Goal: Task Accomplishment & Management: Manage account settings

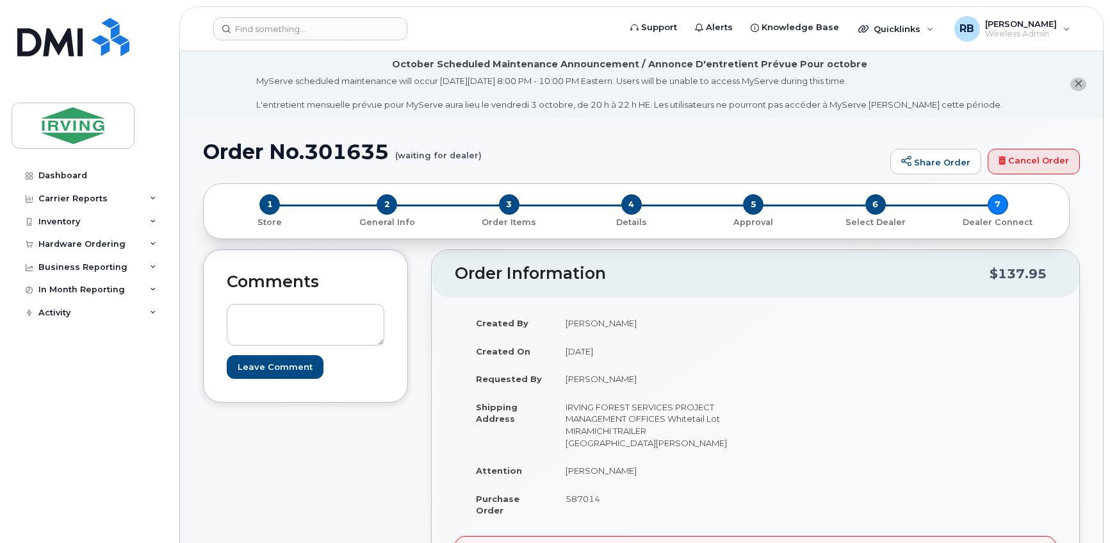
scroll to position [388, 0]
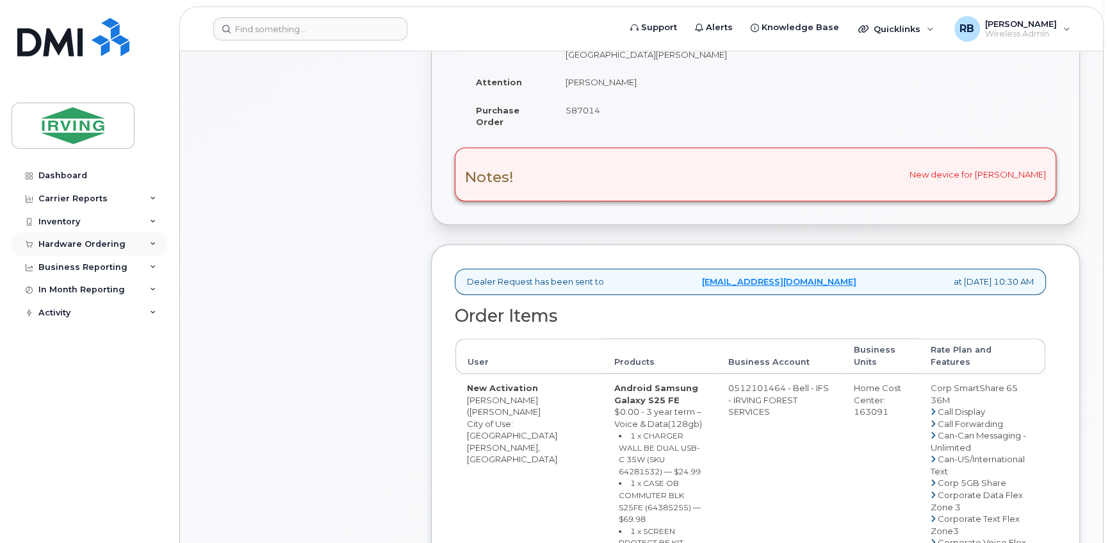
click at [62, 250] on div "Hardware Ordering" at bounding box center [89, 244] width 155 height 23
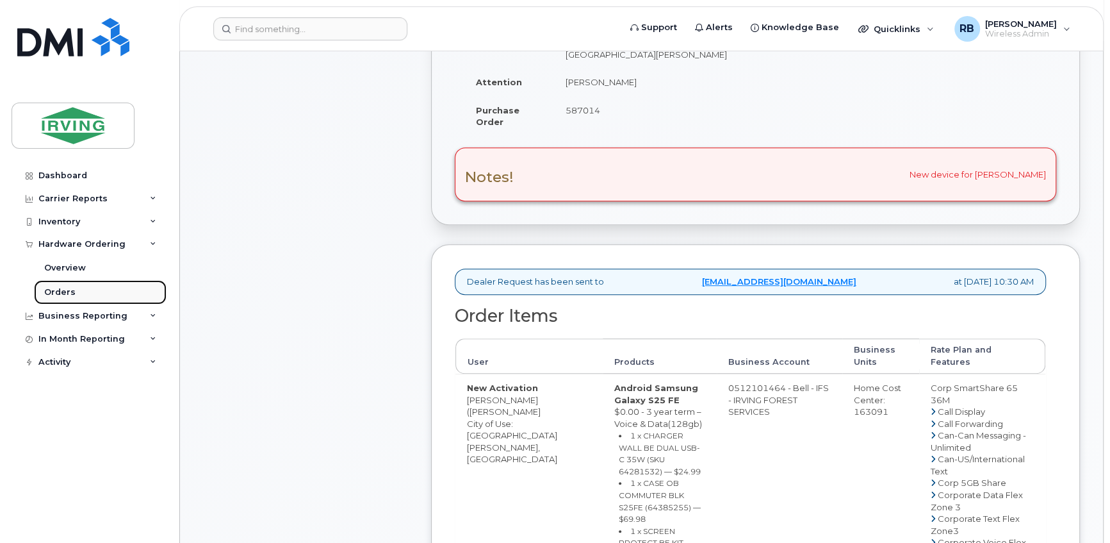
click at [49, 290] on div "Orders" at bounding box center [59, 292] width 31 height 12
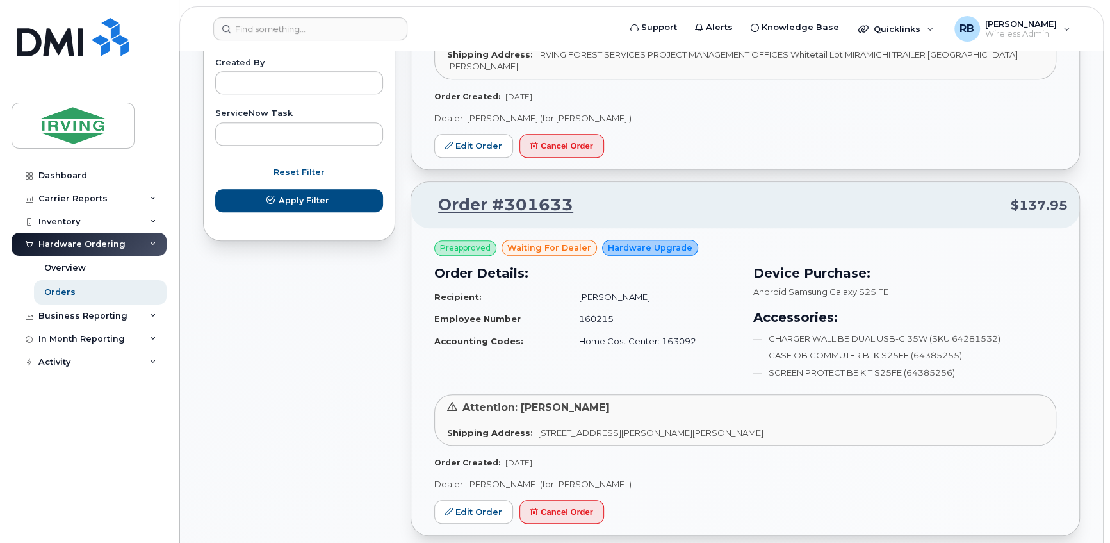
scroll to position [854, 0]
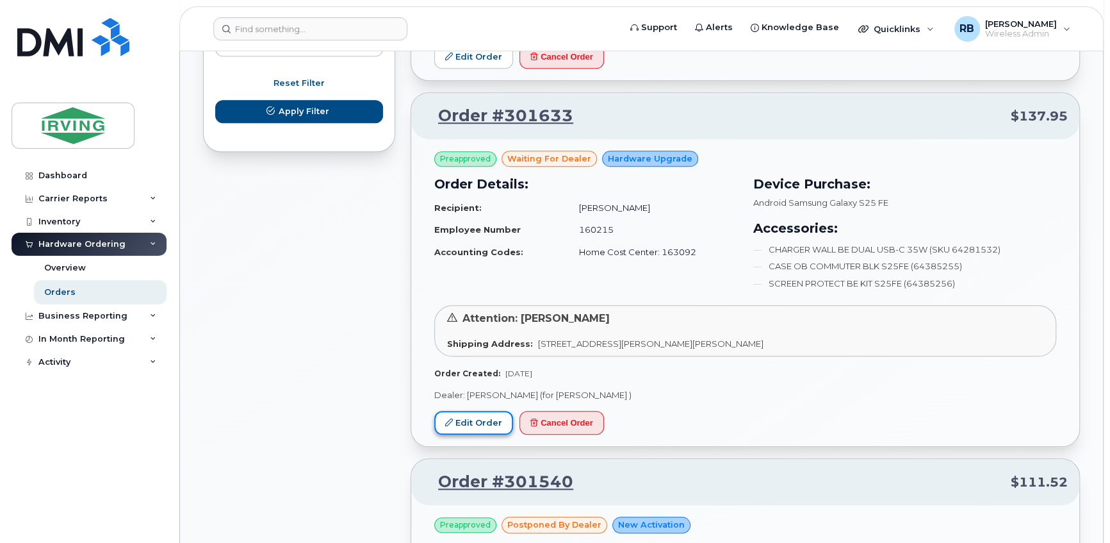
click at [491, 411] on link "Edit Order" at bounding box center [473, 423] width 79 height 24
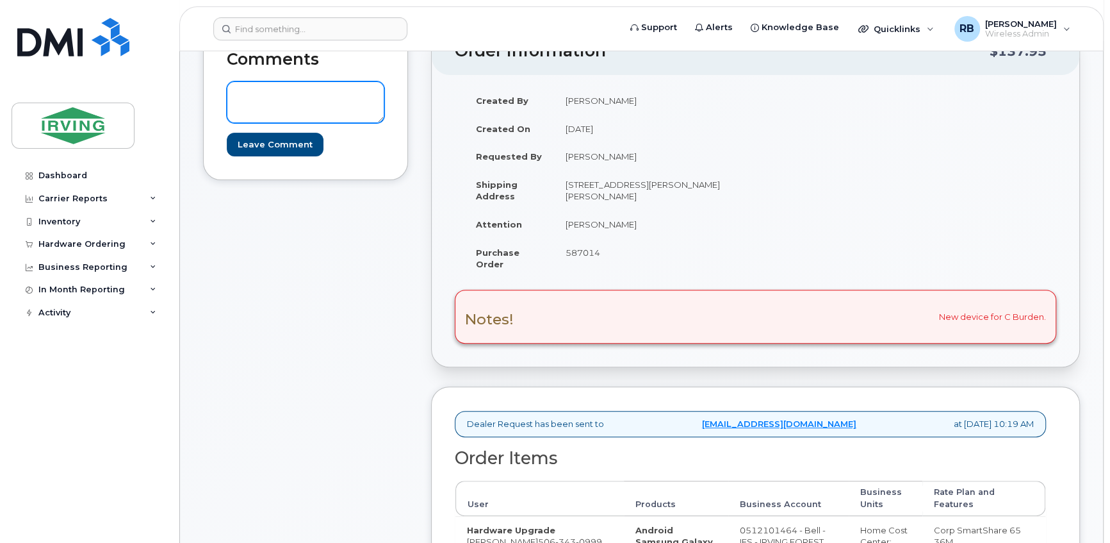
scroll to position [388, 0]
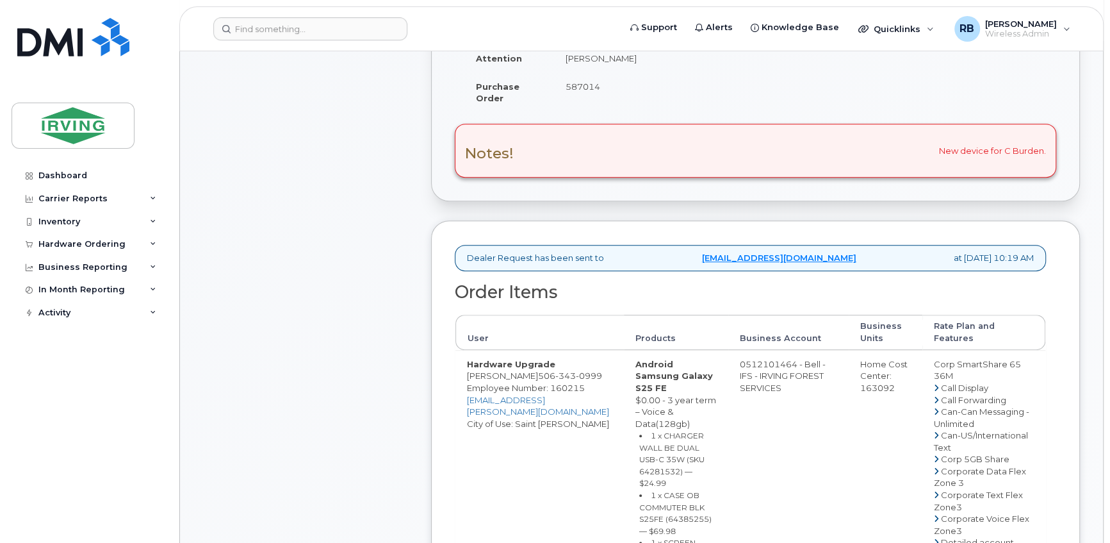
drag, startPoint x: 760, startPoint y: 372, endPoint x: 810, endPoint y: 372, distance: 50.0
copy td "512101464"
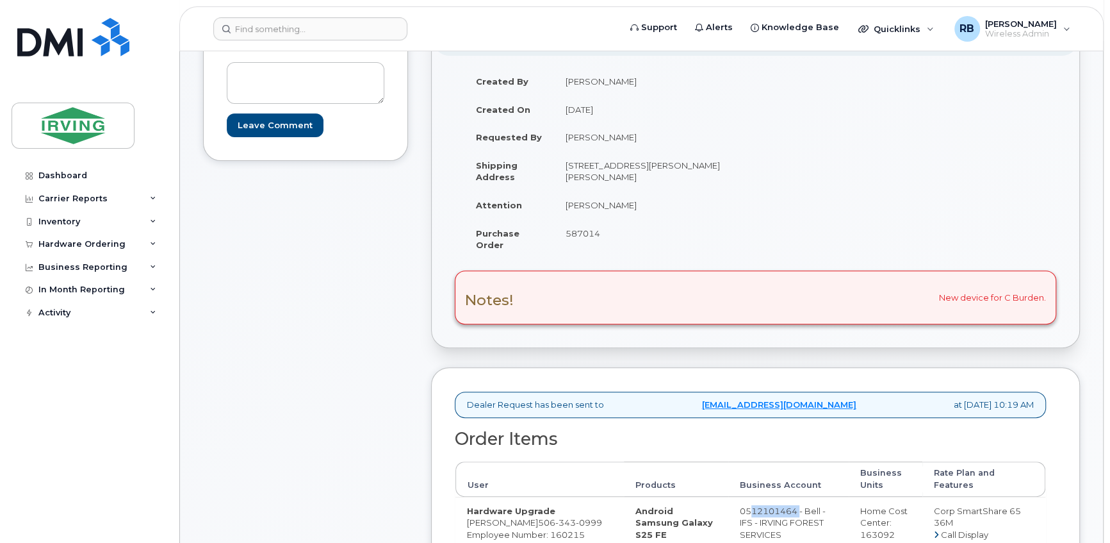
scroll to position [233, 0]
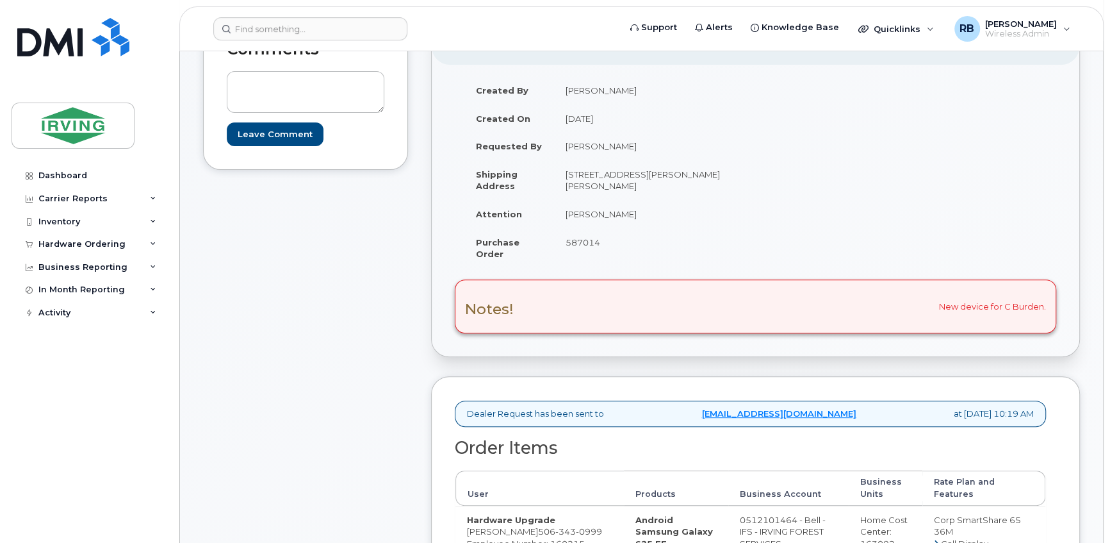
click at [588, 247] on span "587014" at bounding box center [583, 242] width 35 height 10
copy span "587014"
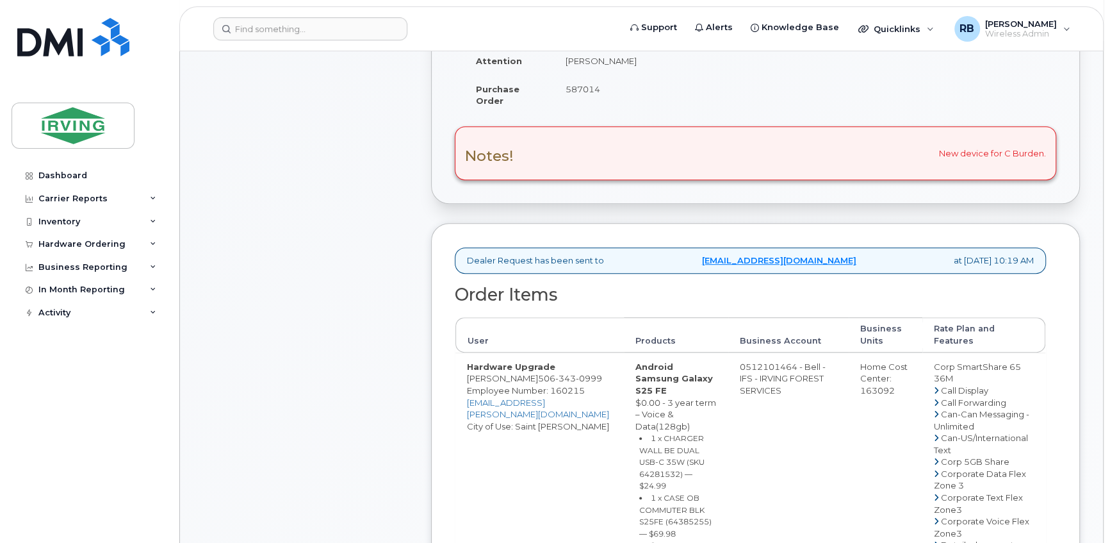
scroll to position [388, 0]
drag, startPoint x: 497, startPoint y: 382, endPoint x: 510, endPoint y: 388, distance: 14.0
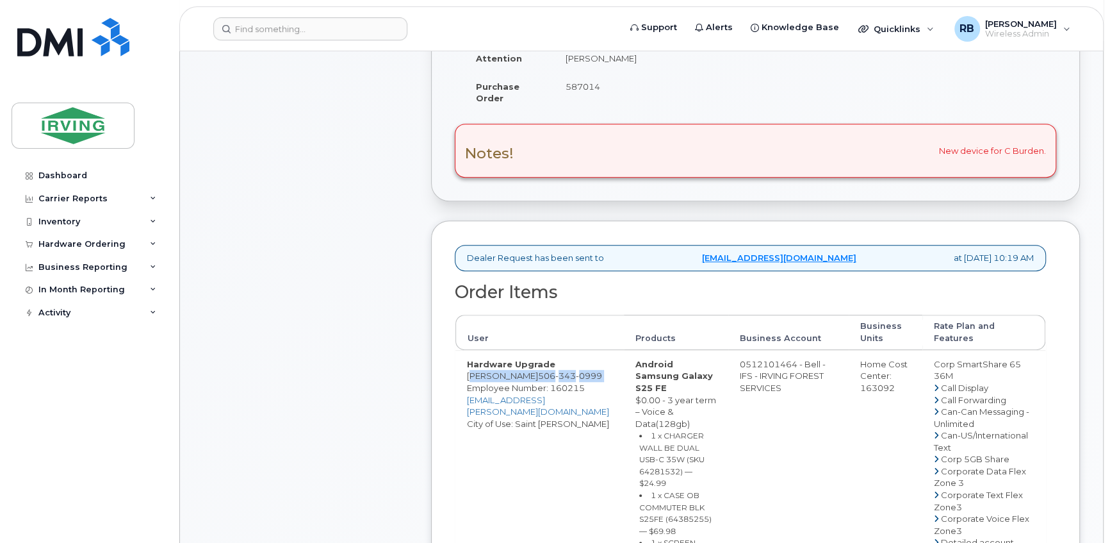
drag, startPoint x: 536, startPoint y: 384, endPoint x: 467, endPoint y: 384, distance: 68.5
copy td "Christina Burden"
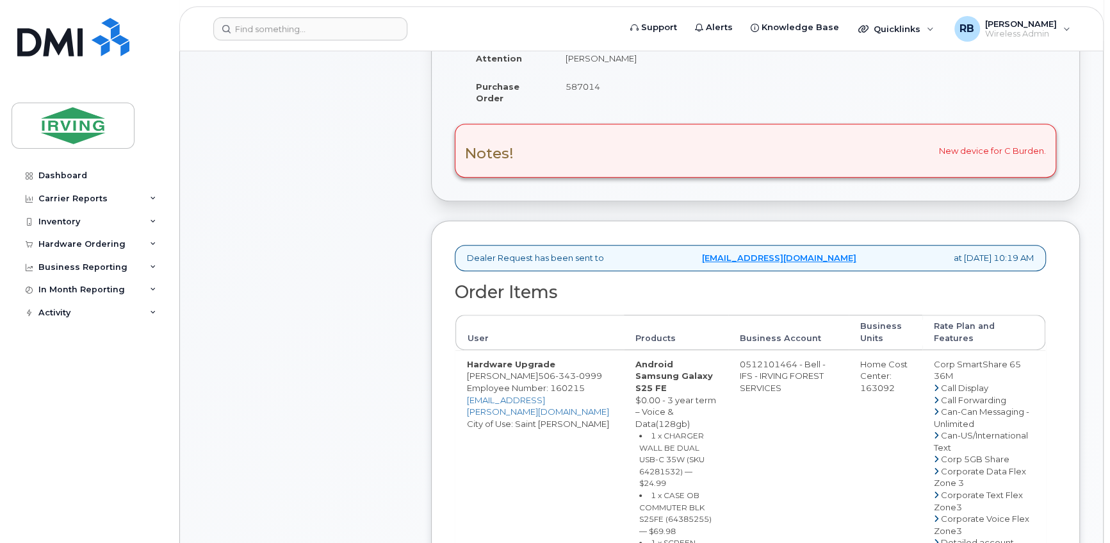
drag, startPoint x: 512, startPoint y: 389, endPoint x: 535, endPoint y: 382, distance: 23.9
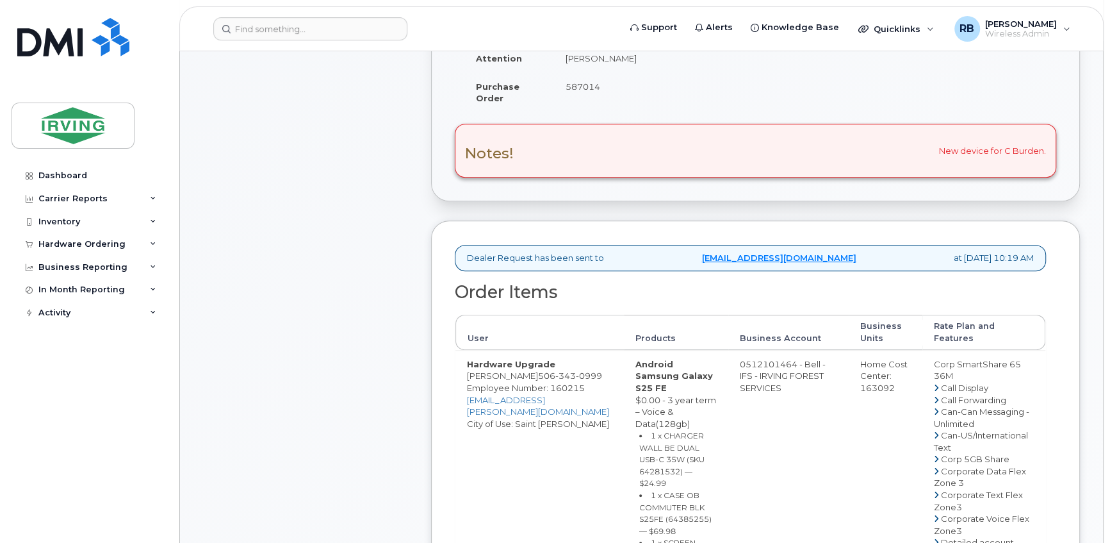
drag, startPoint x: 535, startPoint y: 382, endPoint x: 482, endPoint y: 385, distance: 52.6
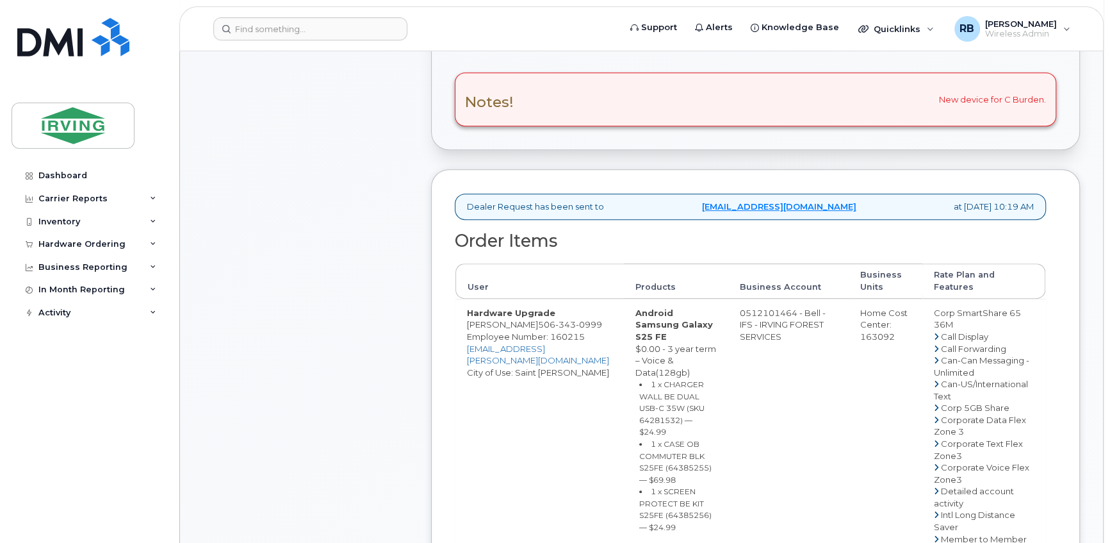
scroll to position [466, 0]
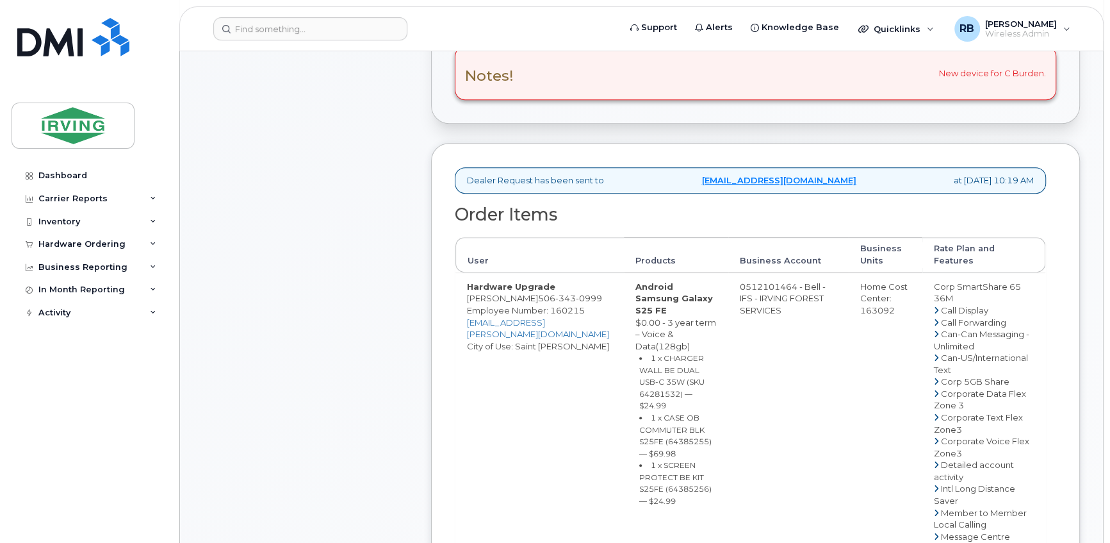
click at [683, 368] on small "1 x CHARGER WALL BE DUAL USB-C 35W (SKU 64281532) — $24.99" at bounding box center [671, 381] width 65 height 57
copy small "64281532"
click at [695, 418] on small "1 x CASE OB COMMUTER BLK S25FE (64385255) — $69.98" at bounding box center [675, 435] width 72 height 45
click at [694, 416] on small "1 x CASE OB COMMUTER BLK S25FE (64385255) — $69.98" at bounding box center [675, 435] width 72 height 45
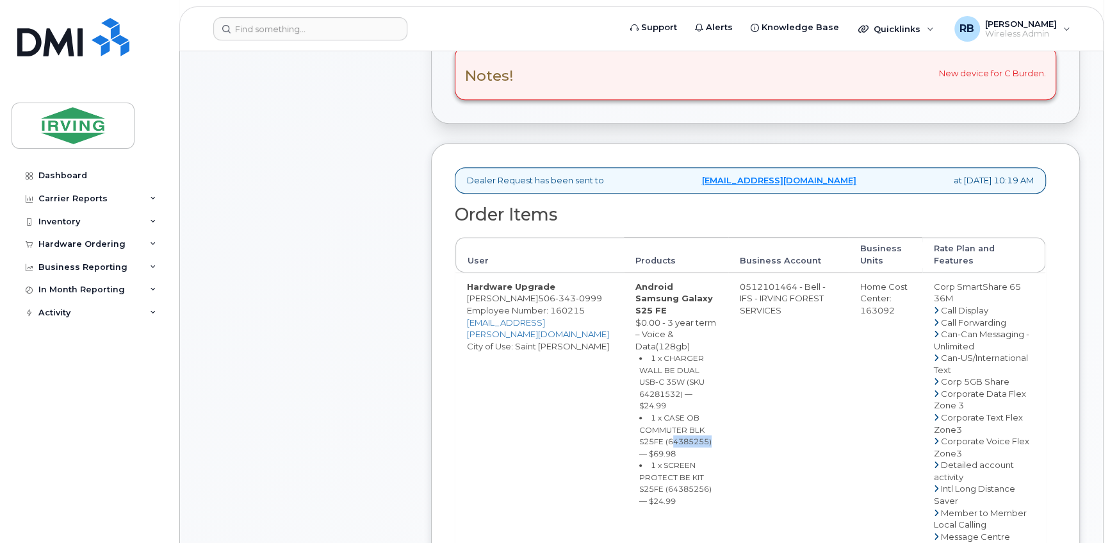
click at [694, 416] on small "1 x CASE OB COMMUTER BLK S25FE (64385255) — $69.98" at bounding box center [675, 435] width 72 height 45
copy small "64385255"
click at [667, 461] on small "1 x SCREEN PROTECT BE KIT S25FE (64385256) — $24.99" at bounding box center [675, 482] width 72 height 45
copy small "64385256"
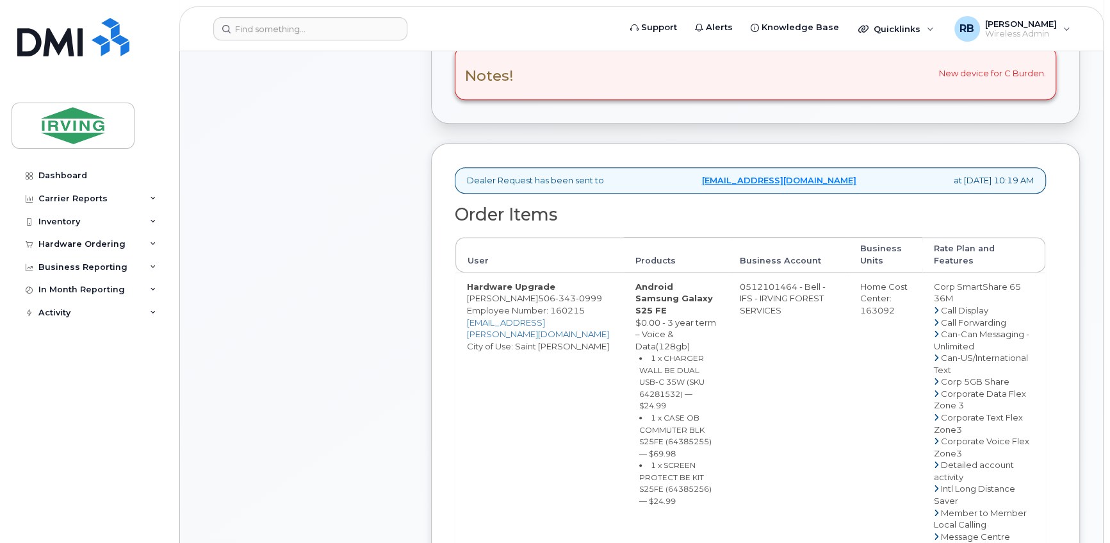
click at [691, 414] on small "1 x CASE OB COMMUTER BLK S25FE (64385255) — $69.98" at bounding box center [675, 435] width 72 height 45
copy small "64385255"
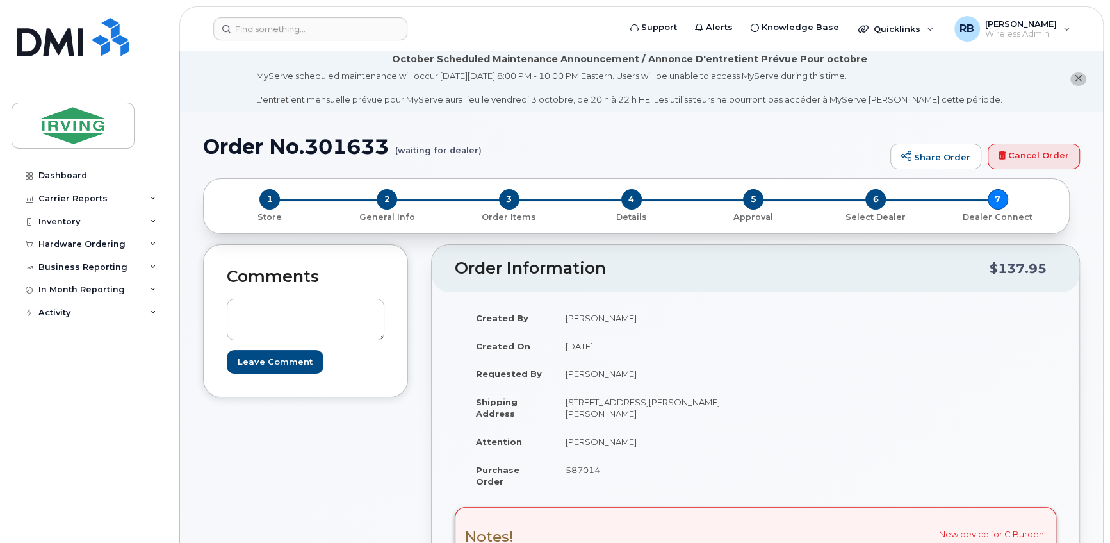
scroll to position [0, 0]
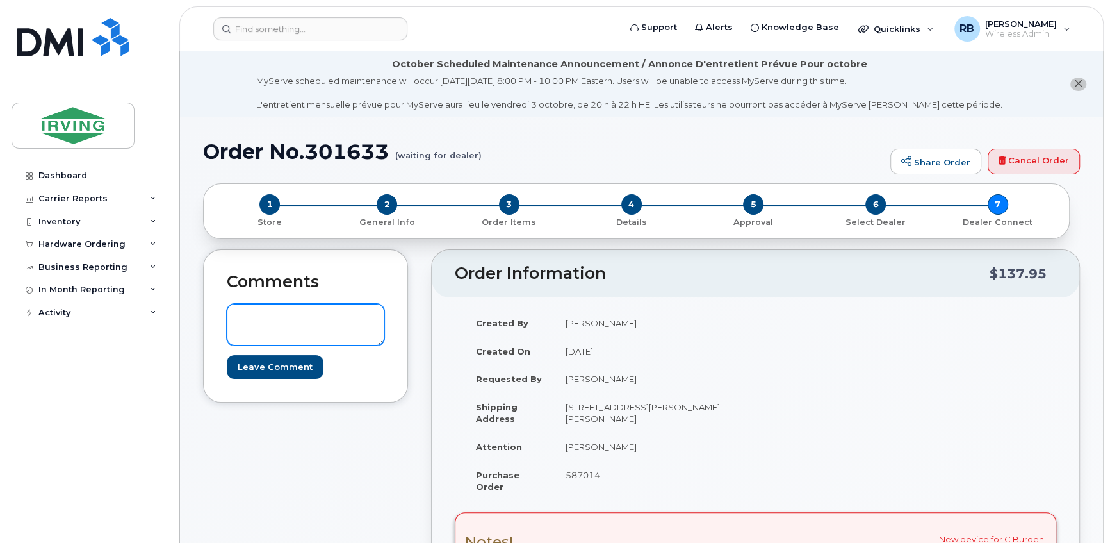
click at [336, 322] on textarea at bounding box center [306, 325] width 158 height 42
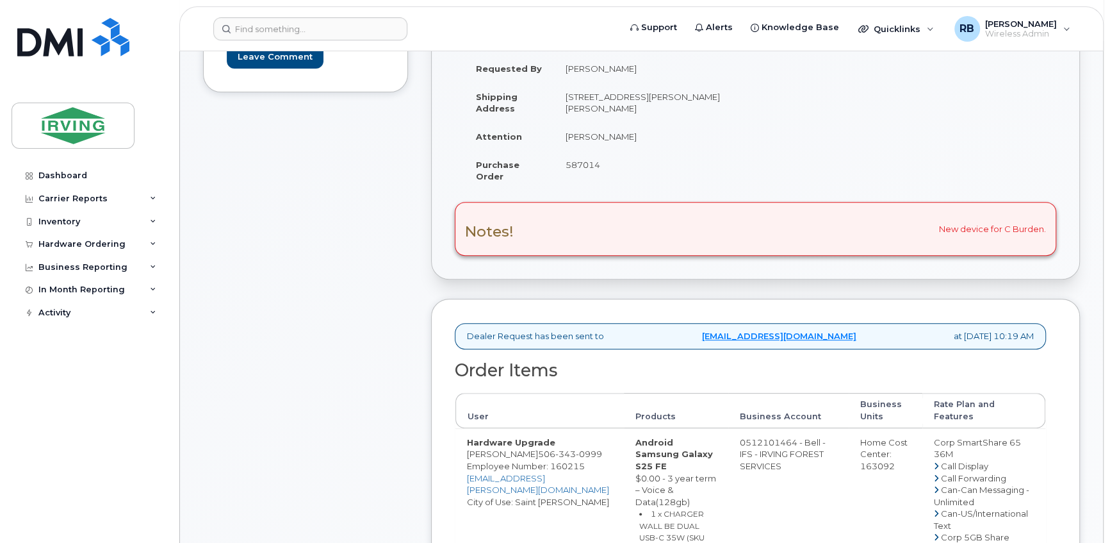
scroll to position [621, 0]
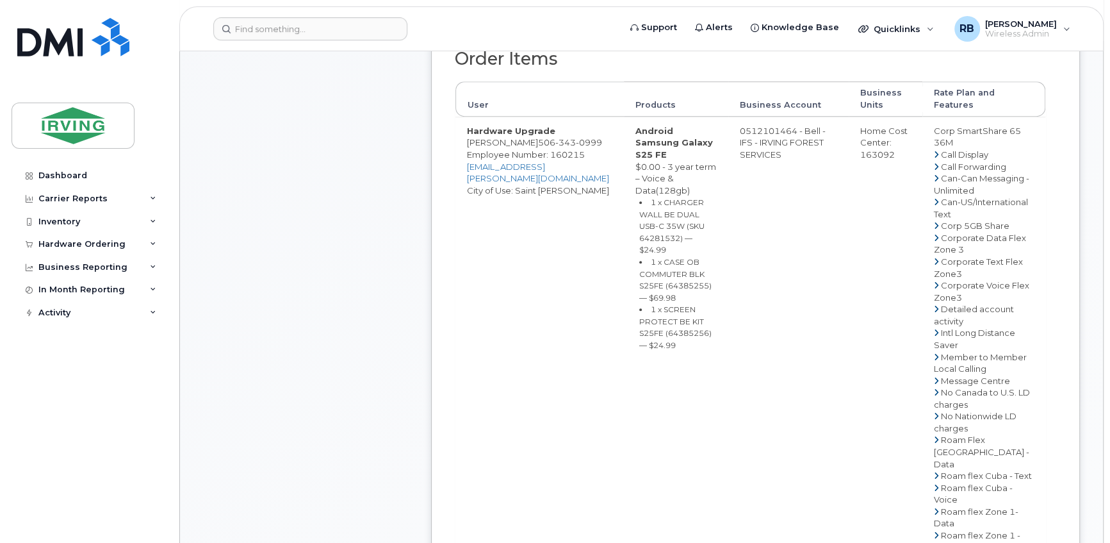
click at [689, 259] on small "1 x CASE OB COMMUTER BLK S25FE (64385255) — $69.98" at bounding box center [675, 279] width 72 height 45
copy small "64385255"
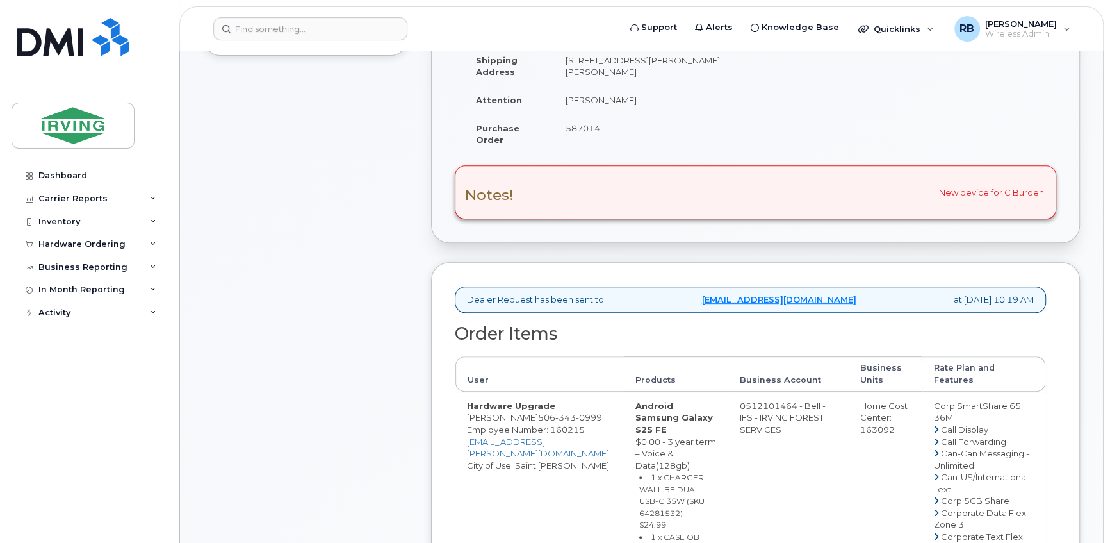
scroll to position [155, 0]
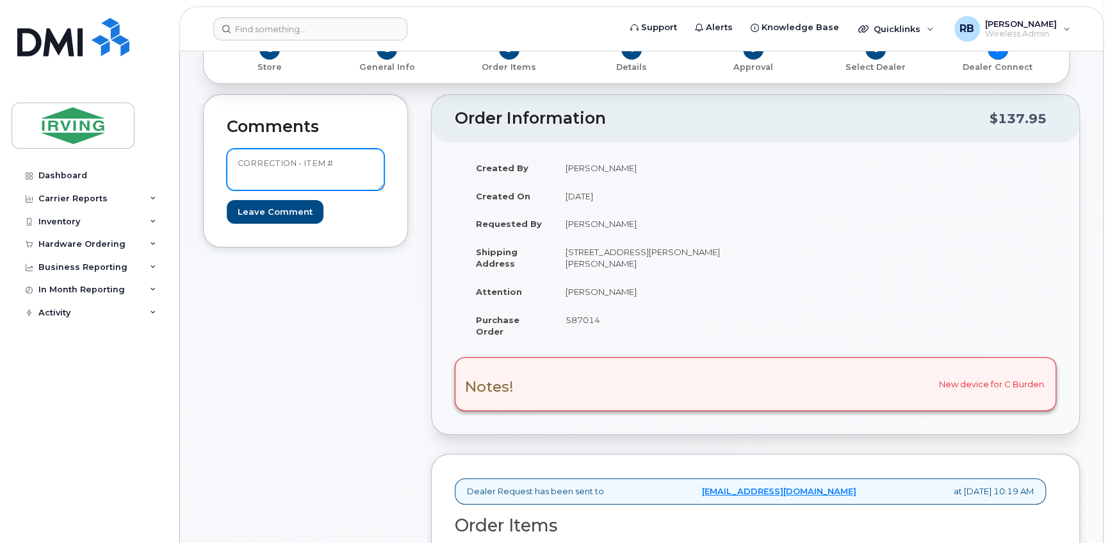
click at [336, 167] on textarea "CORRECTION - ITEM #" at bounding box center [306, 170] width 158 height 42
paste textarea "64385255"
click at [320, 174] on textarea "CORRECTION - ITEM # 64385255" at bounding box center [306, 170] width 158 height 42
paste textarea "CASE OB COMMUTER BLK S25FE"
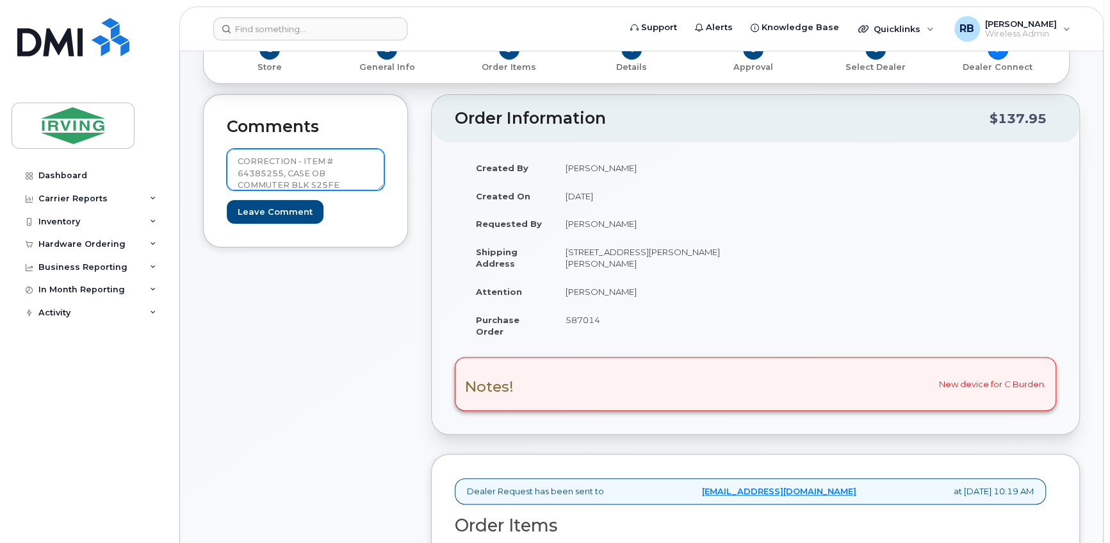
click at [275, 166] on textarea "CORRECTION - ITEM # 64385255, CASE OB COMMUTER BLK S25FE" at bounding box center [306, 170] width 158 height 42
click at [347, 181] on textarea "PRICE CORRECTION - ITEM # 64385255, CASE OB COMMUTER BLK S25FE" at bounding box center [306, 170] width 158 height 42
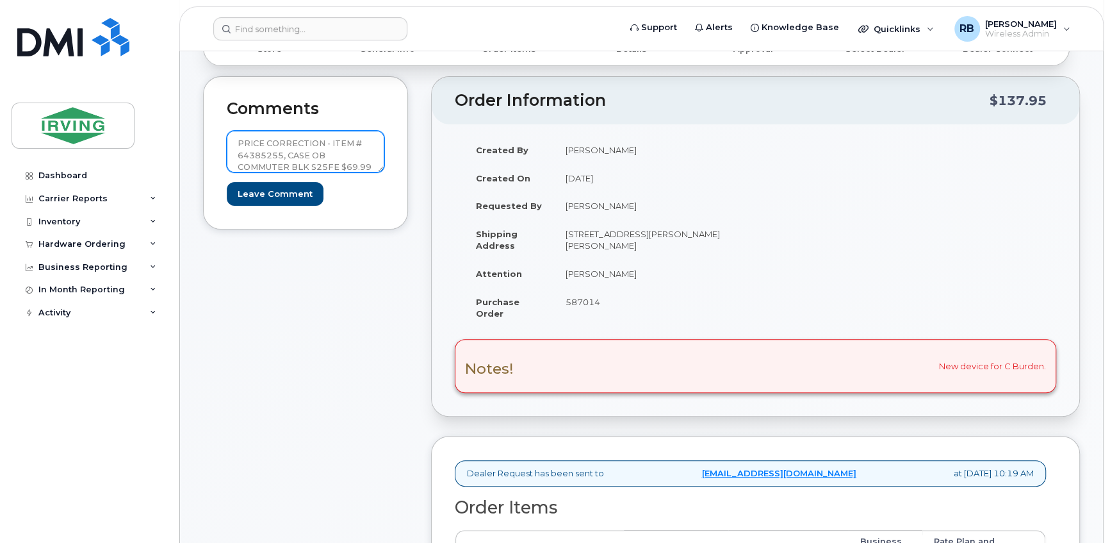
scroll to position [155, 0]
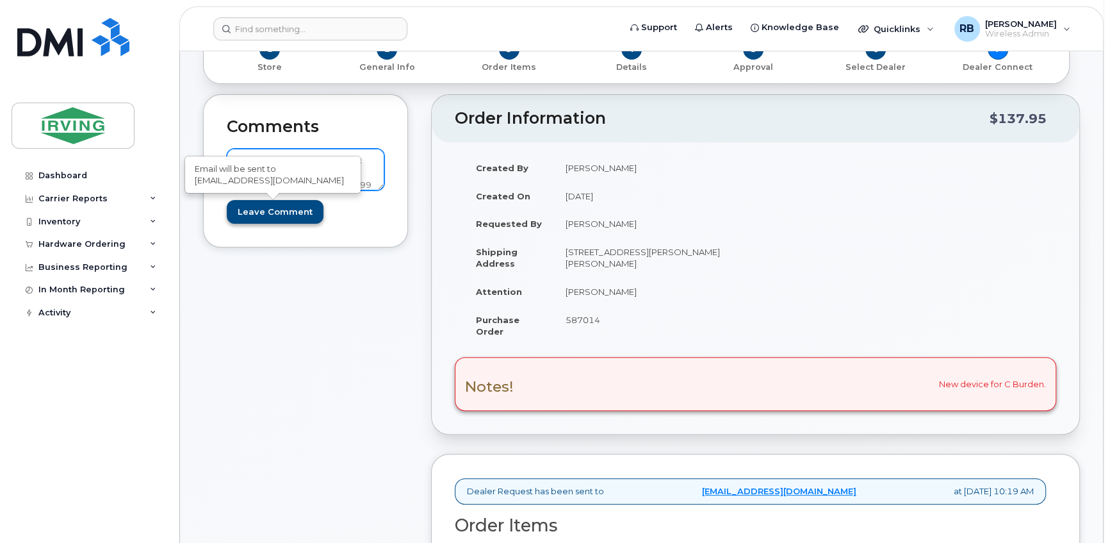
type textarea "PRICE CORRECTION - ITEM # 64385255, CASE OB COMMUTER BLK S25FE $69.99"
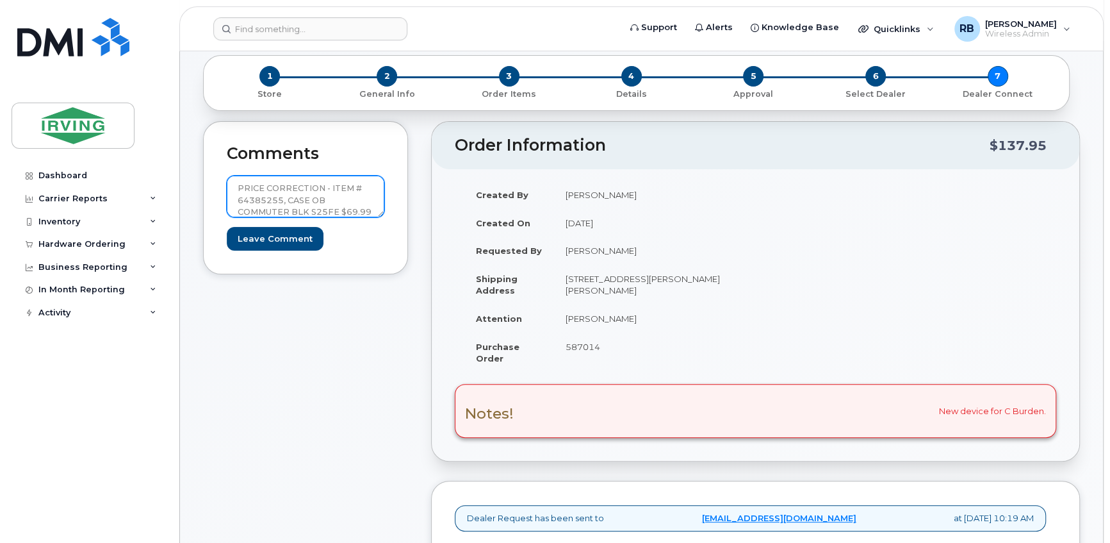
scroll to position [77, 0]
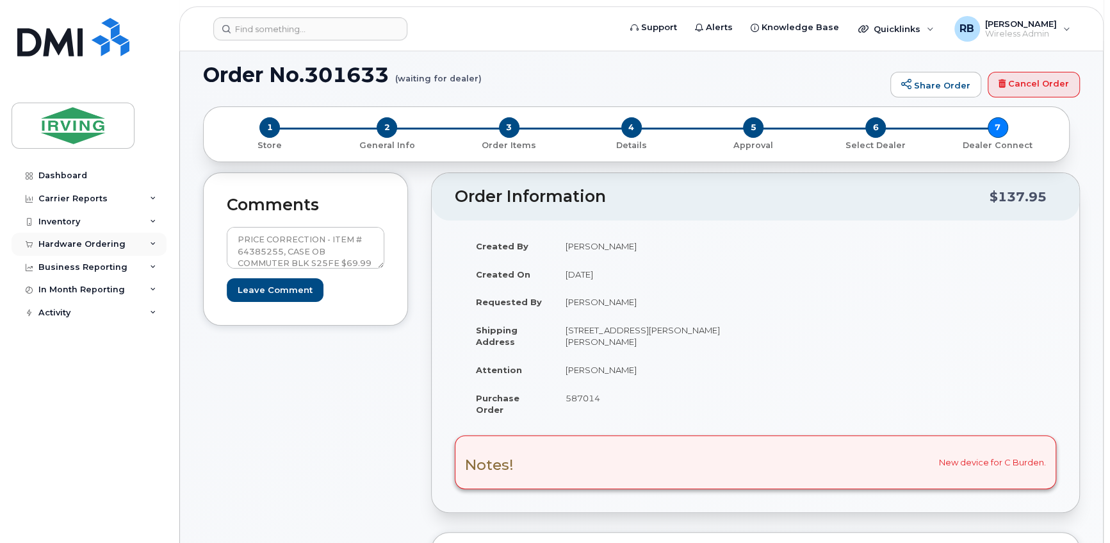
click at [58, 240] on div "Hardware Ordering" at bounding box center [81, 244] width 87 height 10
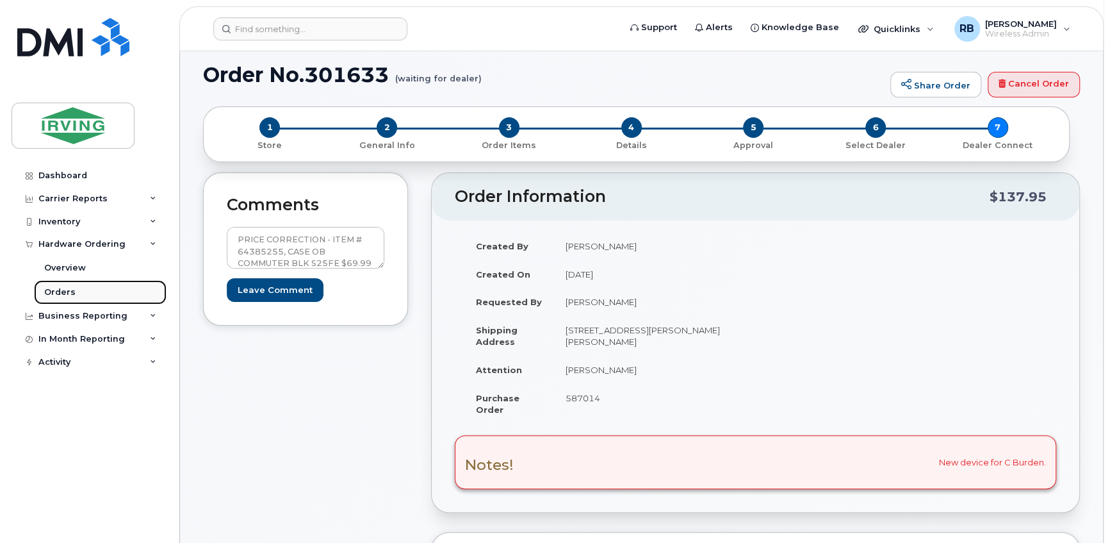
click at [49, 291] on div "Orders" at bounding box center [59, 292] width 31 height 12
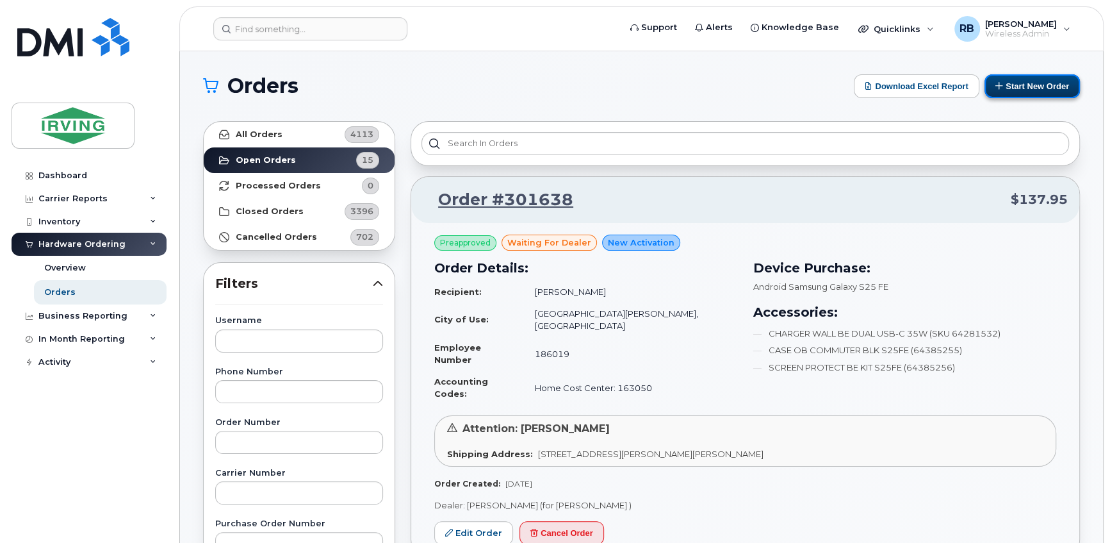
click at [1023, 92] on button "Start New Order" at bounding box center [1032, 86] width 95 height 24
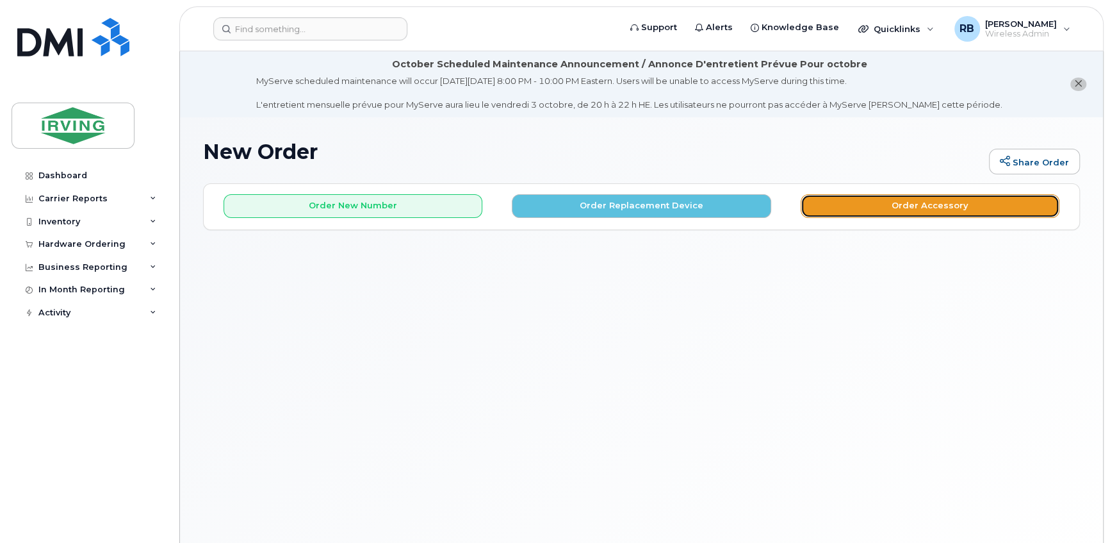
click at [855, 202] on button "Order Accessory" at bounding box center [930, 206] width 259 height 24
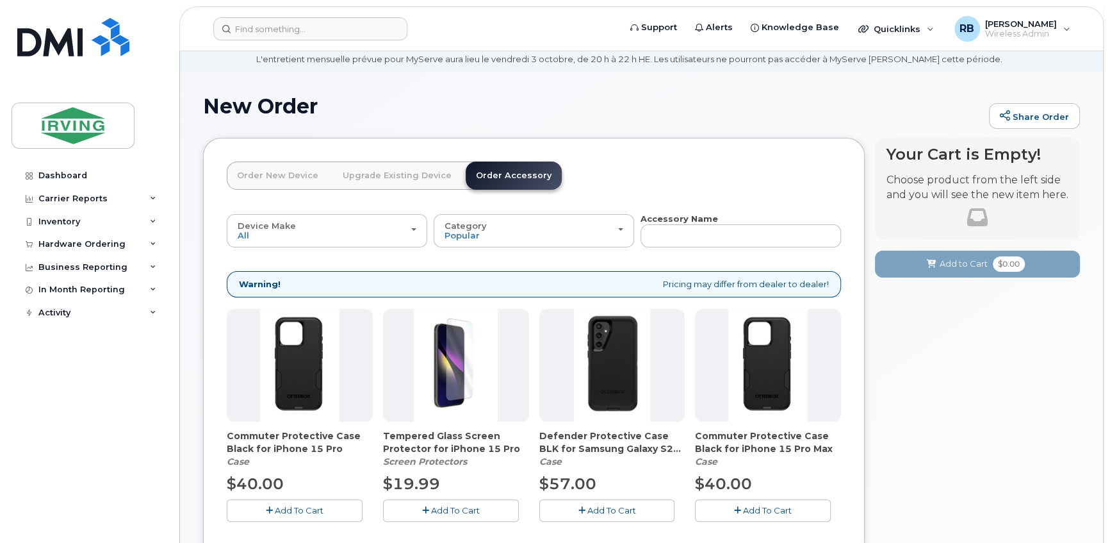
scroll to position [11, 0]
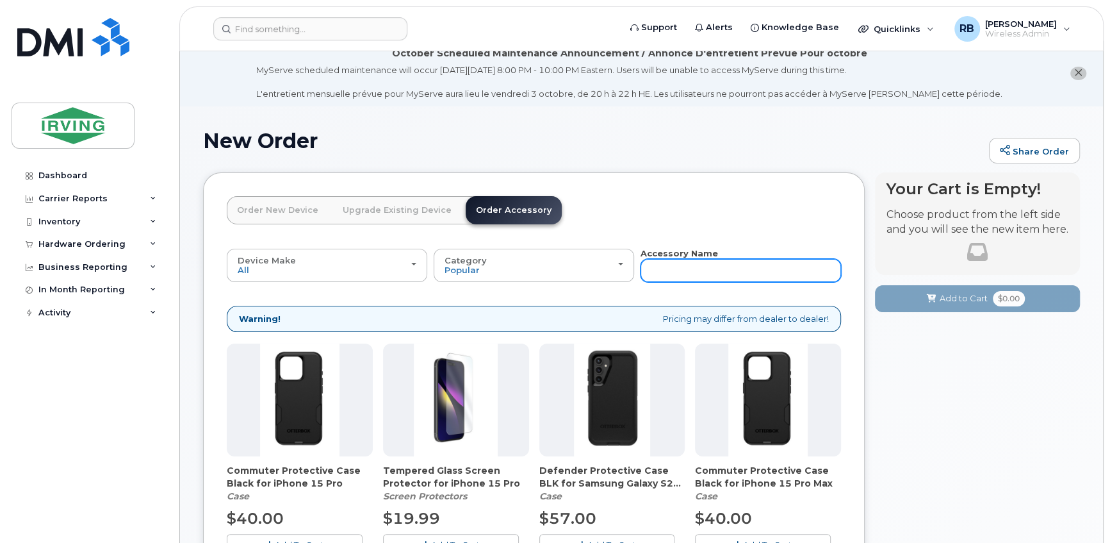
click at [648, 270] on input "text" at bounding box center [741, 270] width 200 height 23
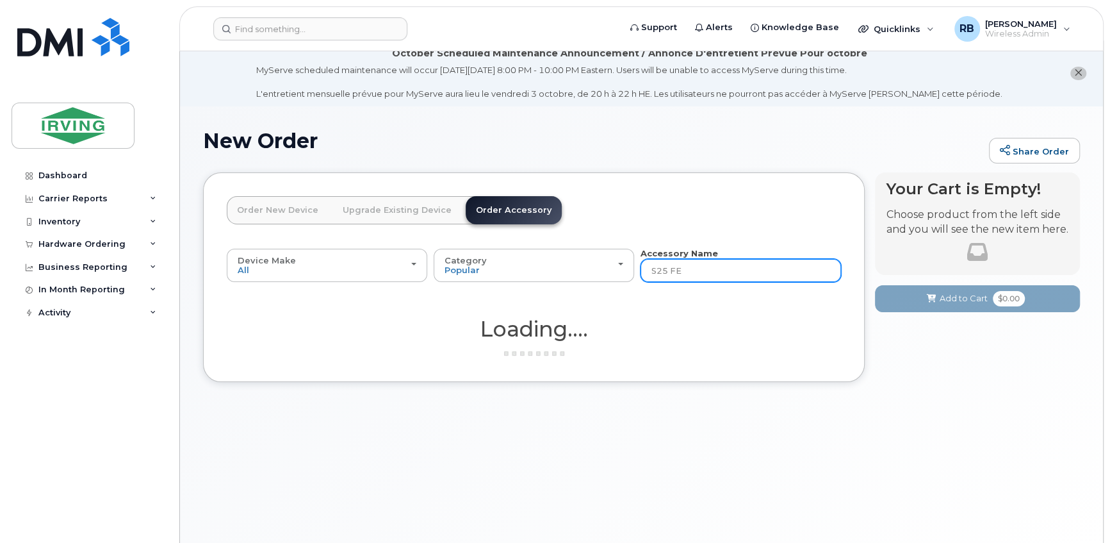
type input "S25 FE"
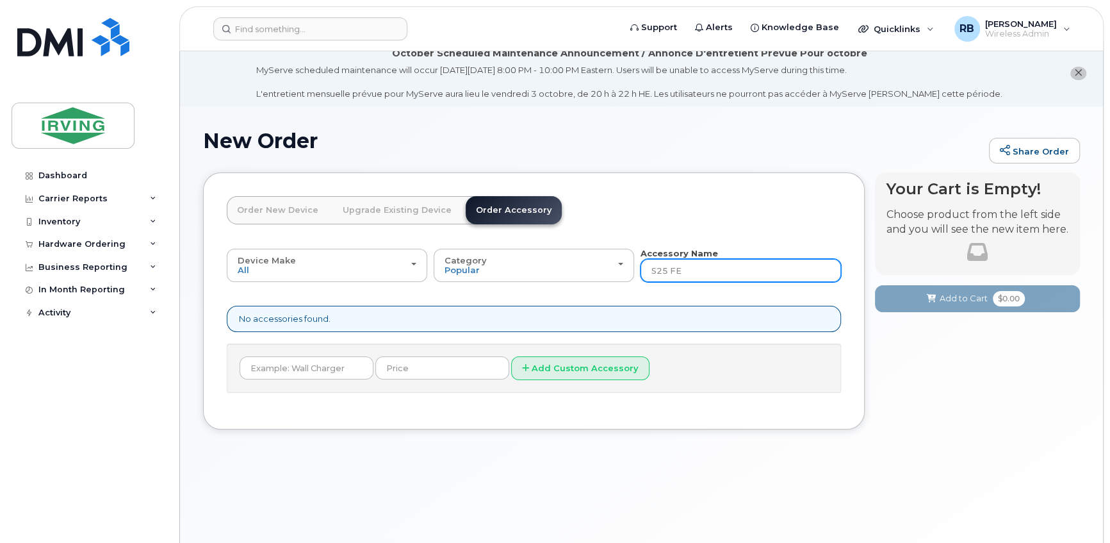
click at [667, 268] on input "S25 FE" at bounding box center [741, 270] width 200 height 23
type input "S25FE"
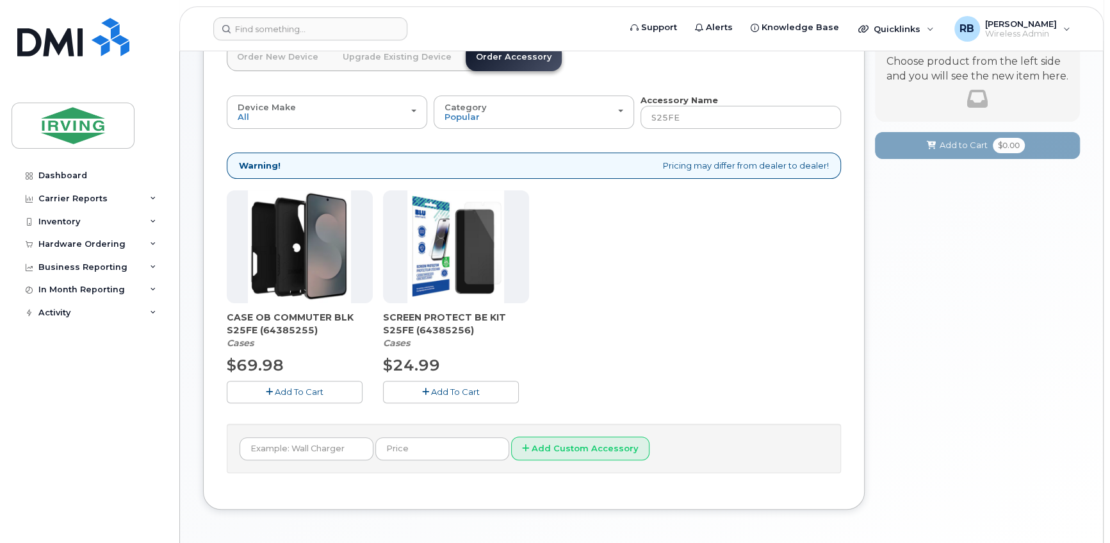
scroll to position [167, 0]
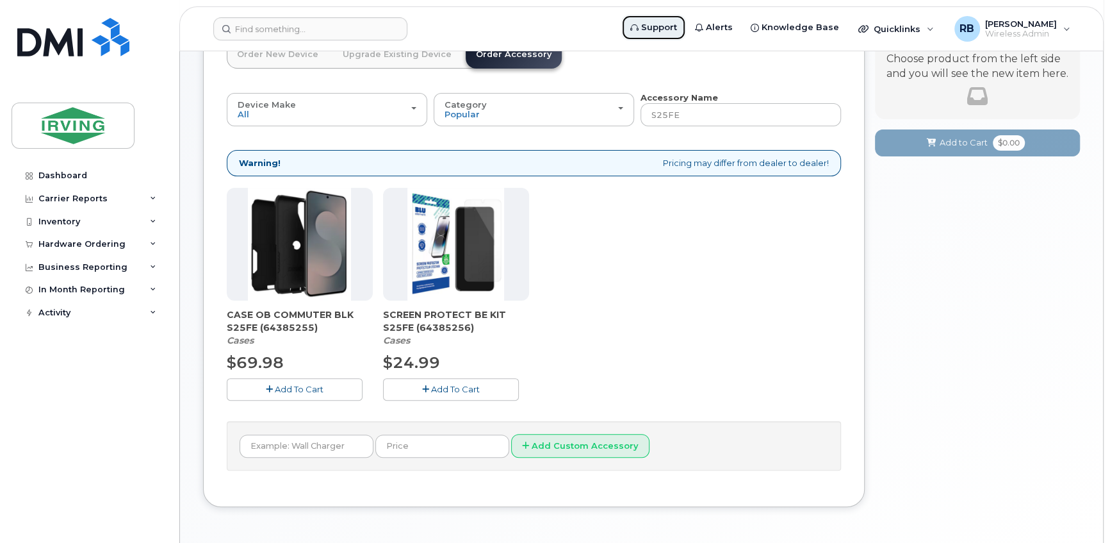
click at [677, 30] on span "Support" at bounding box center [659, 27] width 36 height 13
click at [288, 325] on span "CASE OB COMMUTER BLK S25FE (64385255)" at bounding box center [300, 321] width 146 height 26
copy span "64385255"
click at [228, 320] on span "CASE OB COMMUTER BLK S25FE (64385255)" at bounding box center [300, 321] width 146 height 26
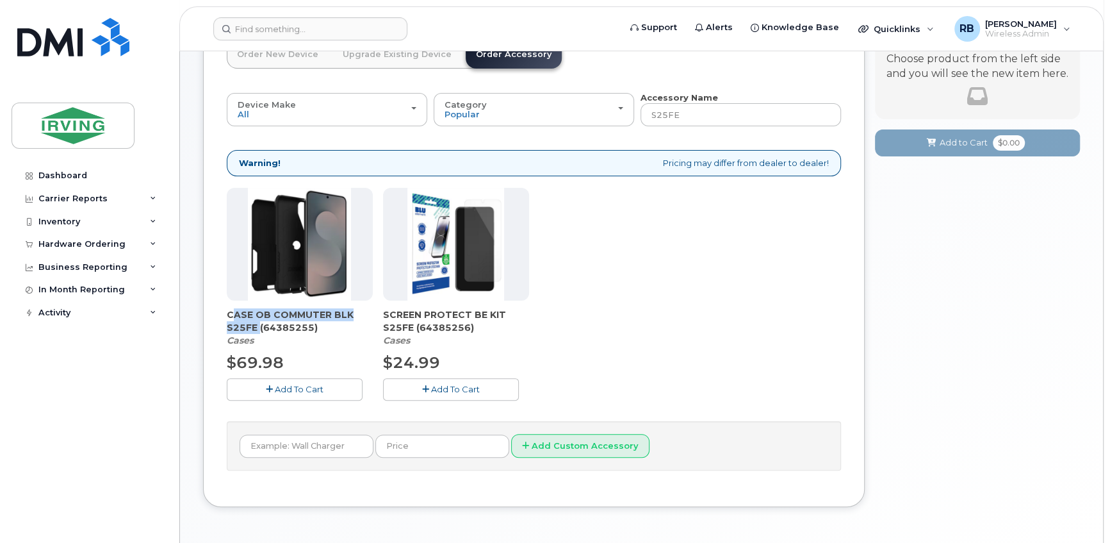
drag, startPoint x: 224, startPoint y: 313, endPoint x: 255, endPoint y: 330, distance: 35.0
click at [255, 330] on div "Order New Device Upgrade Existing Device Order Accessory Order new device and n…" at bounding box center [534, 262] width 662 height 490
copy span "CASE OB COMMUTER BLK S25FE"
click at [309, 273] on img at bounding box center [299, 244] width 103 height 113
click at [268, 338] on div "CASE OB COMMUTER BLK S25FE (64385255) Cases" at bounding box center [300, 327] width 146 height 38
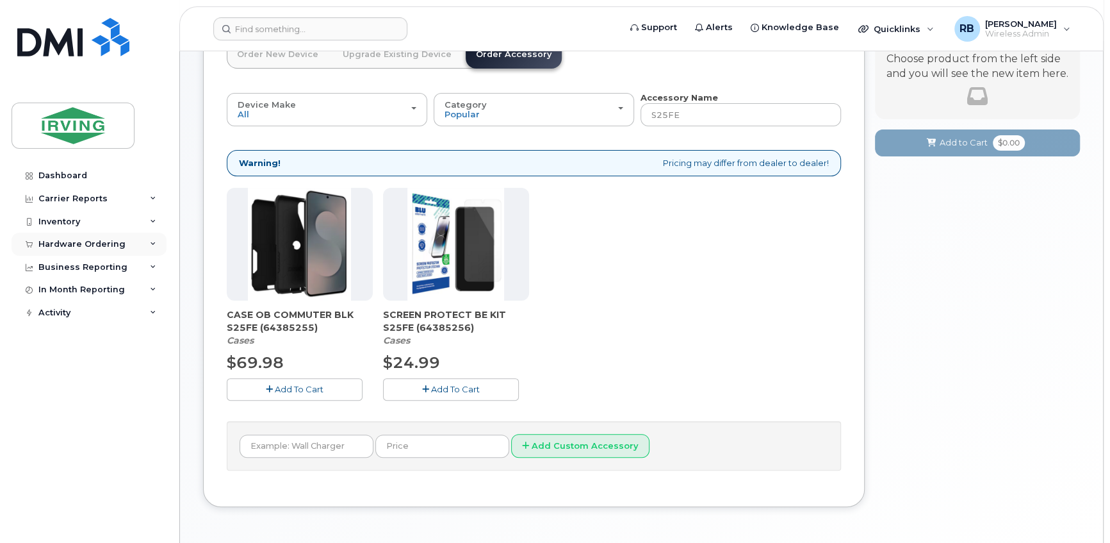
click at [111, 240] on div "Hardware Ordering" at bounding box center [81, 244] width 87 height 10
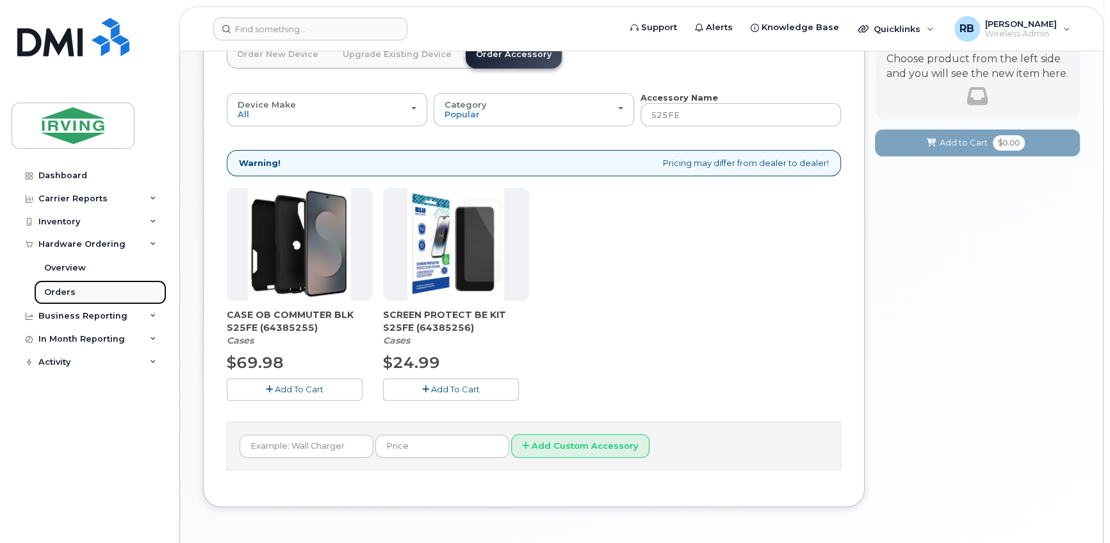
click at [65, 293] on div "Orders" at bounding box center [59, 292] width 31 height 12
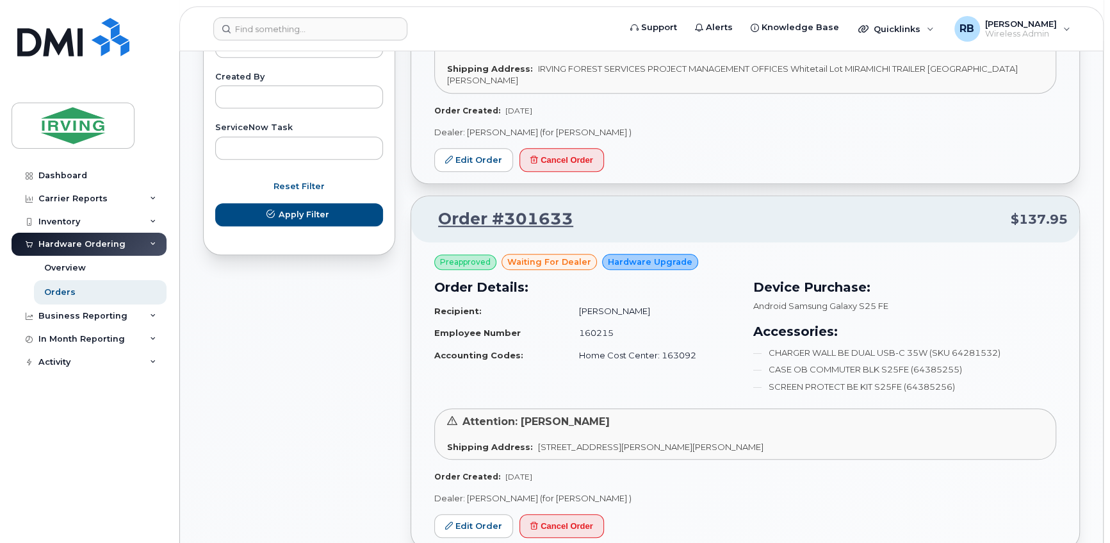
scroll to position [776, 0]
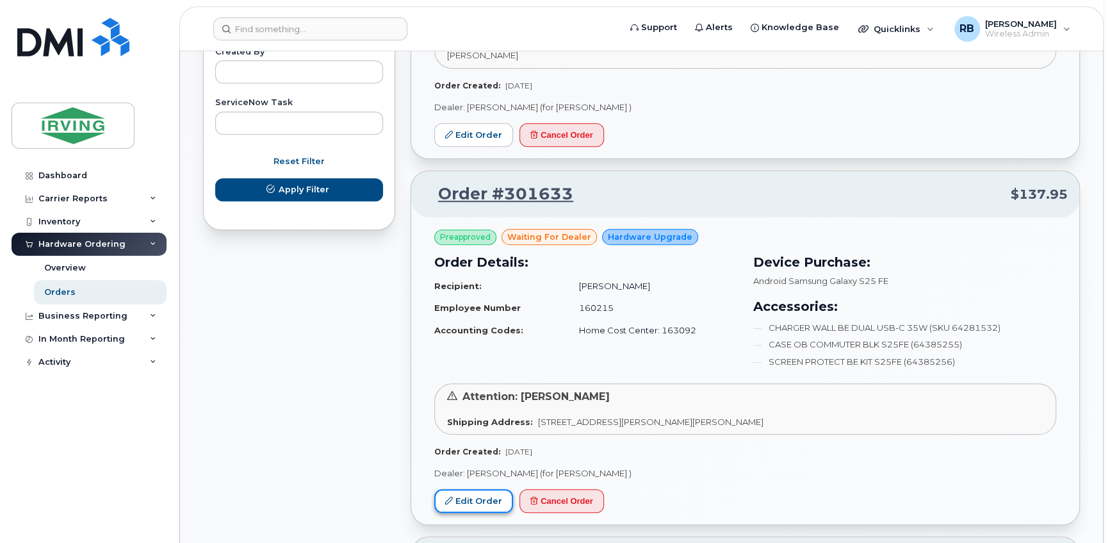
click at [470, 489] on link "Edit Order" at bounding box center [473, 501] width 79 height 24
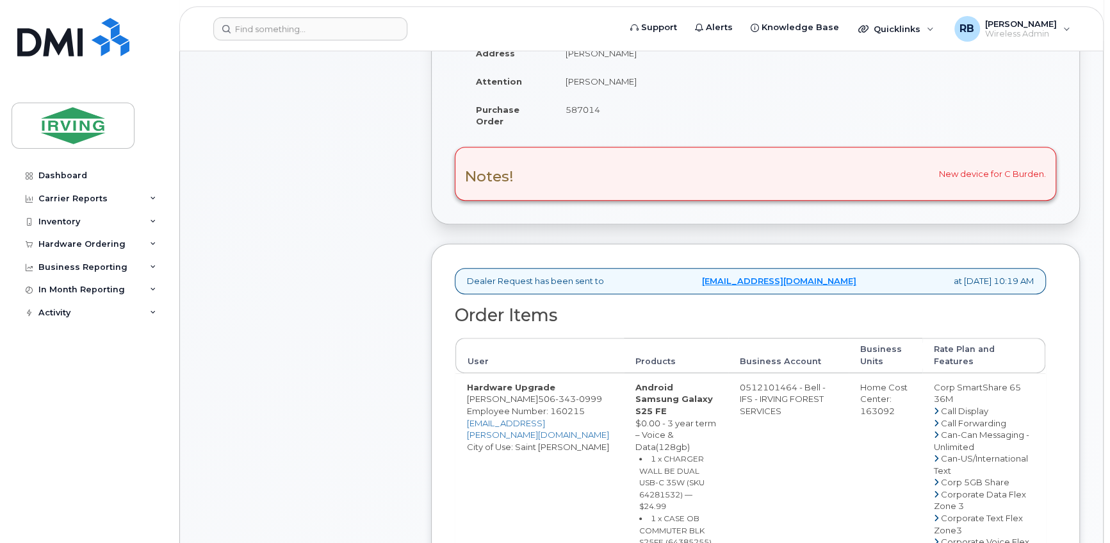
scroll to position [388, 0]
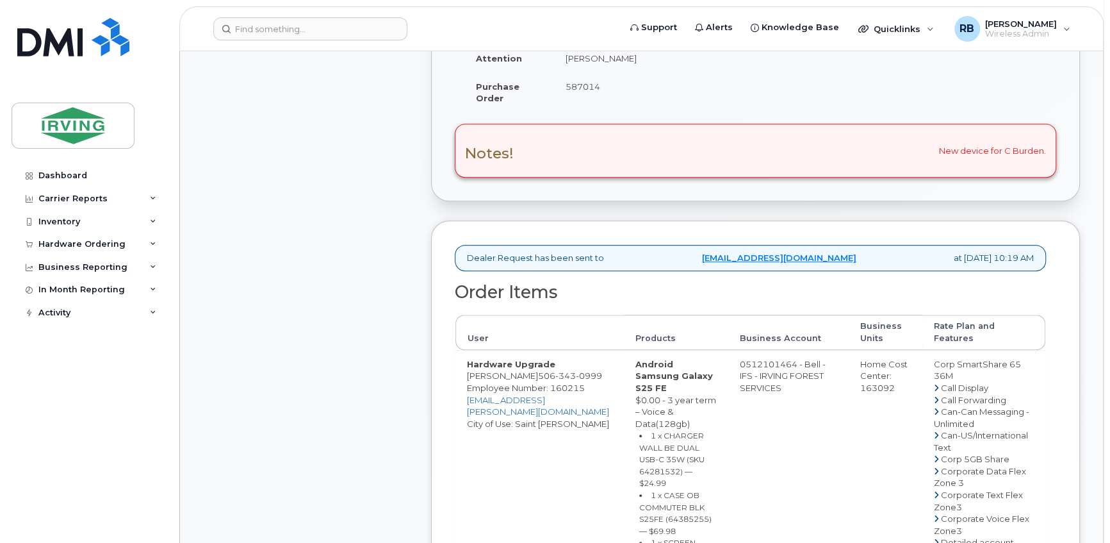
drag, startPoint x: 759, startPoint y: 377, endPoint x: 808, endPoint y: 373, distance: 49.4
copy td "512101464"
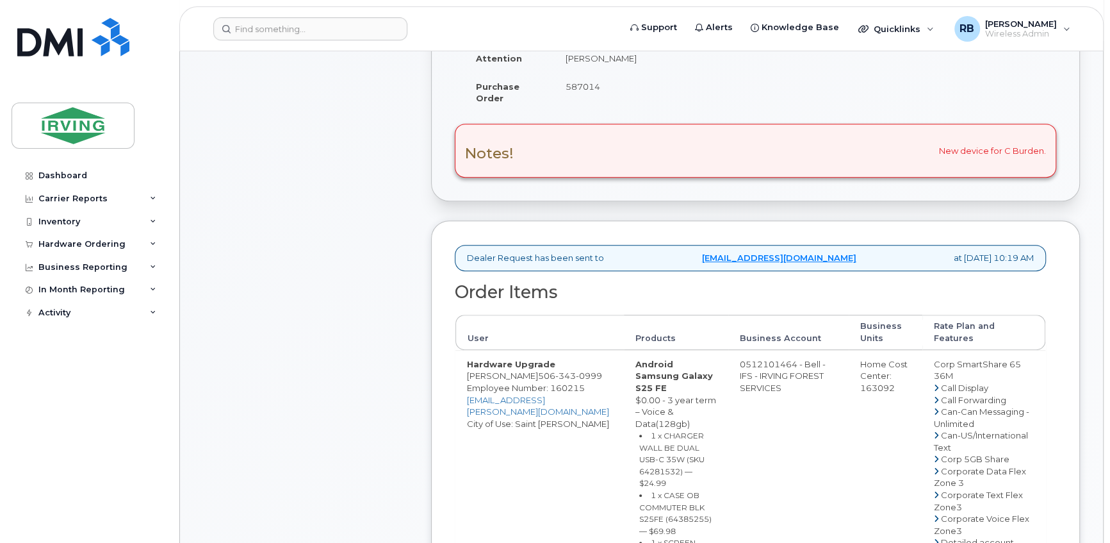
click at [576, 380] on span "343" at bounding box center [565, 375] width 20 height 10
copy span "506 343 0999"
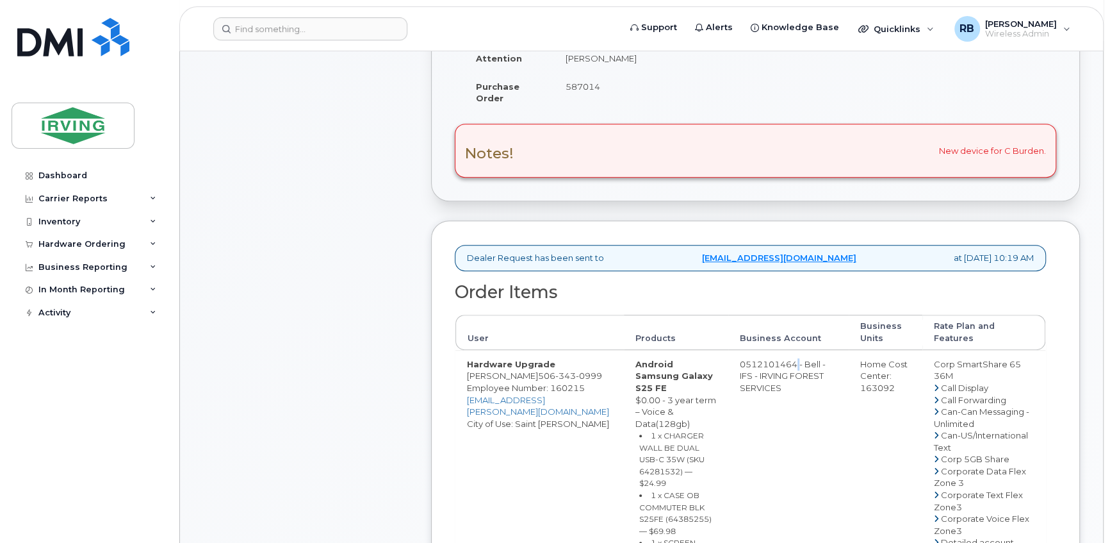
click at [562, 380] on span "343" at bounding box center [565, 375] width 20 height 10
copy span "506 343 0999"
click at [307, 273] on div "Comments Leave Comment" at bounding box center [305, 534] width 205 height 1346
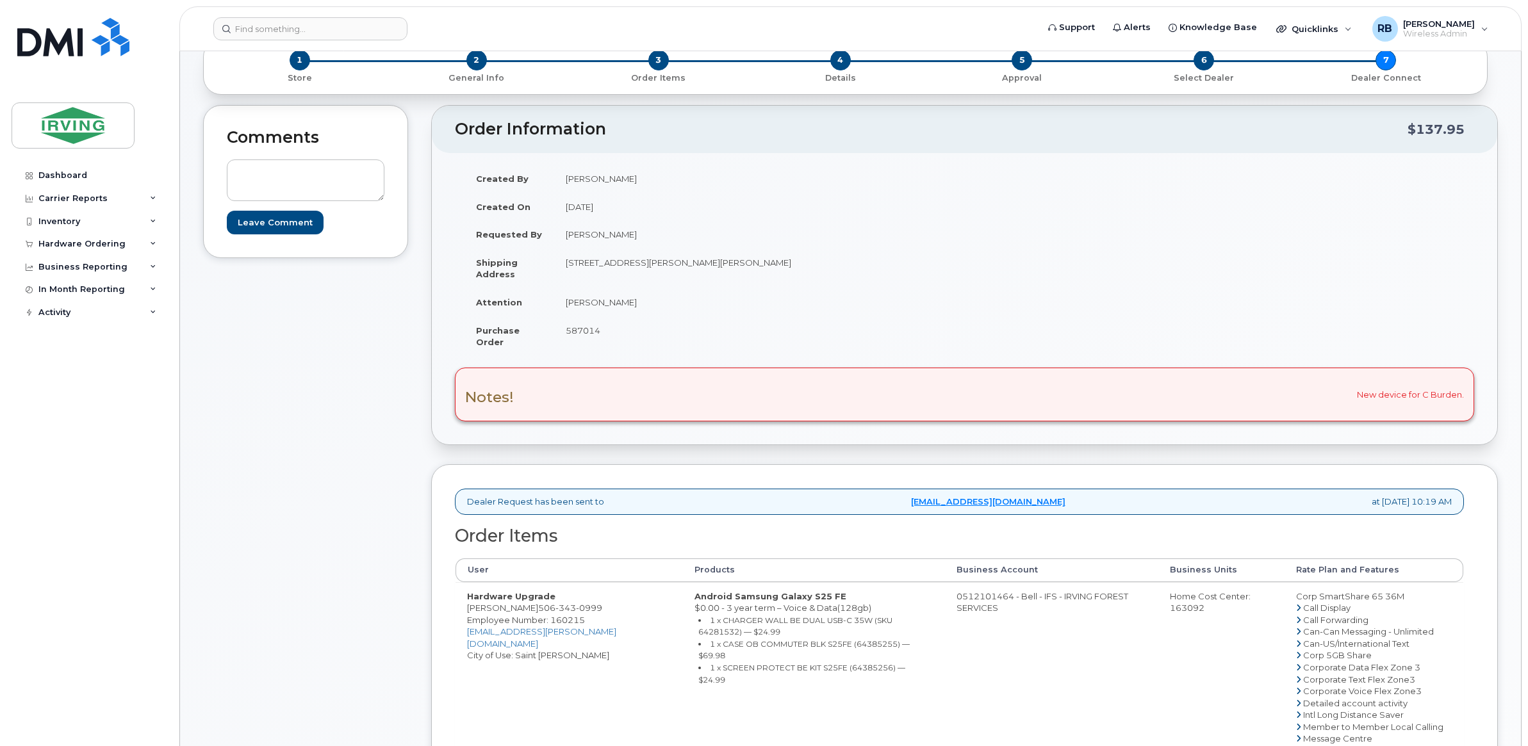
scroll to position [174, 0]
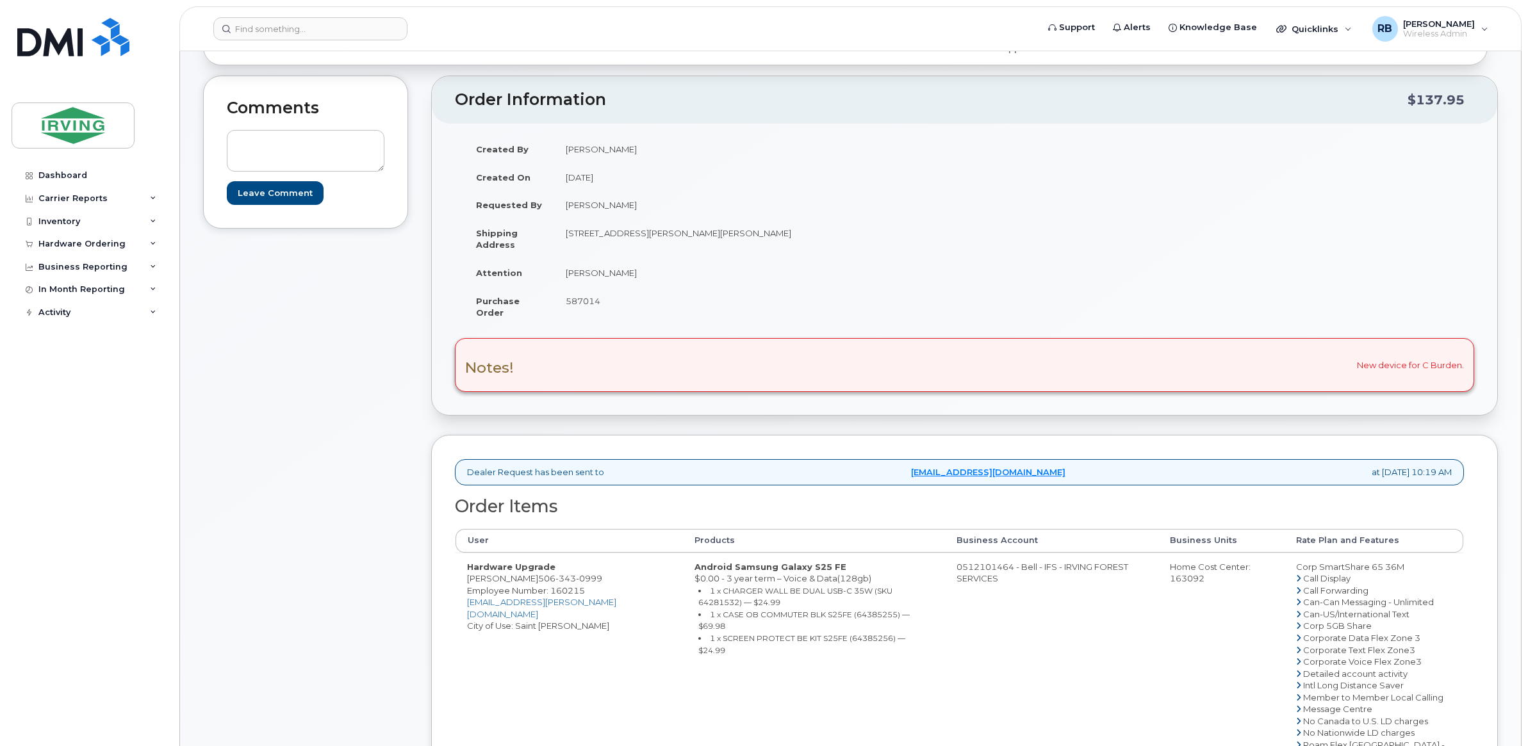
click at [322, 379] on div "Comments Leave Comment" at bounding box center [305, 594] width 205 height 1037
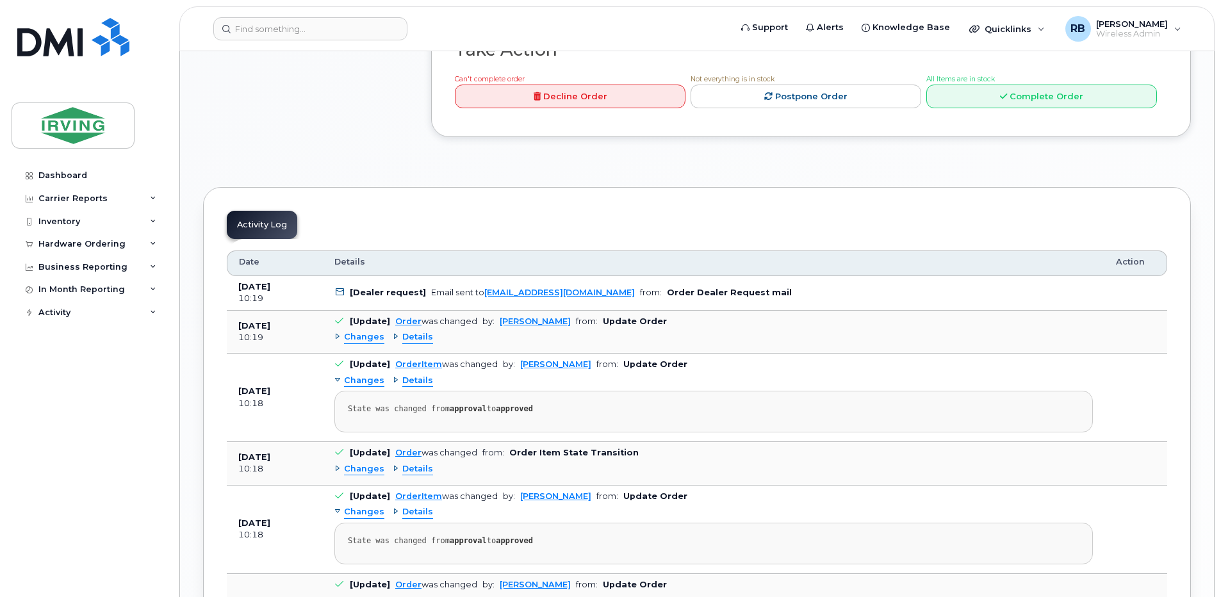
scroll to position [1281, 0]
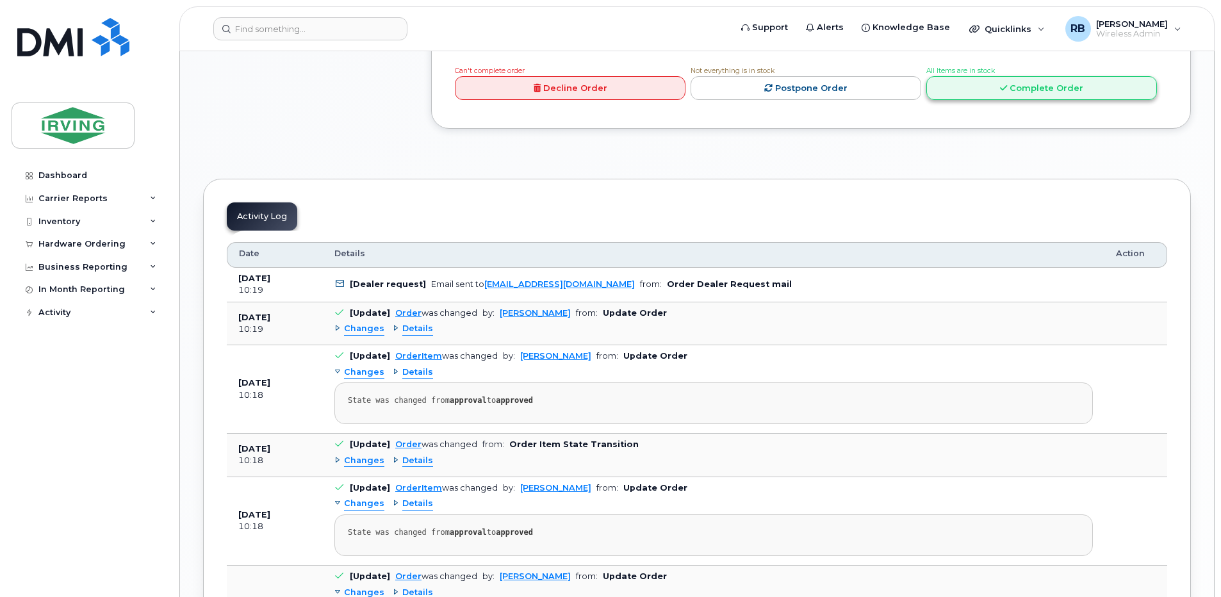
click at [986, 100] on link "Complete Order" at bounding box center [1041, 88] width 231 height 24
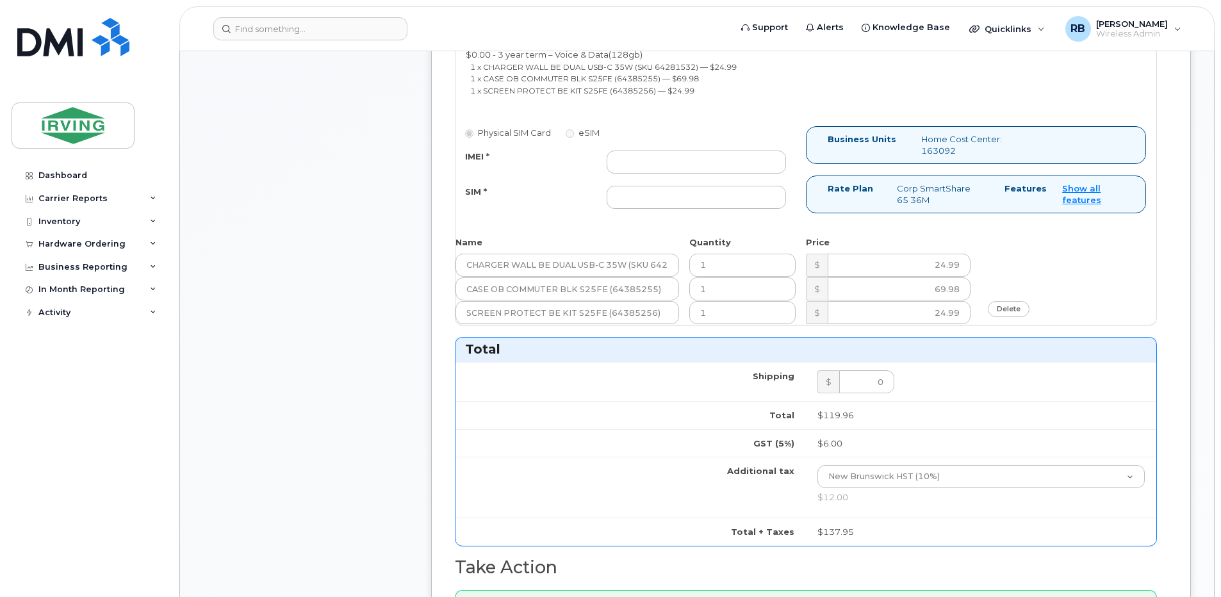
scroll to position [769, 0]
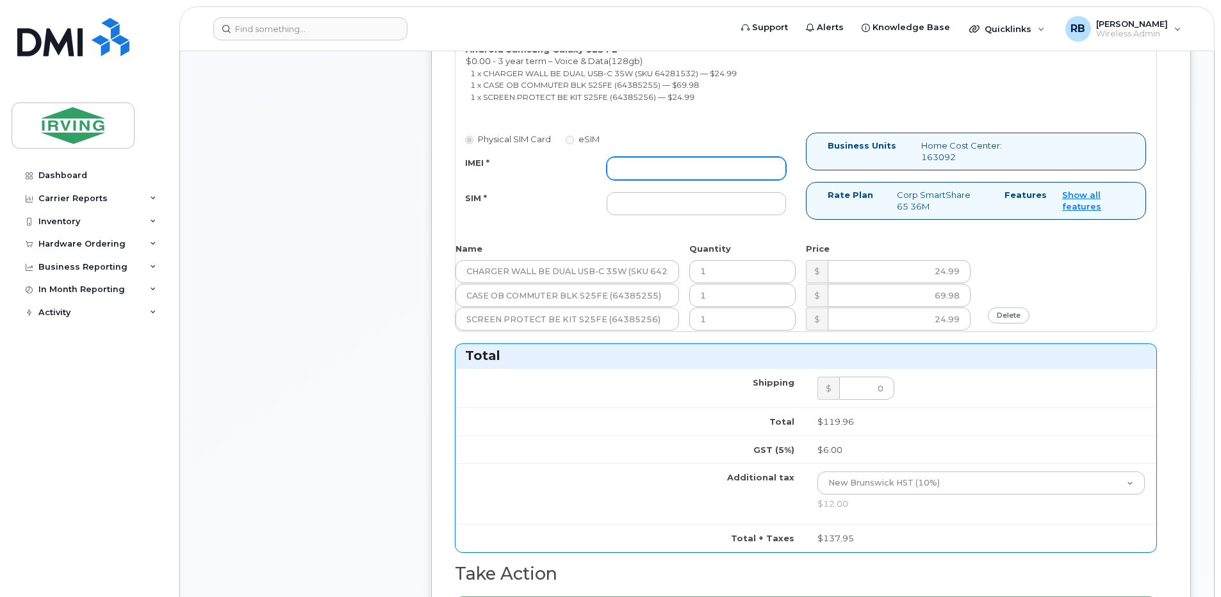
click at [644, 174] on input "IMEI *" at bounding box center [696, 168] width 179 height 23
type input "352055160529515"
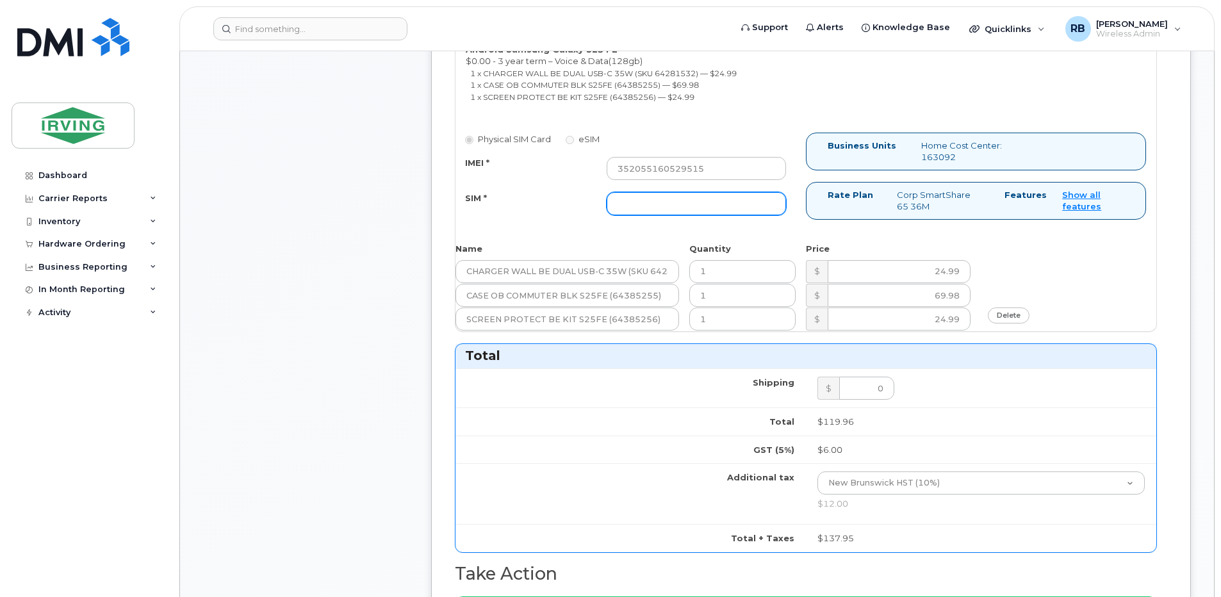
click at [676, 200] on input "SIM *" at bounding box center [696, 203] width 179 height 23
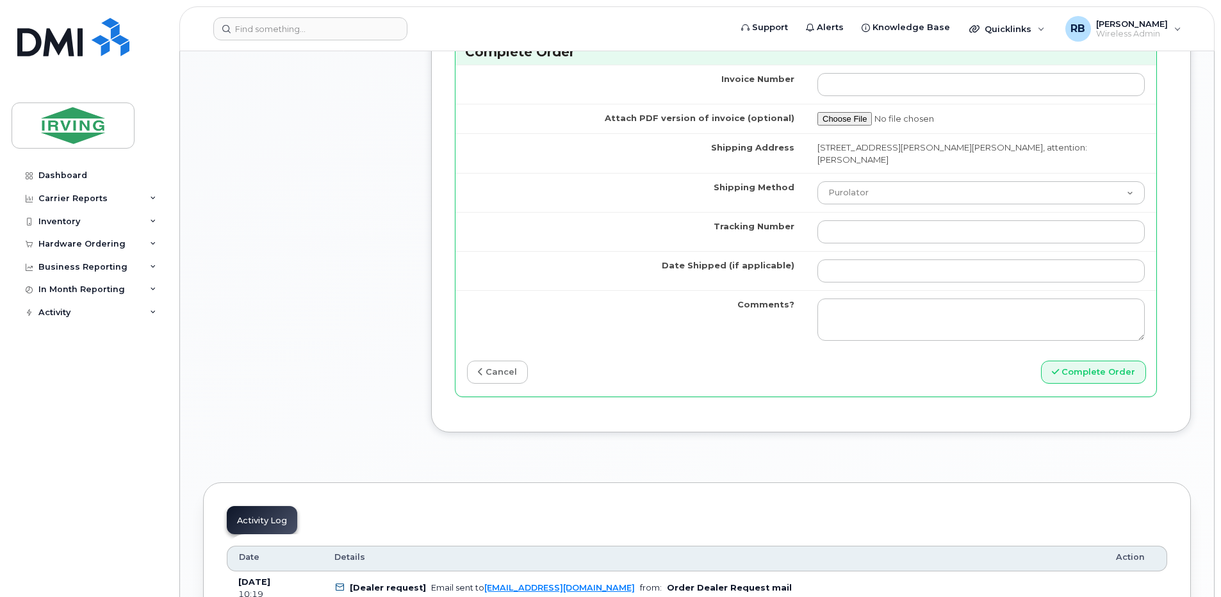
scroll to position [1366, 0]
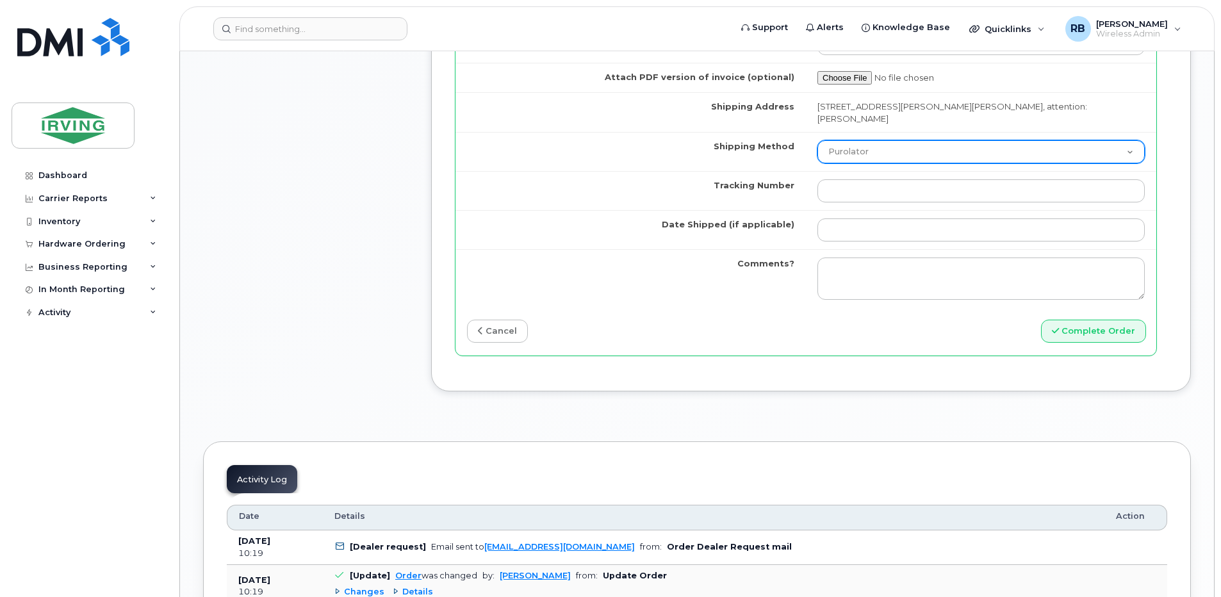
type input "89302610207415302345"
click at [826, 154] on select "Purolator UPS FedEx Canada Post Courier Other Drop Off Pick Up" at bounding box center [980, 151] width 327 height 23
select select "Drop Off"
click at [817, 140] on select "Purolator UPS FedEx Canada Post Courier Other Drop Off Pick Up" at bounding box center [980, 151] width 327 height 23
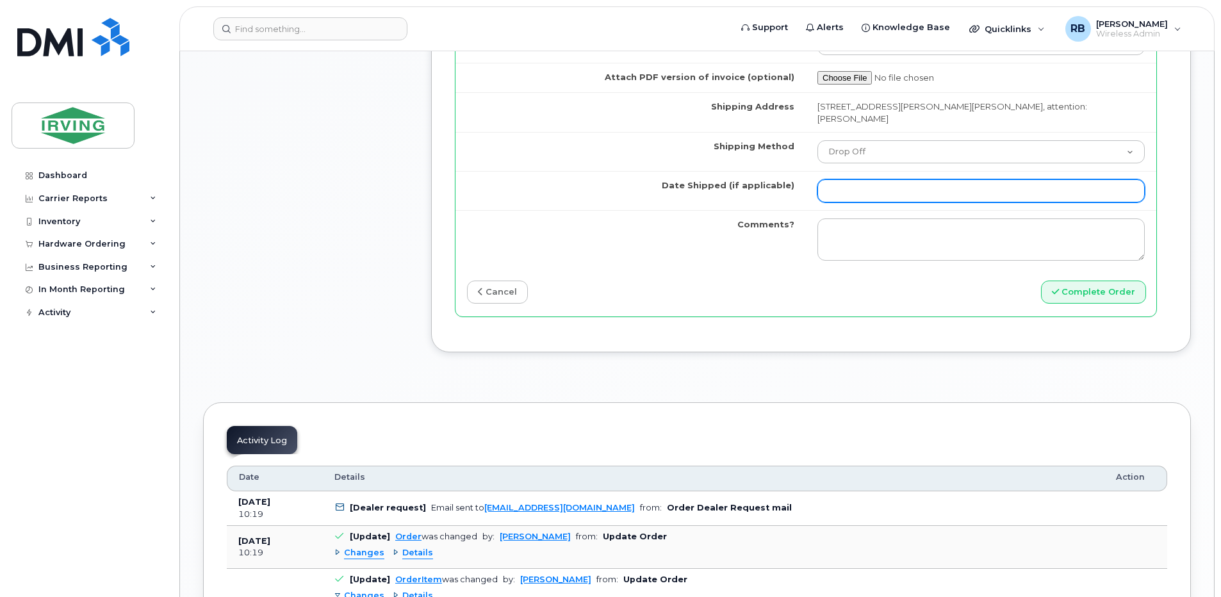
drag, startPoint x: 865, startPoint y: 188, endPoint x: 871, endPoint y: 184, distance: 6.6
click at [865, 188] on input "Date Shipped (if applicable)" at bounding box center [980, 190] width 327 height 23
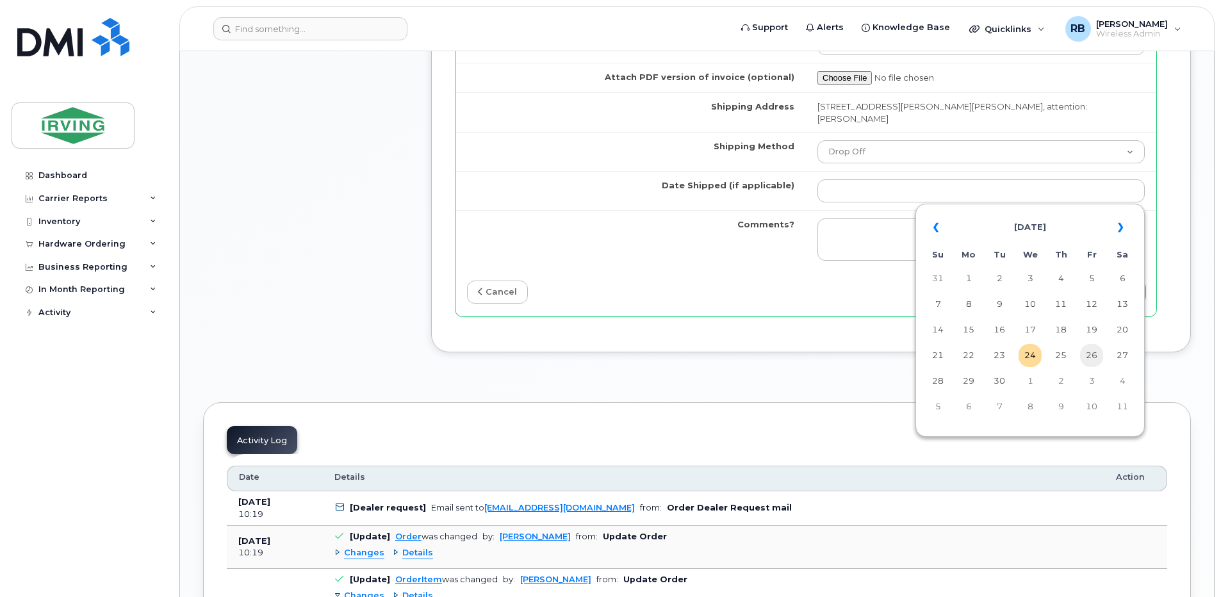
click at [1098, 353] on td "26" at bounding box center [1091, 355] width 23 height 23
type input "[DATE]"
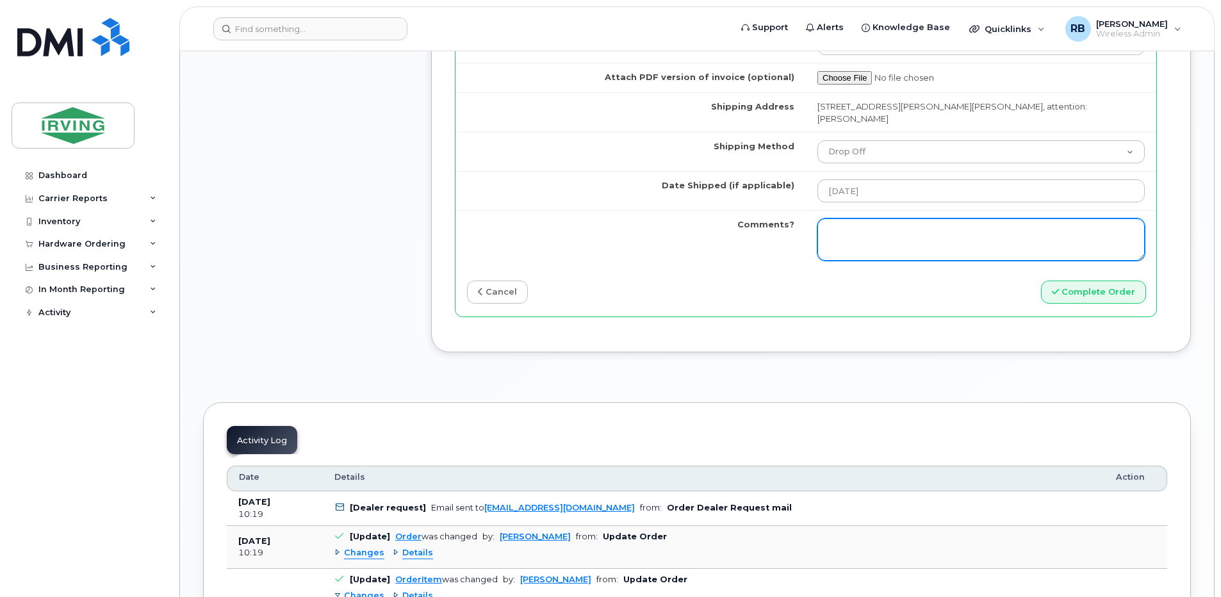
click at [1002, 238] on textarea "Comments?" at bounding box center [980, 239] width 327 height 42
type textarea "Please be advised the order has been completed. SO#26209957 Allow 1-3 business …"
click at [917, 245] on textarea "Please be advised the order has been completed. SO#26209957 Allow 1-3 business …" at bounding box center [980, 239] width 327 height 42
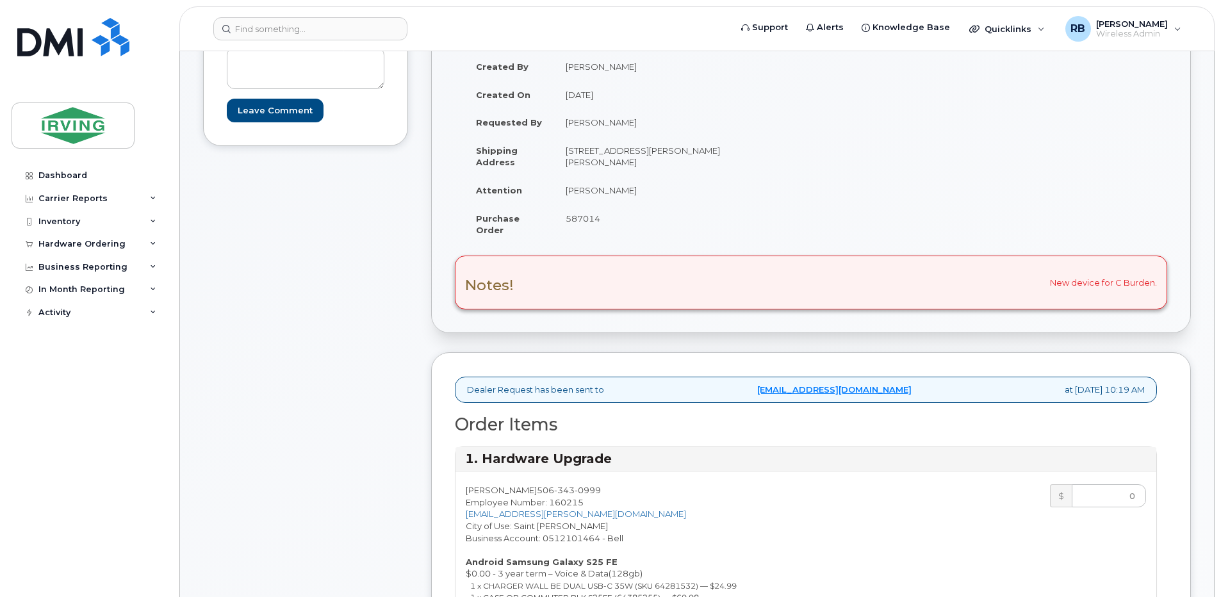
scroll to position [0, 0]
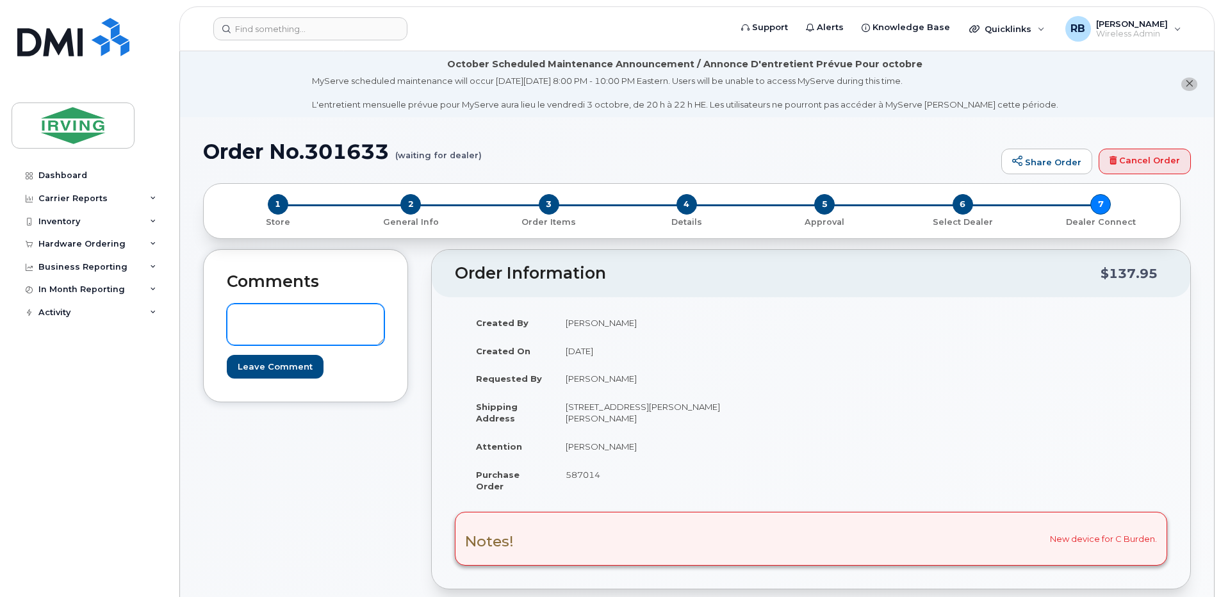
click at [296, 318] on textarea at bounding box center [306, 325] width 158 height 42
type textarea "p"
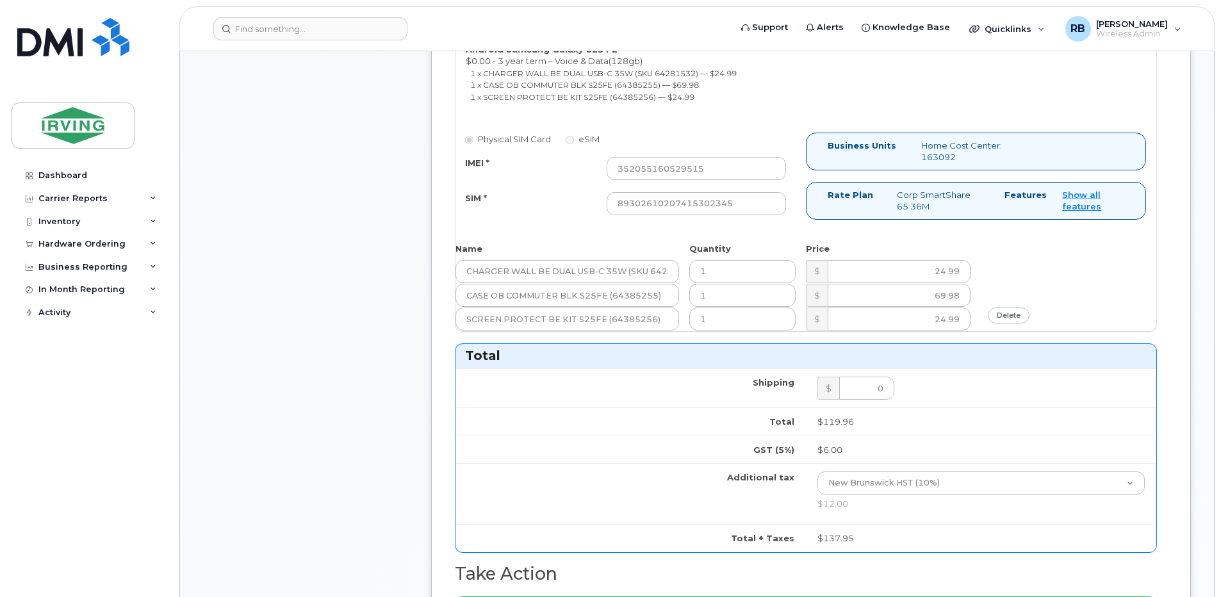
scroll to position [598, 0]
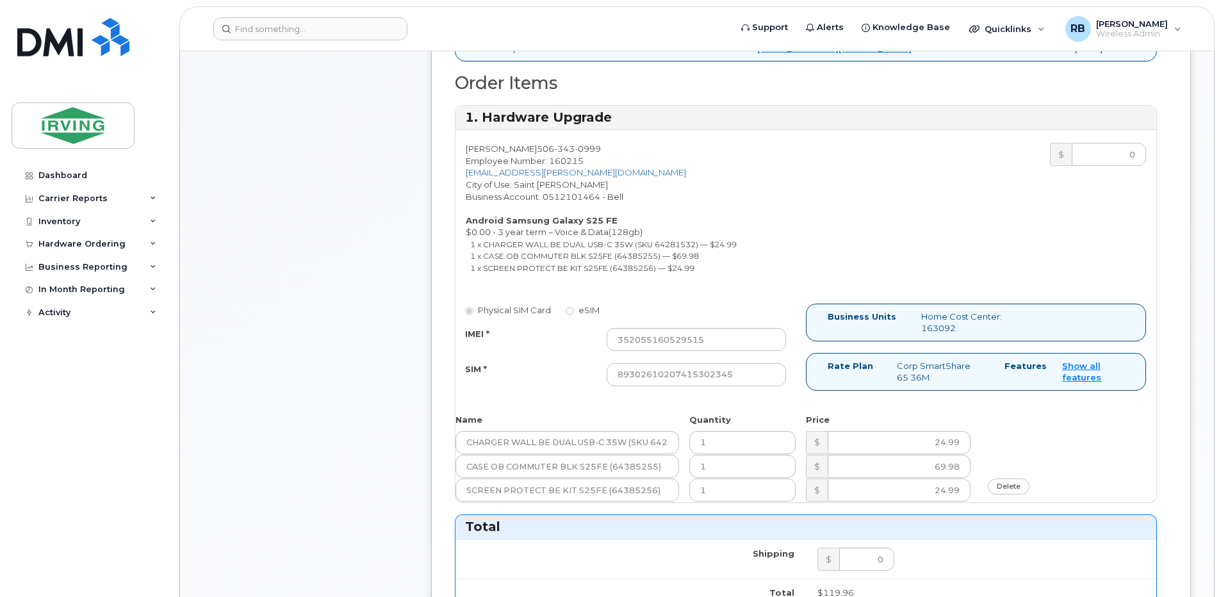
click at [641, 257] on small "1 x CASE OB COMMUTER BLK S25FE (64385255) — $69.98" at bounding box center [584, 256] width 229 height 10
copy small "64385255"
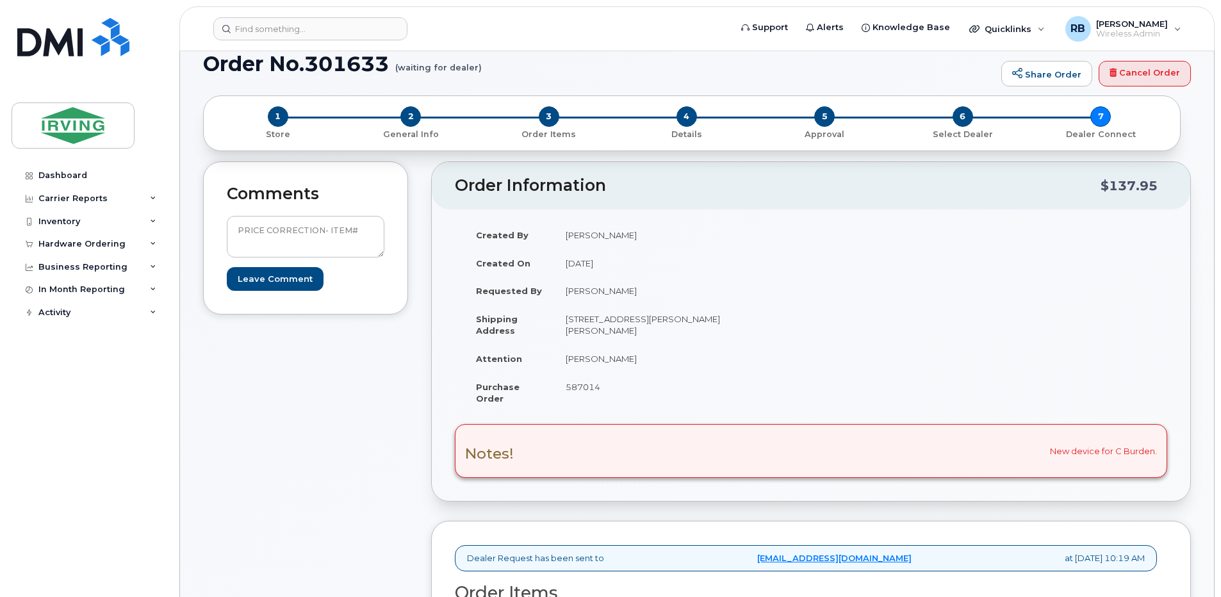
scroll to position [85, 0]
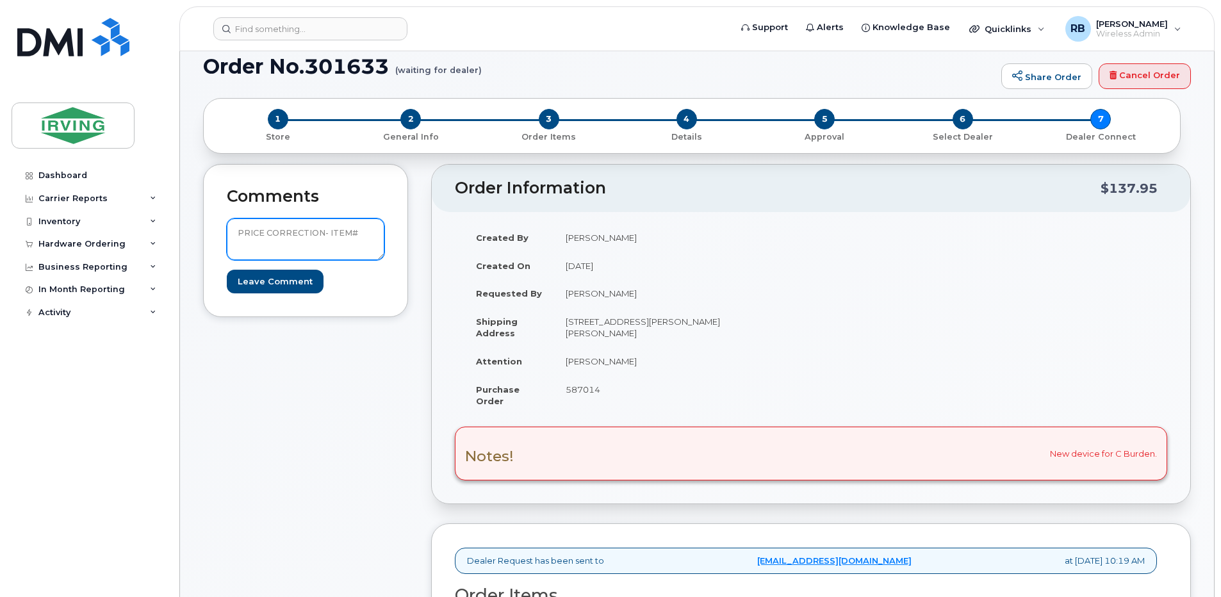
click at [361, 234] on textarea "PRICE CORRECTION- ITEM#" at bounding box center [306, 239] width 158 height 42
paste textarea "64385255"
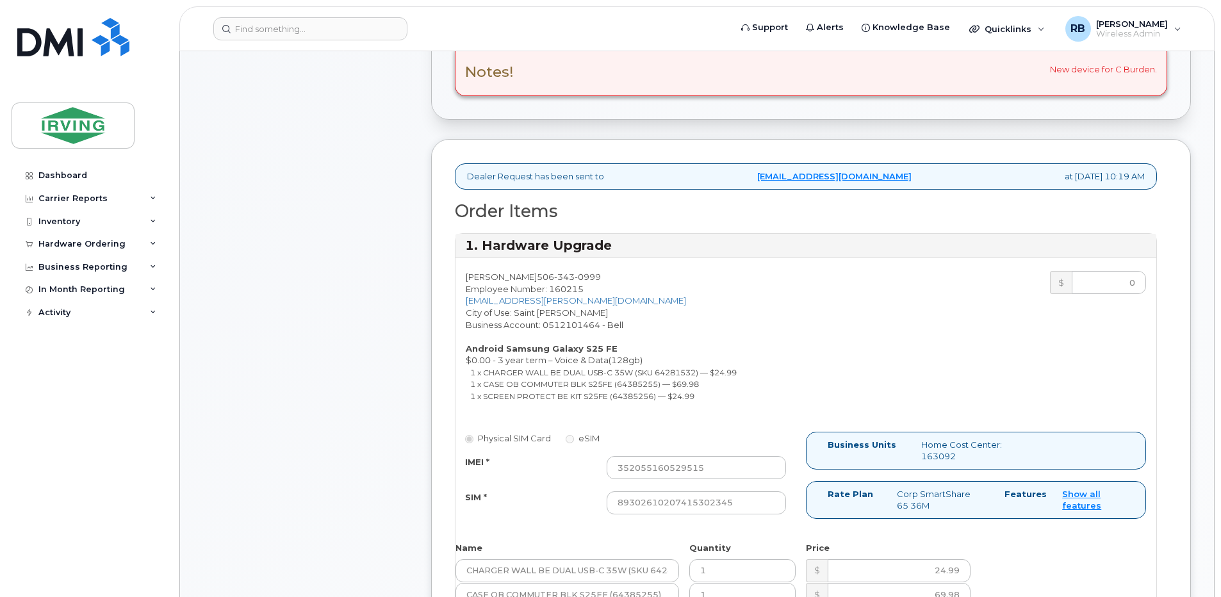
scroll to position [512, 0]
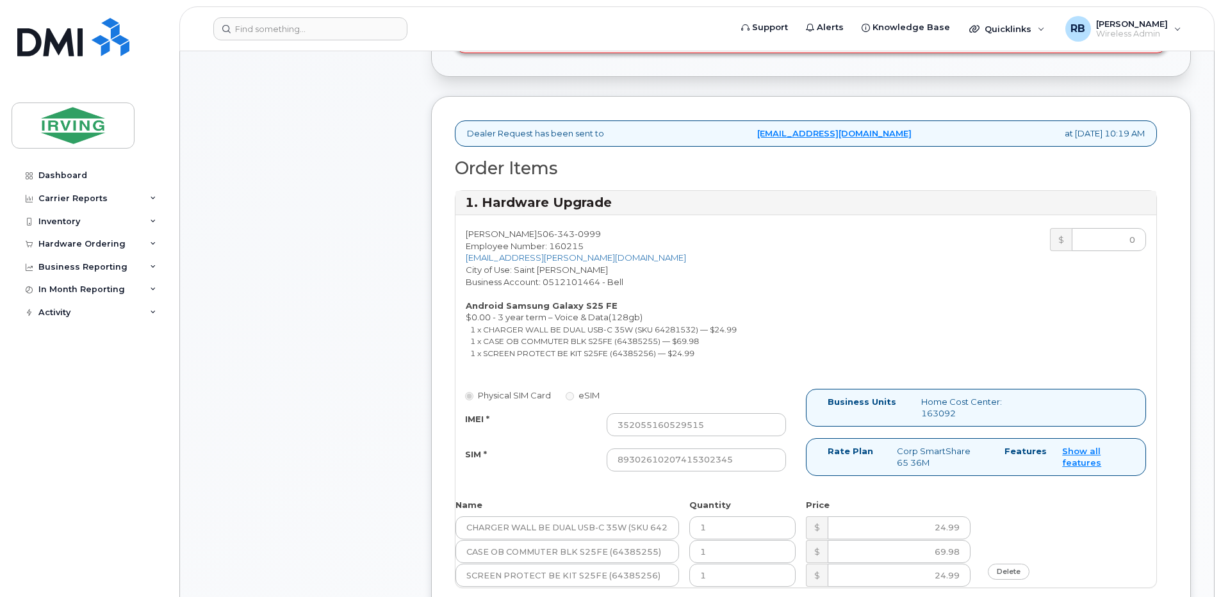
click at [609, 339] on small "1 x CASE OB COMMUTER BLK S25FE (64385255) — $69.98" at bounding box center [584, 341] width 229 height 10
drag, startPoint x: 612, startPoint y: 339, endPoint x: 485, endPoint y: 341, distance: 127.5
click at [485, 341] on small "1 x CASE OB COMMUTER BLK S25FE (64385255) — $69.98" at bounding box center [584, 341] width 229 height 10
copy small "CASE OB COMMUTER BLK S25FE"
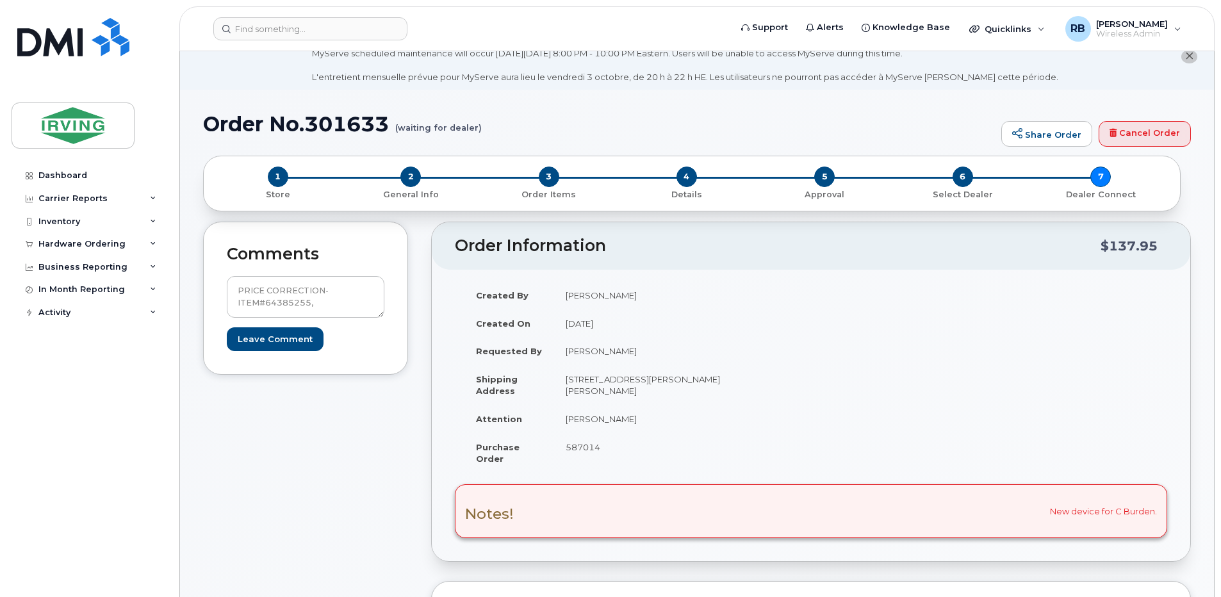
scroll to position [0, 0]
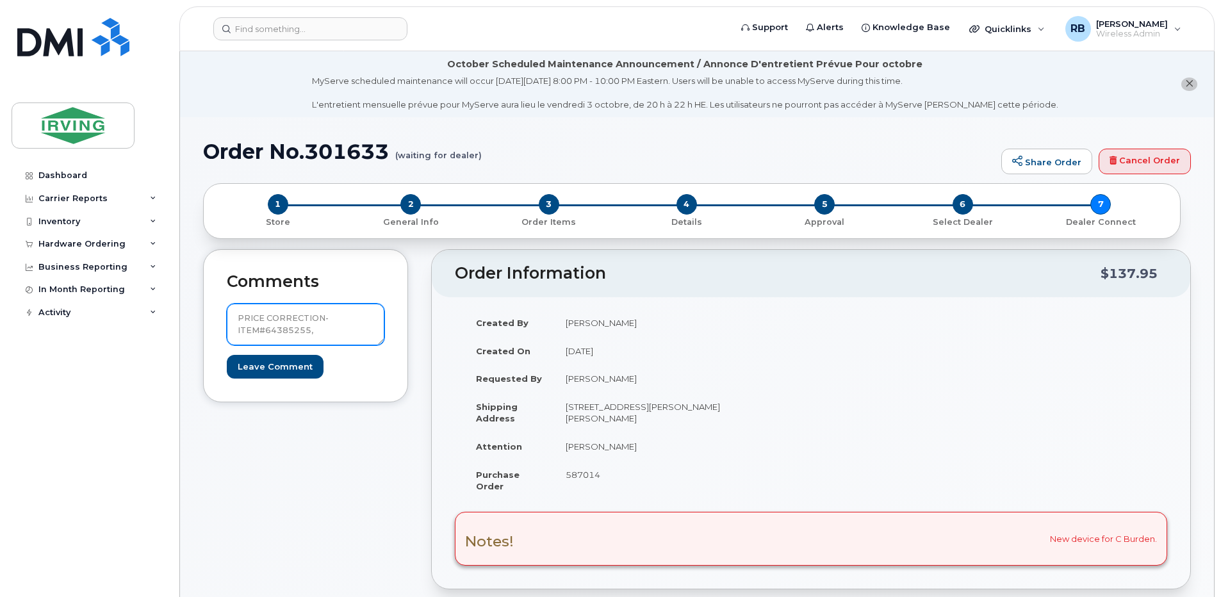
click at [326, 333] on textarea "PRICE CORRECTION- ITEM#64385255," at bounding box center [306, 325] width 158 height 42
paste textarea "CASE OB COMMUTER BLK S25FE"
type textarea "PRICE CORRECTION- ITEM#64385255, CASE OB COMMUTER BLK S25FE is $69.99"
click at [304, 368] on input "Leave Comment" at bounding box center [275, 367] width 97 height 24
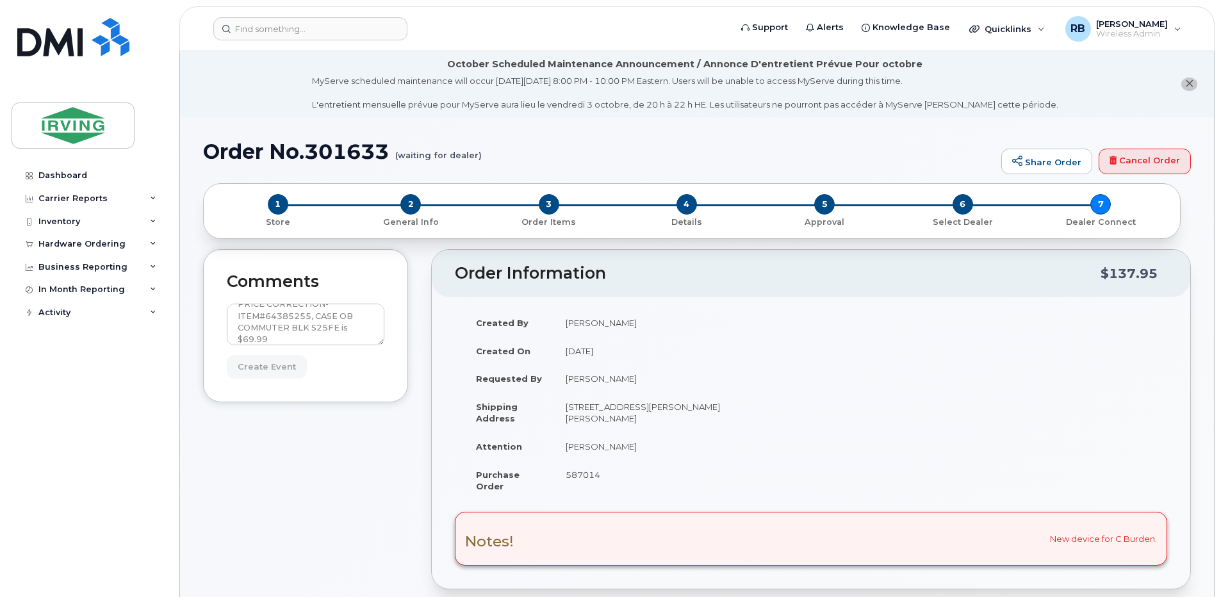
type input "Create Event"
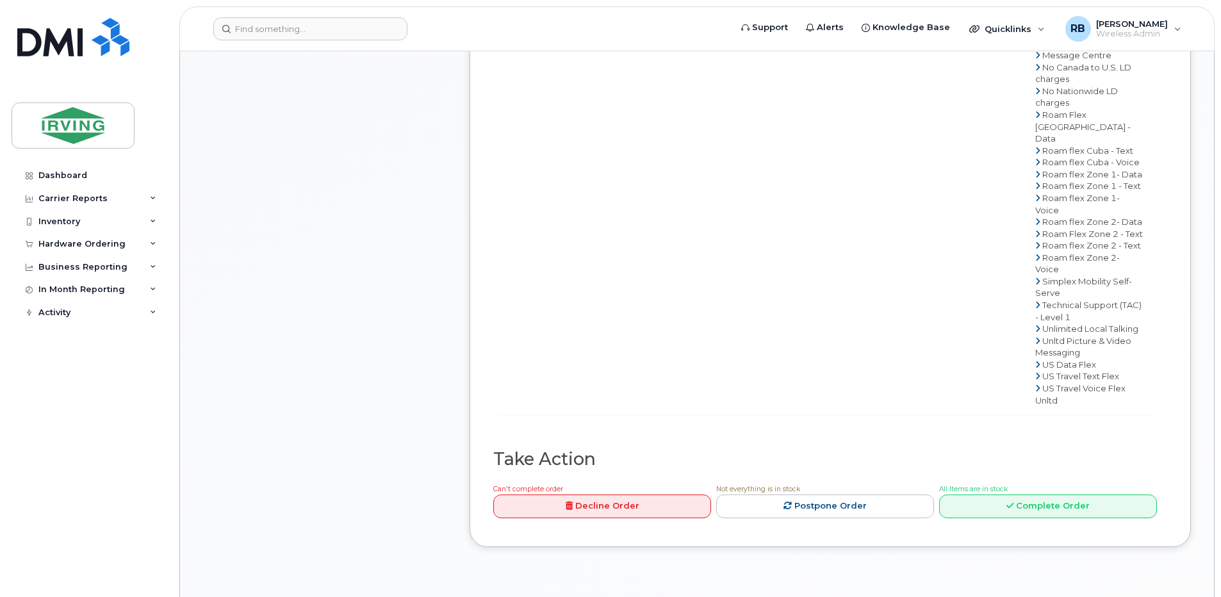
scroll to position [1196, 0]
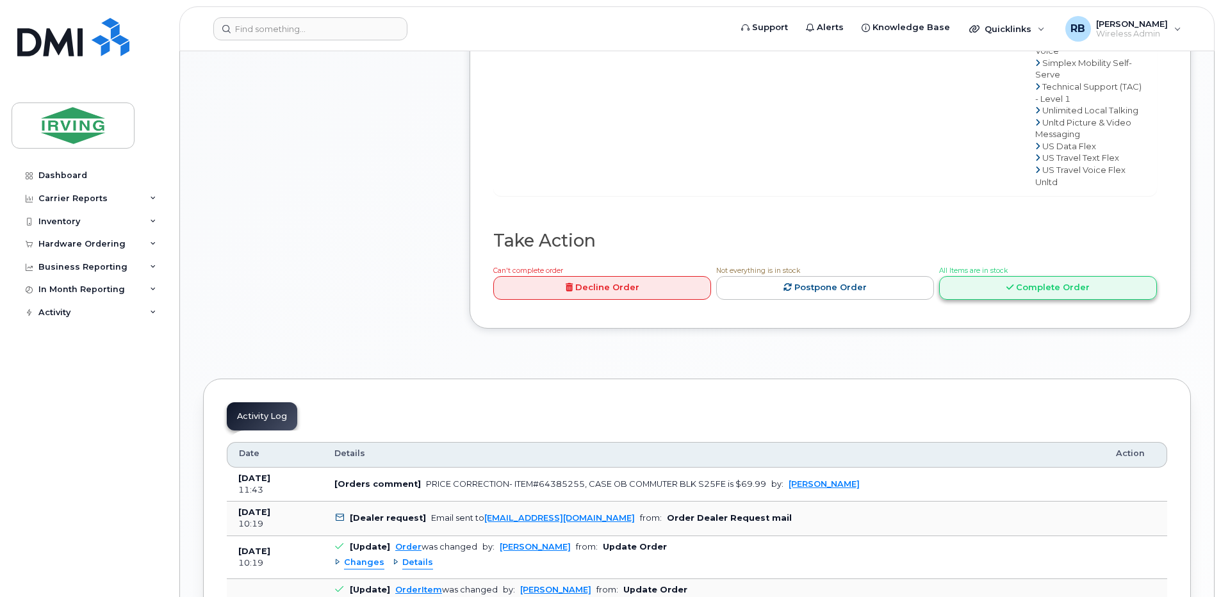
click at [991, 300] on link "Complete Order" at bounding box center [1048, 288] width 218 height 24
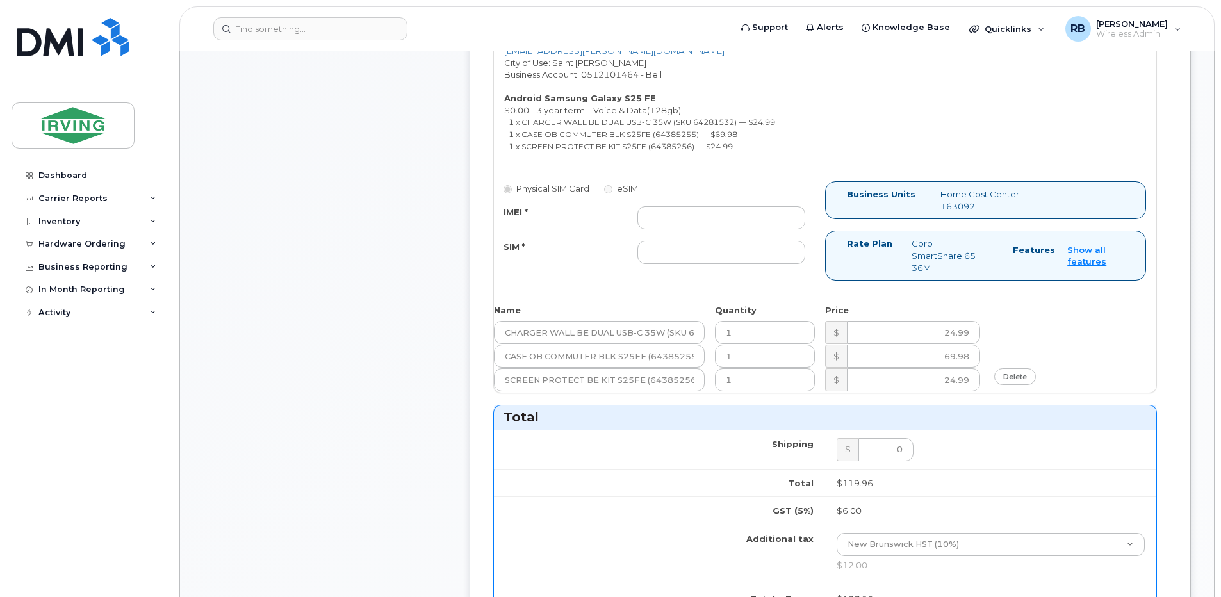
scroll to position [769, 0]
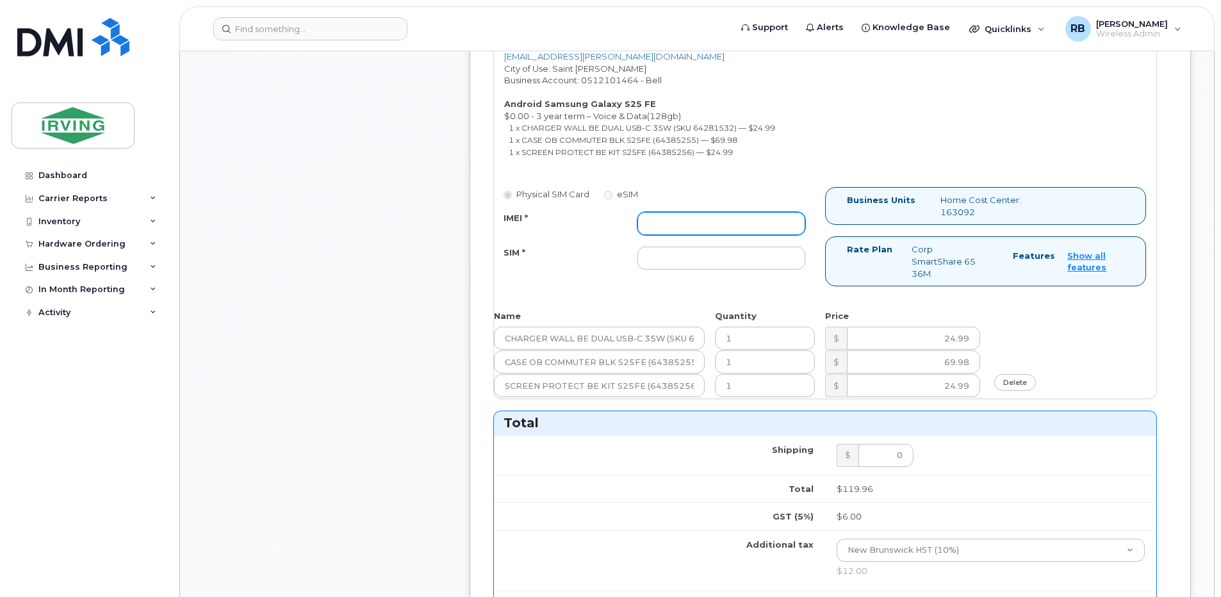
click at [704, 235] on input "IMEI *" at bounding box center [721, 223] width 168 height 23
type input "352055160529515"
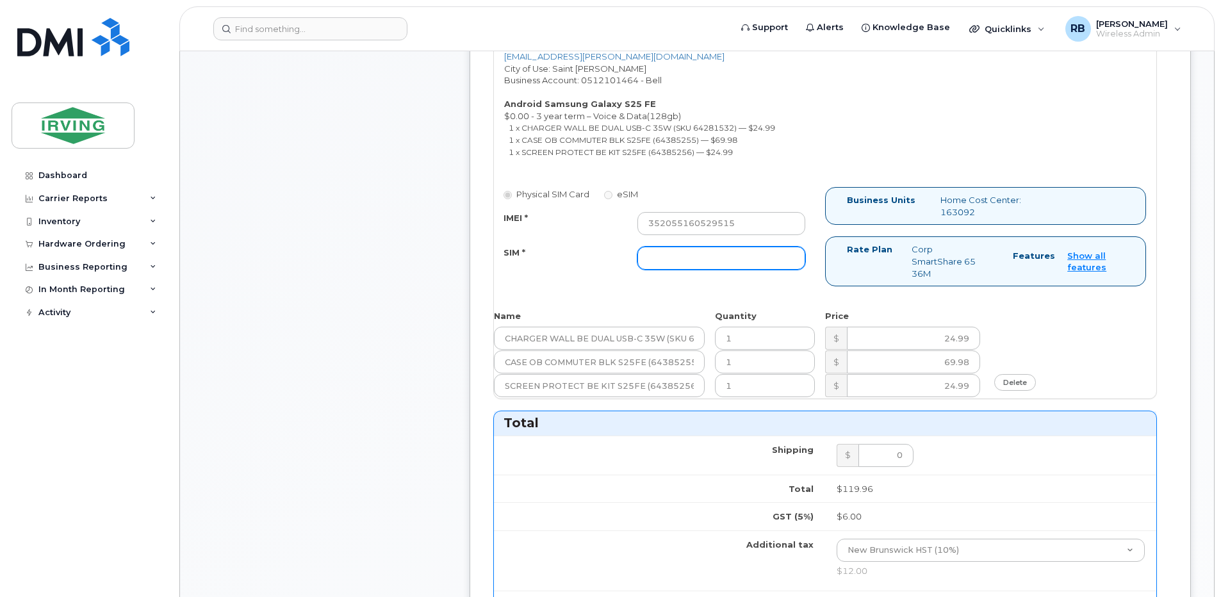
click at [702, 259] on input "SIM *" at bounding box center [721, 258] width 168 height 23
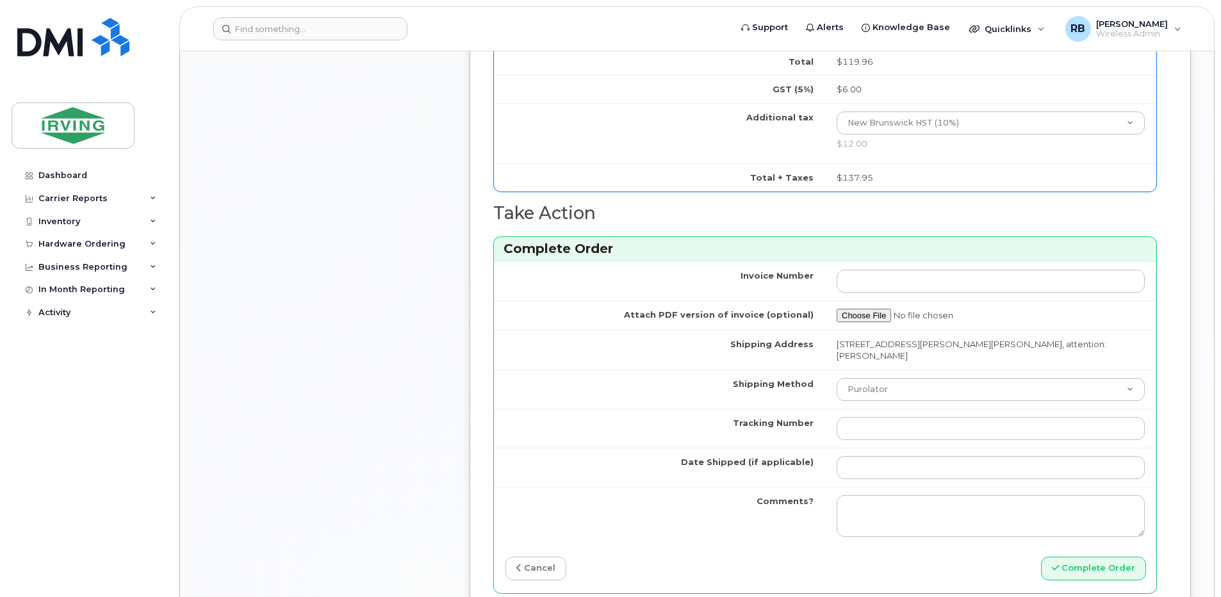
scroll to position [1366, 0]
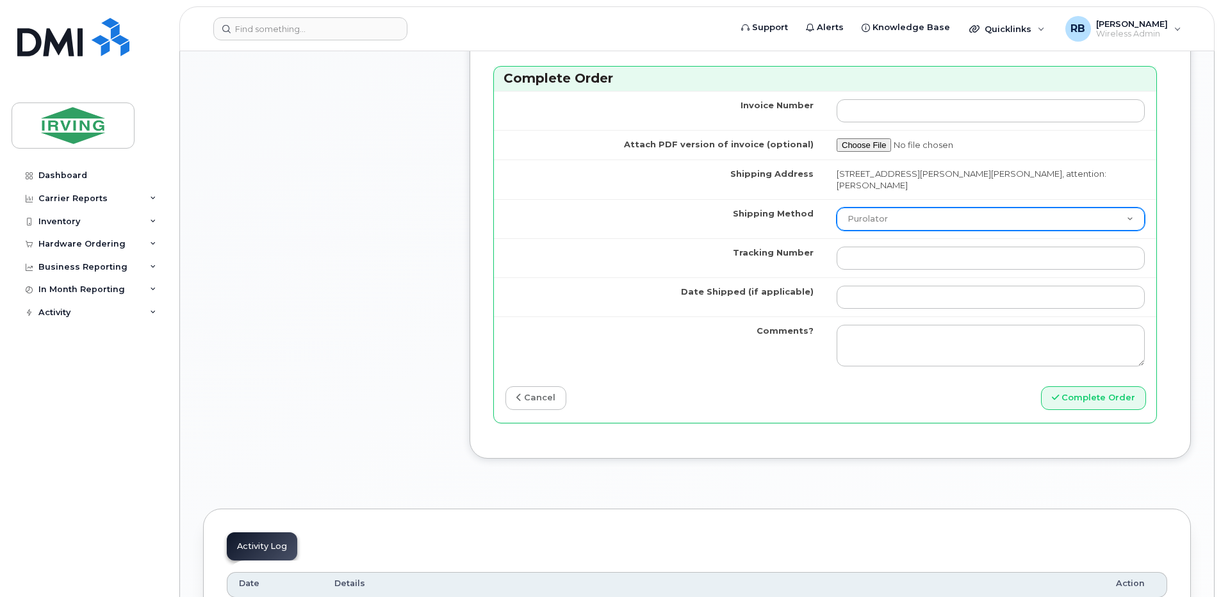
type input "89302610207415302345"
drag, startPoint x: 901, startPoint y: 238, endPoint x: 896, endPoint y: 243, distance: 6.8
click at [901, 231] on select "Purolator UPS FedEx Canada Post Courier Other Drop Off Pick Up" at bounding box center [991, 219] width 308 height 23
select select "Drop Off"
click at [867, 219] on select "Purolator UPS FedEx Canada Post Courier Other Drop Off Pick Up" at bounding box center [991, 219] width 308 height 23
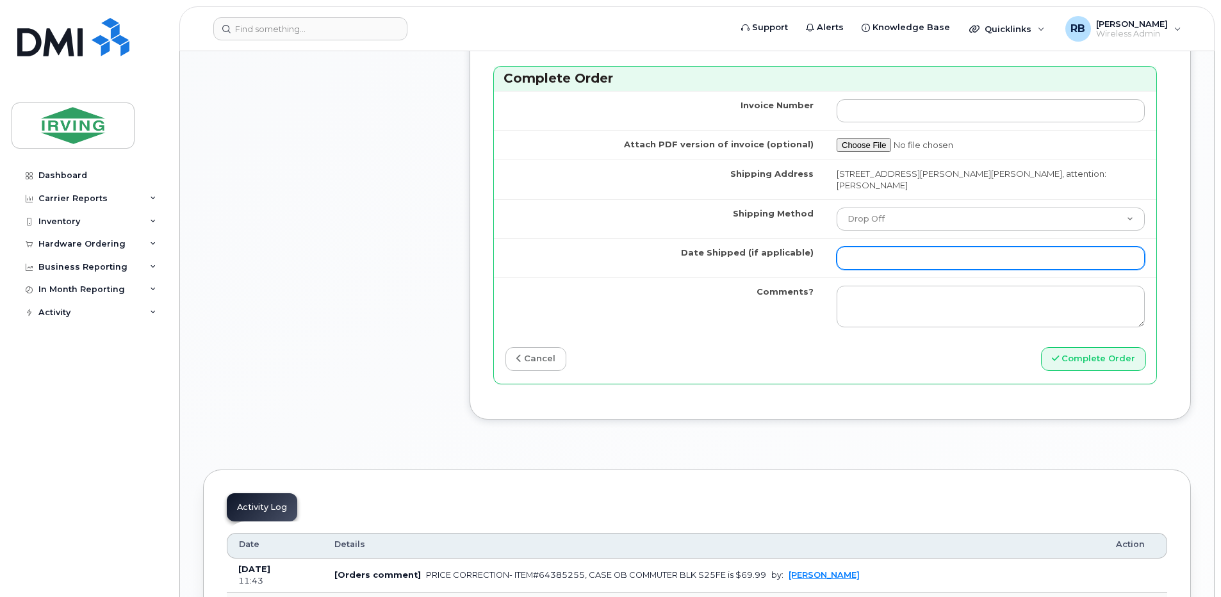
click at [907, 270] on input "Date Shipped (if applicable)" at bounding box center [991, 258] width 308 height 23
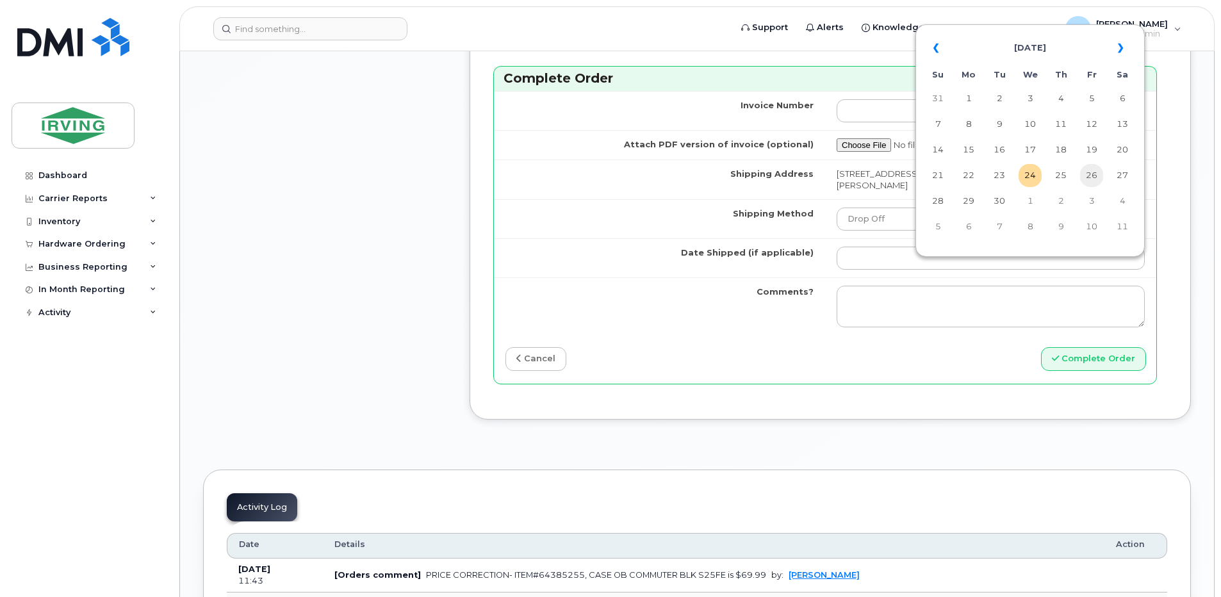
click at [1099, 171] on td "26" at bounding box center [1091, 175] width 23 height 23
type input "2025-09-26"
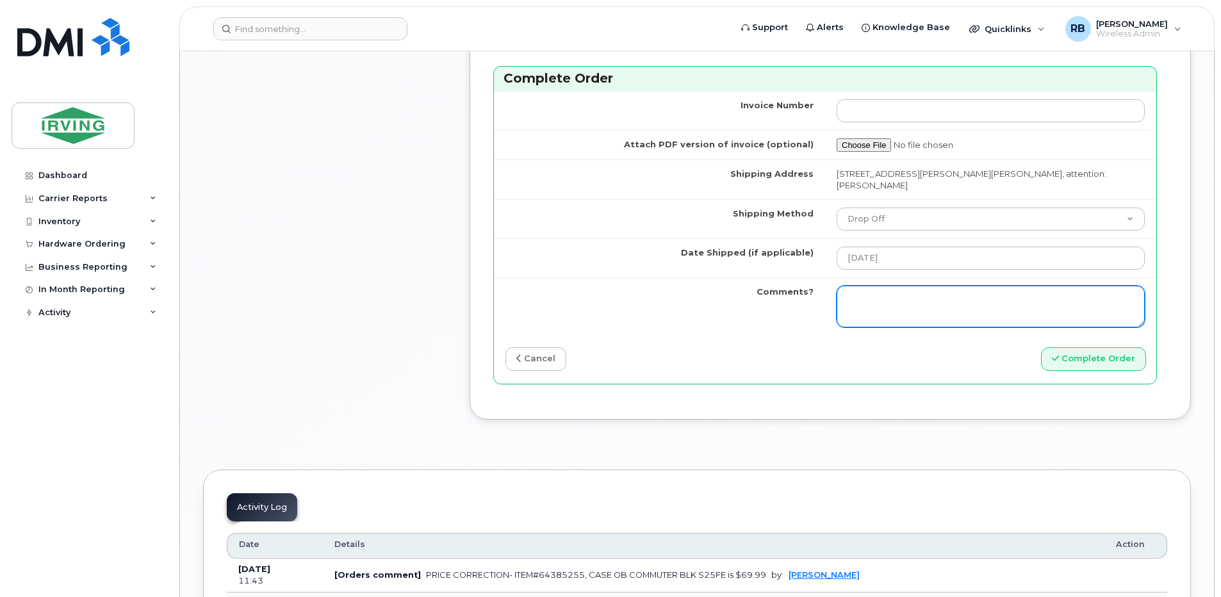
click at [957, 307] on textarea "Comments?" at bounding box center [991, 307] width 308 height 42
type textarea "x"
click at [901, 318] on textarea "x" at bounding box center [991, 307] width 308 height 42
paste textarea "Please be advised the order has been completed. SO#26209957 Allow 1-3 business …"
type textarea "Please be advised the order has been completed. SO#26209957 Allow 1-3 business …"
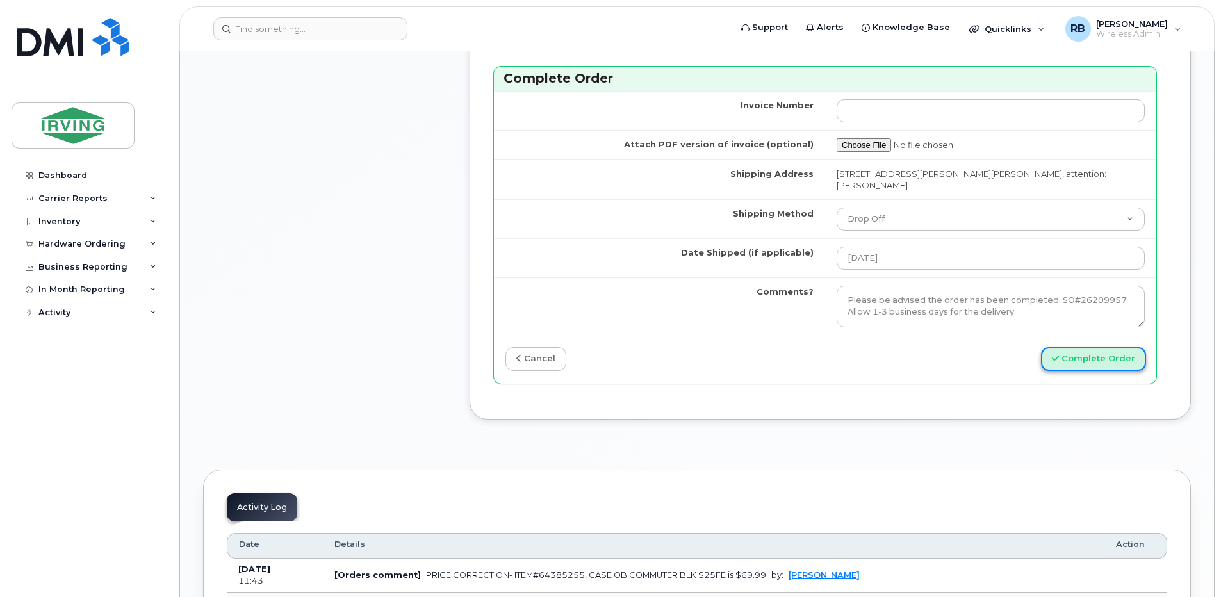
click at [1074, 371] on button "Complete Order" at bounding box center [1093, 359] width 105 height 24
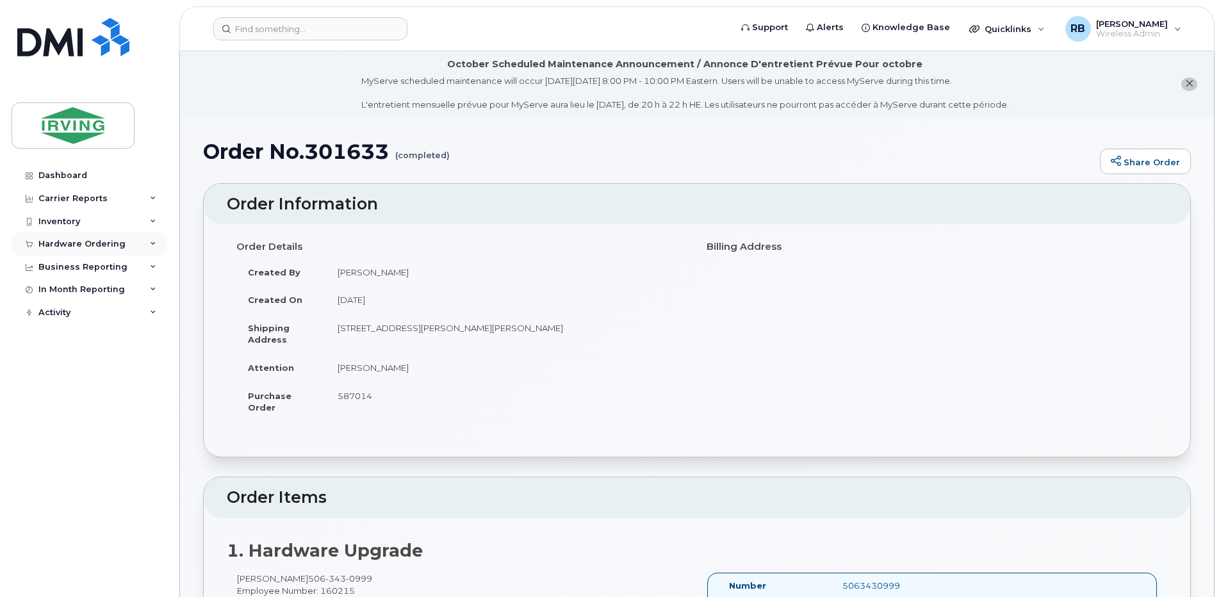
click at [60, 243] on div "Hardware Ordering" at bounding box center [81, 244] width 87 height 10
click at [67, 290] on div "Orders" at bounding box center [59, 292] width 31 height 12
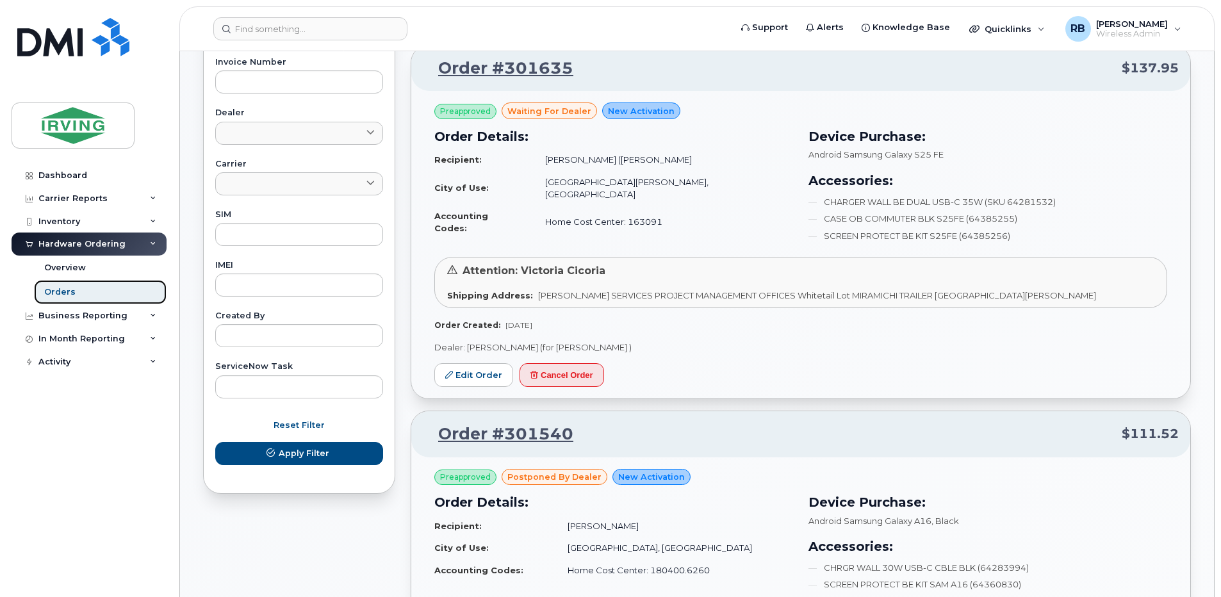
scroll to position [512, 0]
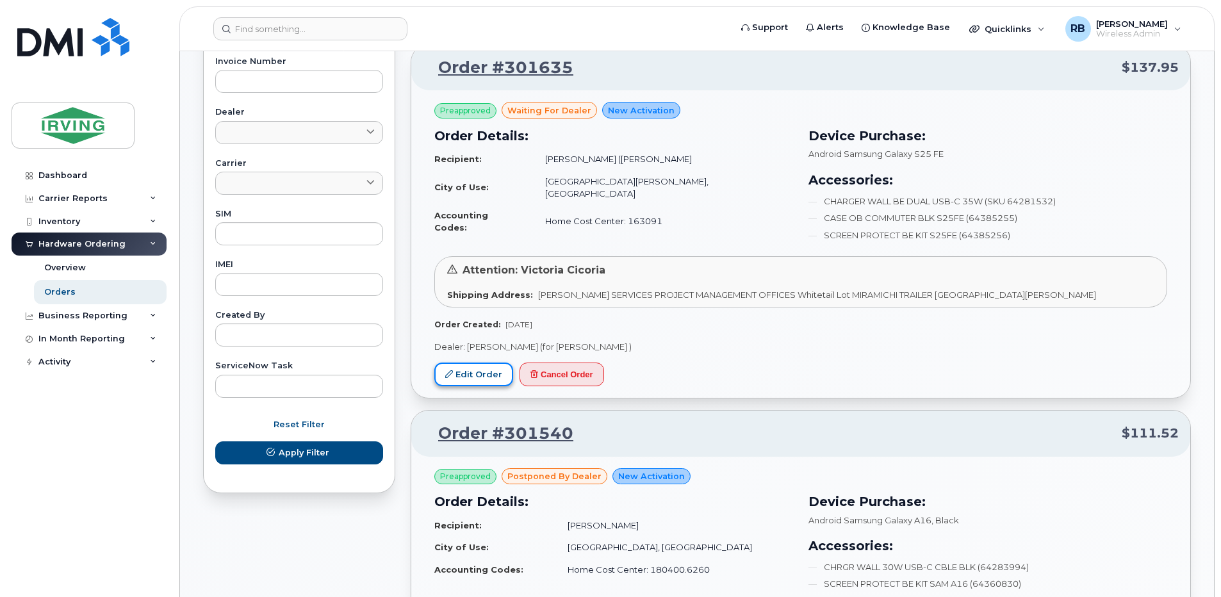
click at [475, 363] on link "Edit Order" at bounding box center [473, 375] width 79 height 24
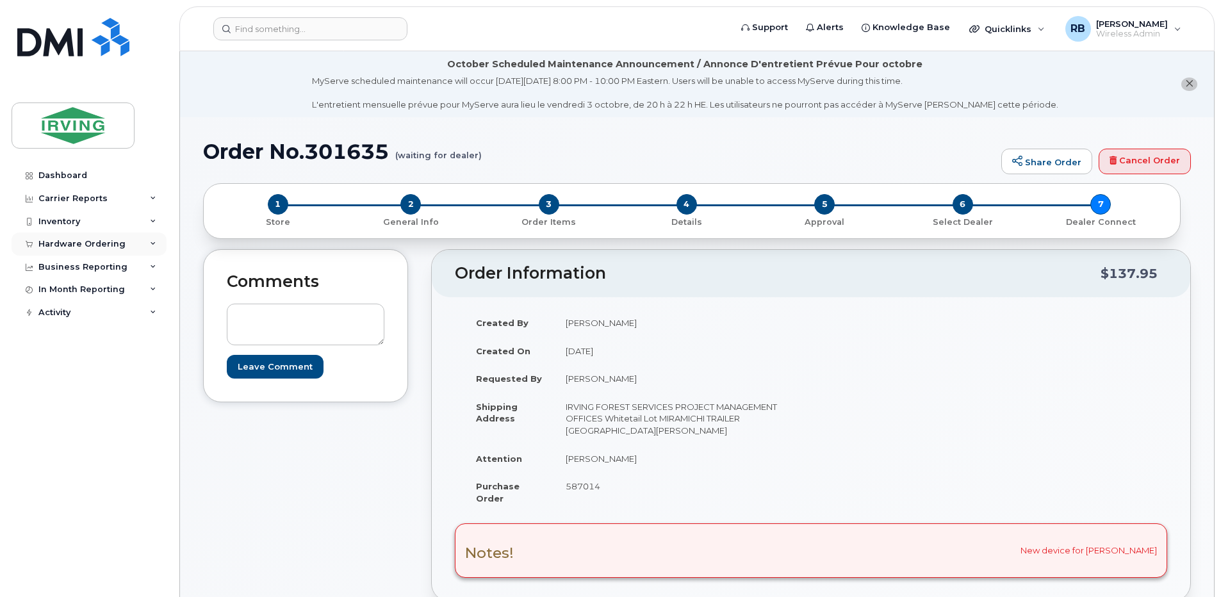
click at [88, 250] on div "Hardware Ordering" at bounding box center [89, 244] width 155 height 23
click at [54, 291] on div "Orders" at bounding box center [59, 292] width 31 height 12
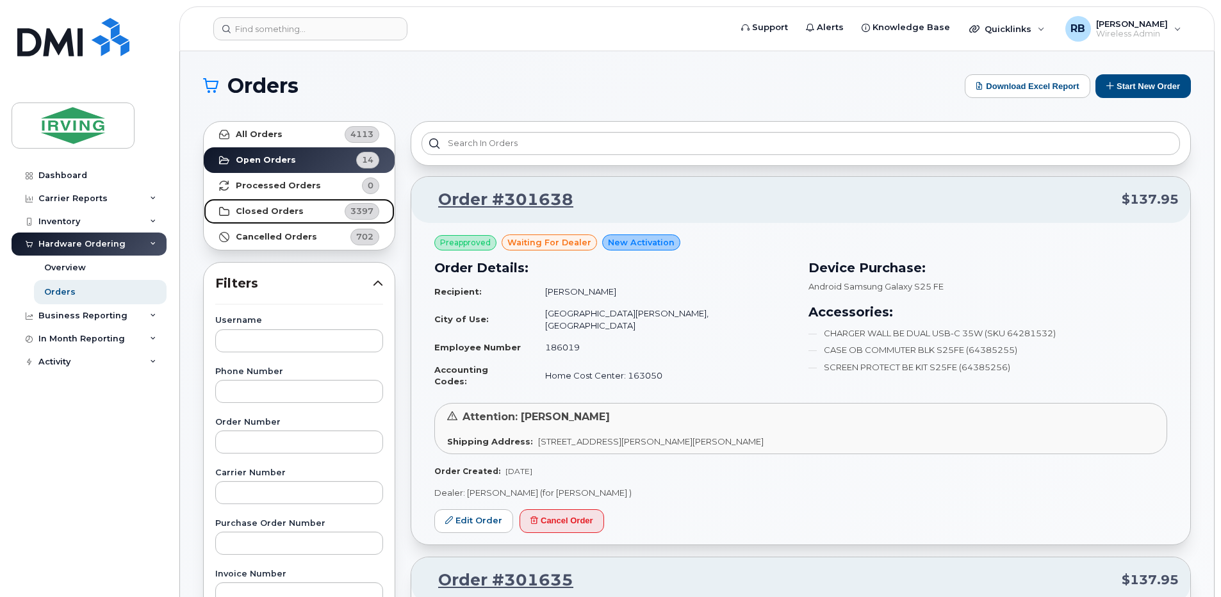
click at [261, 215] on strong "Closed Orders" at bounding box center [270, 211] width 68 height 10
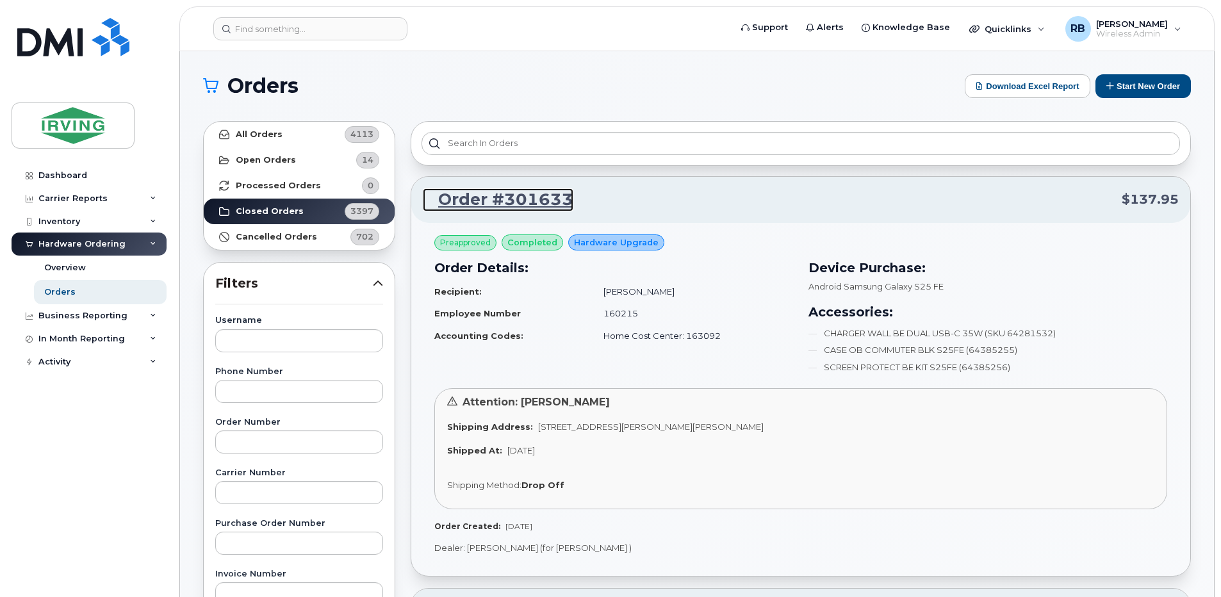
click at [497, 198] on link "Order #301633" at bounding box center [498, 199] width 151 height 23
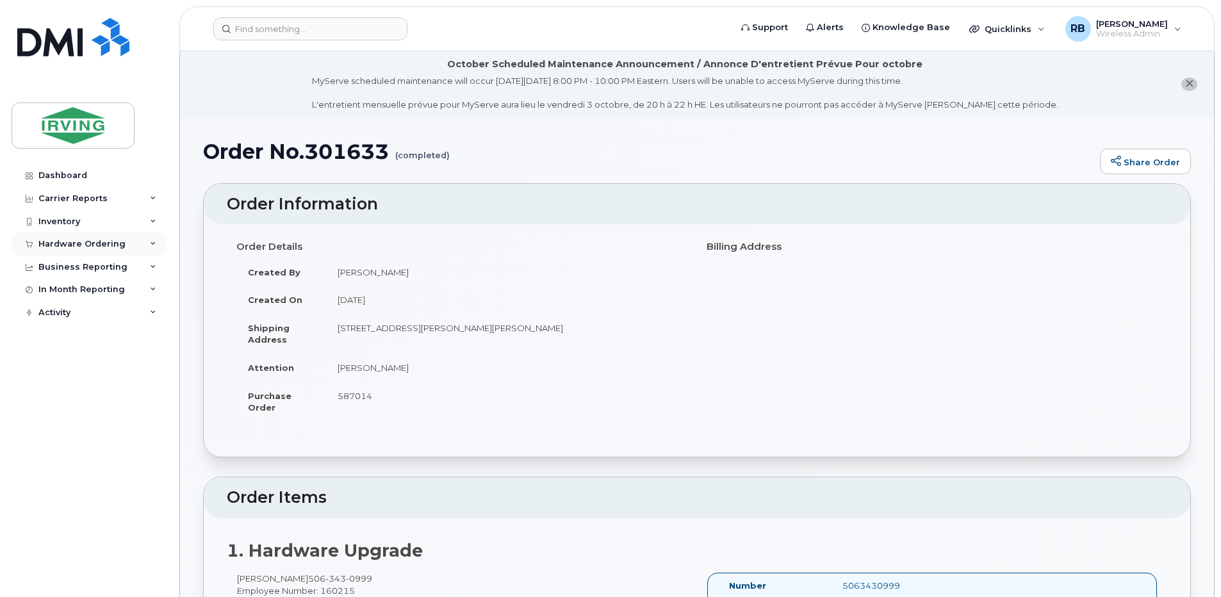
click at [90, 249] on div "Hardware Ordering" at bounding box center [89, 244] width 155 height 23
click at [61, 288] on div "Orders" at bounding box center [59, 292] width 31 height 12
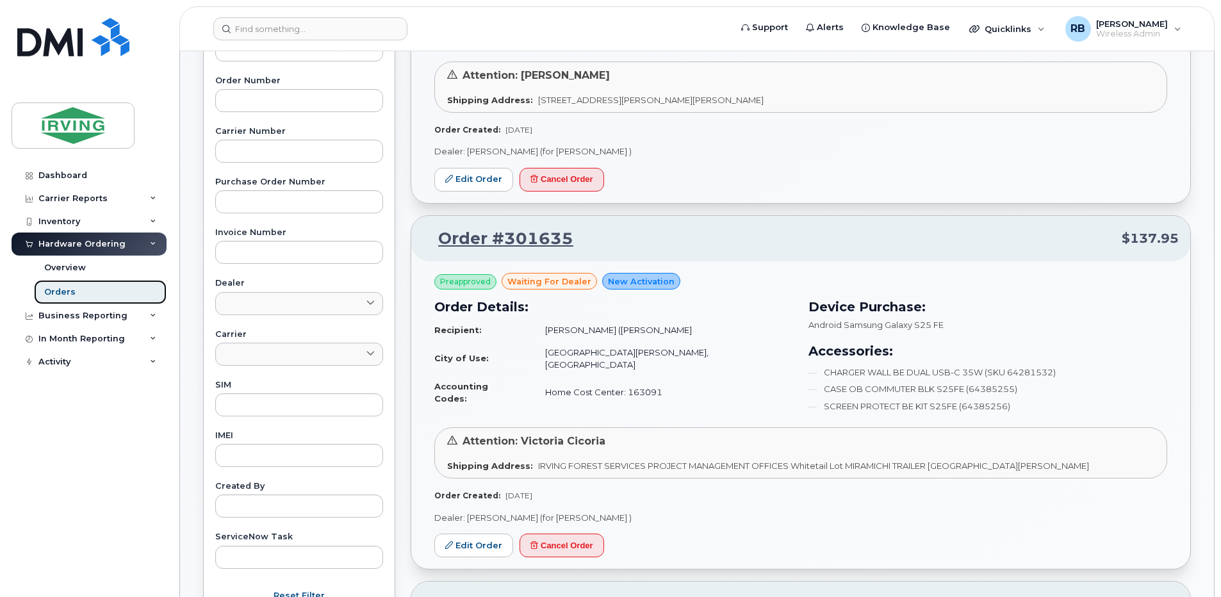
scroll to position [427, 0]
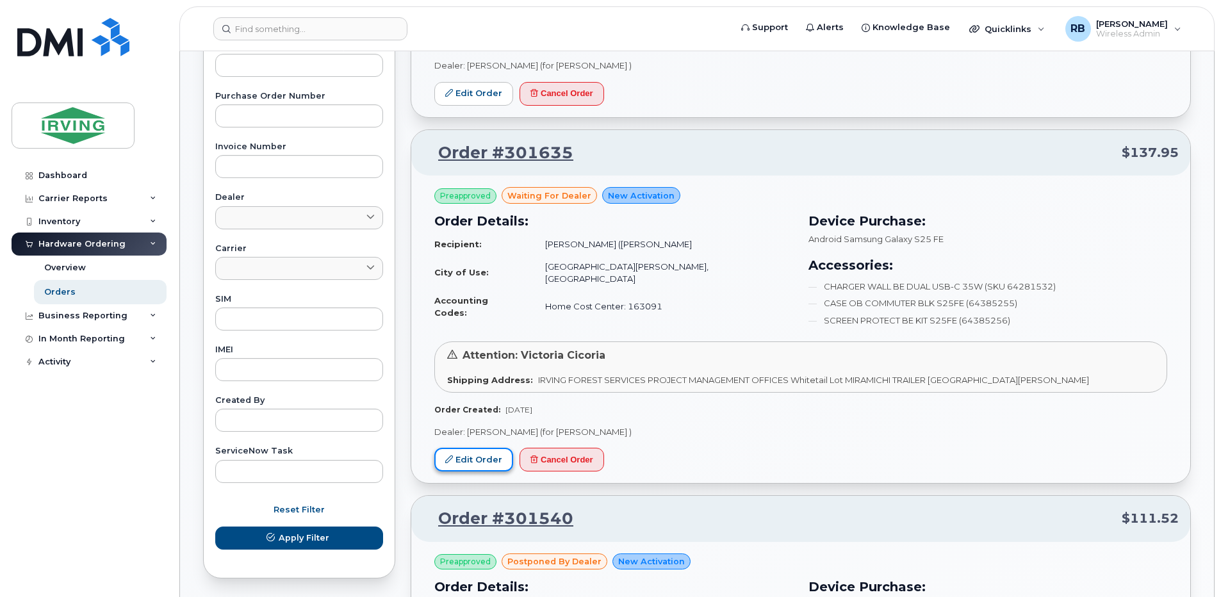
click at [461, 448] on link "Edit Order" at bounding box center [473, 460] width 79 height 24
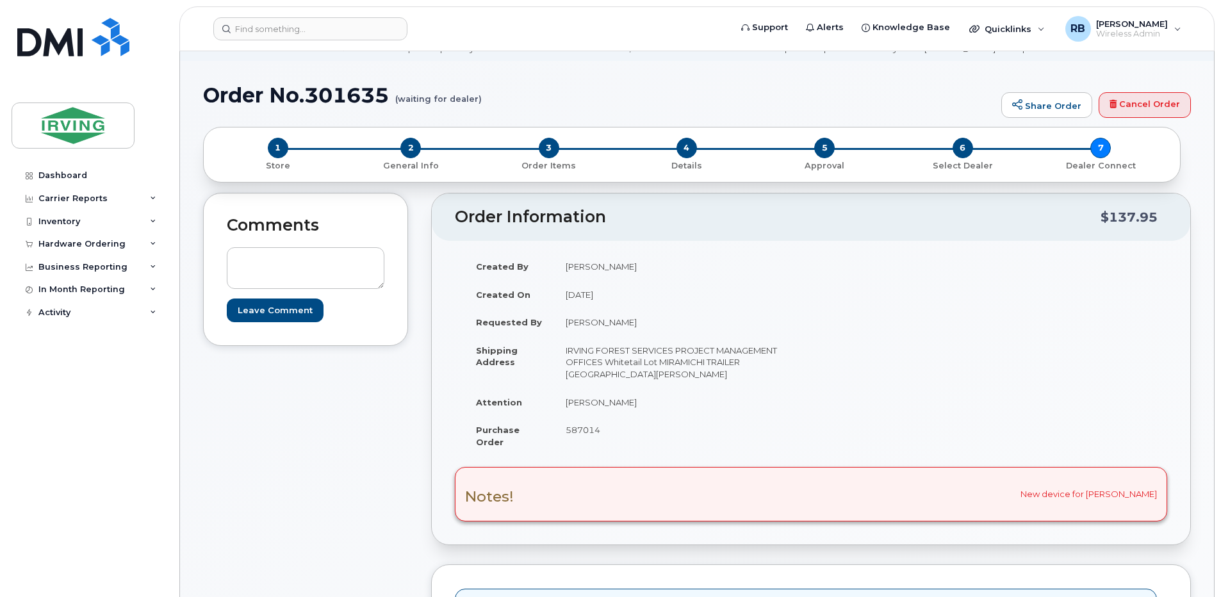
scroll to position [85, 0]
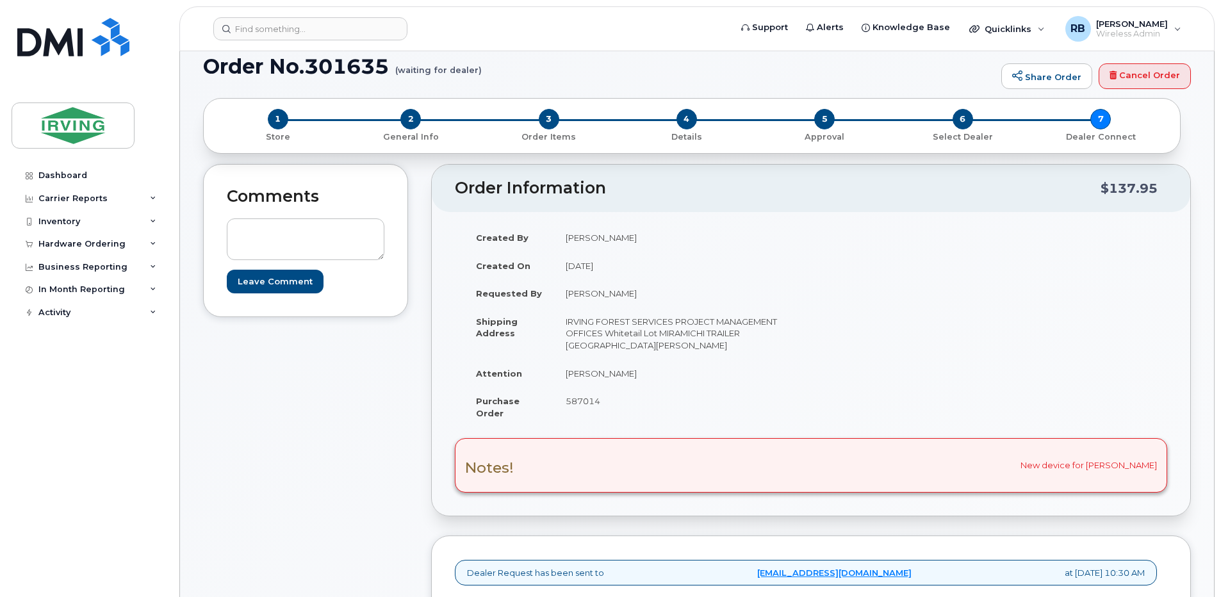
click at [582, 406] on span "587014" at bounding box center [583, 401] width 35 height 10
click at [584, 400] on span "587014" at bounding box center [583, 401] width 35 height 10
copy span "587014"
drag, startPoint x: 628, startPoint y: 377, endPoint x: 565, endPoint y: 377, distance: 62.8
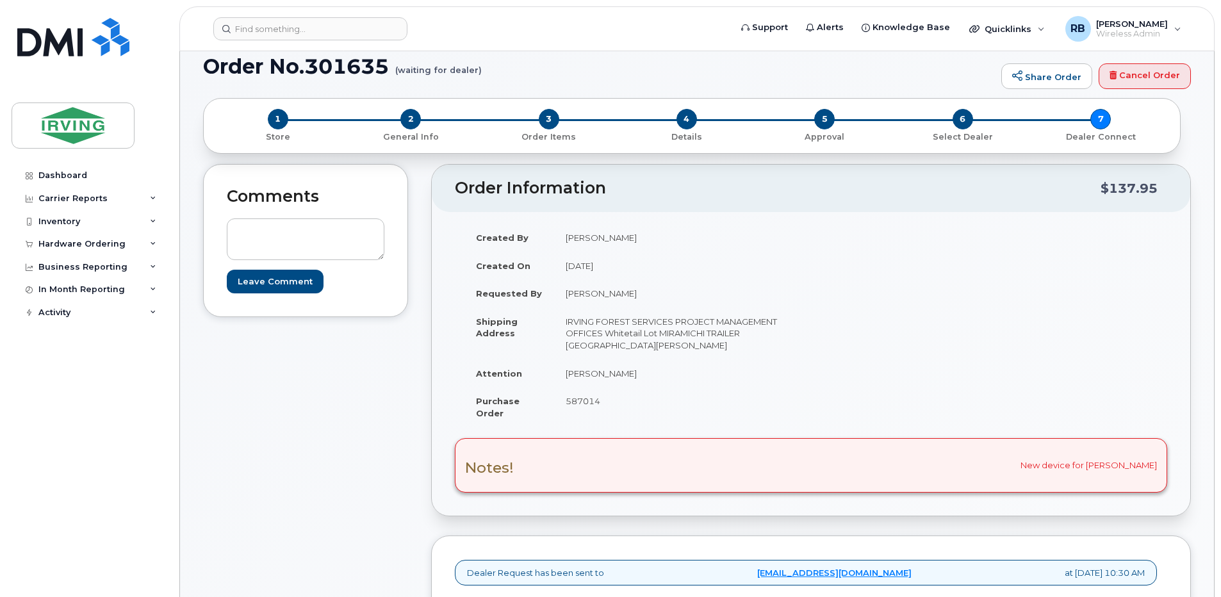
click at [565, 377] on td "[PERSON_NAME]" at bounding box center [677, 373] width 247 height 28
copy td "[PERSON_NAME]"
click at [90, 245] on div "Hardware Ordering" at bounding box center [81, 244] width 87 height 10
click at [60, 291] on div "Orders" at bounding box center [59, 292] width 31 height 12
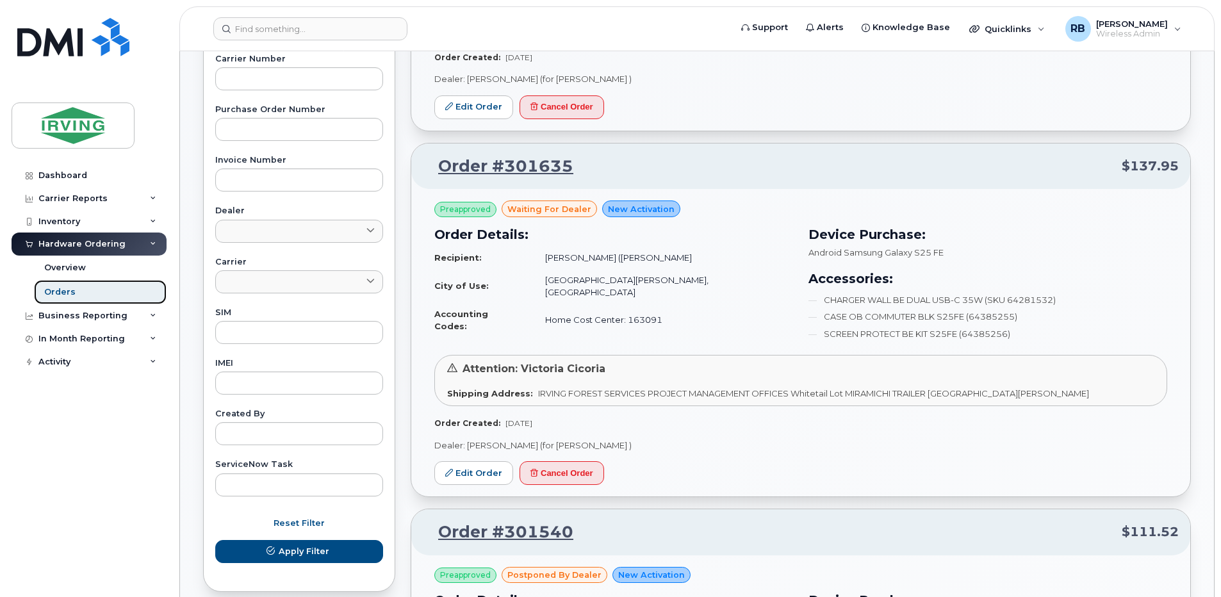
scroll to position [512, 0]
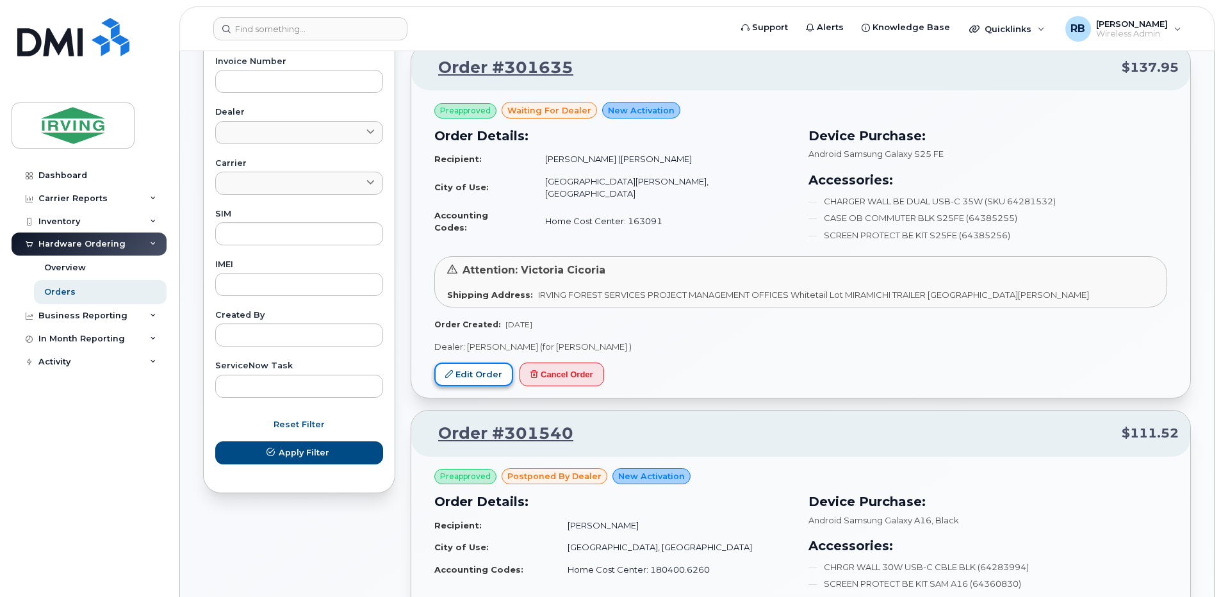
click at [460, 363] on link "Edit Order" at bounding box center [473, 375] width 79 height 24
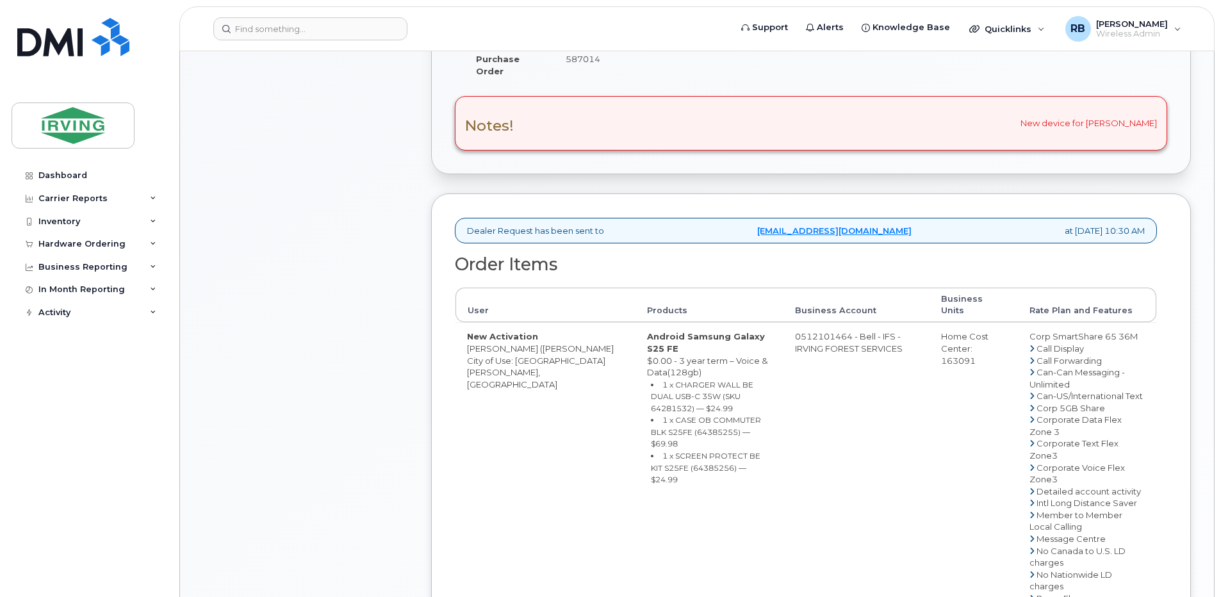
scroll to position [493, 0]
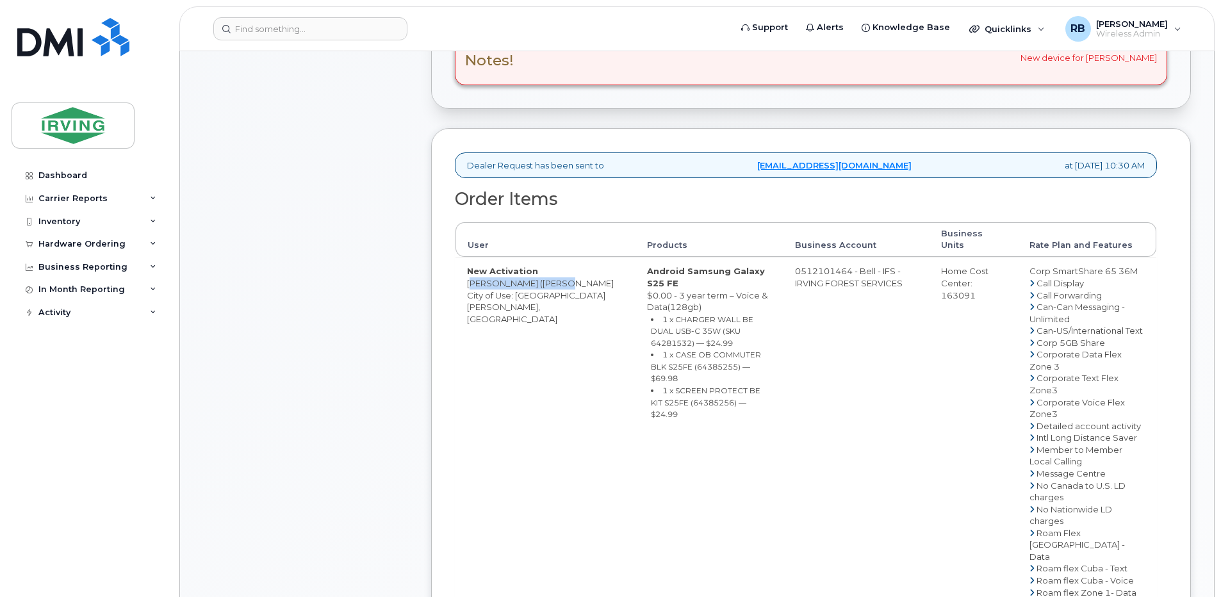
drag, startPoint x: 556, startPoint y: 270, endPoint x: 469, endPoint y: 276, distance: 87.4
click at [469, 276] on td "New Activation [PERSON_NAME] (JayR) [PERSON_NAME] City of Use: [GEOGRAPHIC_DATA…" at bounding box center [545, 526] width 180 height 539
copy td "[PERSON_NAME] ([PERSON_NAME]"
click at [664, 315] on small "1 x CHARGER WALL BE DUAL USB-C 35W (SKU 64281532) — $24.99" at bounding box center [702, 331] width 102 height 33
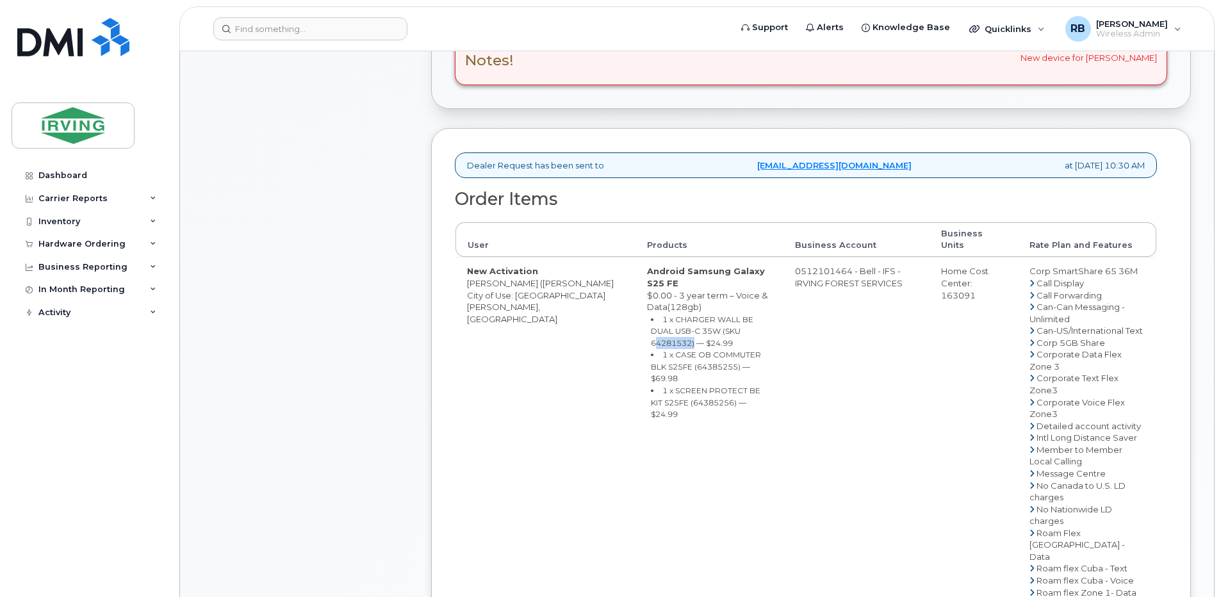
click at [664, 315] on small "1 x CHARGER WALL BE DUAL USB-C 35W (SKU 64281532) — $24.99" at bounding box center [702, 331] width 102 height 33
copy small "64281532"
click at [651, 350] on small "1 x CASE OB COMMUTER BLK S25FE (64385255) — $69.98" at bounding box center [706, 366] width 110 height 33
copy small "64385255"
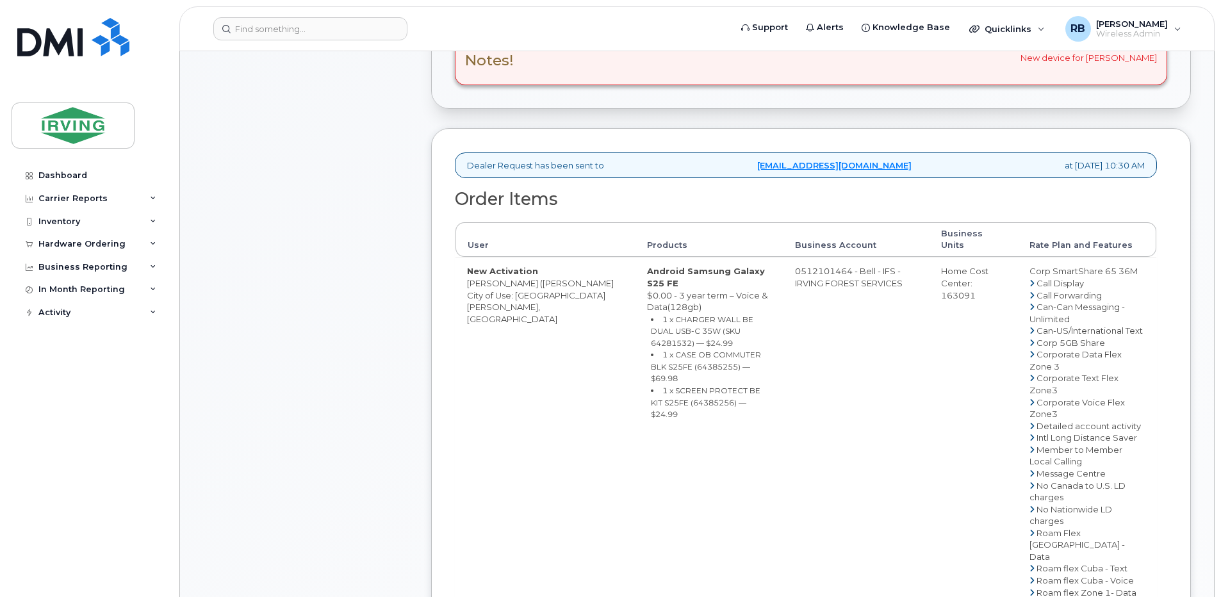
click at [651, 386] on small "1 x SCREEN PROTECT BE KIT S25FE (64385256) — $24.99" at bounding box center [706, 402] width 110 height 33
copy small "64385256"
click at [85, 250] on div "Hardware Ordering" at bounding box center [89, 244] width 155 height 23
click at [67, 291] on div "Orders" at bounding box center [59, 292] width 31 height 12
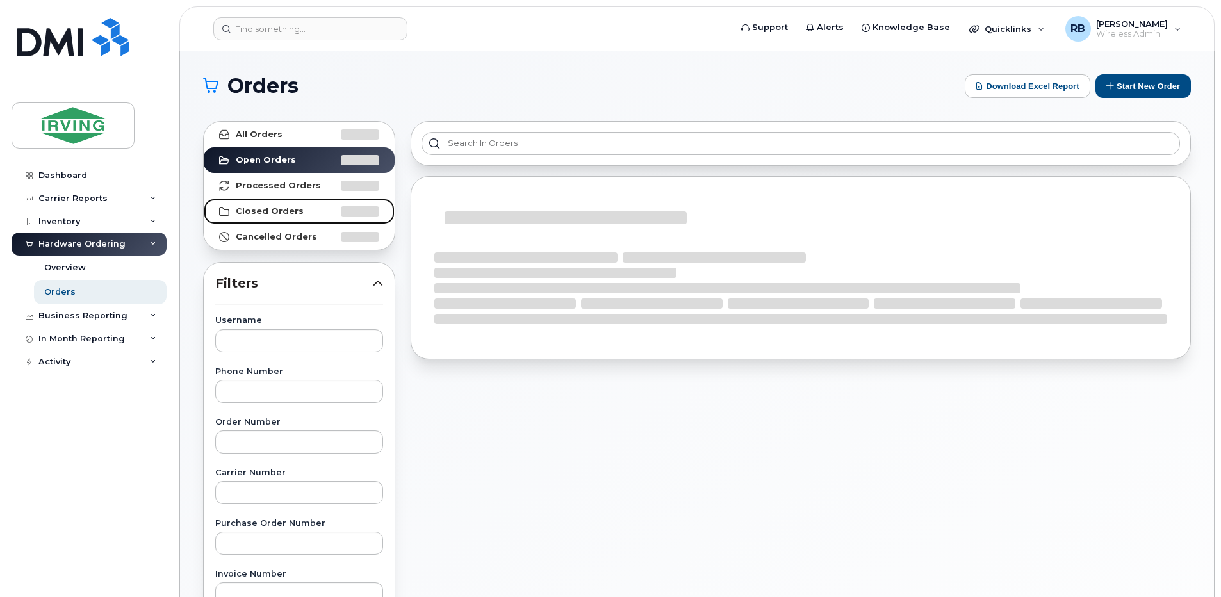
click at [242, 210] on strong "Closed Orders" at bounding box center [270, 211] width 68 height 10
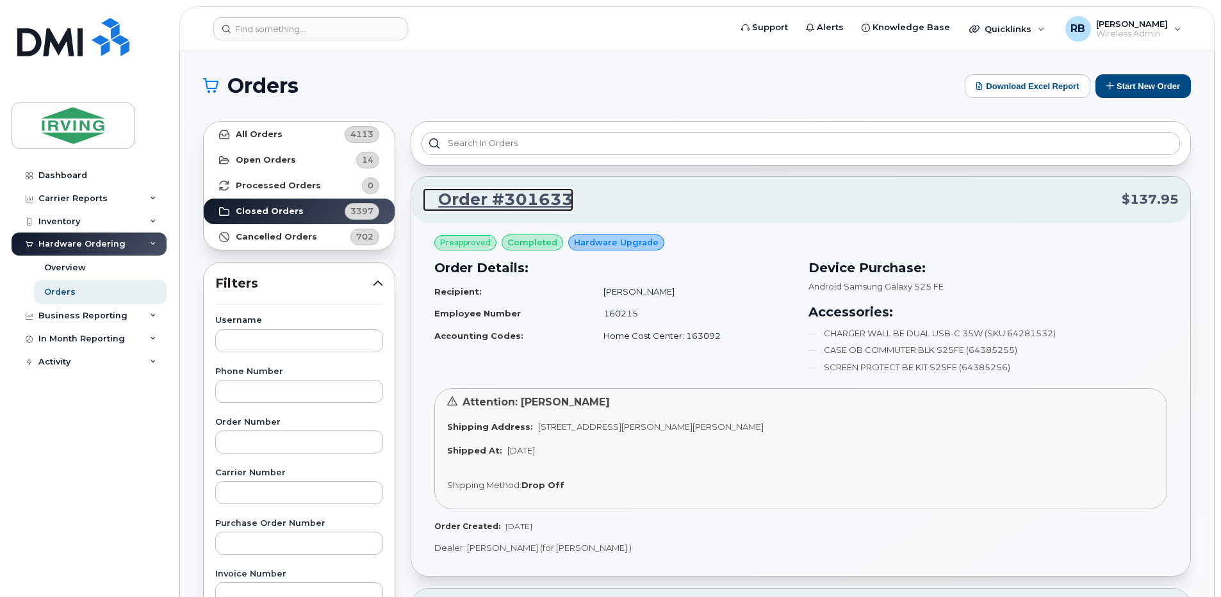
click at [475, 196] on link "Order #301633" at bounding box center [498, 199] width 151 height 23
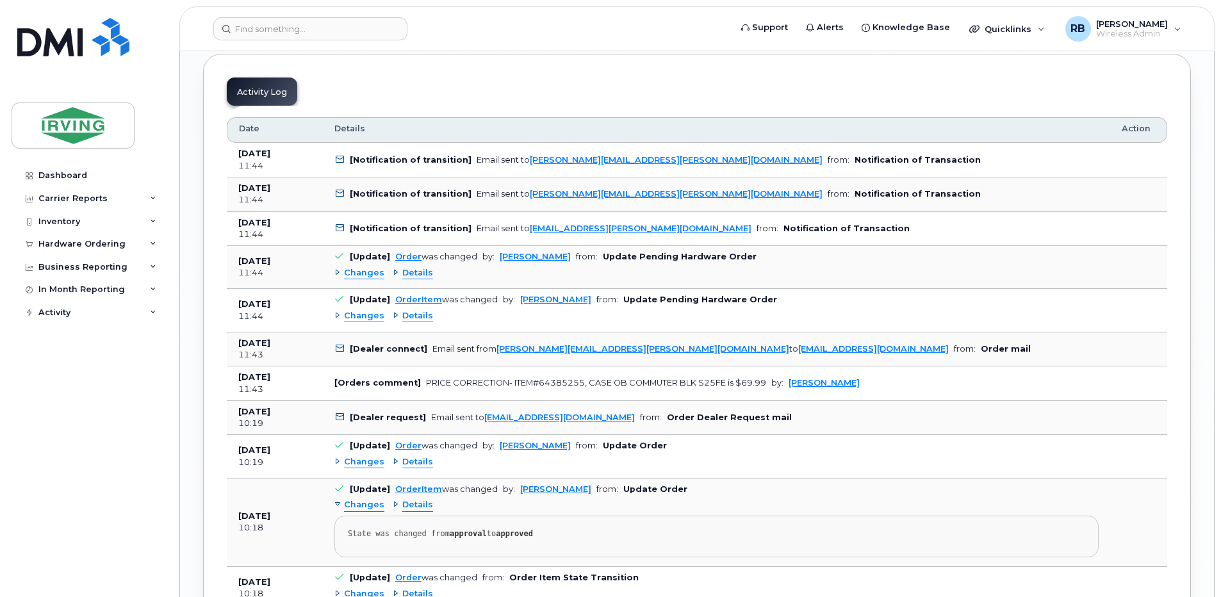
scroll to position [2115, 0]
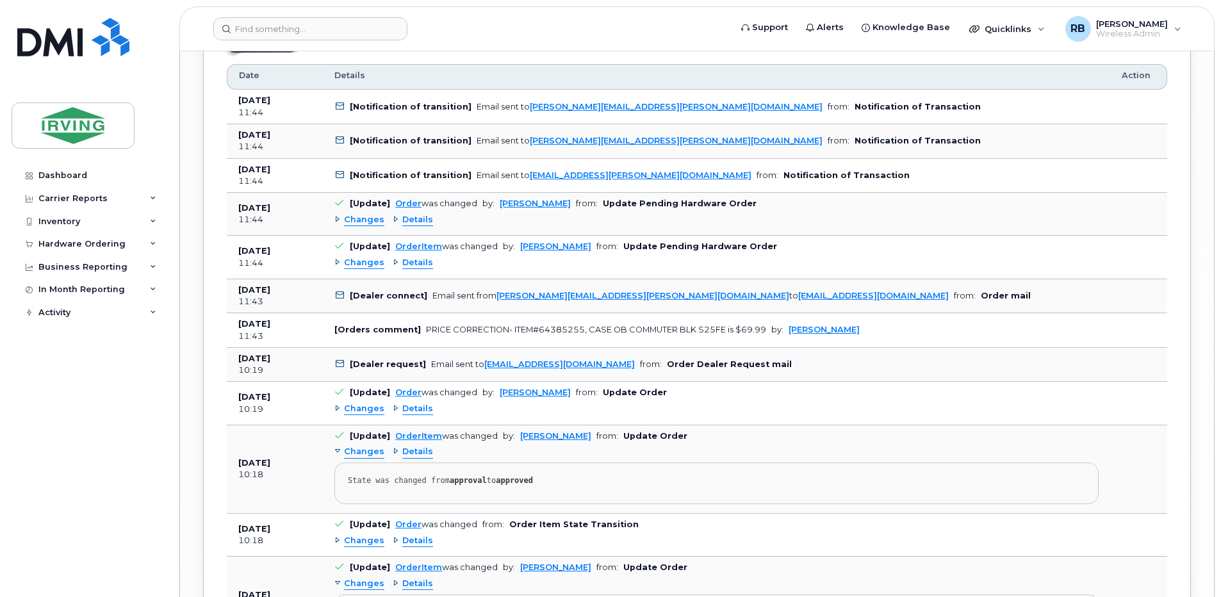
click at [421, 226] on span "Details" at bounding box center [417, 220] width 31 height 12
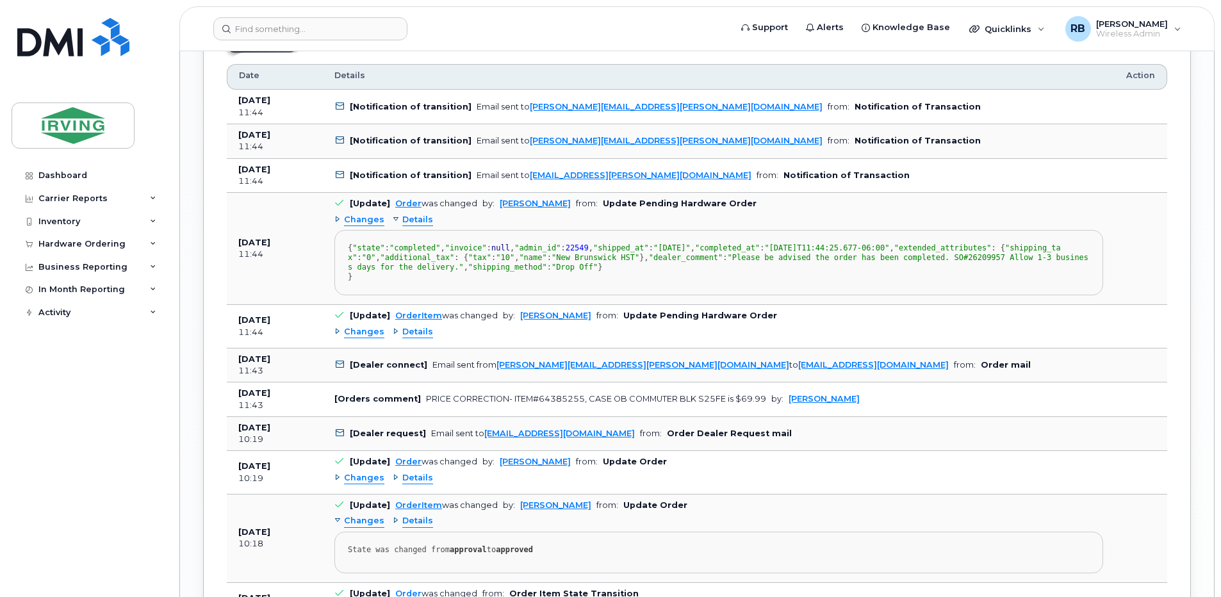
click at [427, 226] on span "Details" at bounding box center [417, 220] width 31 height 12
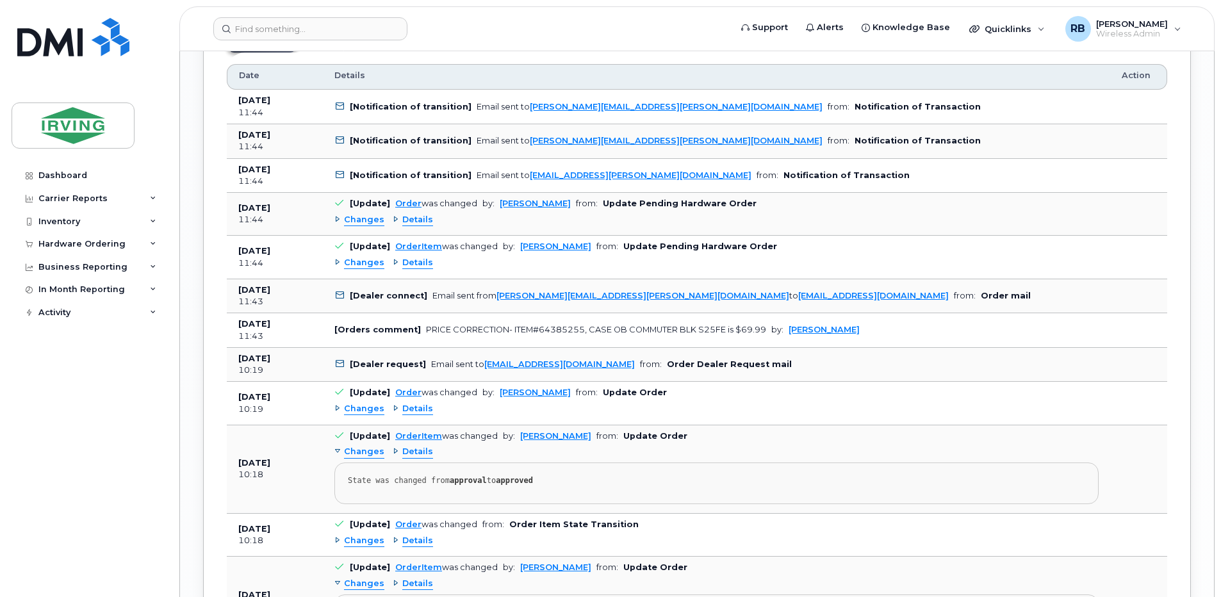
scroll to position [2200, 0]
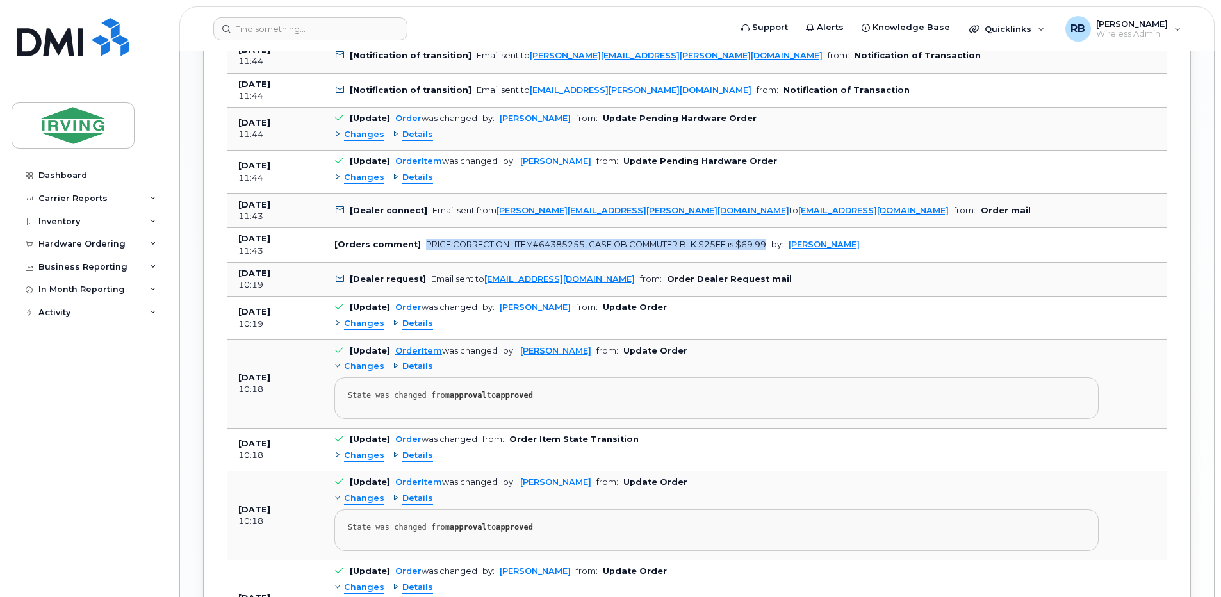
drag, startPoint x: 417, startPoint y: 345, endPoint x: 763, endPoint y: 347, distance: 345.9
click at [763, 263] on td "[Orders comment] PRICE CORRECTION- ITEM#64385255, CASE OB COMMUTER BLK S25FE is…" at bounding box center [716, 245] width 787 height 35
copy div "PRICE CORRECTION- ITEM#64385255, CASE OB COMMUTER BLK S25FE is $69.99"
click at [63, 245] on div "Hardware Ordering" at bounding box center [81, 244] width 87 height 10
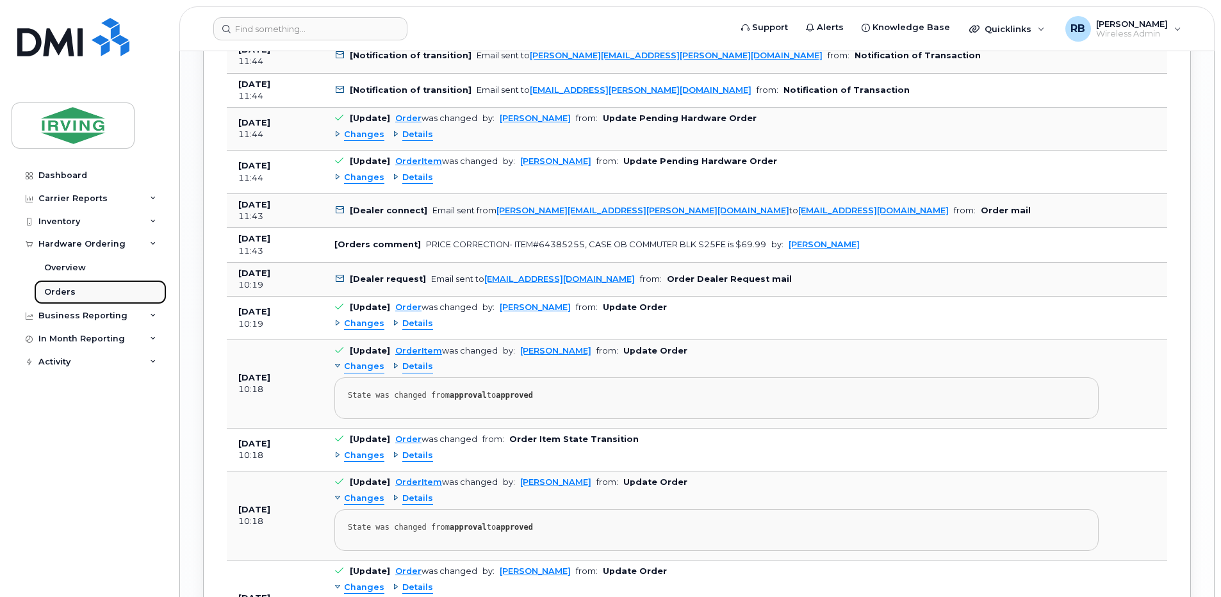
click at [56, 287] on div "Orders" at bounding box center [59, 292] width 31 height 12
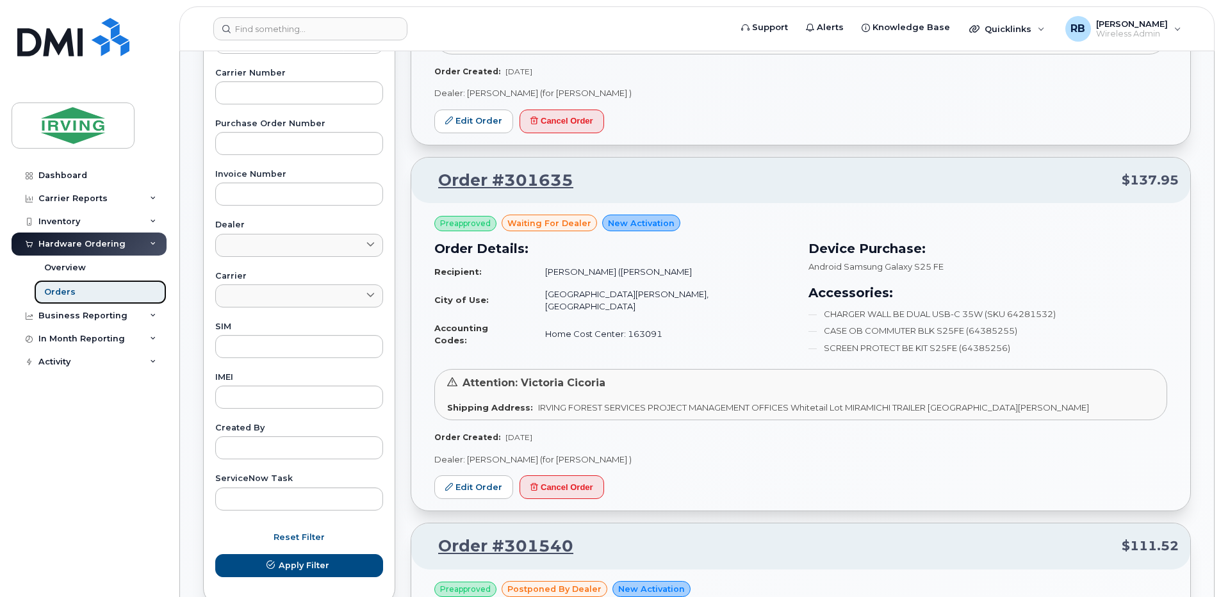
scroll to position [427, 0]
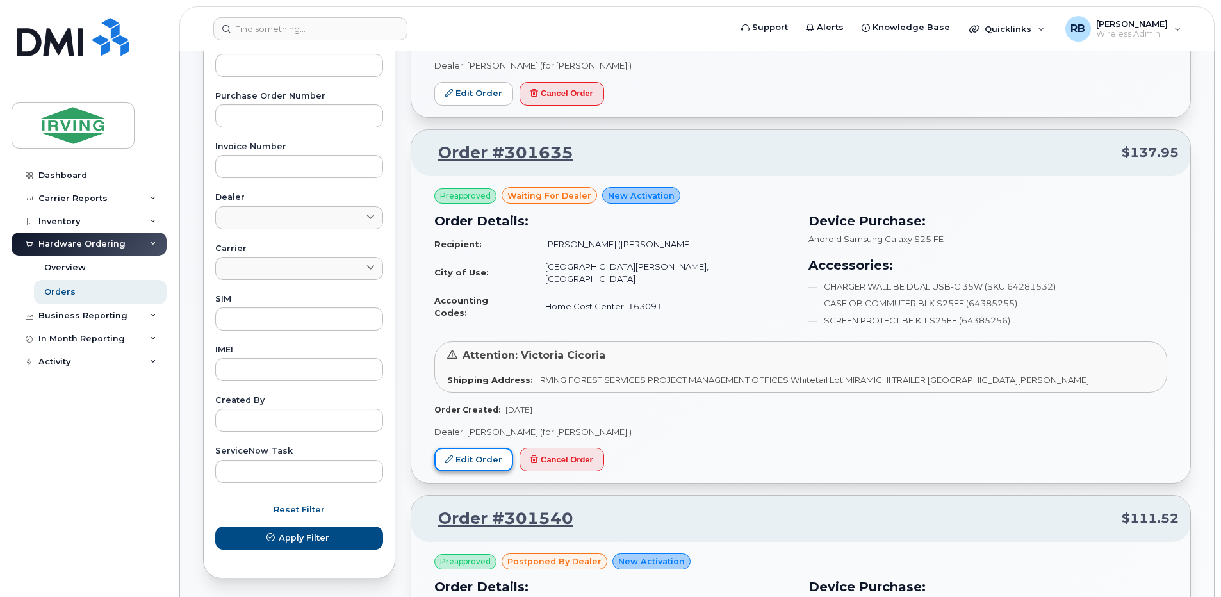
click at [486, 448] on link "Edit Order" at bounding box center [473, 460] width 79 height 24
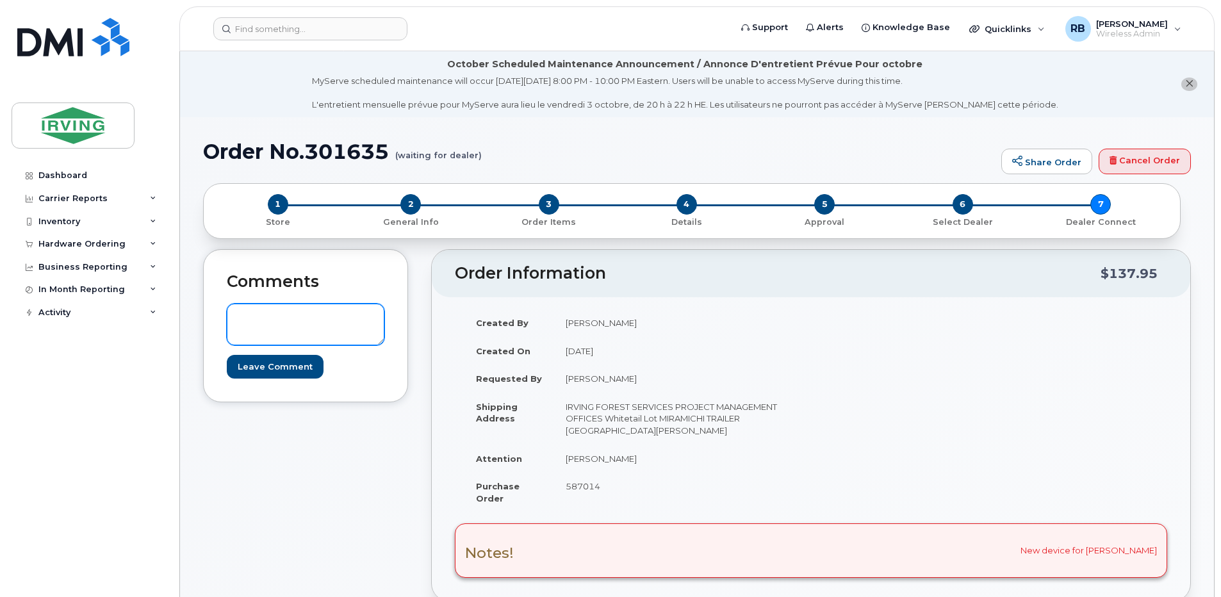
click at [300, 313] on textarea at bounding box center [306, 325] width 158 height 42
paste textarea "PRICE CORRECTION- ITEM#64385255, CASE OB COMMUTER BLK S25FE is $69.99"
type textarea "PRICE CORRECTION- ITEM#64385255, CASE OB COMMUTER BLK S25FE is $69.99"
click at [267, 365] on input "Leave Comment" at bounding box center [275, 367] width 97 height 24
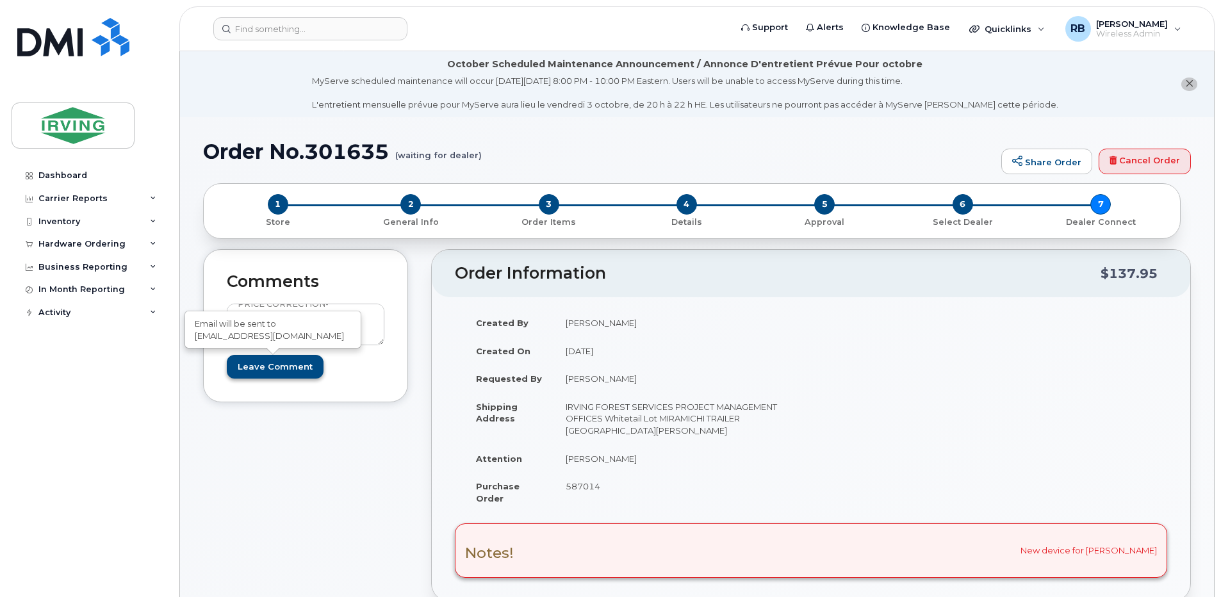
type input "Create Event"
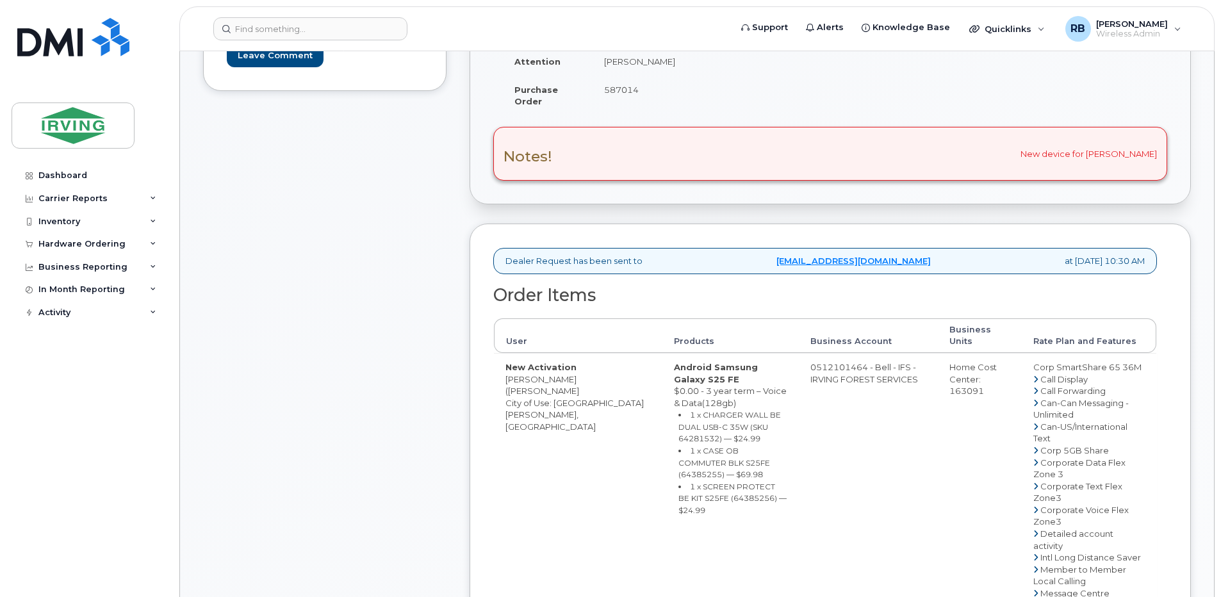
scroll to position [427, 0]
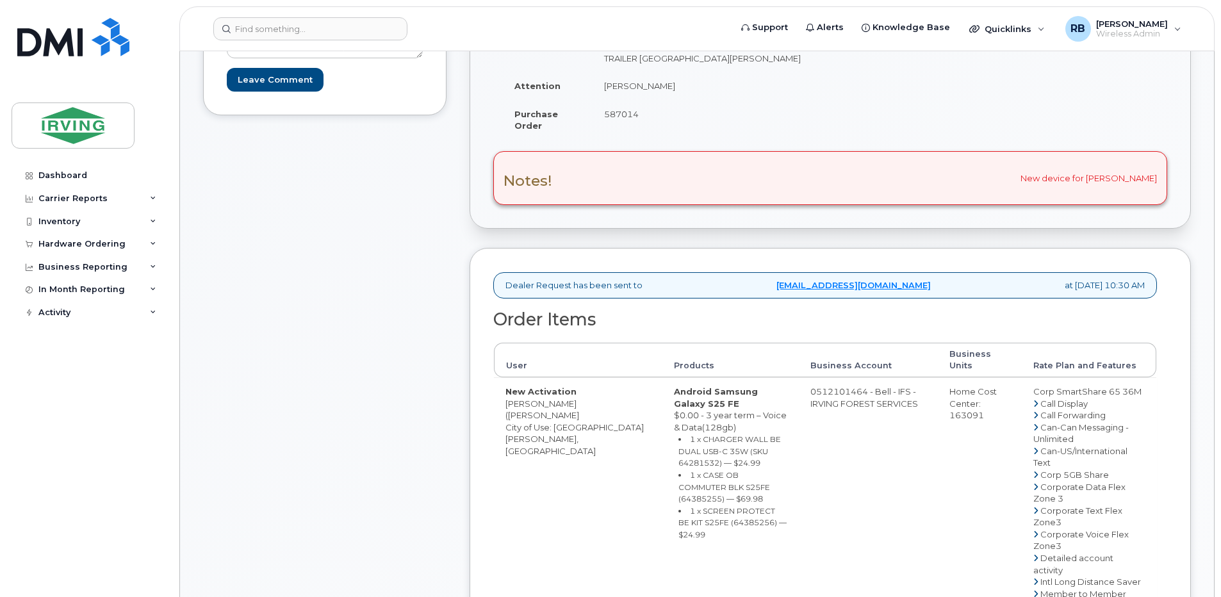
drag, startPoint x: 828, startPoint y: 401, endPoint x: 878, endPoint y: 400, distance: 50.0
copy td "512101464"
drag, startPoint x: 596, startPoint y: 414, endPoint x: 568, endPoint y: 414, distance: 28.8
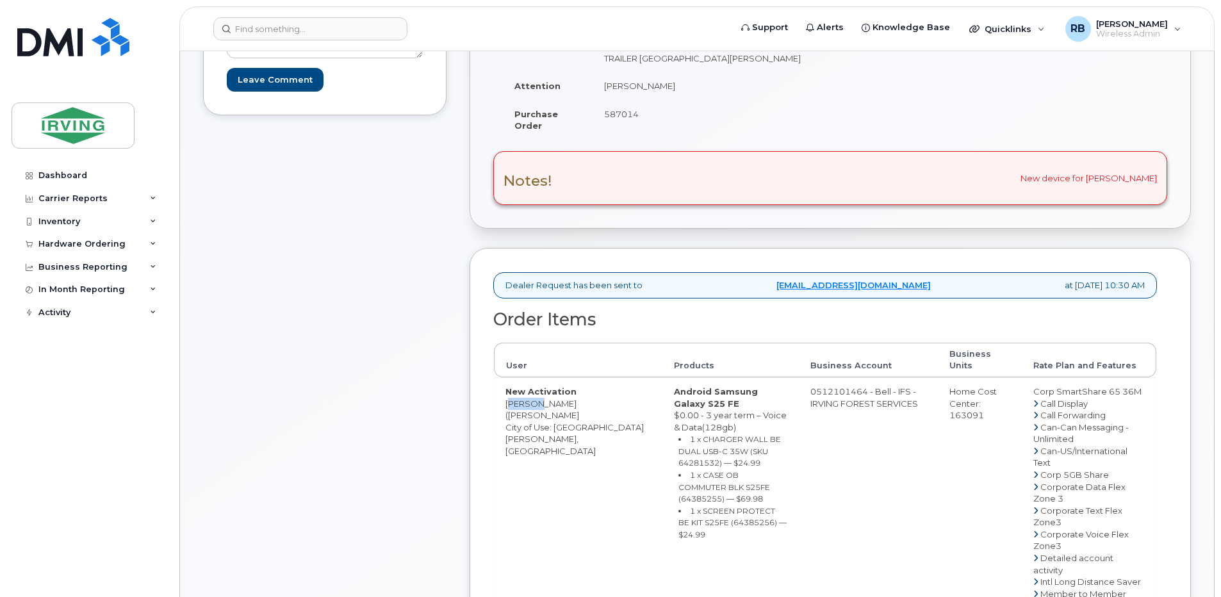
drag, startPoint x: 568, startPoint y: 414, endPoint x: 584, endPoint y: 413, distance: 16.7
drag, startPoint x: 623, startPoint y: 414, endPoint x: 563, endPoint y: 416, distance: 60.2
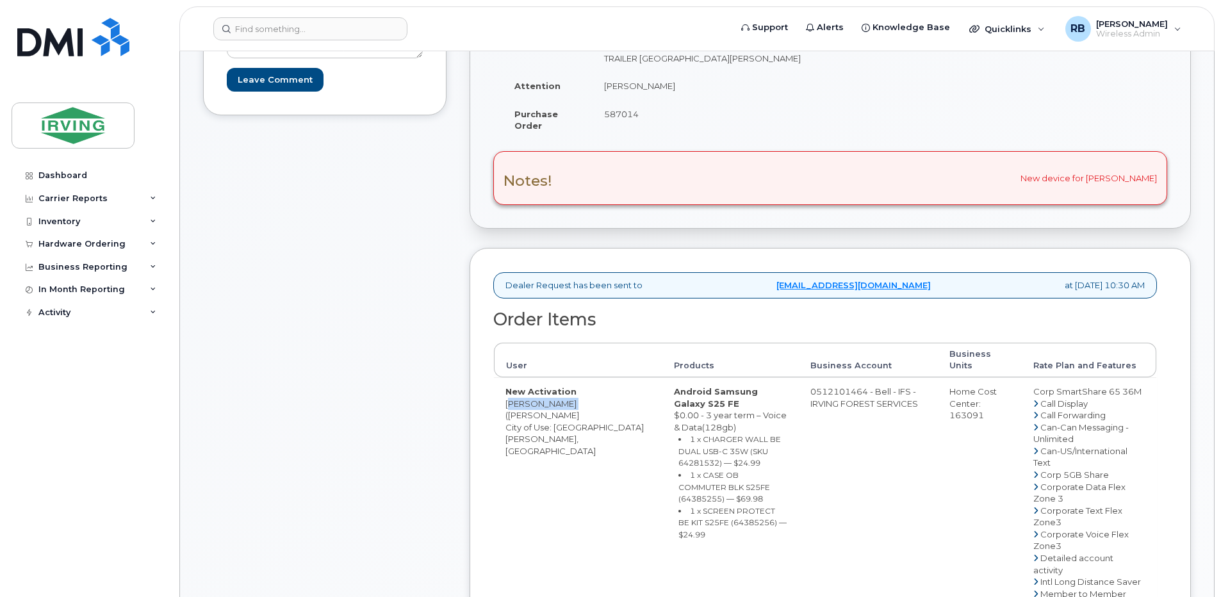
copy td "Genaro (JayR)"
copy td "Ortega"
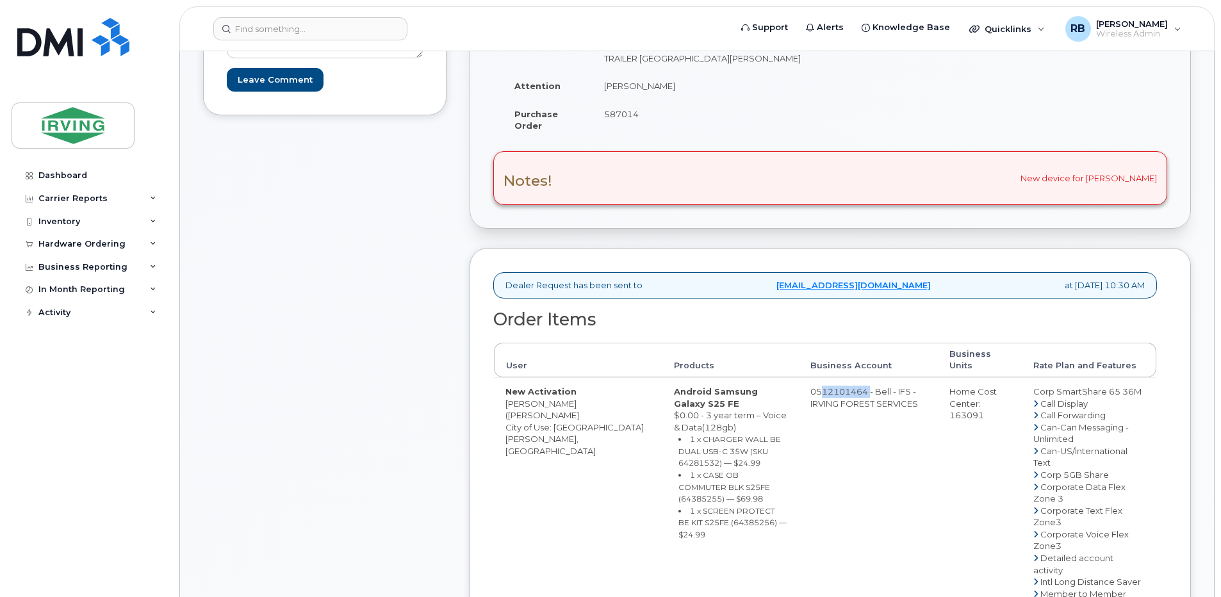
drag, startPoint x: 826, startPoint y: 404, endPoint x: 879, endPoint y: 403, distance: 52.5
copy td "512101464"
click at [446, 281] on div "Comments roberts.brad@chandlersales.com PRICE CORRECTION- ITEM#64385255, CASE O…" at bounding box center [324, 490] width 243 height 1227
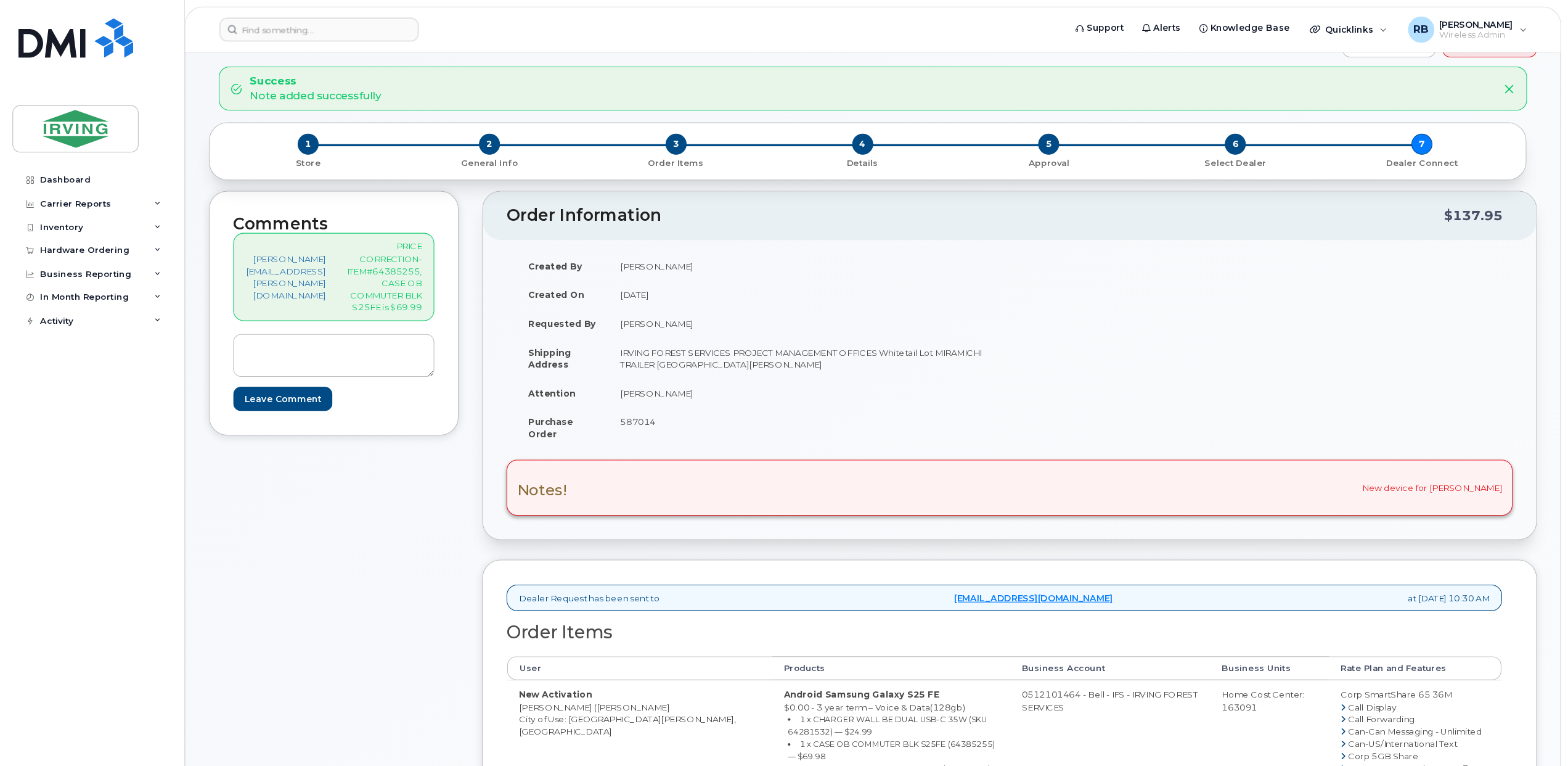
scroll to position [115, 0]
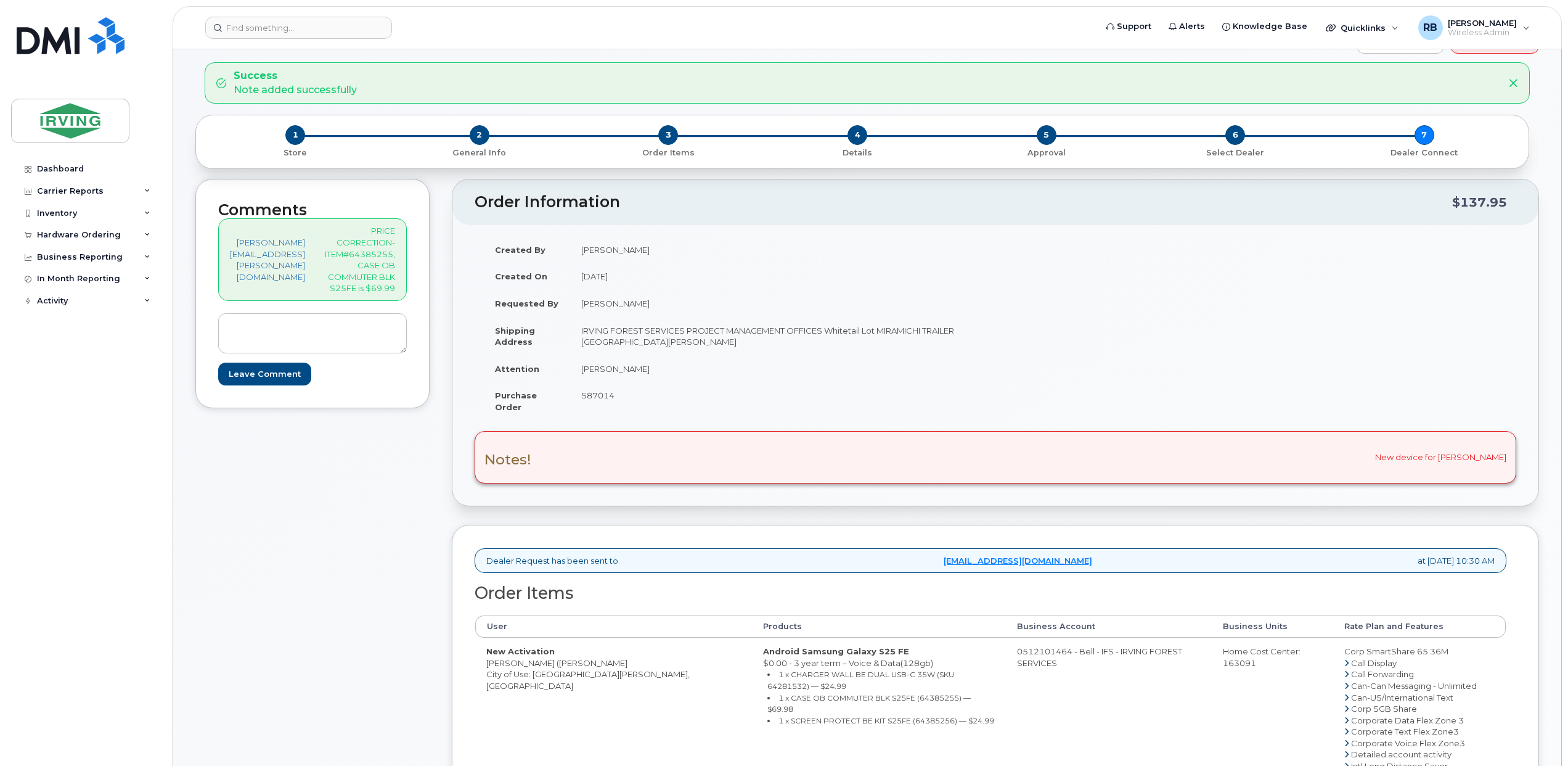
click at [354, 496] on div "Comments roberts.brad@chandlersales.com PRICE CORRECTION- ITEM#64385255, CASE O…" at bounding box center [312, 677] width 234 height 998
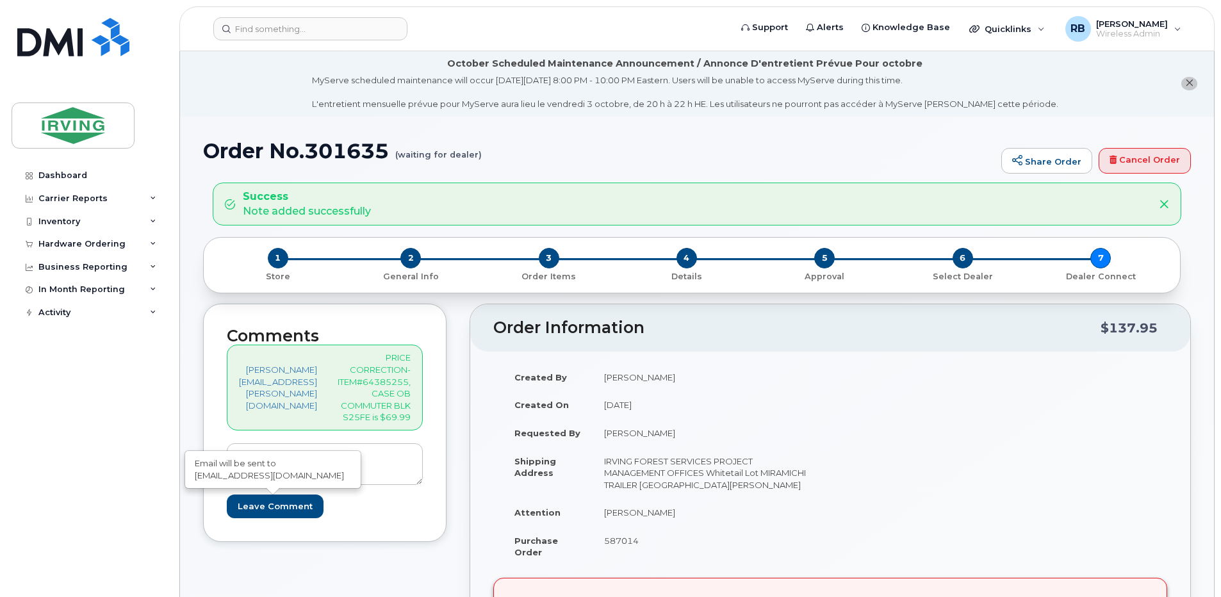
scroll to position [0, 0]
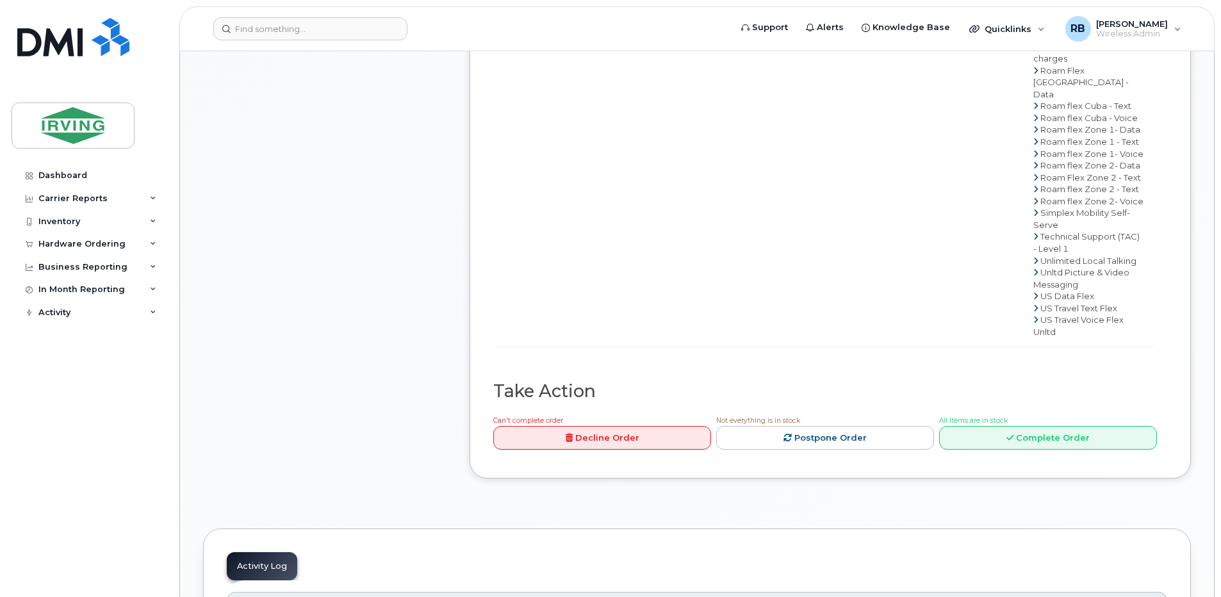
scroll to position [1196, 0]
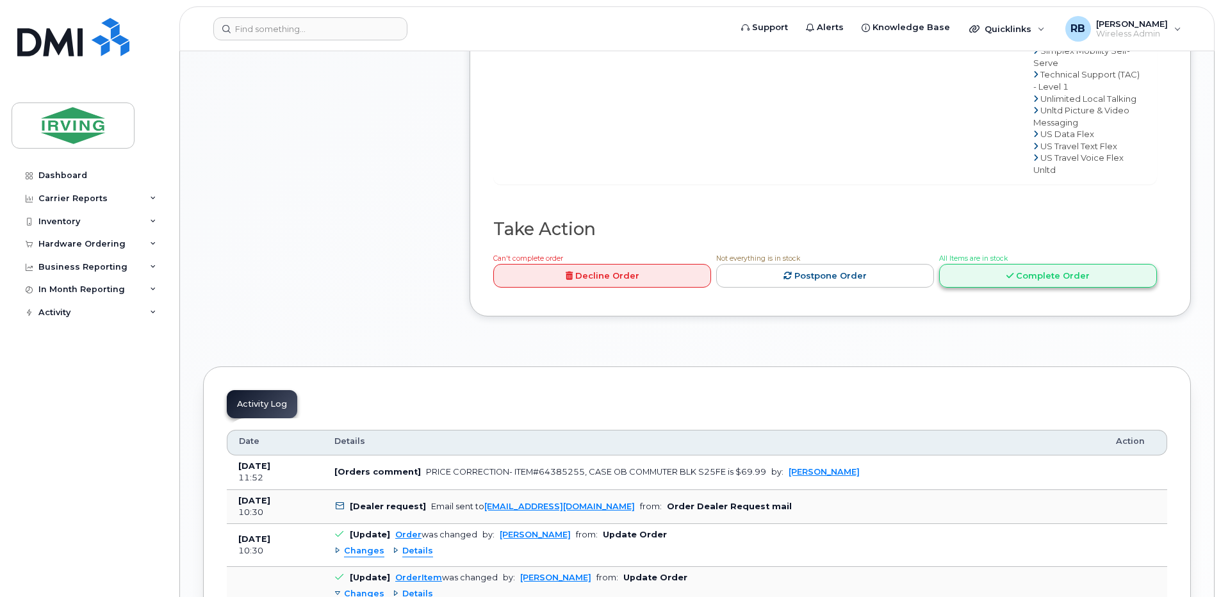
click at [1027, 288] on link "Complete Order" at bounding box center [1048, 276] width 218 height 24
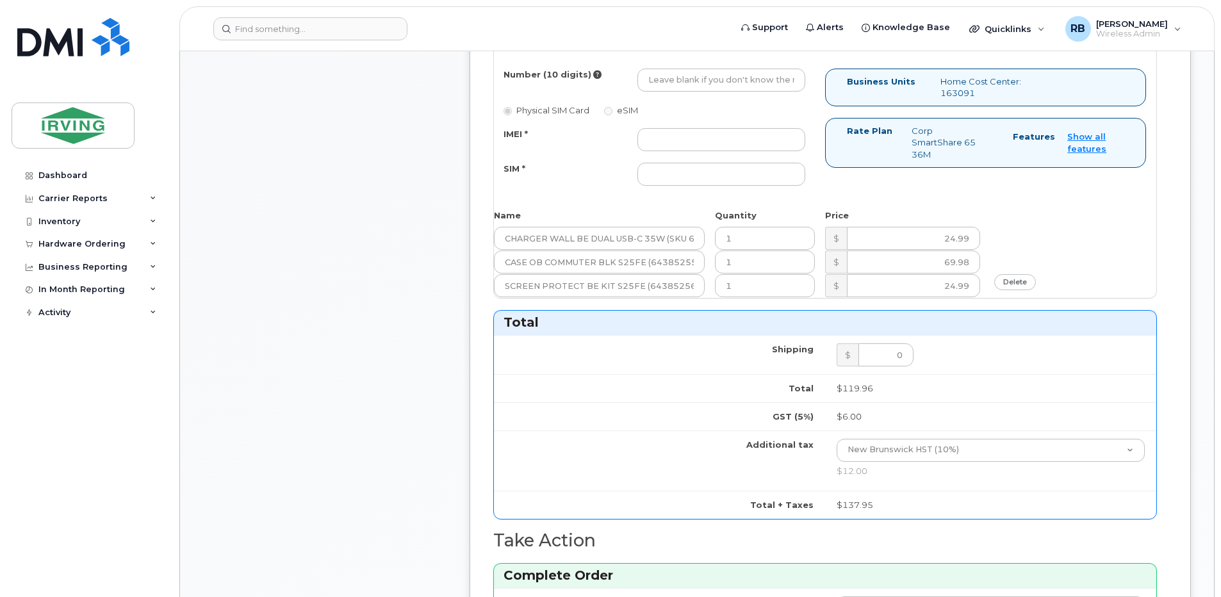
scroll to position [683, 0]
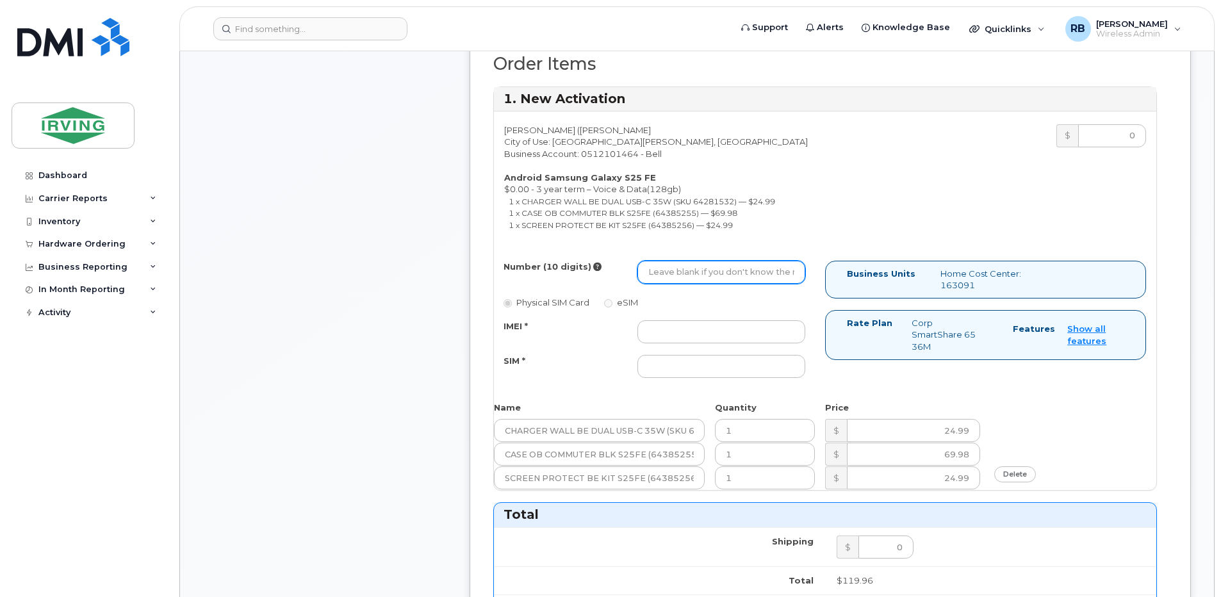
click at [739, 284] on input "Number (10 digits)" at bounding box center [721, 272] width 168 height 23
paste input "5062719724"
type input "5062719724"
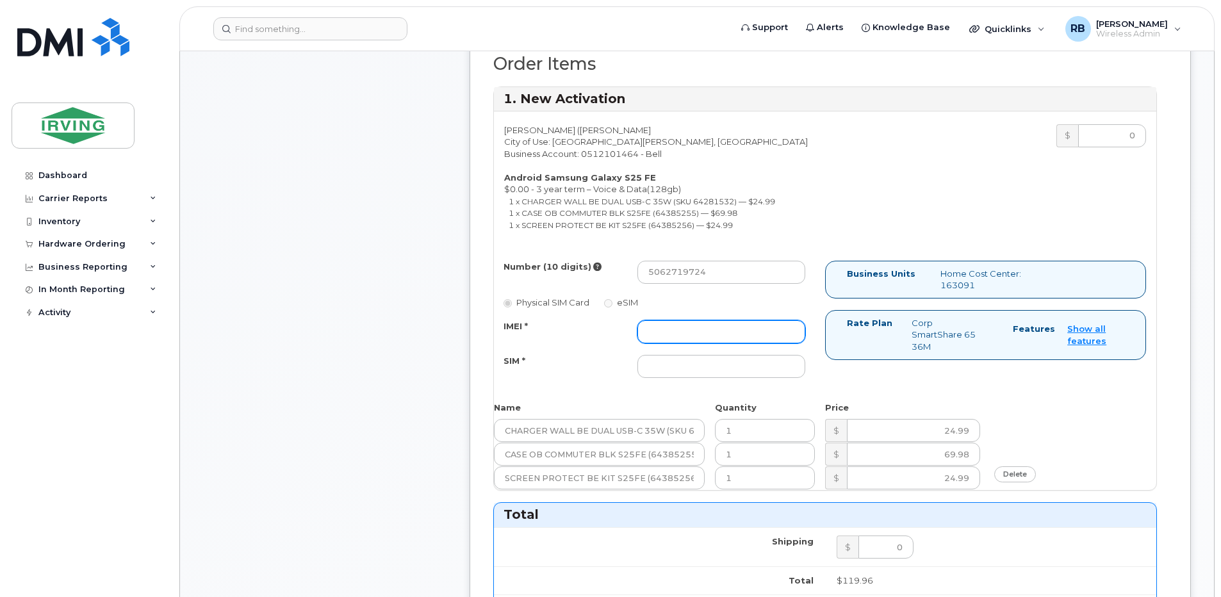
click at [706, 343] on input "IMEI *" at bounding box center [721, 331] width 168 height 23
type input "352055160178099"
click at [710, 372] on input "SIM *" at bounding box center [721, 366] width 168 height 23
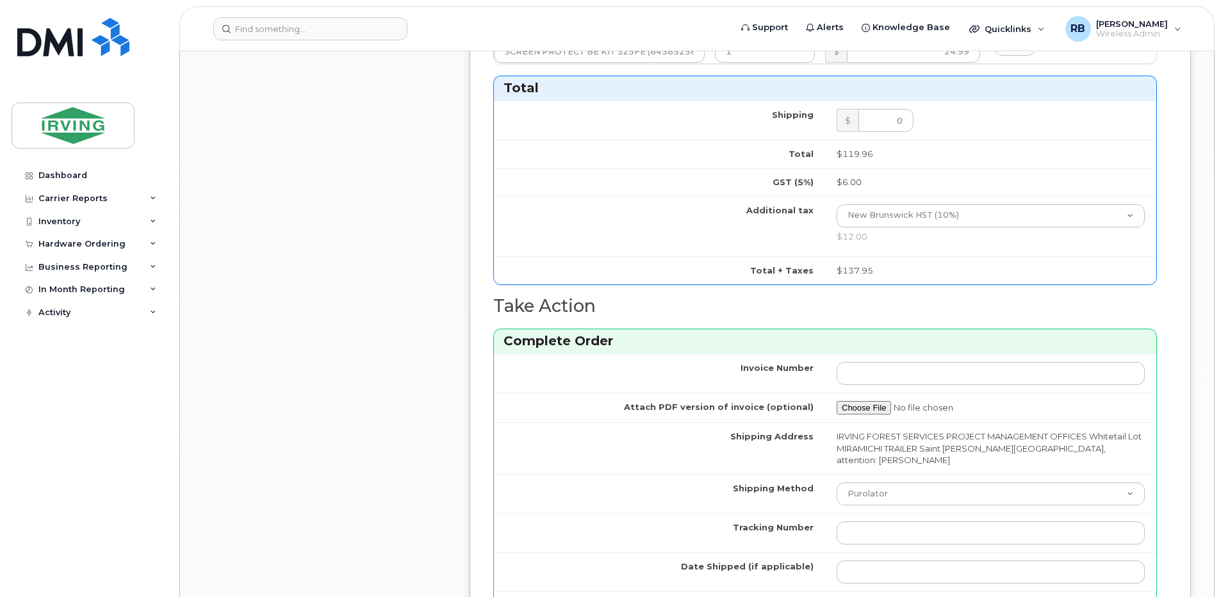
scroll to position [1281, 0]
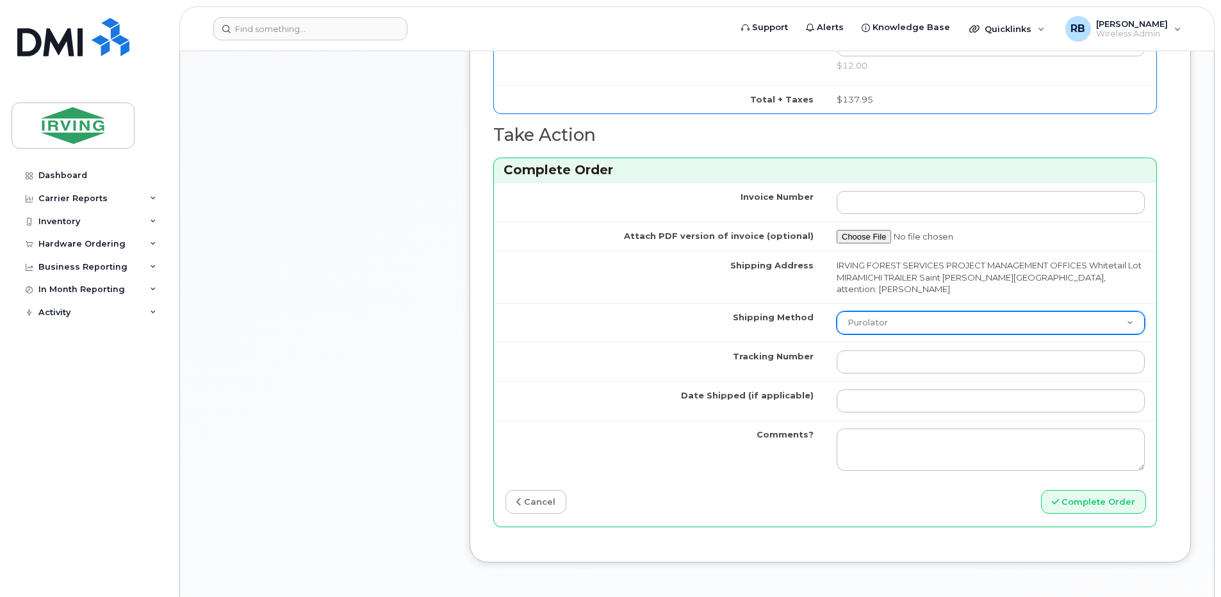
type input "89302610207415302360"
click at [878, 334] on select "Purolator UPS FedEx Canada Post Courier Other Drop Off Pick Up" at bounding box center [991, 322] width 308 height 23
select select "Drop Off"
click at [867, 323] on select "Purolator UPS FedEx Canada Post Courier Other Drop Off Pick Up" at bounding box center [991, 322] width 308 height 23
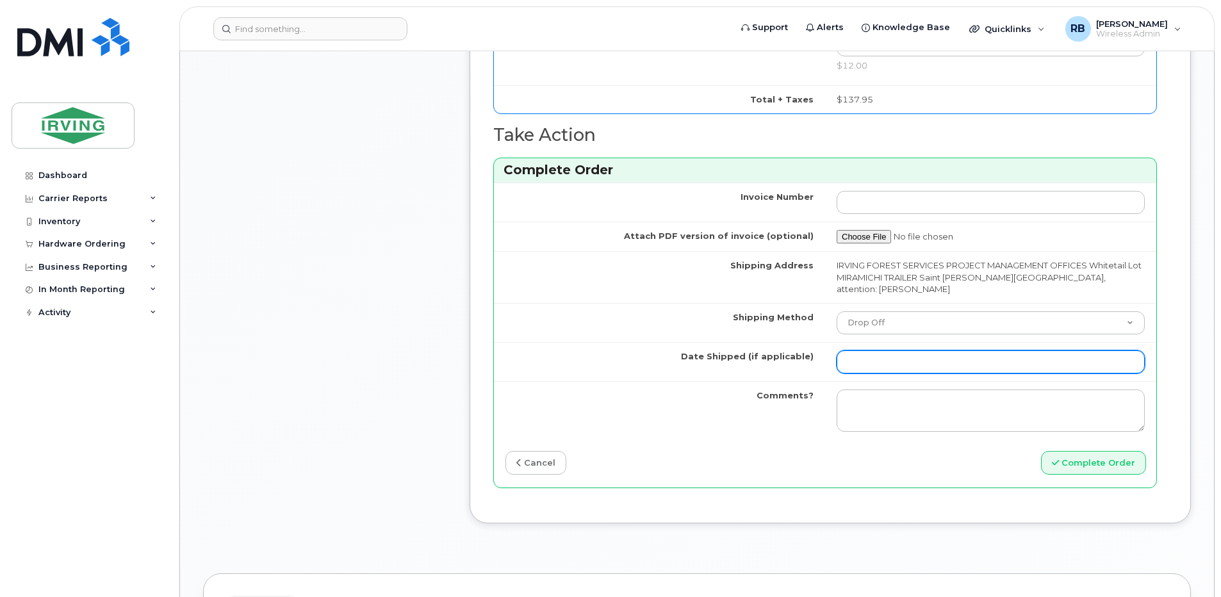
click at [899, 373] on input "Date Shipped (if applicable)" at bounding box center [991, 361] width 308 height 23
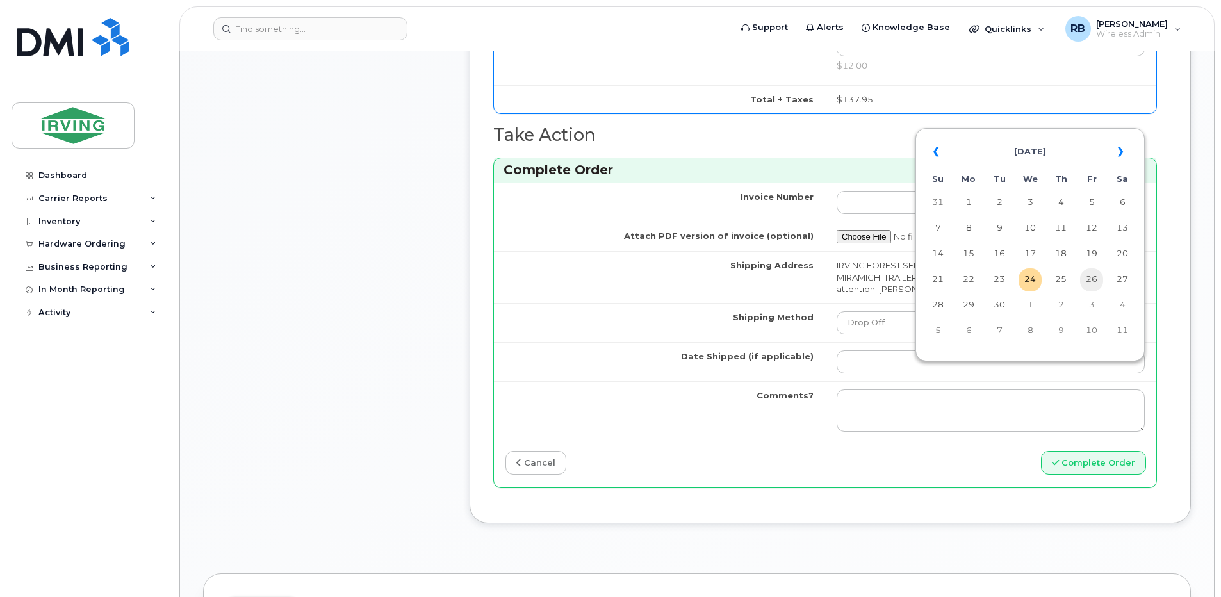
click at [1091, 278] on td "26" at bounding box center [1091, 279] width 23 height 23
type input "2025-09-26"
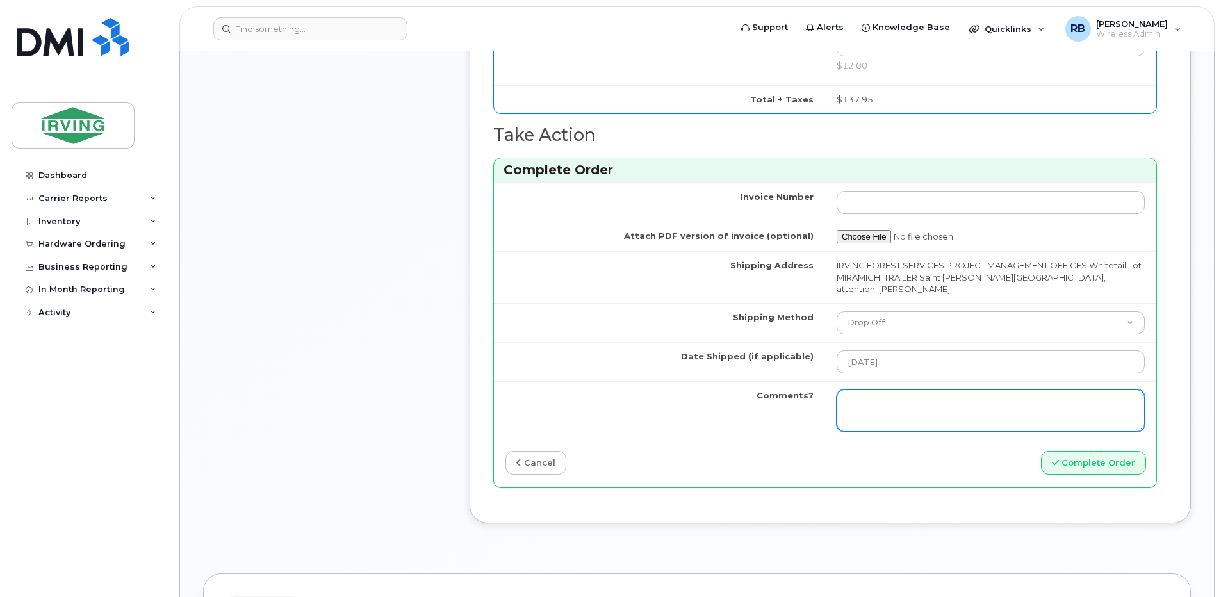
click at [942, 420] on textarea "Comments?" at bounding box center [991, 410] width 308 height 42
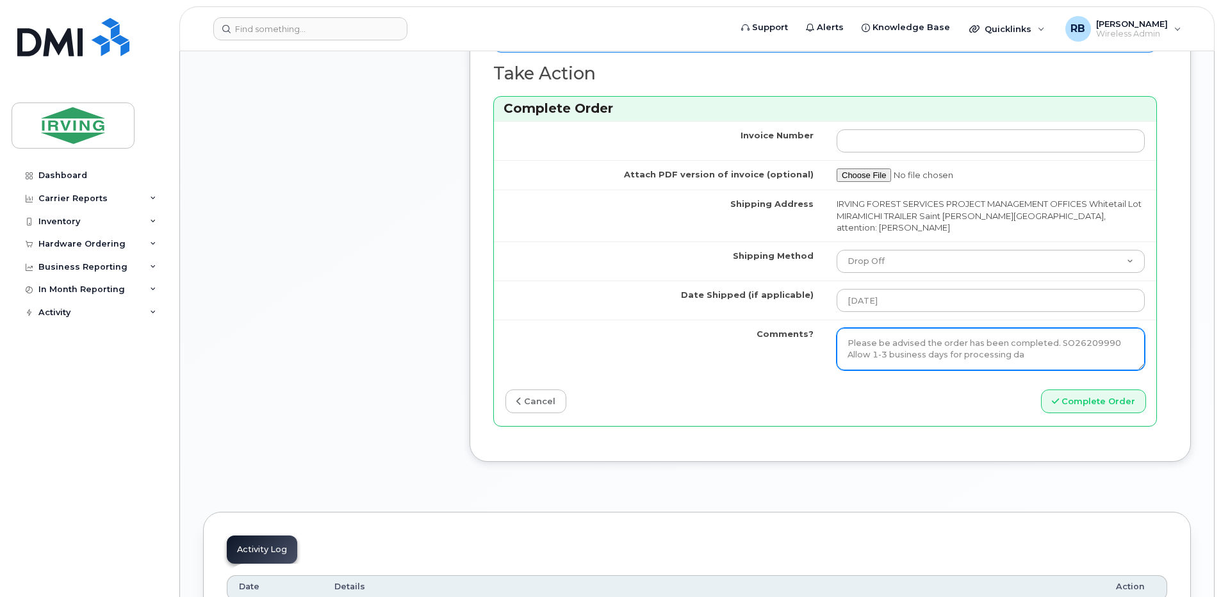
scroll to position [1366, 0]
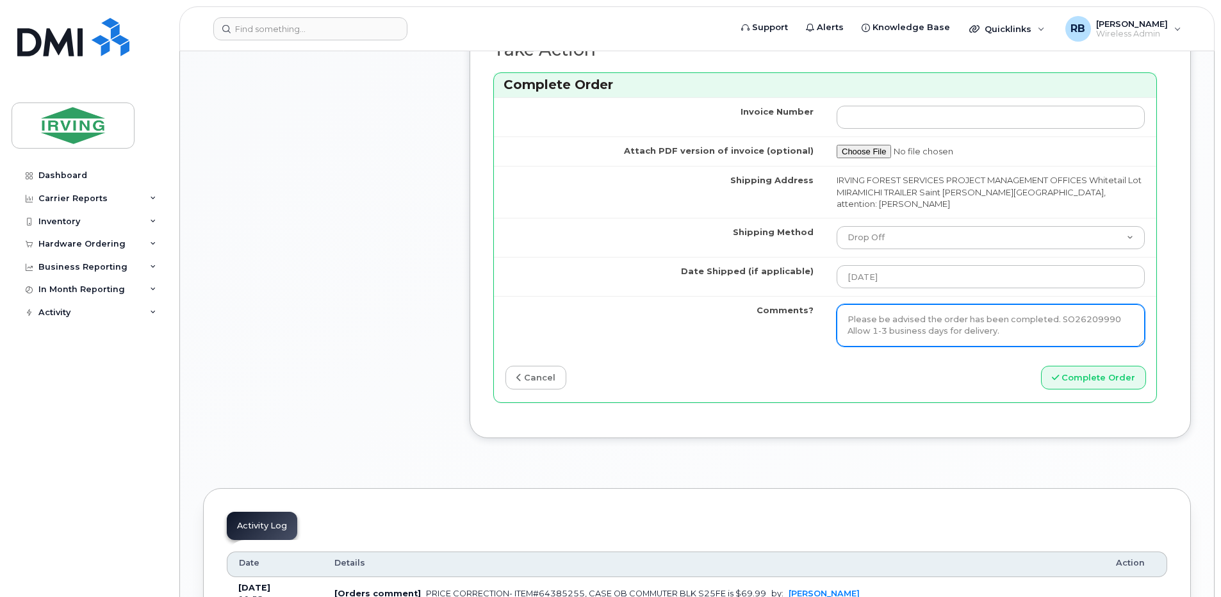
type textarea "Please be advised the order has been completed. SO26209990 Allow 1-3 business d…"
click at [897, 335] on textarea "Please be advised the order has been completed. SO26209990 Allow 1-3 business d…" at bounding box center [991, 325] width 308 height 42
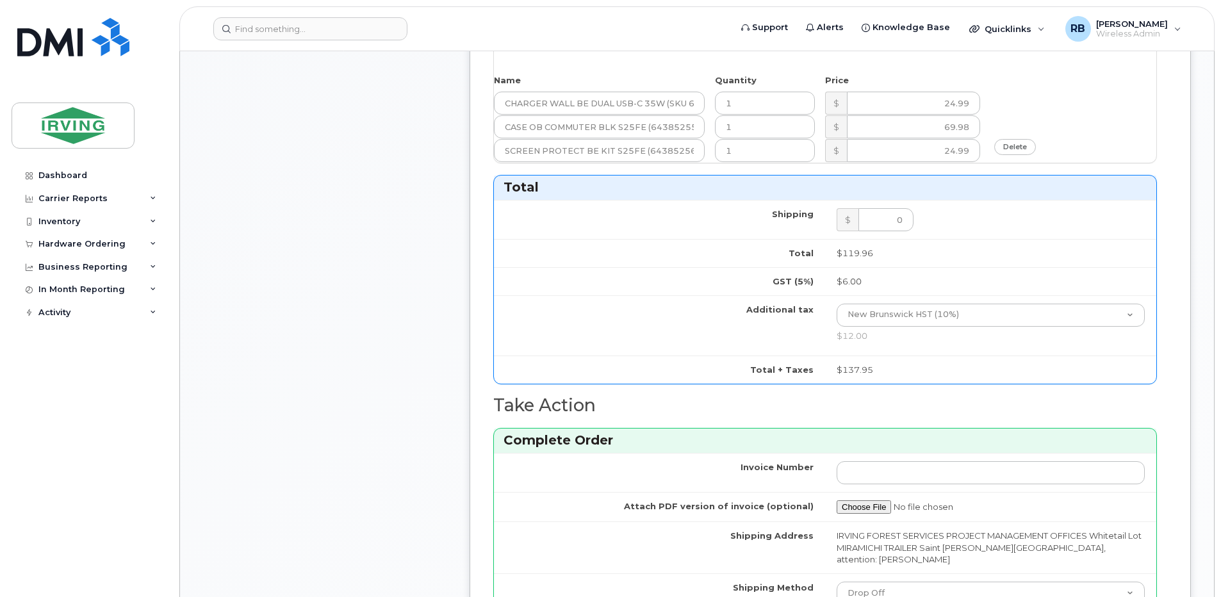
scroll to position [1281, 0]
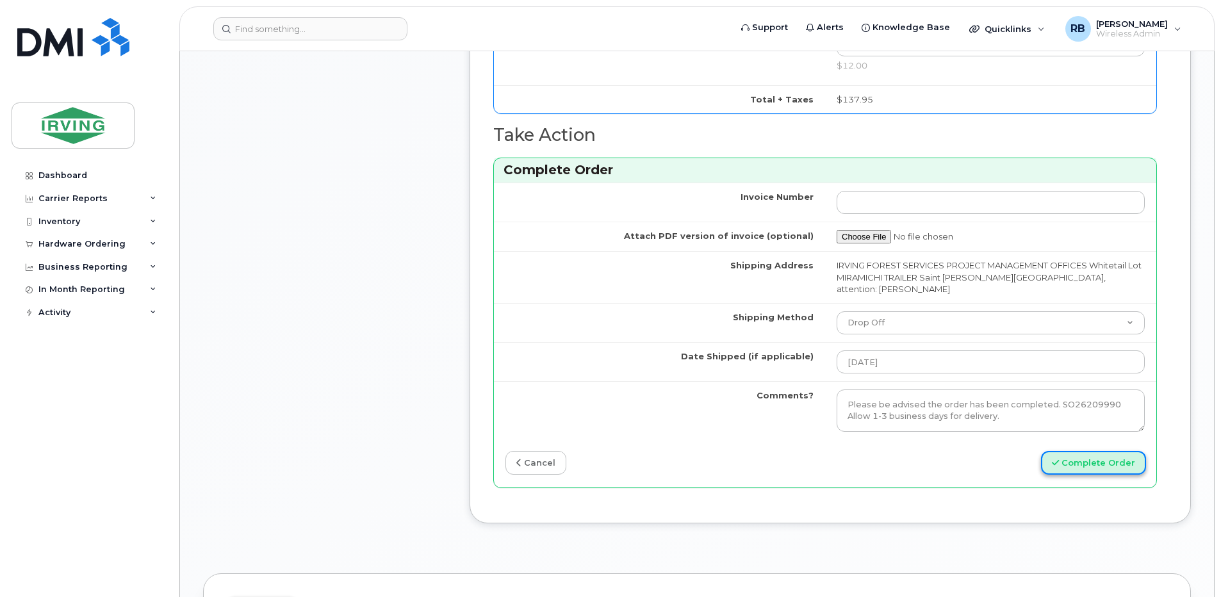
click at [1082, 475] on button "Complete Order" at bounding box center [1093, 463] width 105 height 24
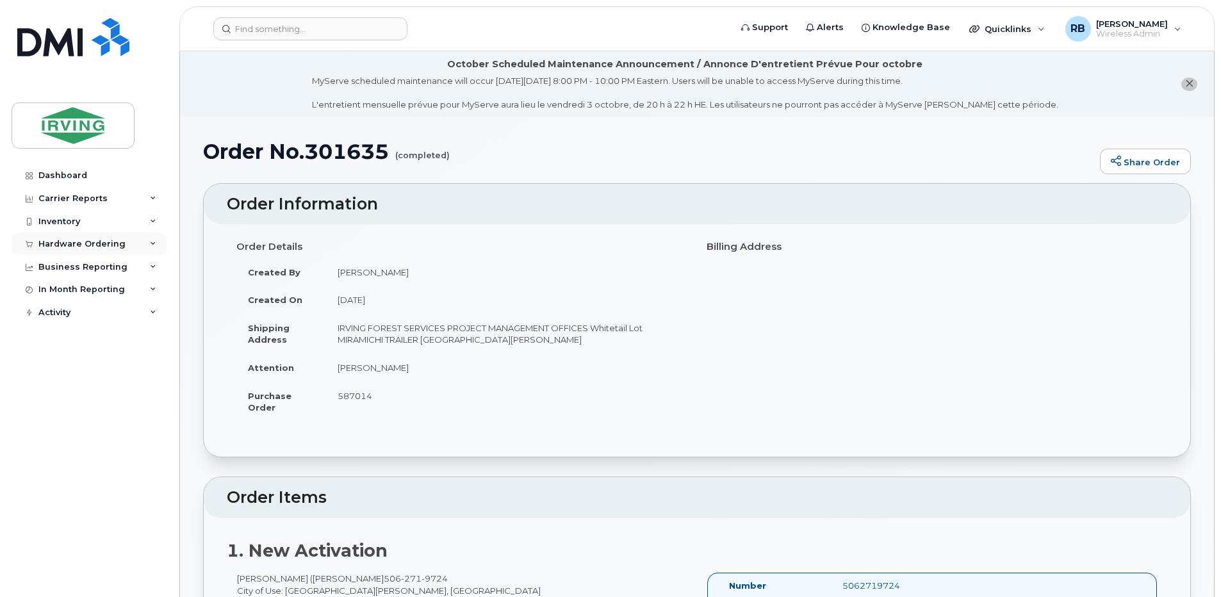
click at [64, 247] on div "Hardware Ordering" at bounding box center [81, 244] width 87 height 10
click at [58, 288] on div "Orders" at bounding box center [59, 292] width 31 height 12
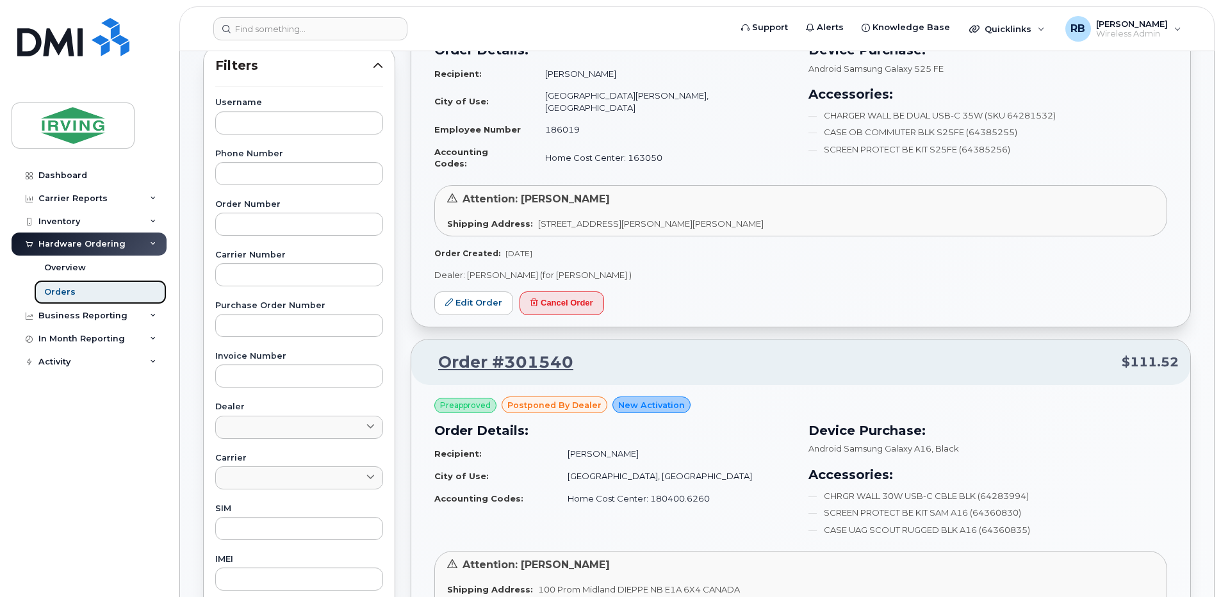
scroll to position [256, 0]
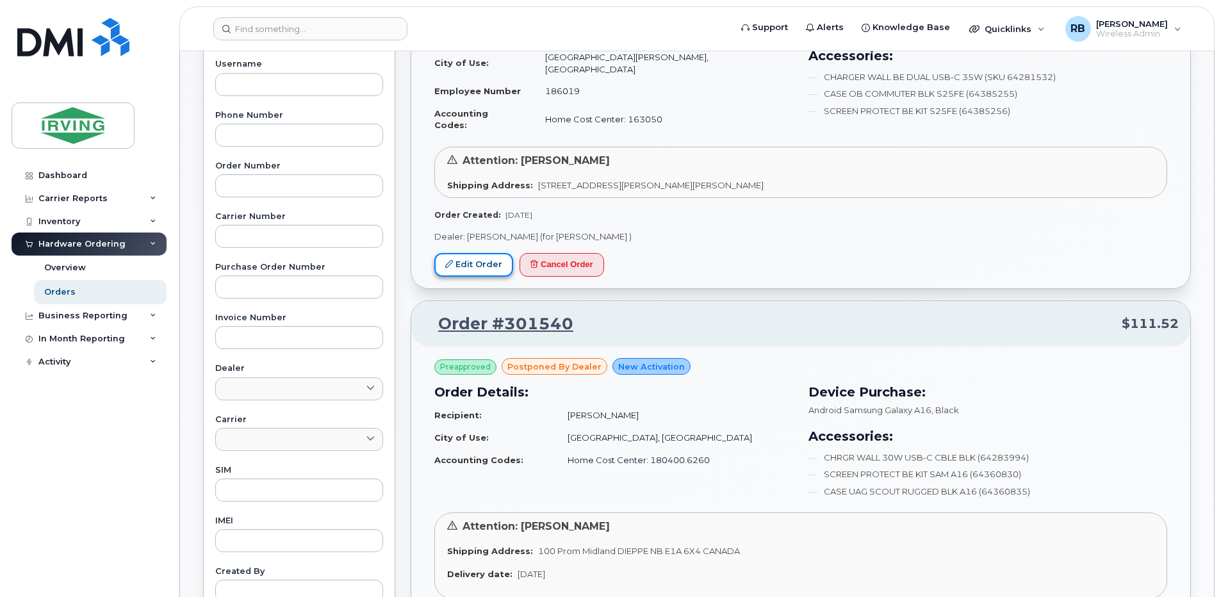
click at [465, 253] on link "Edit Order" at bounding box center [473, 265] width 79 height 24
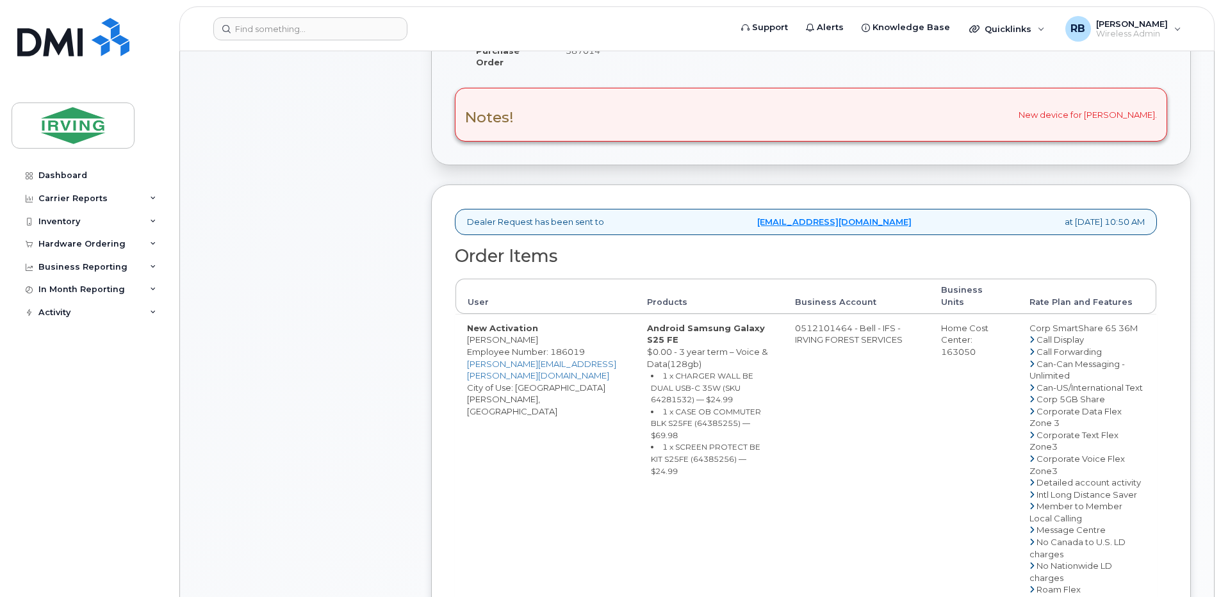
scroll to position [427, 0]
click at [501, 329] on td "New Activation Janey McLaughlin Employee Number: 186019 mclaughlin.janey@jdirvi…" at bounding box center [545, 580] width 180 height 539
copy td "[PERSON_NAME]"
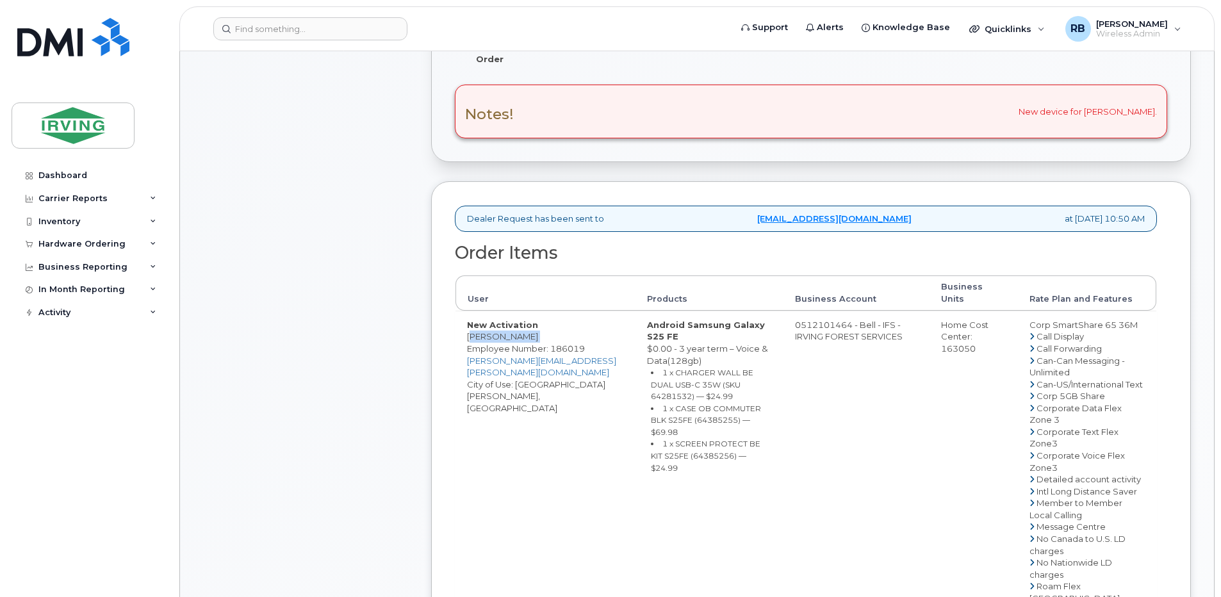
copy td "[PERSON_NAME]"
click at [715, 368] on small "1 x CHARGER WALL BE DUAL USB-C 35W (SKU 64281532) — $24.99" at bounding box center [702, 384] width 102 height 33
copy small "64281532"
click at [677, 404] on small "1 x CASE OB COMMUTER BLK S25FE (64385255) — $69.98" at bounding box center [706, 420] width 110 height 33
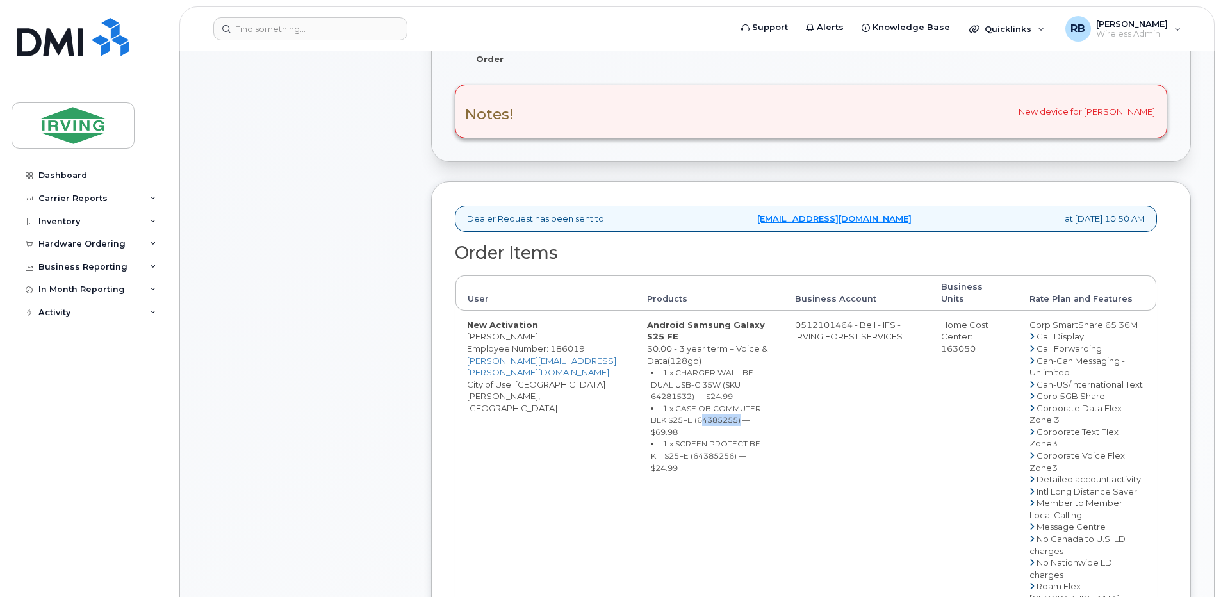
click at [677, 404] on small "1 x CASE OB COMMUTER BLK S25FE (64385255) — $69.98" at bounding box center [706, 420] width 110 height 33
copy small "64385255"
click at [684, 439] on small "1 x SCREEN PROTECT BE KIT S25FE (64385256) — $24.99" at bounding box center [706, 455] width 110 height 33
copy small "64385256"
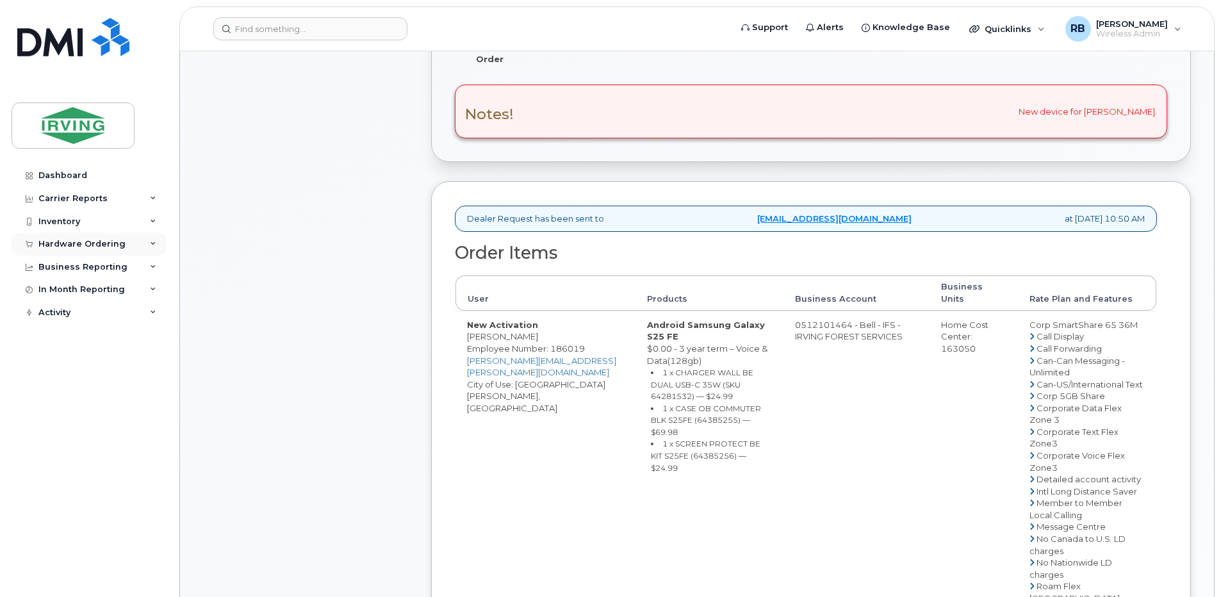
click at [76, 245] on div "Hardware Ordering" at bounding box center [81, 244] width 87 height 10
click at [54, 295] on div "Orders" at bounding box center [59, 292] width 31 height 12
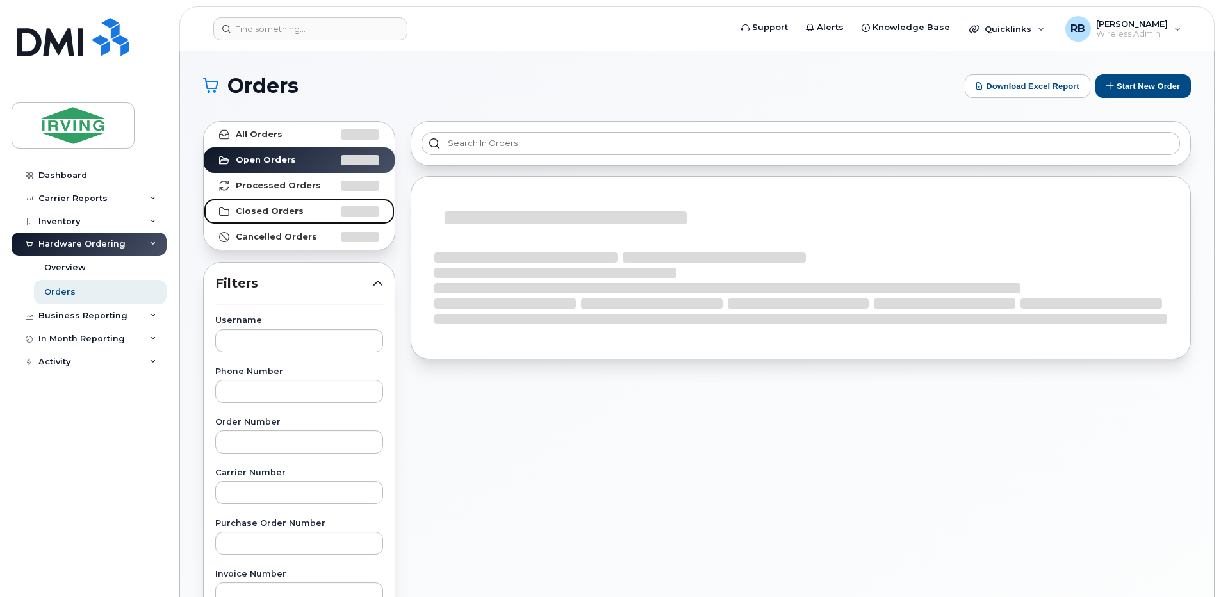
click at [267, 206] on strong "Closed Orders" at bounding box center [270, 211] width 68 height 10
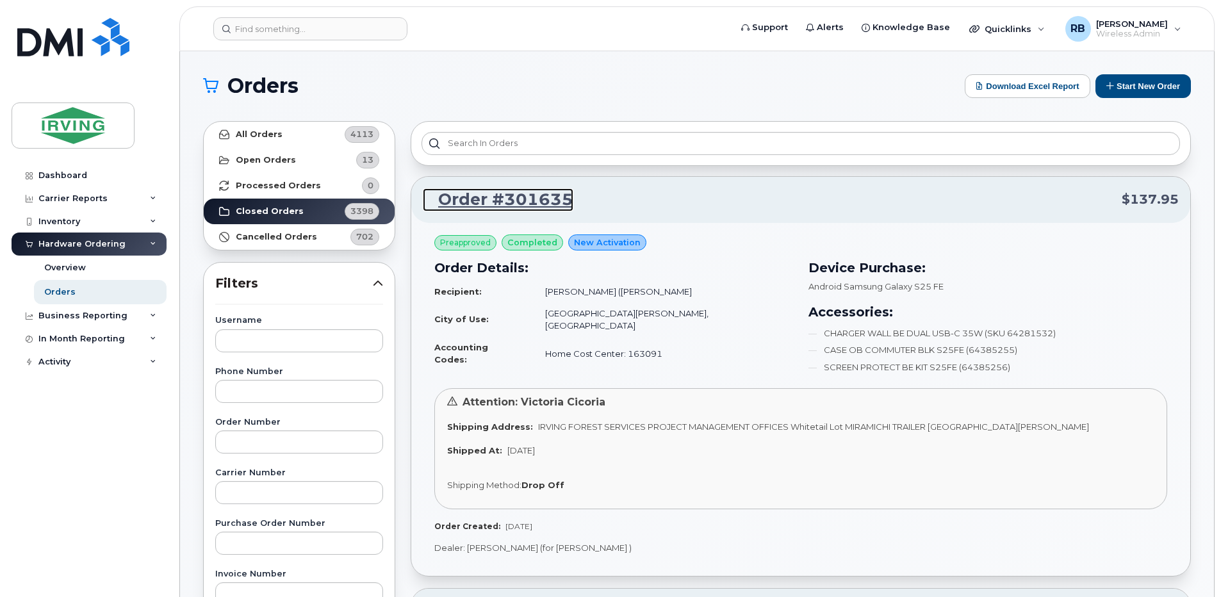
click at [515, 199] on link "Order #301635" at bounding box center [498, 199] width 151 height 23
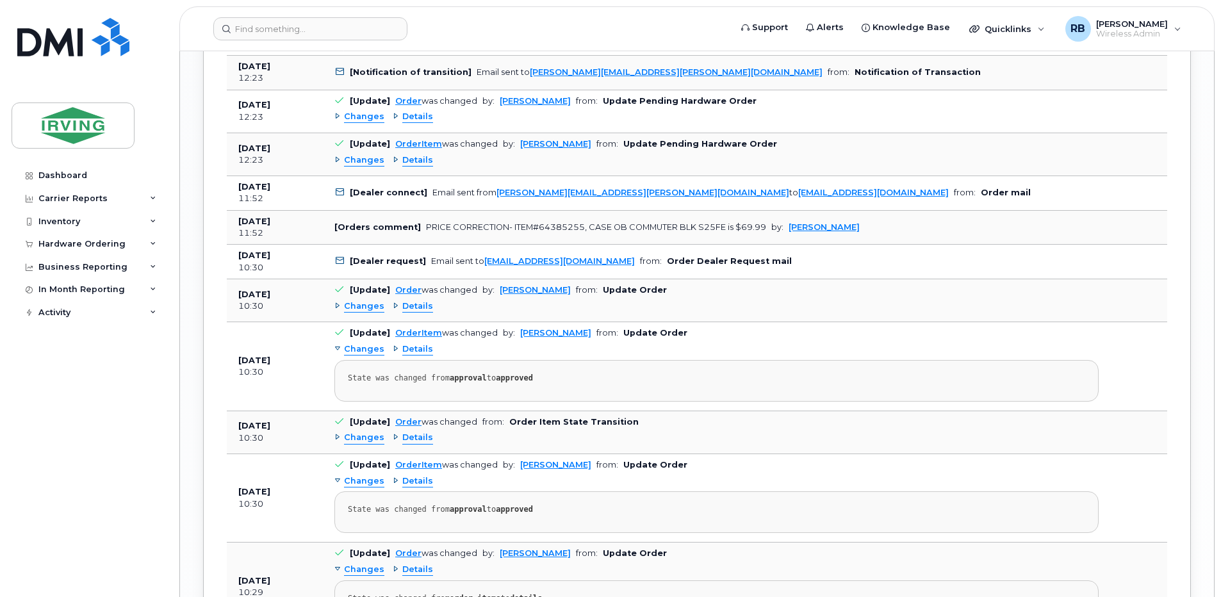
scroll to position [2221, 0]
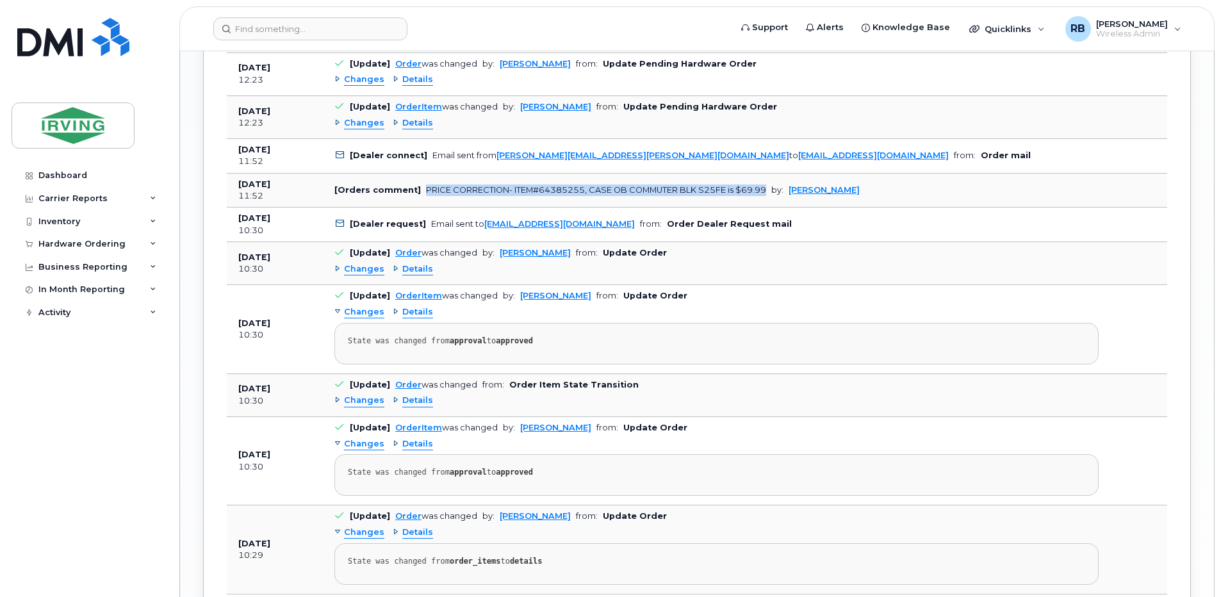
drag, startPoint x: 418, startPoint y: 289, endPoint x: 764, endPoint y: 293, distance: 345.3
click at [764, 208] on td "[Orders comment] PRICE CORRECTION- ITEM#64385255, CASE OB COMMUTER BLK S25FE is…" at bounding box center [716, 191] width 787 height 35
copy div "PRICE CORRECTION- ITEM#64385255, CASE OB COMMUTER BLK S25FE is $69.99"
click at [61, 241] on div "Hardware Ordering" at bounding box center [81, 244] width 87 height 10
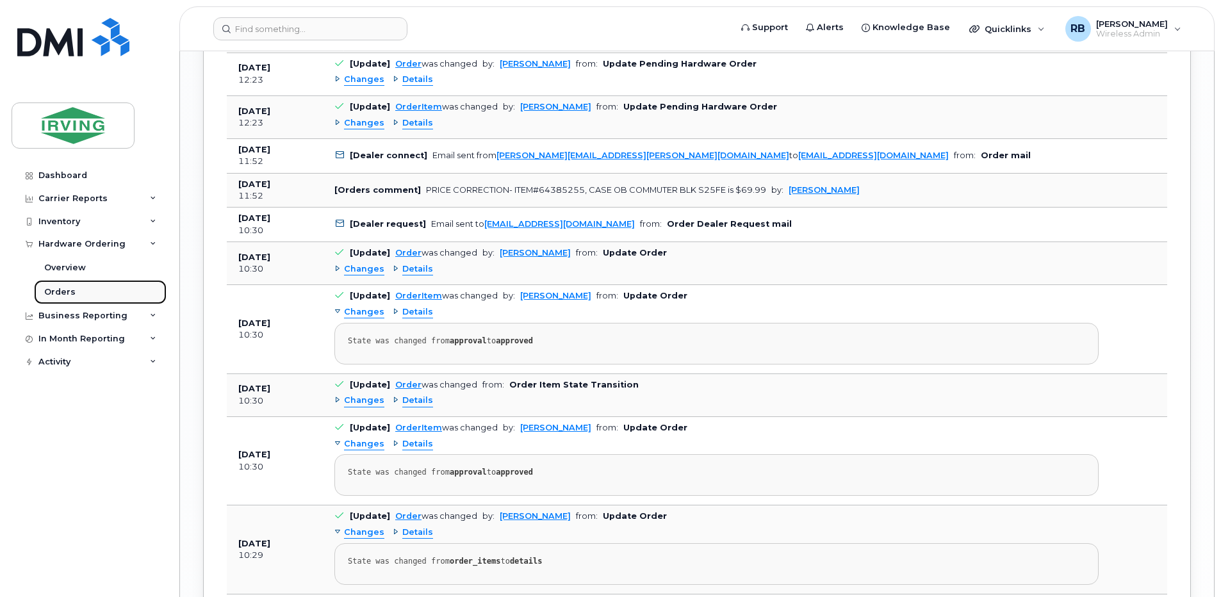
click at [48, 290] on div "Orders" at bounding box center [59, 292] width 31 height 12
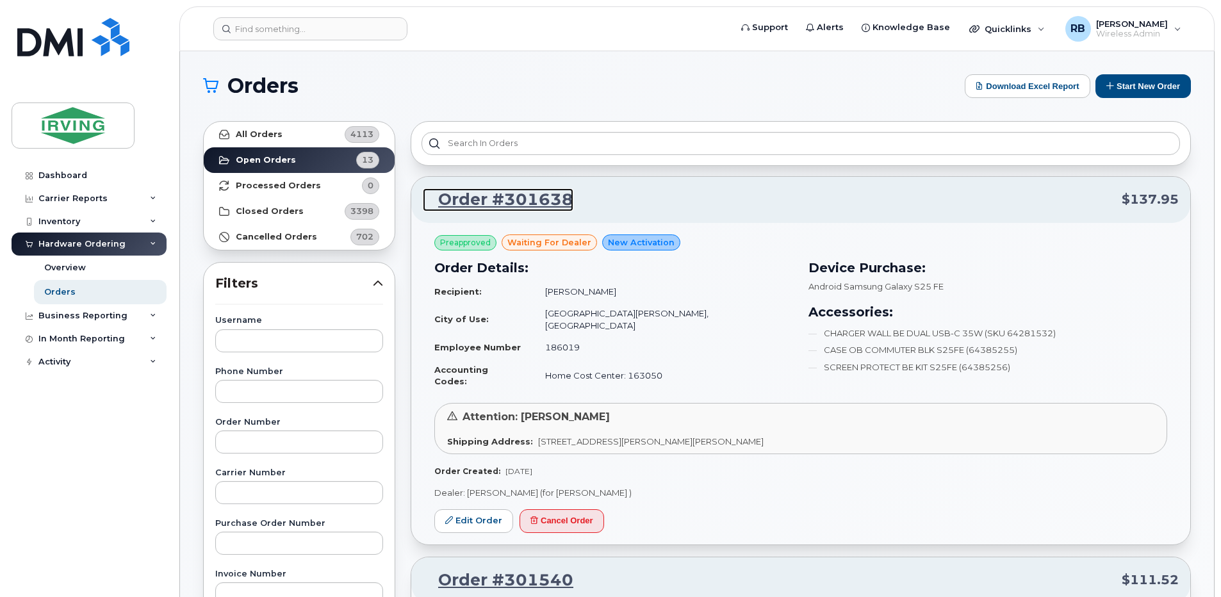
click at [491, 200] on link "Order #301638" at bounding box center [498, 199] width 151 height 23
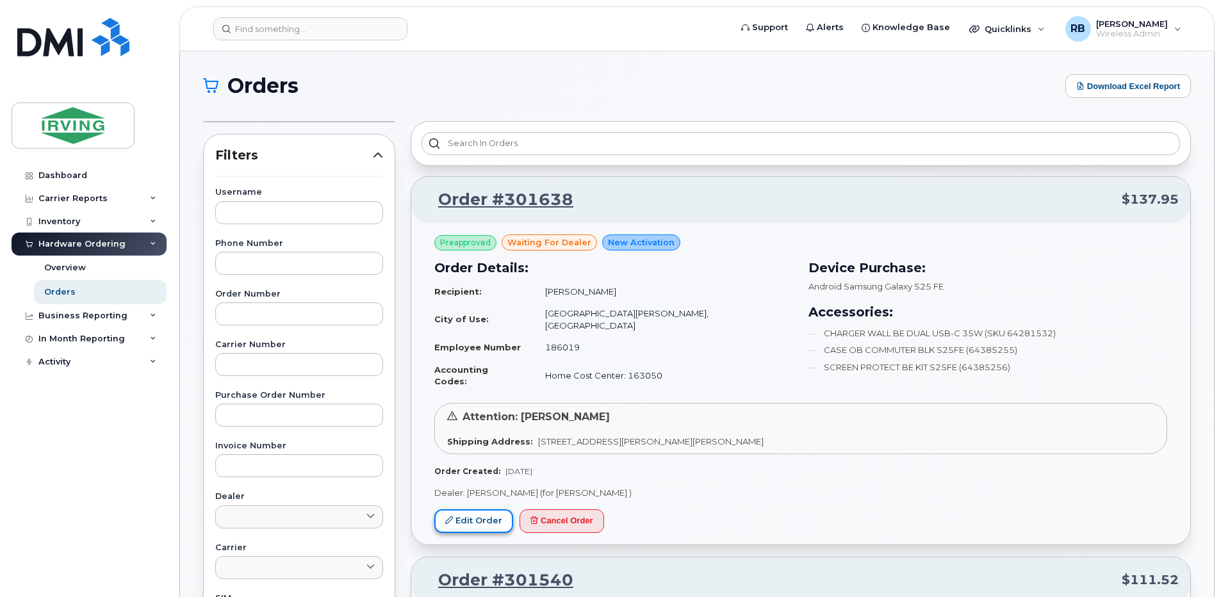
click at [470, 515] on link "Edit Order" at bounding box center [473, 521] width 79 height 24
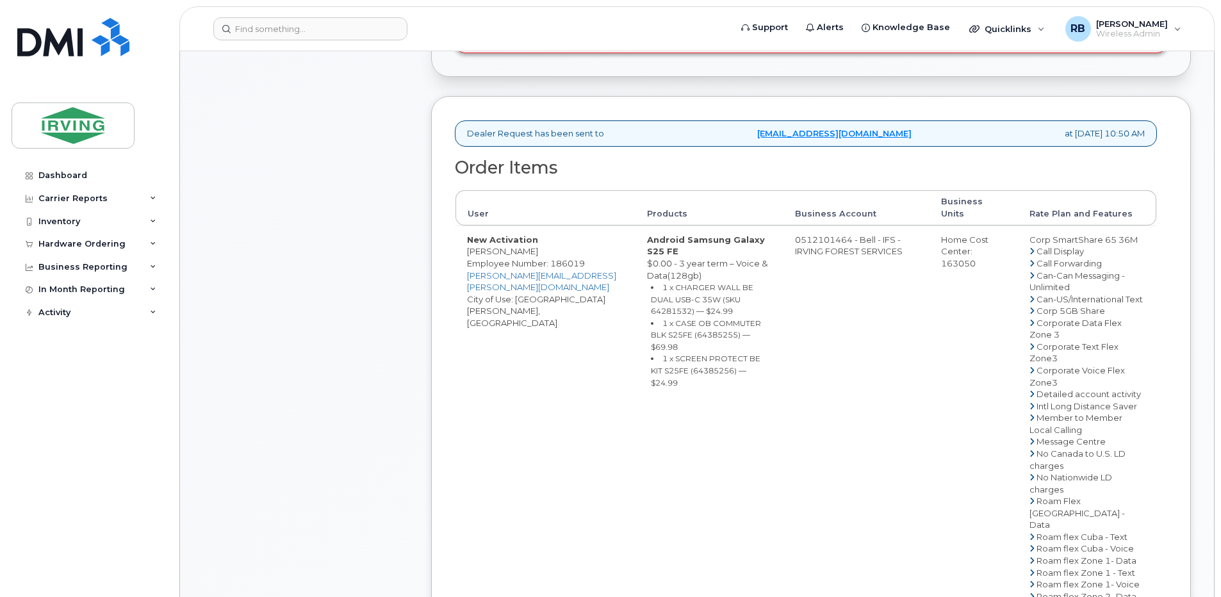
scroll to position [85, 0]
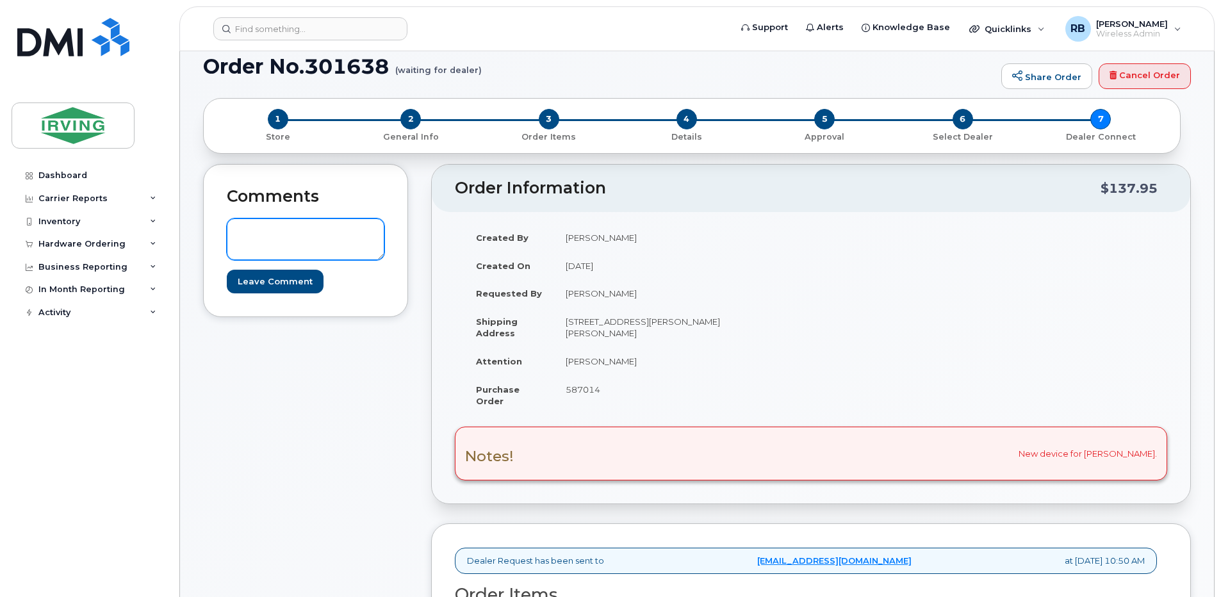
click at [350, 232] on textarea at bounding box center [306, 239] width 158 height 42
paste textarea "PRICE CORRECTION- ITEM#64385255, CASE OB COMMUTER BLK S25FE is $69.99"
type textarea "PRICE CORRECTION- ITEM#64385255, CASE OB COMMUTER BLK S25FE is $69.99"
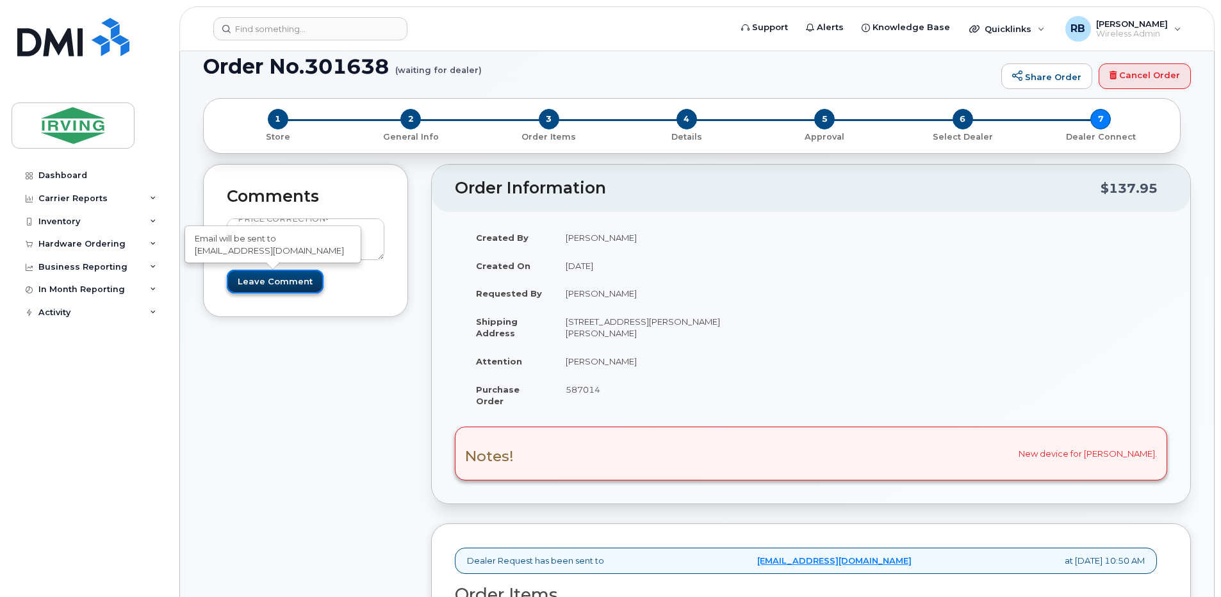
click at [303, 282] on input "Leave Comment" at bounding box center [275, 282] width 97 height 24
type input "Create Event"
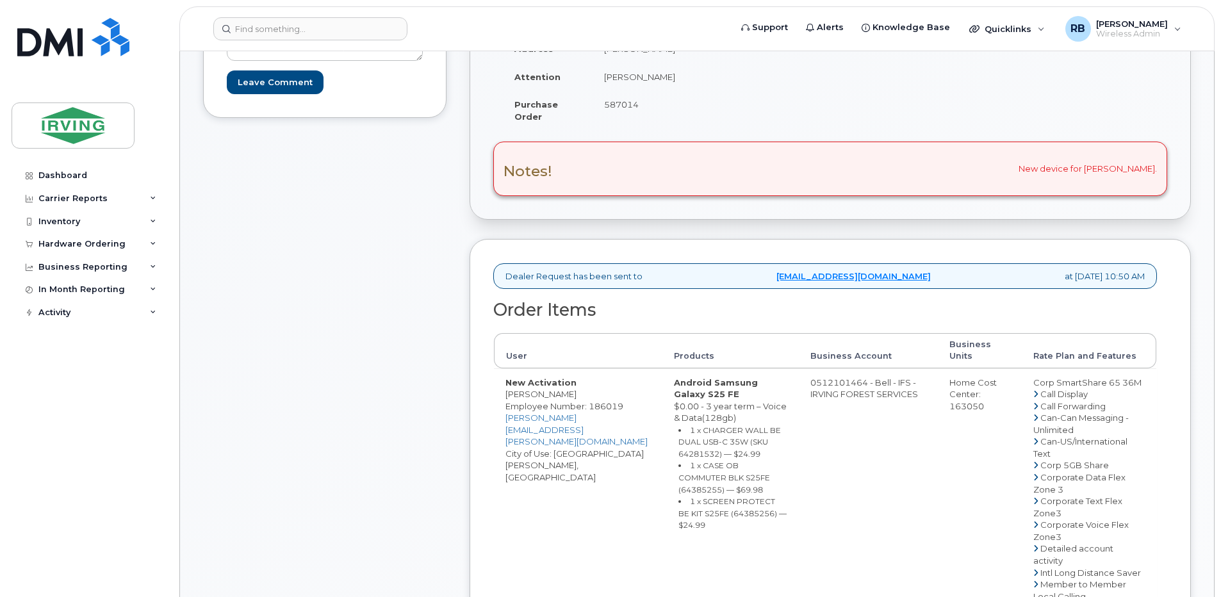
scroll to position [512, 0]
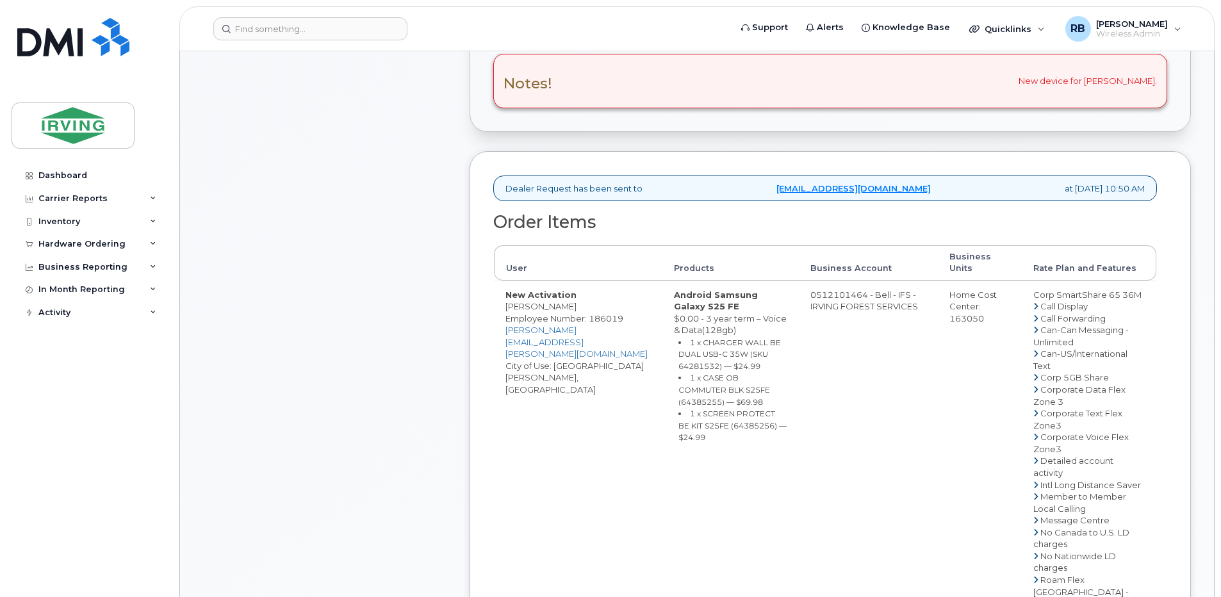
click at [890, 309] on td "0512101464 - Bell - IFS - IRVING FOREST SERVICES" at bounding box center [868, 568] width 139 height 575
drag, startPoint x: 913, startPoint y: 306, endPoint x: 860, endPoint y: 307, distance: 53.8
click at [860, 307] on td "0512101464 - Bell - IFS - IRVING FOREST SERVICES" at bounding box center [868, 568] width 139 height 575
copy td "512101464"
click at [446, 315] on div "Comments roberts.brad@chandlersales.com PRICE CORRECTION- ITEM#64385255, CASE O…" at bounding box center [324, 400] width 243 height 1216
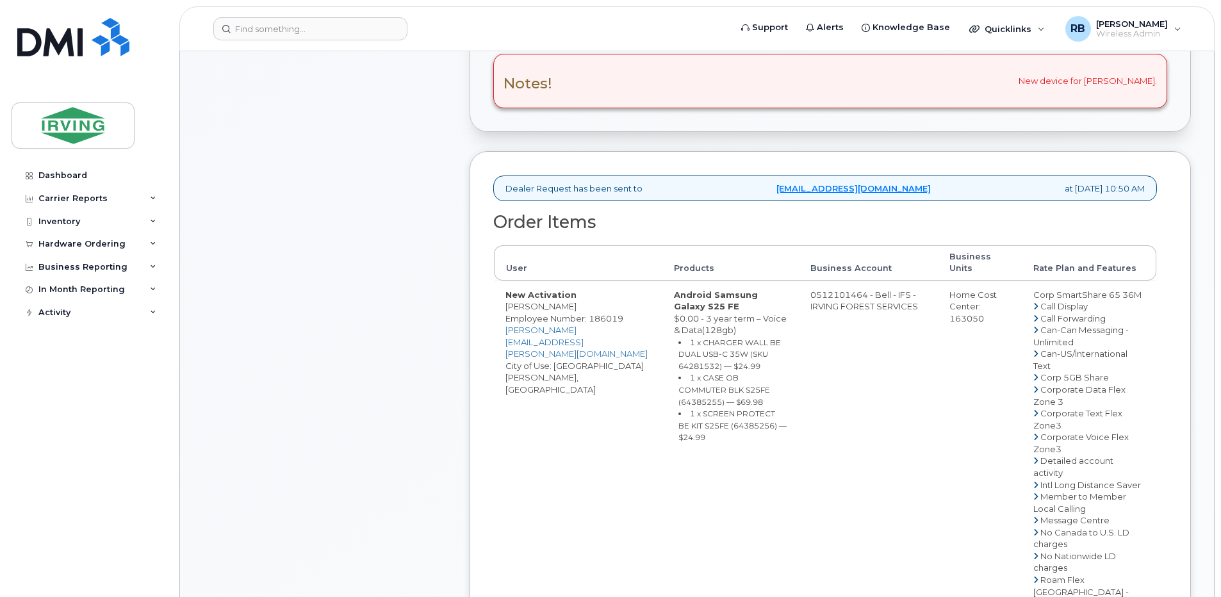
click at [319, 227] on div "Comments roberts.brad@chandlersales.com PRICE CORRECTION- ITEM#64385255, CASE O…" at bounding box center [324, 400] width 243 height 1216
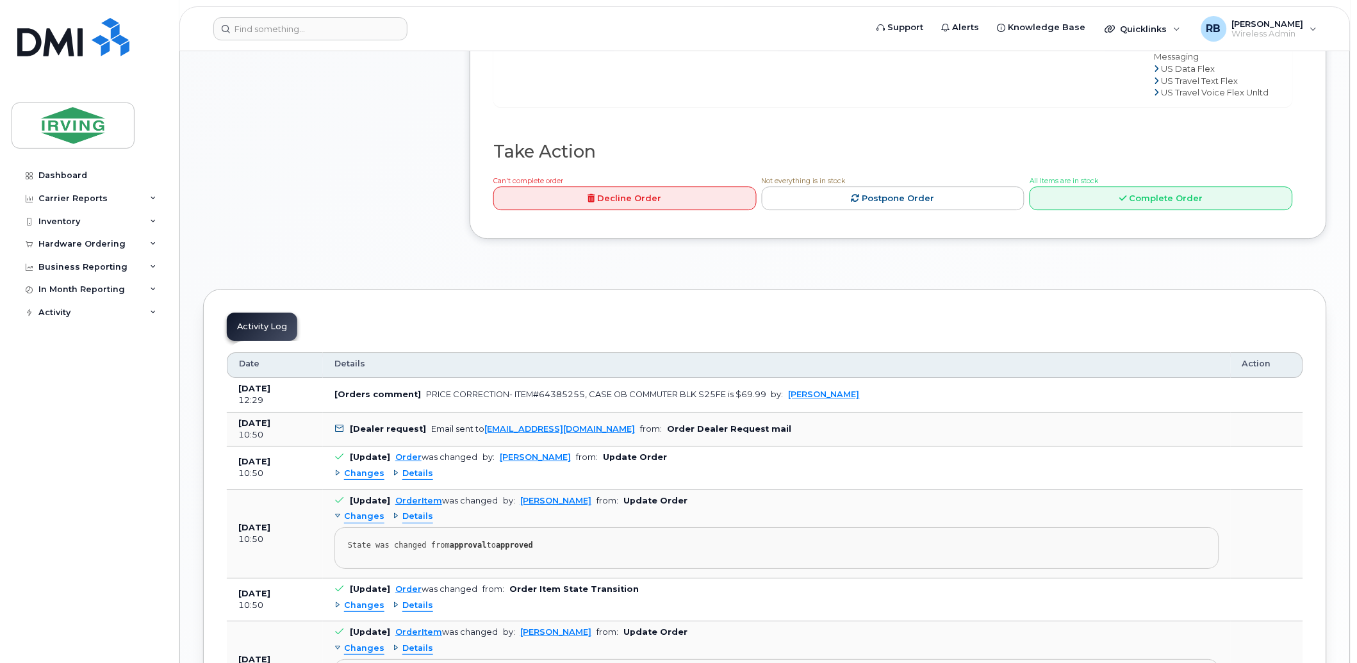
scroll to position [1252, 0]
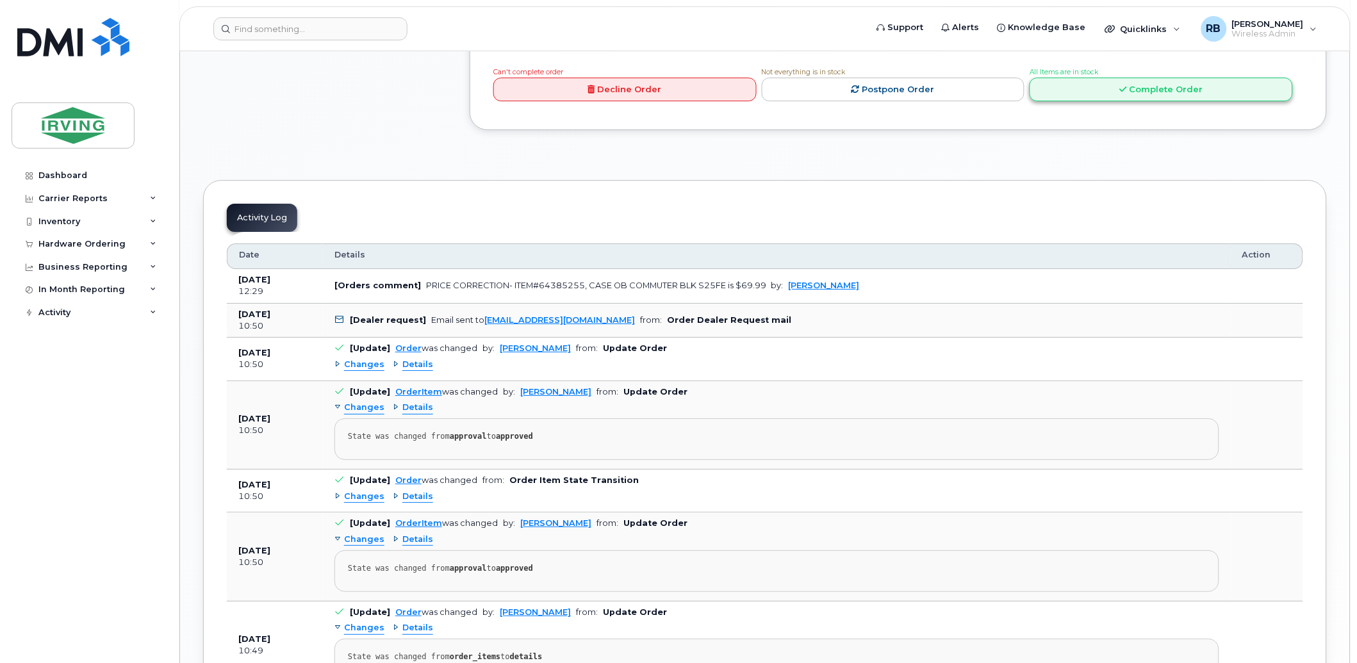
click at [1134, 101] on link "Complete Order" at bounding box center [1160, 90] width 263 height 24
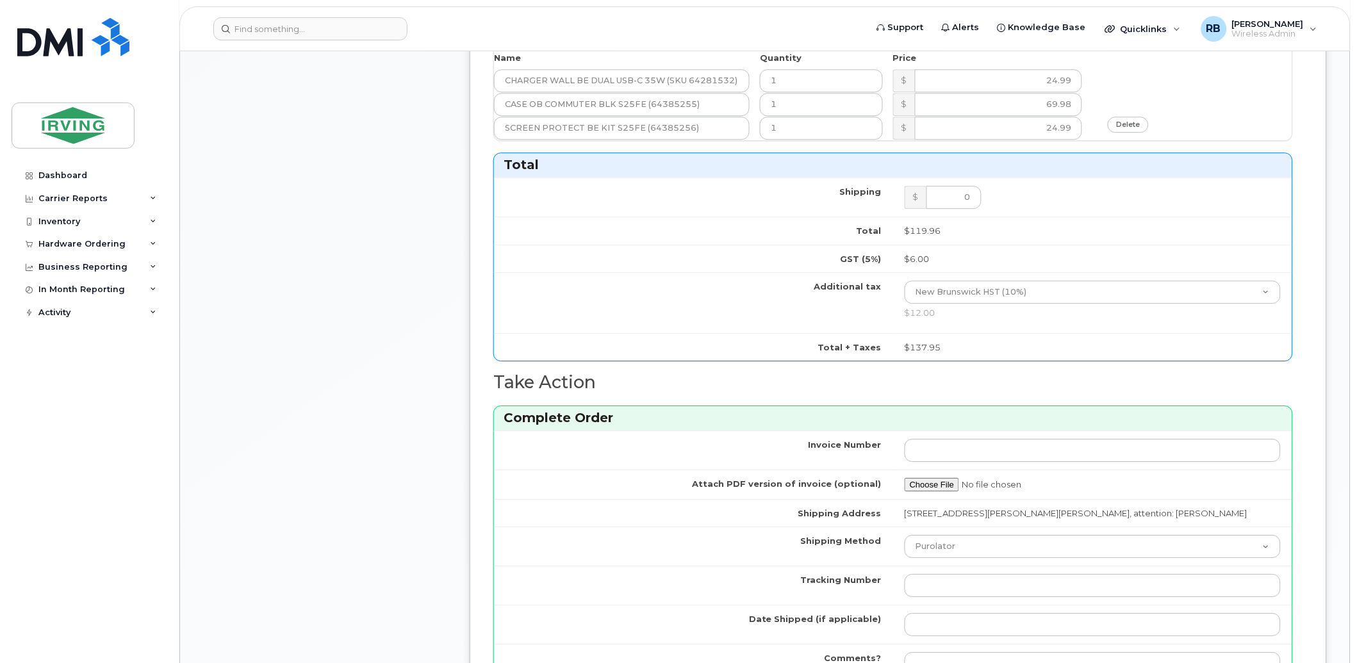
scroll to position [778, 0]
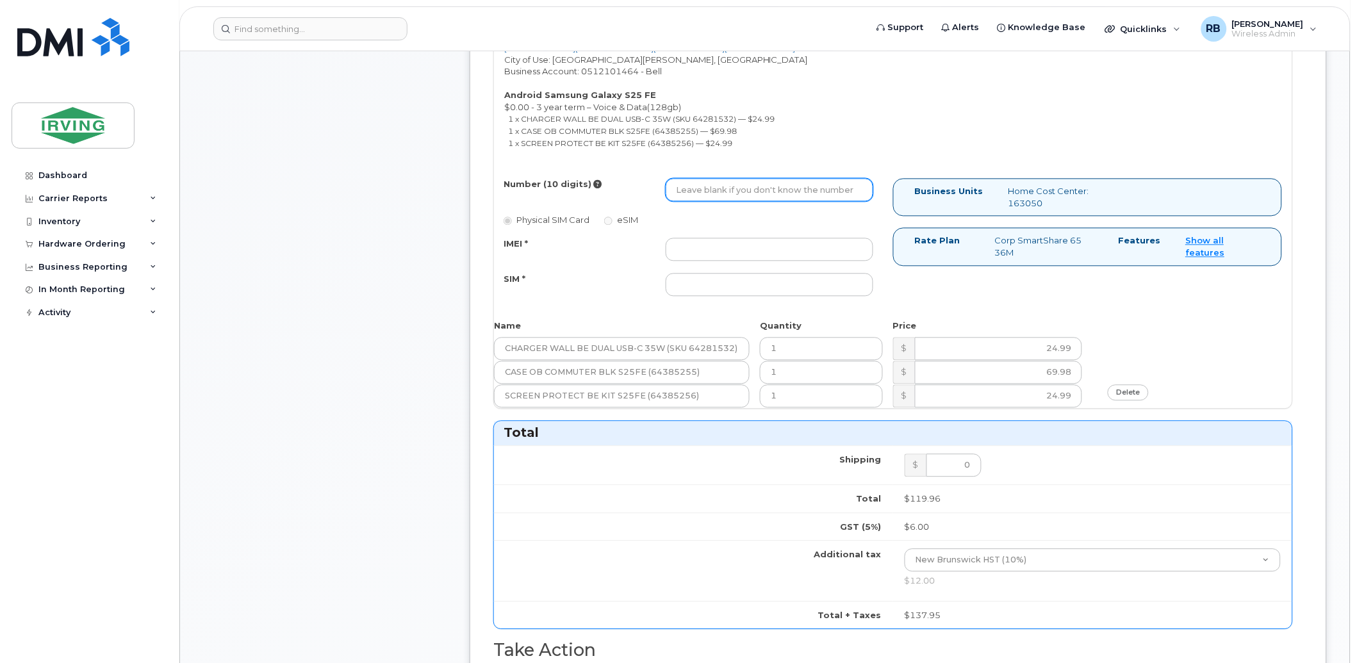
click at [831, 193] on input "Number (10 digits)" at bounding box center [770, 189] width 208 height 23
type input "5063131490"
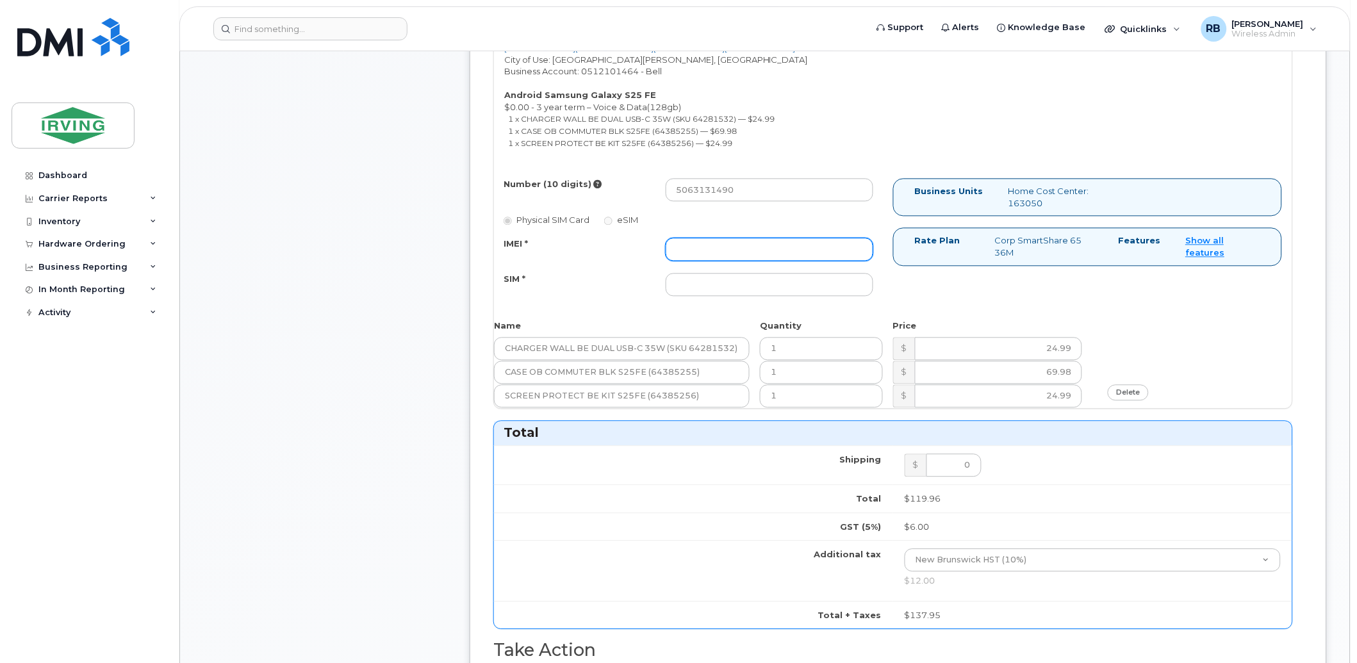
click at [783, 251] on input "IMEI *" at bounding box center [770, 249] width 208 height 23
type input "352055160115729"
click at [769, 285] on input "SIM *" at bounding box center [770, 284] width 208 height 23
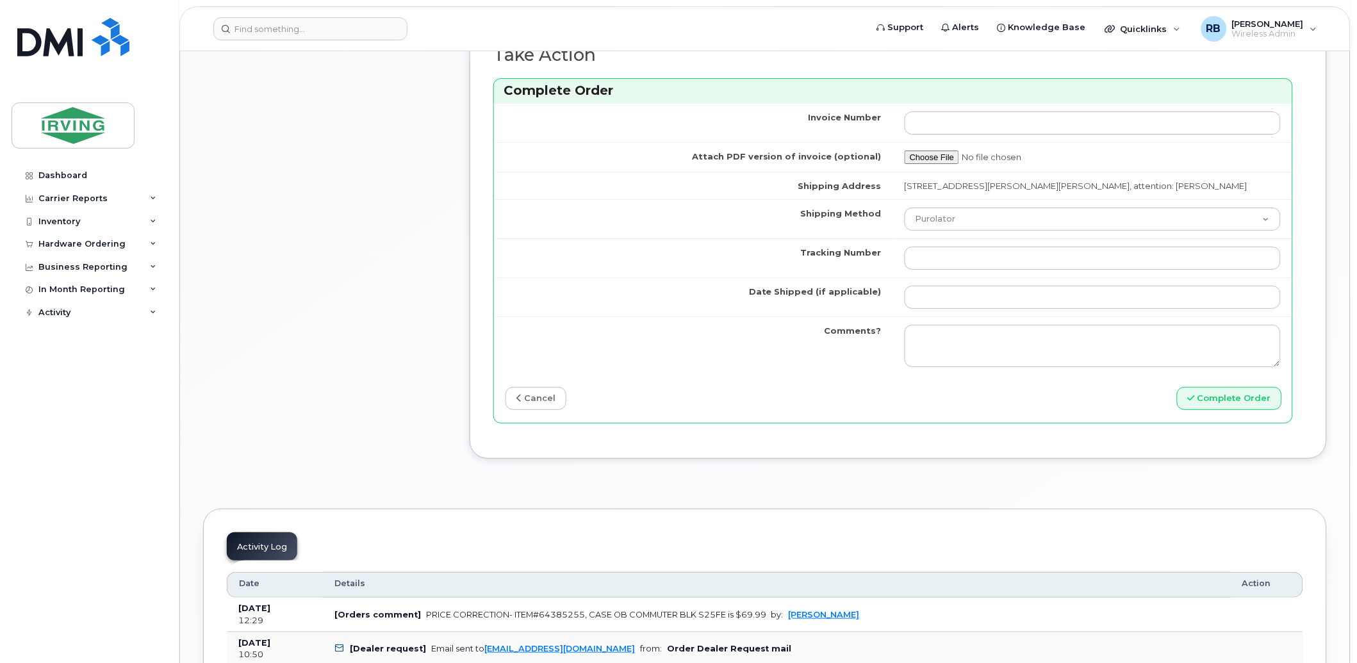
scroll to position [1442, 0]
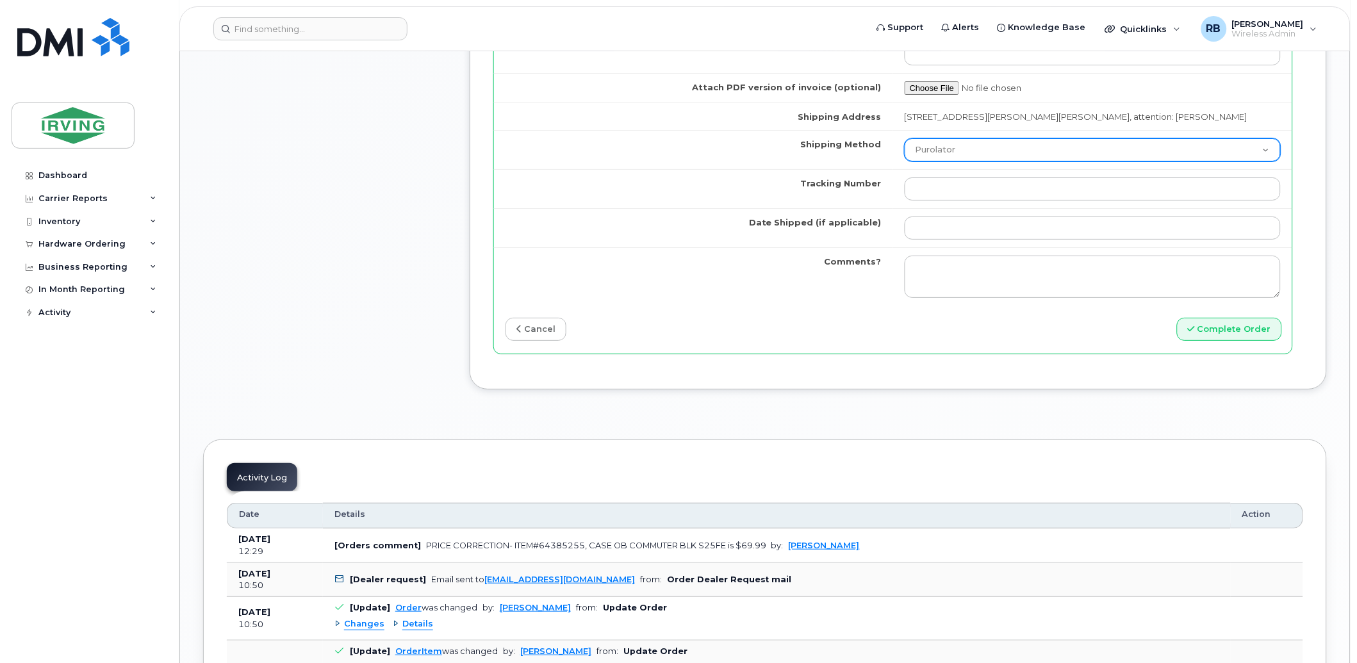
type input "89302610207415302337"
click at [965, 161] on select "Purolator UPS FedEx Canada Post Courier Other Drop Off Pick Up" at bounding box center [1092, 149] width 376 height 23
select select "Drop Off"
click at [935, 151] on select "Purolator UPS FedEx Canada Post Courier Other Drop Off Pick Up" at bounding box center [1092, 149] width 376 height 23
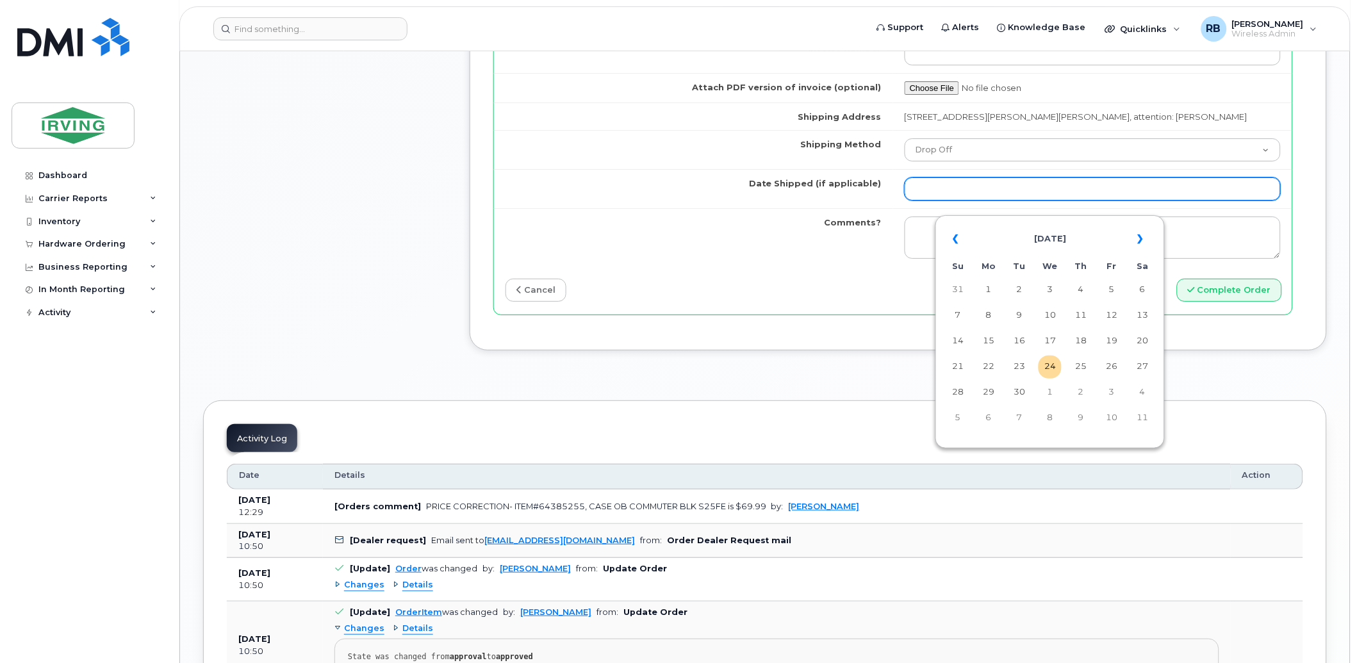
drag, startPoint x: 994, startPoint y: 201, endPoint x: 1046, endPoint y: 199, distance: 52.6
click at [994, 200] on input "Date Shipped (if applicable)" at bounding box center [1092, 188] width 376 height 23
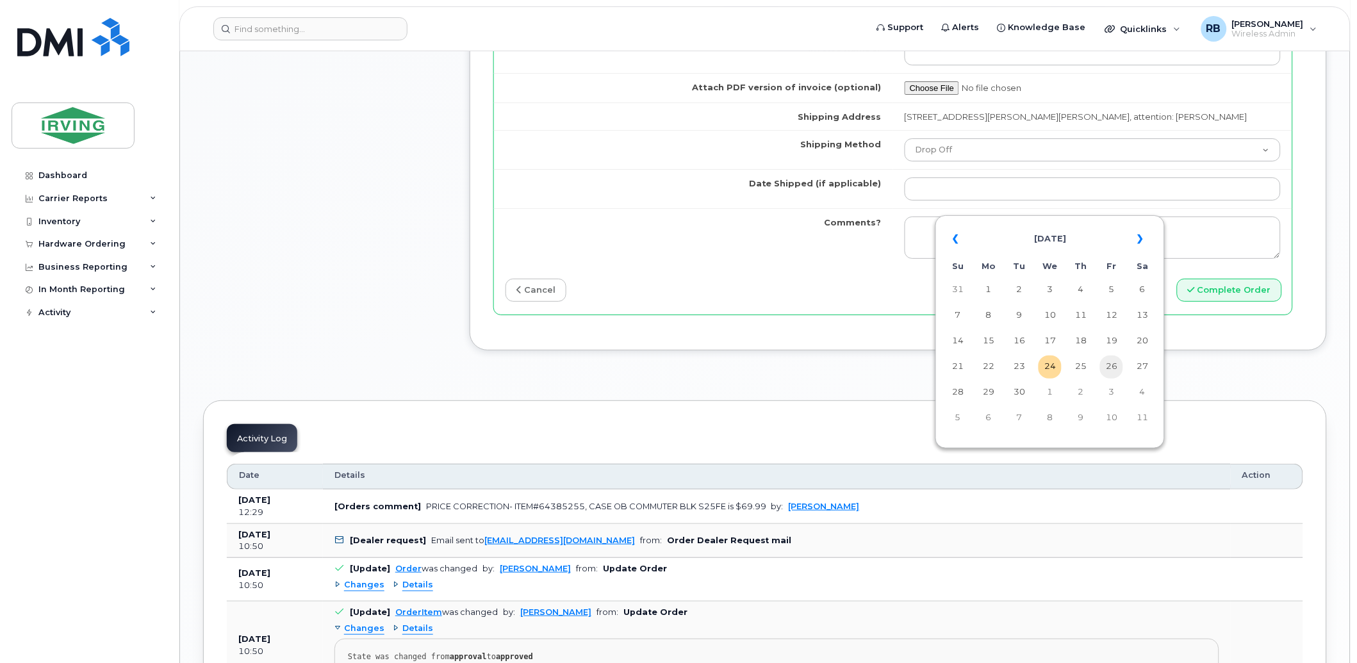
click at [1115, 367] on td "26" at bounding box center [1111, 367] width 23 height 23
type input "2025-09-26"
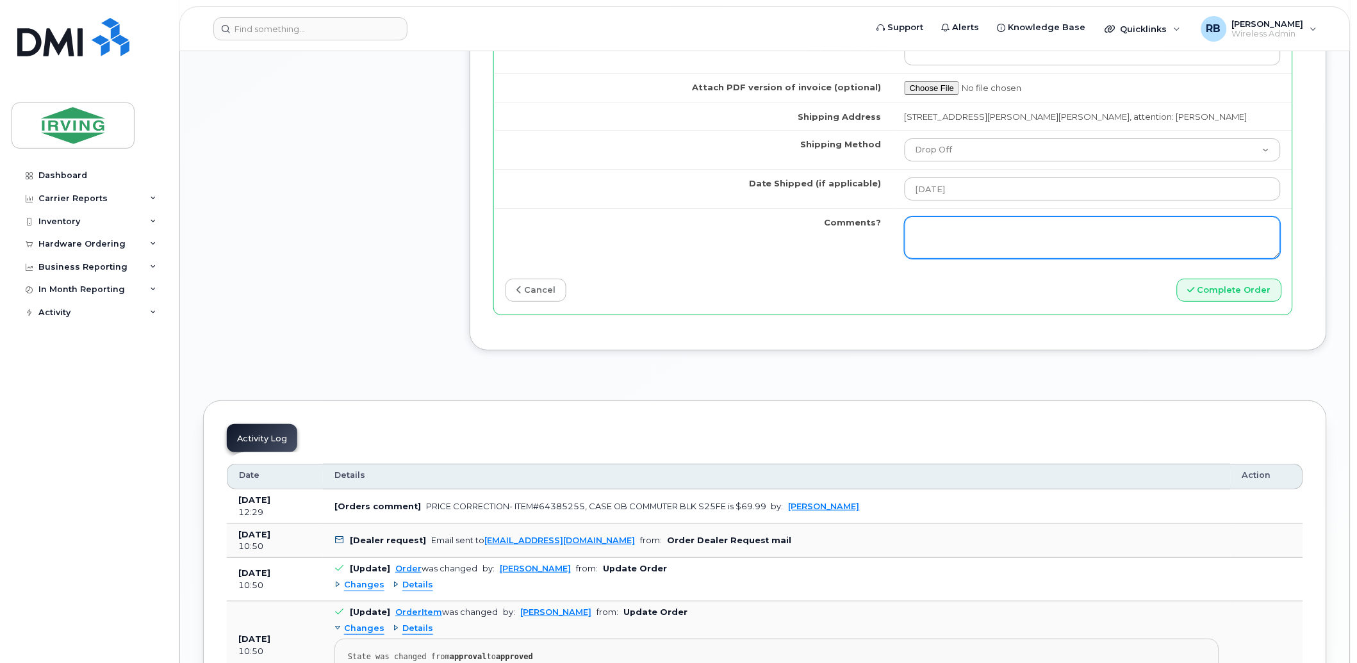
click at [1087, 248] on textarea "Comments?" at bounding box center [1092, 238] width 376 height 42
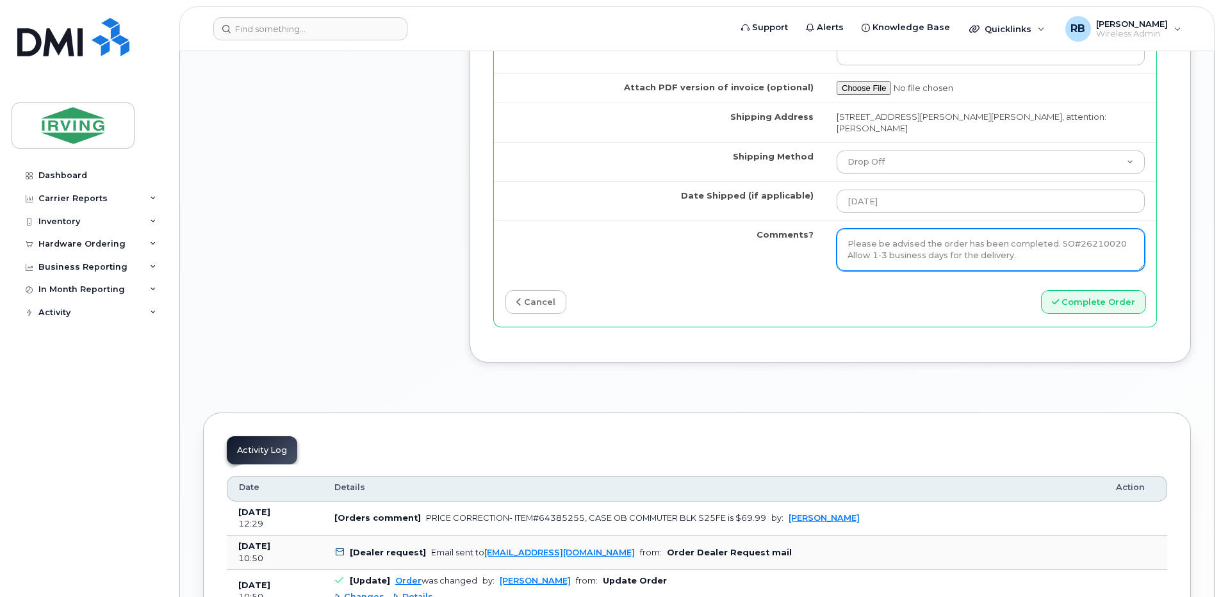
type textarea "Please be advised the order has been completed. SO#26210020 Allow 1-3 business …"
click at [967, 265] on textarea "Please be advised the order has been completed. SO#26210020 Allow 1-3 business …" at bounding box center [991, 250] width 308 height 42
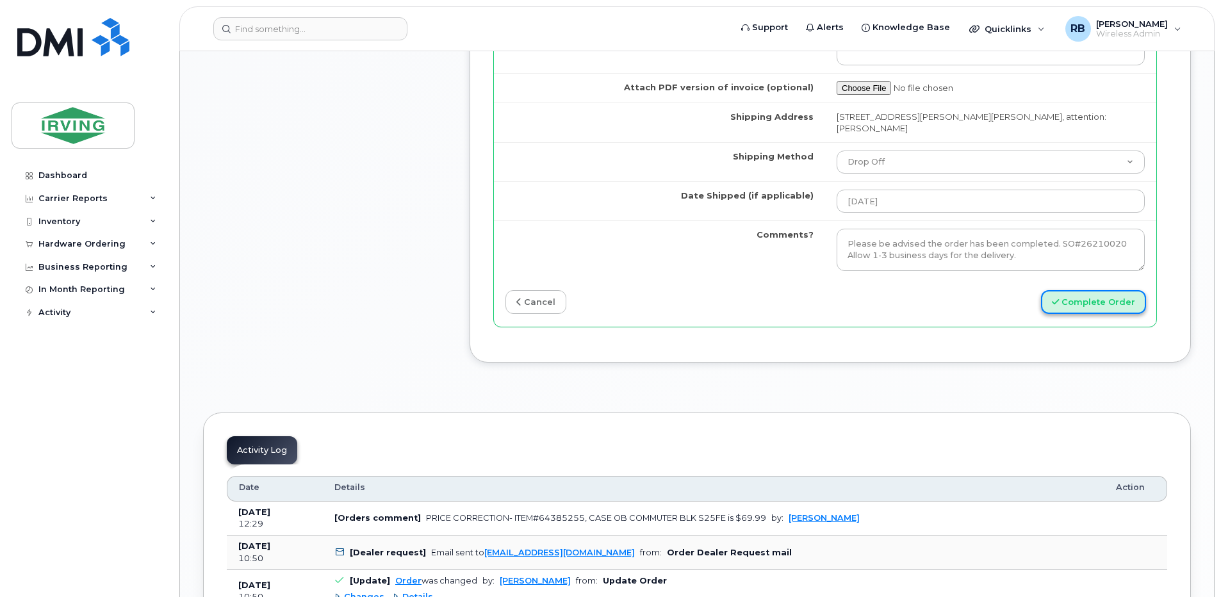
click at [1108, 312] on button "Complete Order" at bounding box center [1093, 302] width 105 height 24
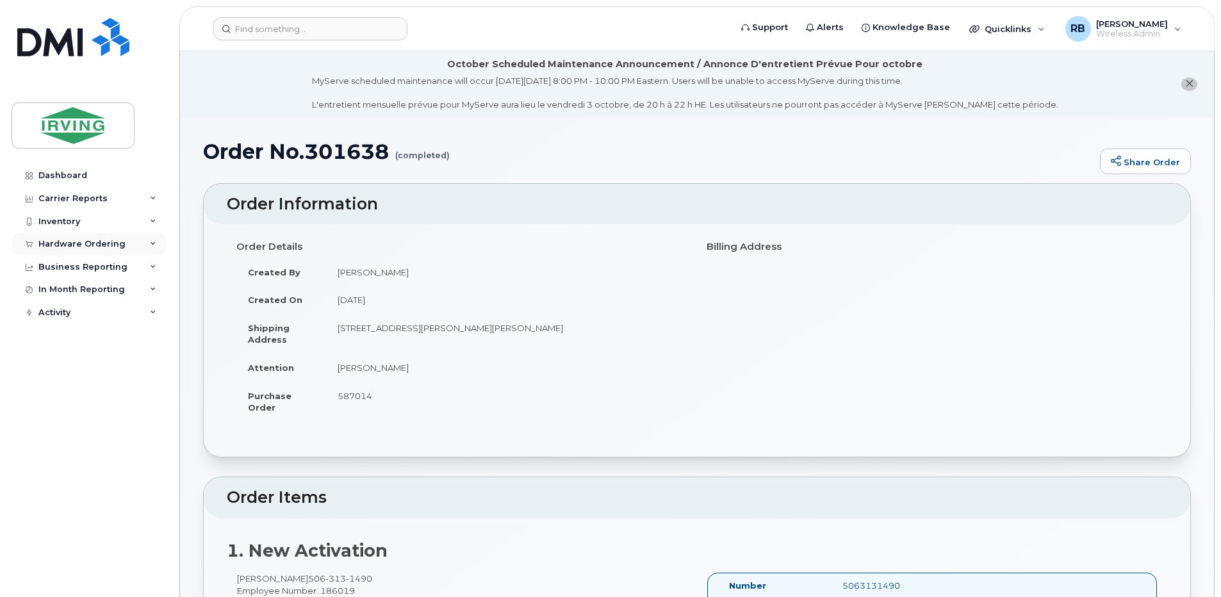
click at [122, 247] on div "Hardware Ordering" at bounding box center [89, 244] width 155 height 23
click at [64, 295] on div "Orders" at bounding box center [59, 292] width 31 height 12
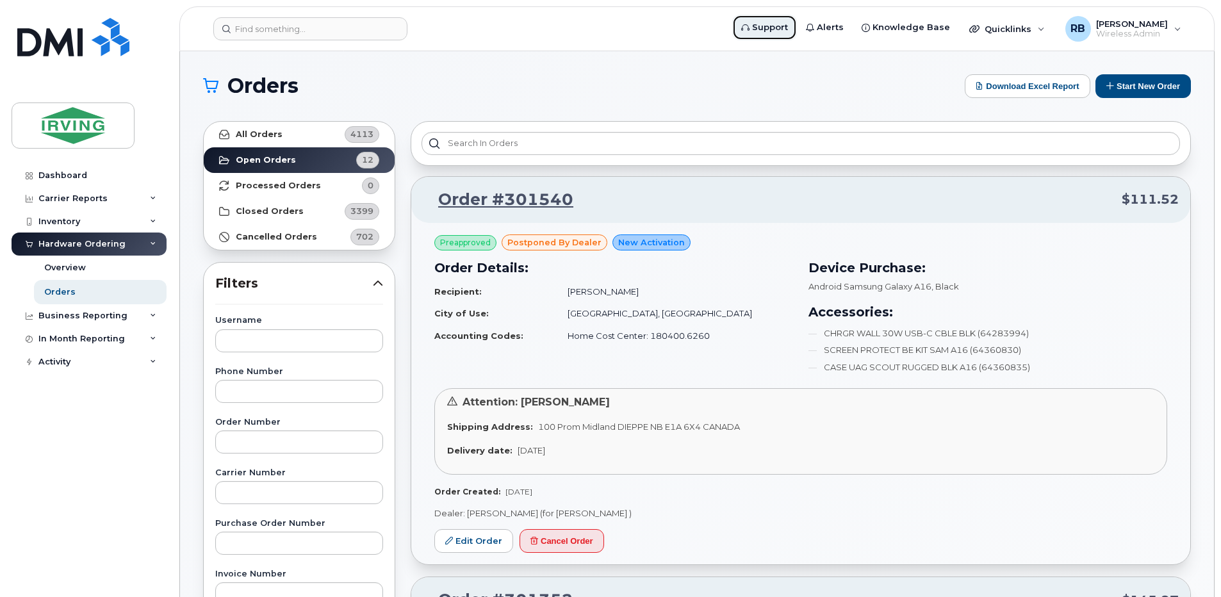
click at [771, 29] on span "Support" at bounding box center [770, 27] width 36 height 13
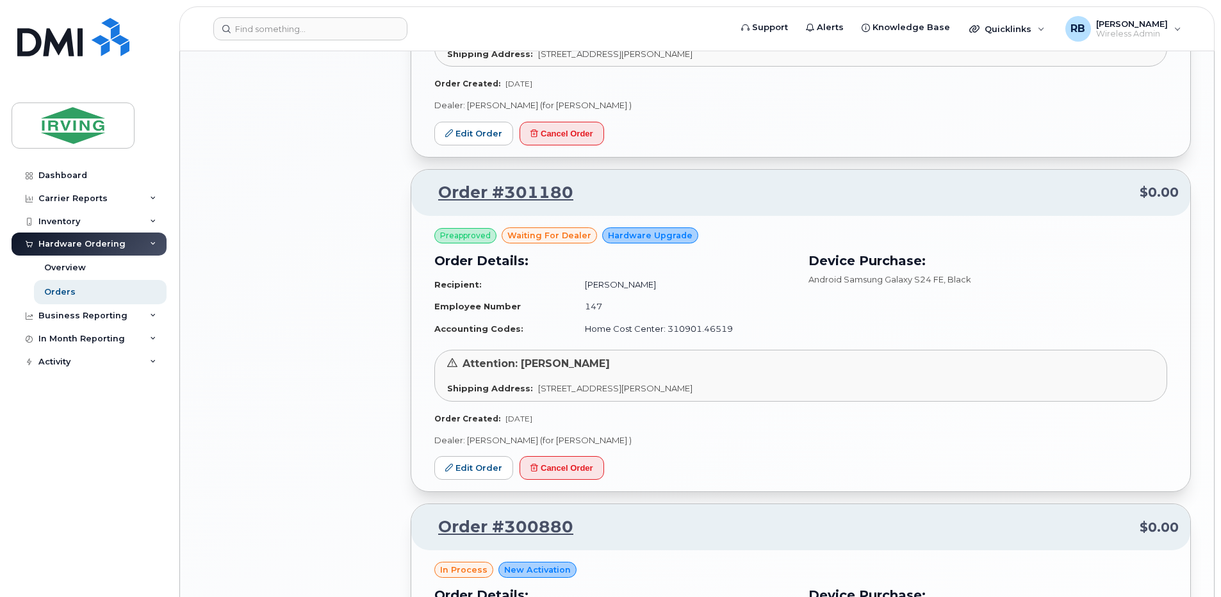
scroll to position [1537, 0]
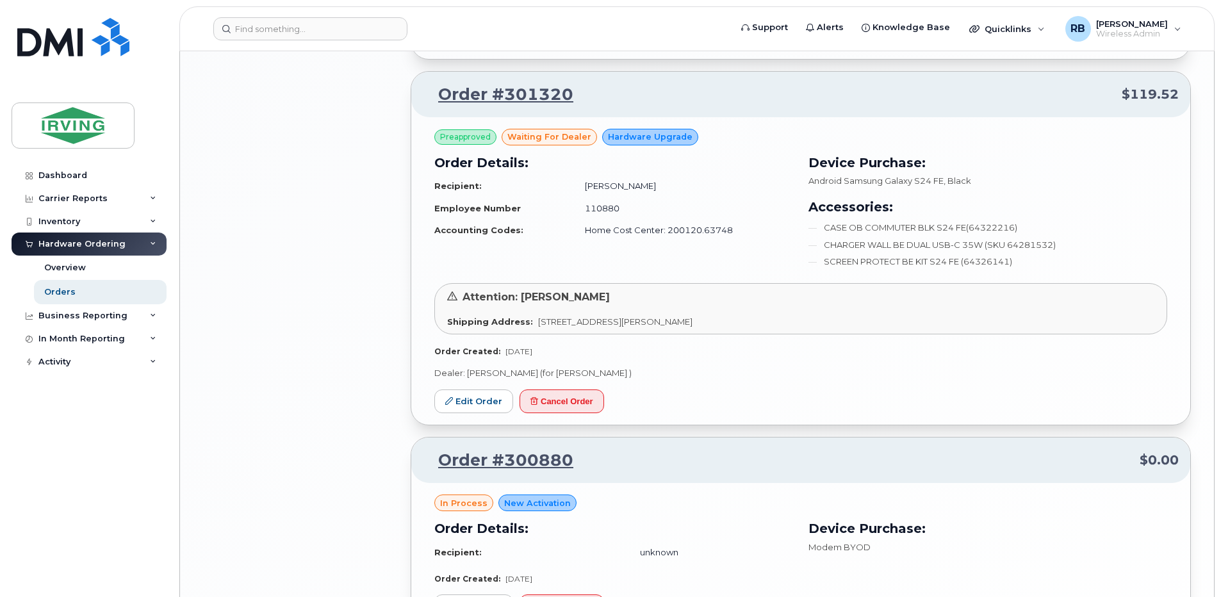
scroll to position [1756, 0]
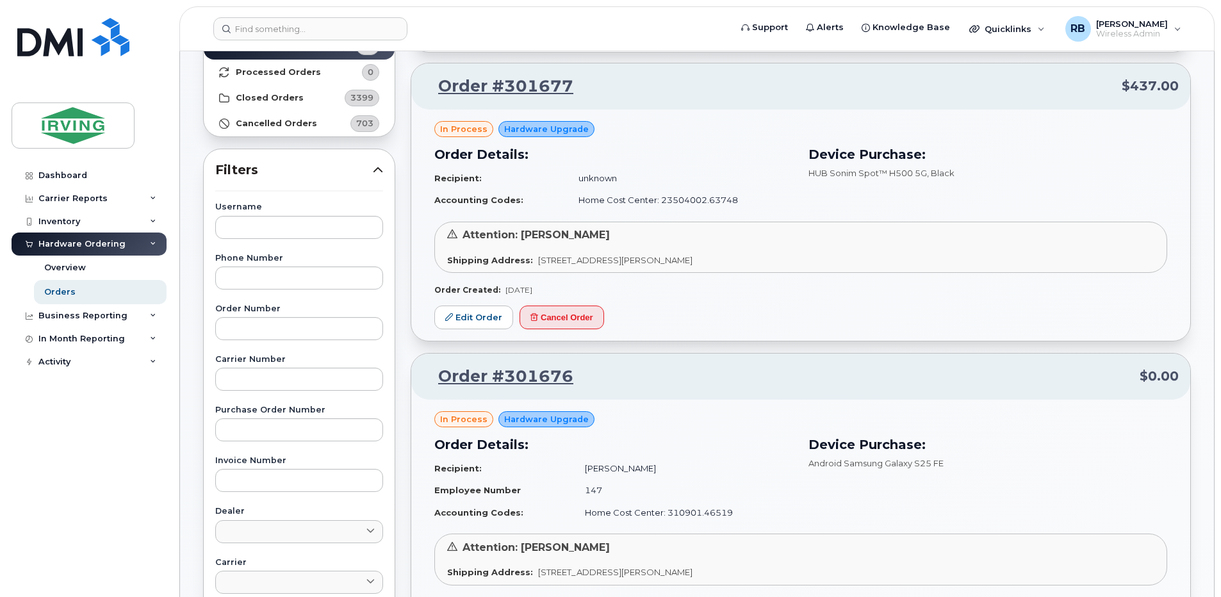
scroll to position [85, 0]
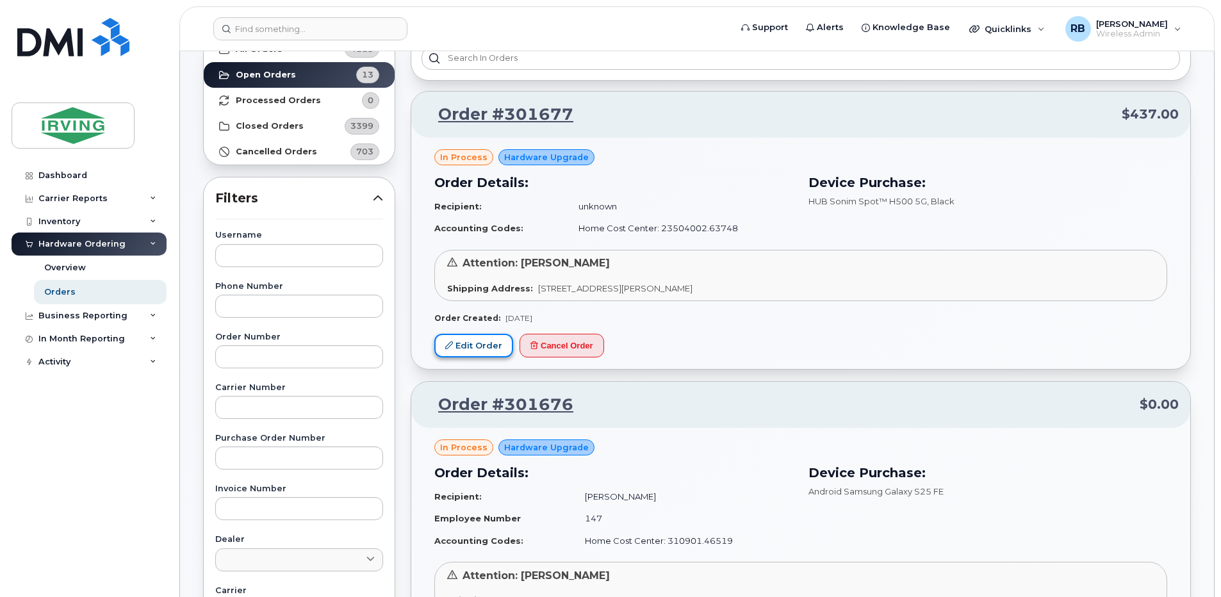
click at [477, 345] on link "Edit Order" at bounding box center [473, 346] width 79 height 24
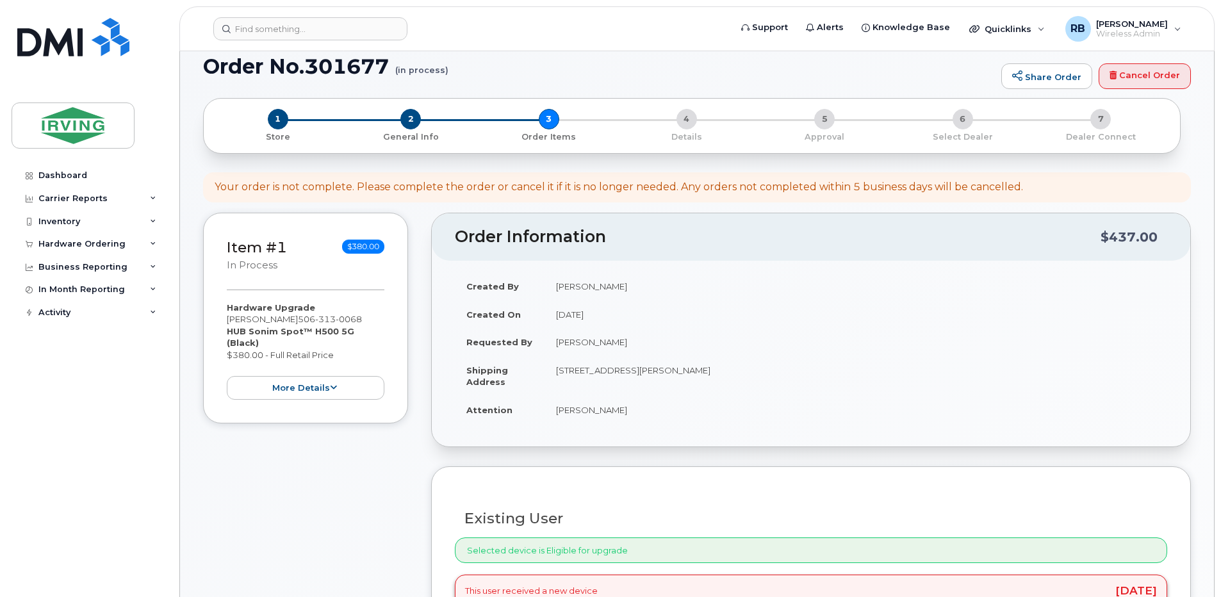
scroll to position [151, 0]
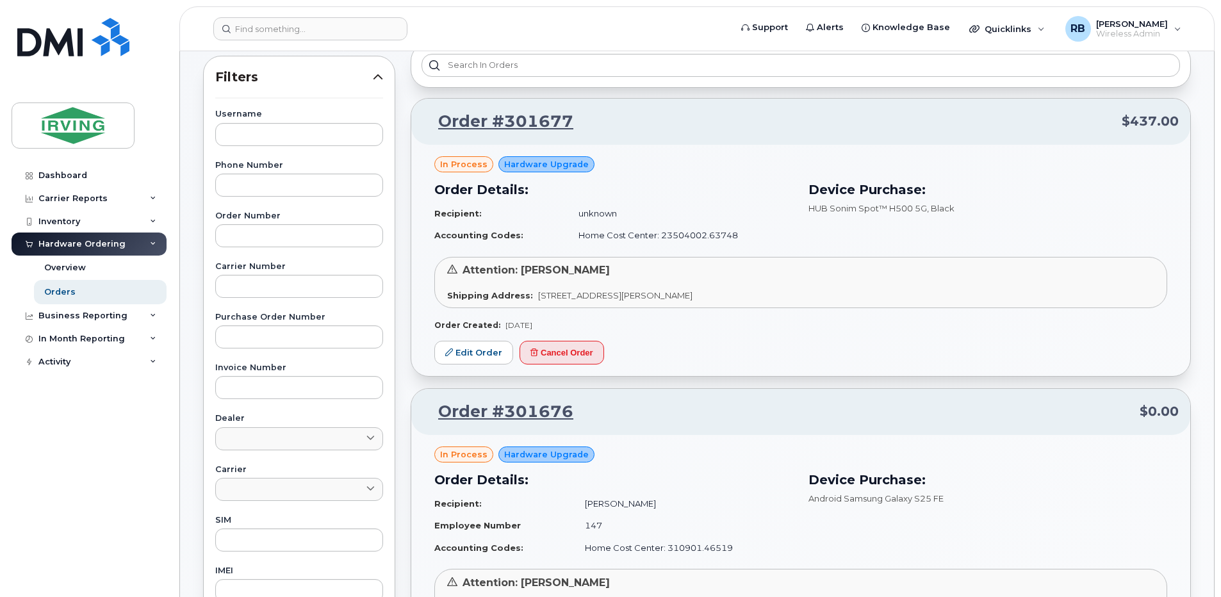
scroll to position [85, 0]
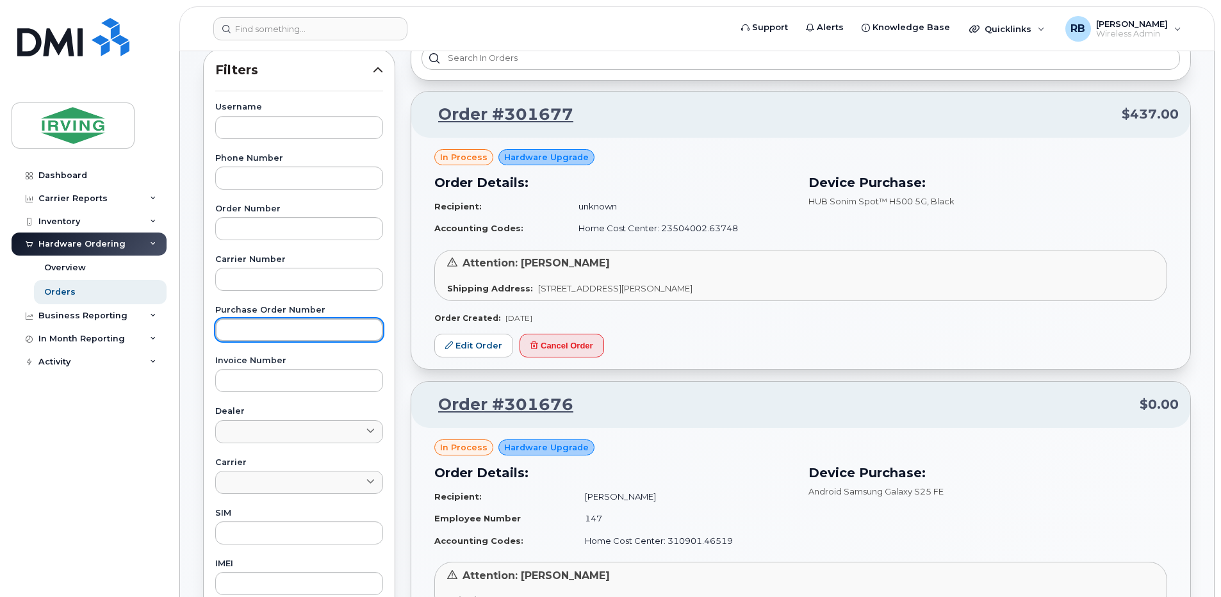
click at [246, 320] on input "text" at bounding box center [299, 329] width 168 height 23
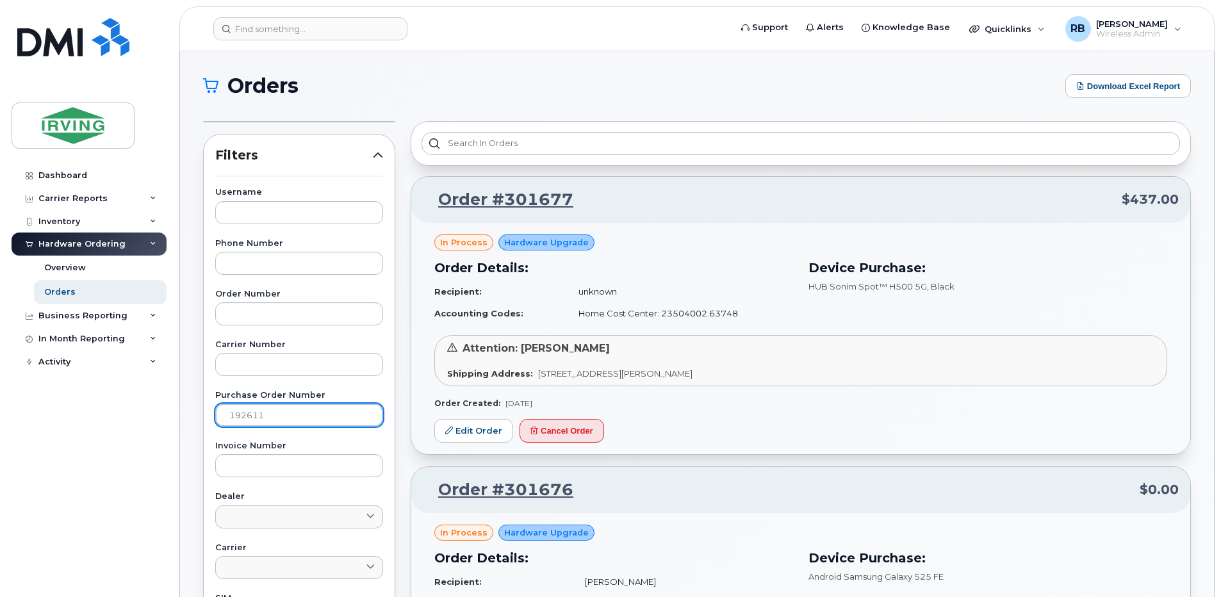
type input "192611"
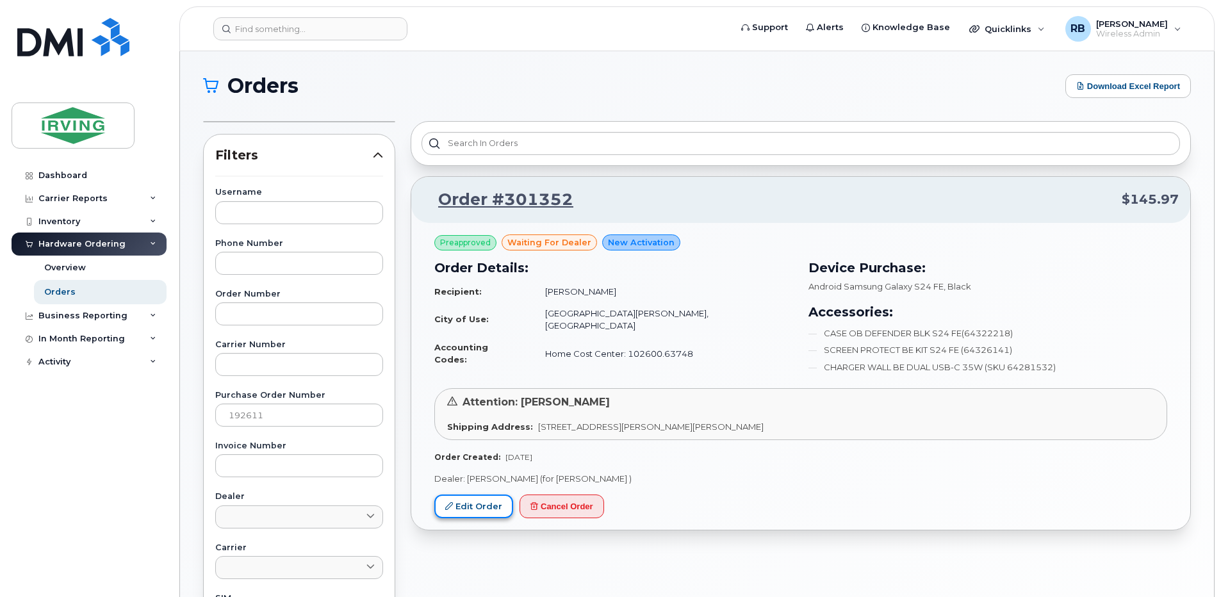
click at [461, 503] on link "Edit Order" at bounding box center [473, 507] width 79 height 24
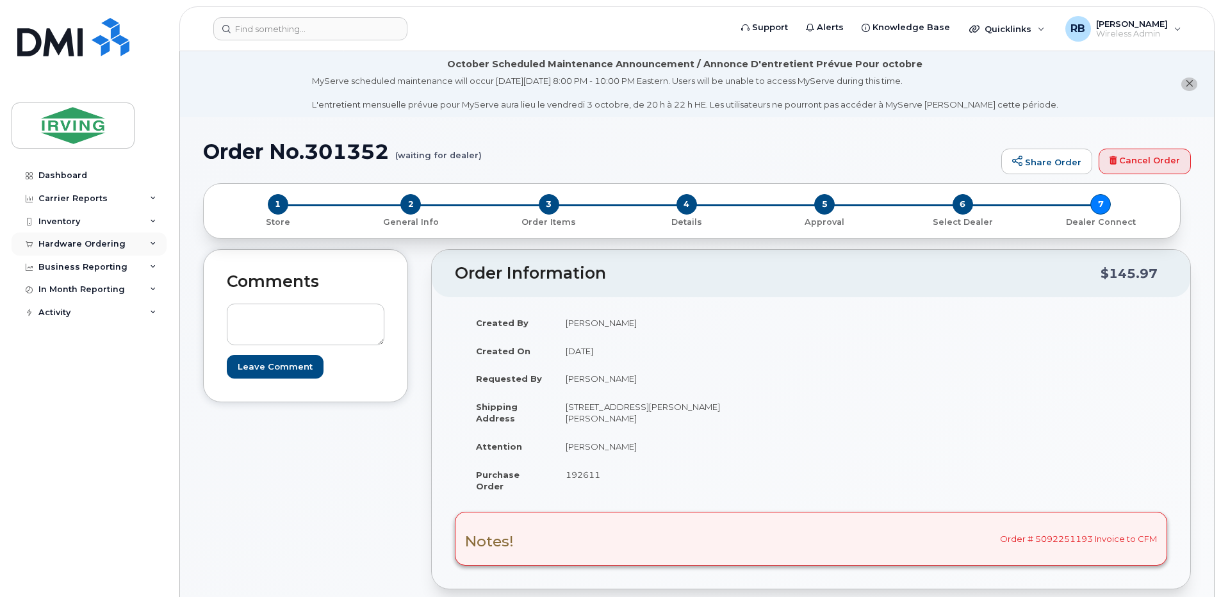
click at [77, 247] on div "Hardware Ordering" at bounding box center [81, 244] width 87 height 10
click at [58, 291] on div "Orders" at bounding box center [59, 292] width 31 height 12
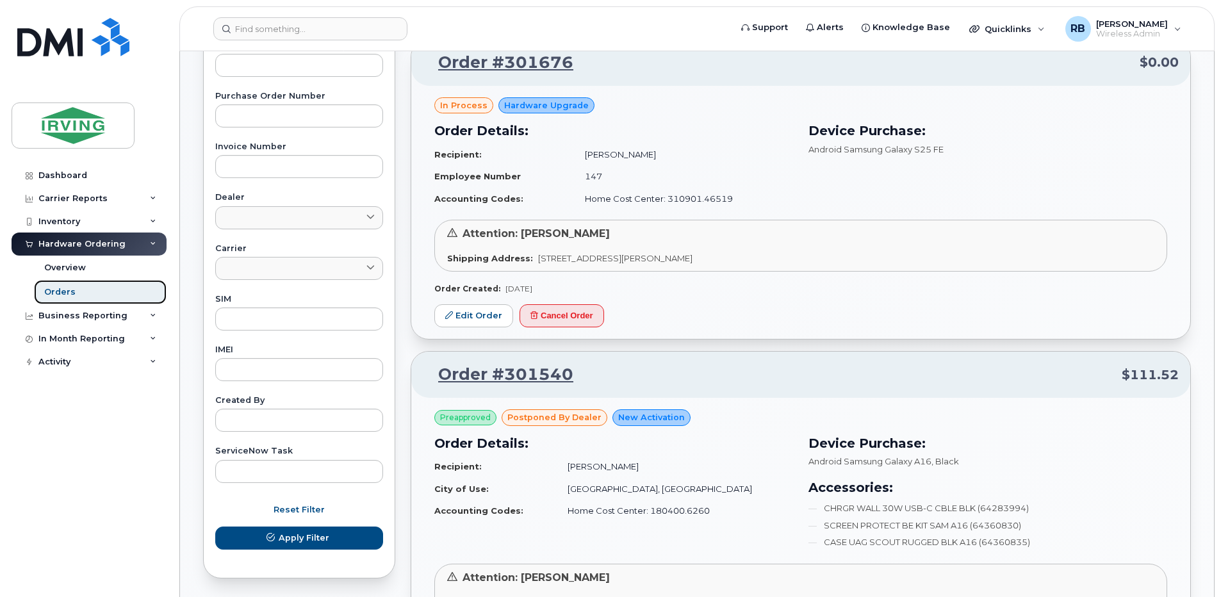
scroll to position [256, 0]
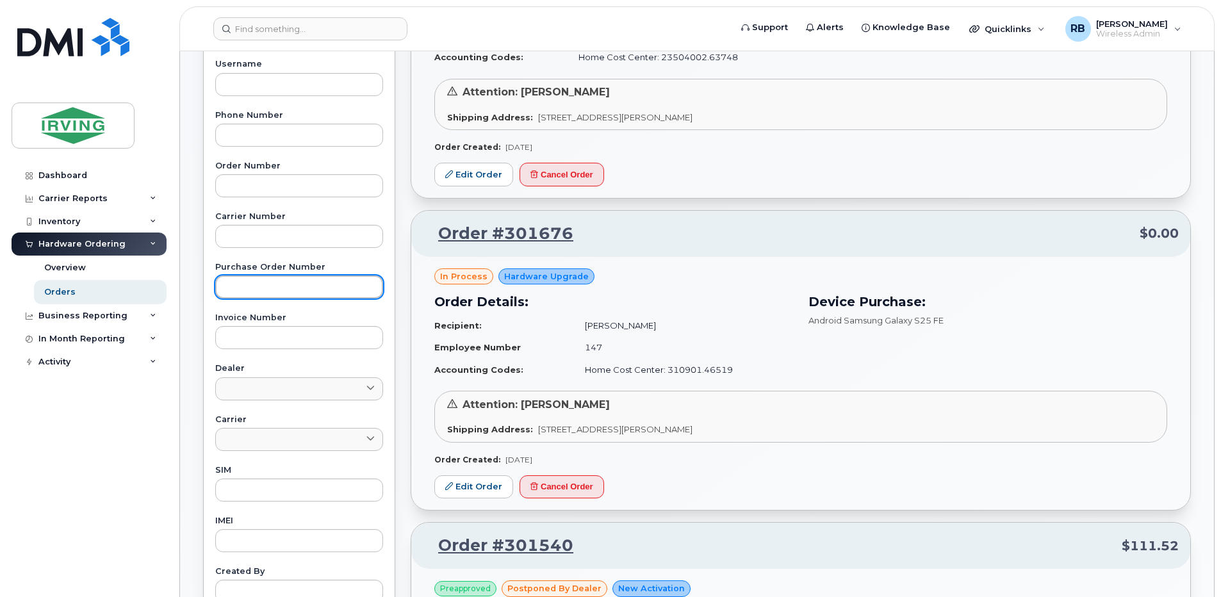
click at [286, 289] on input "text" at bounding box center [299, 286] width 168 height 23
paste input "818347"
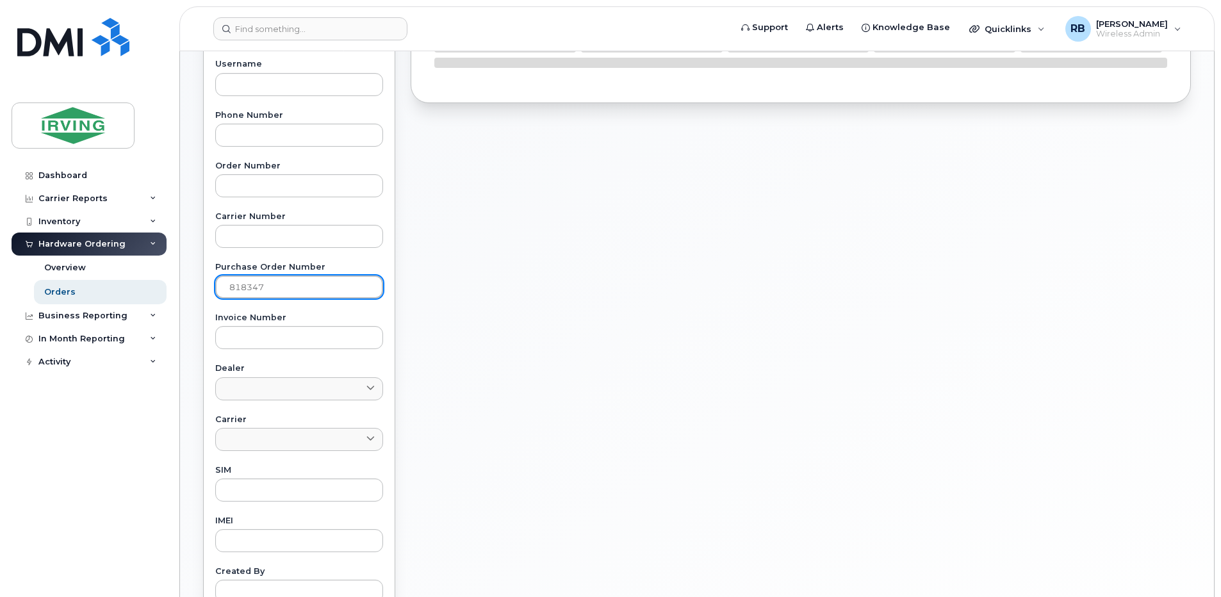
scroll to position [0, 0]
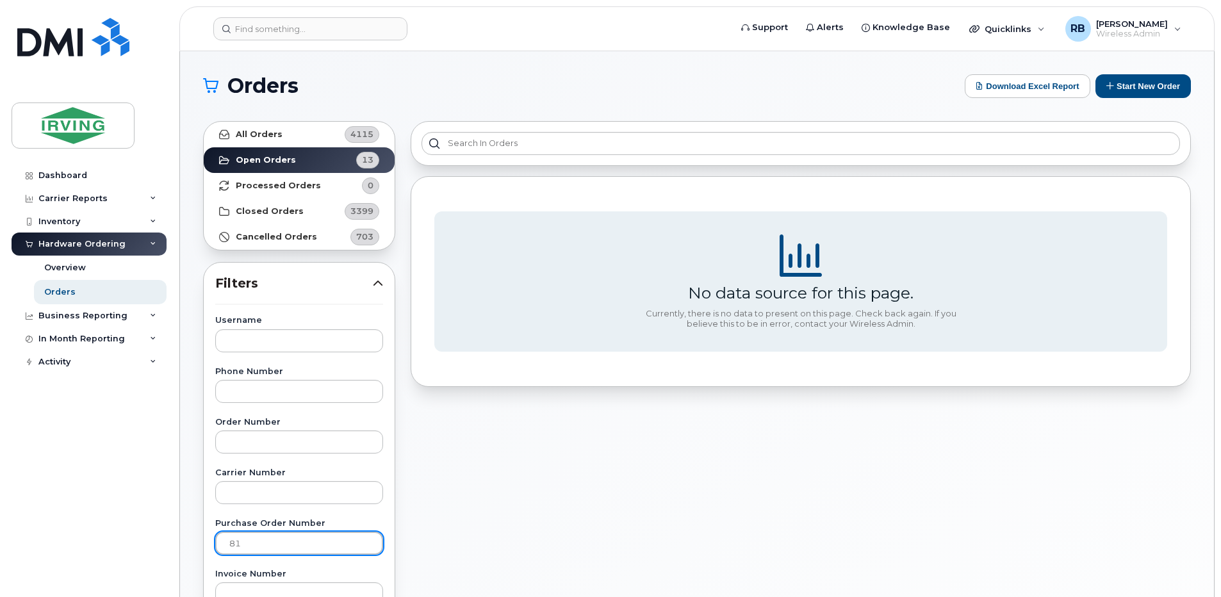
type input "8"
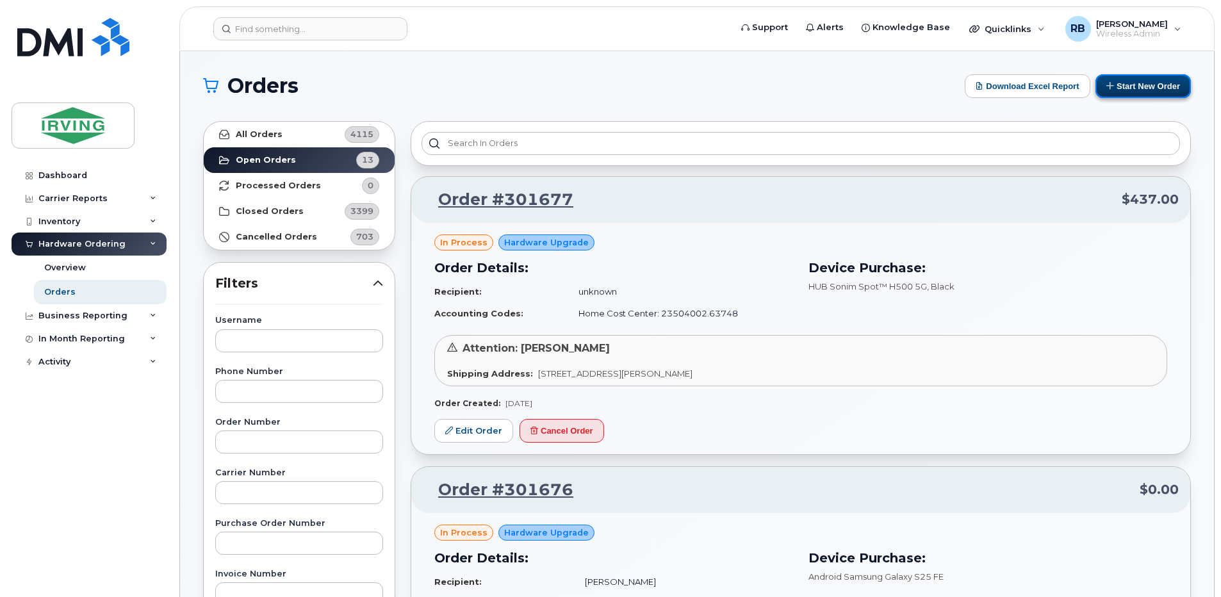
click at [1114, 95] on button "Start New Order" at bounding box center [1142, 86] width 95 height 24
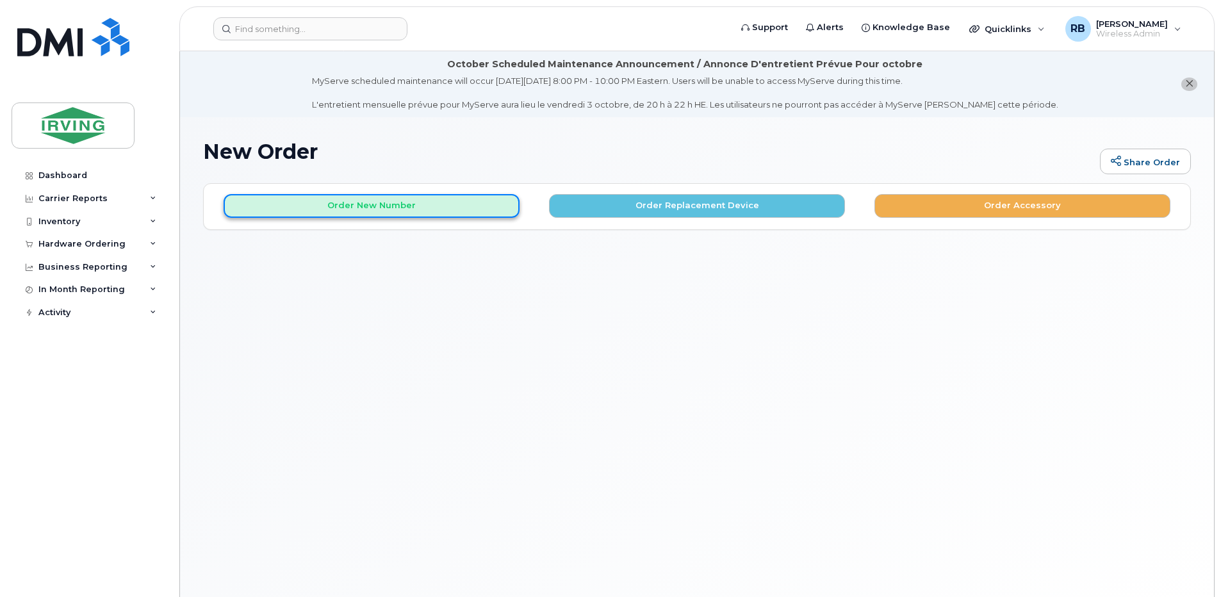
click at [452, 205] on button "Order New Number" at bounding box center [372, 206] width 296 height 24
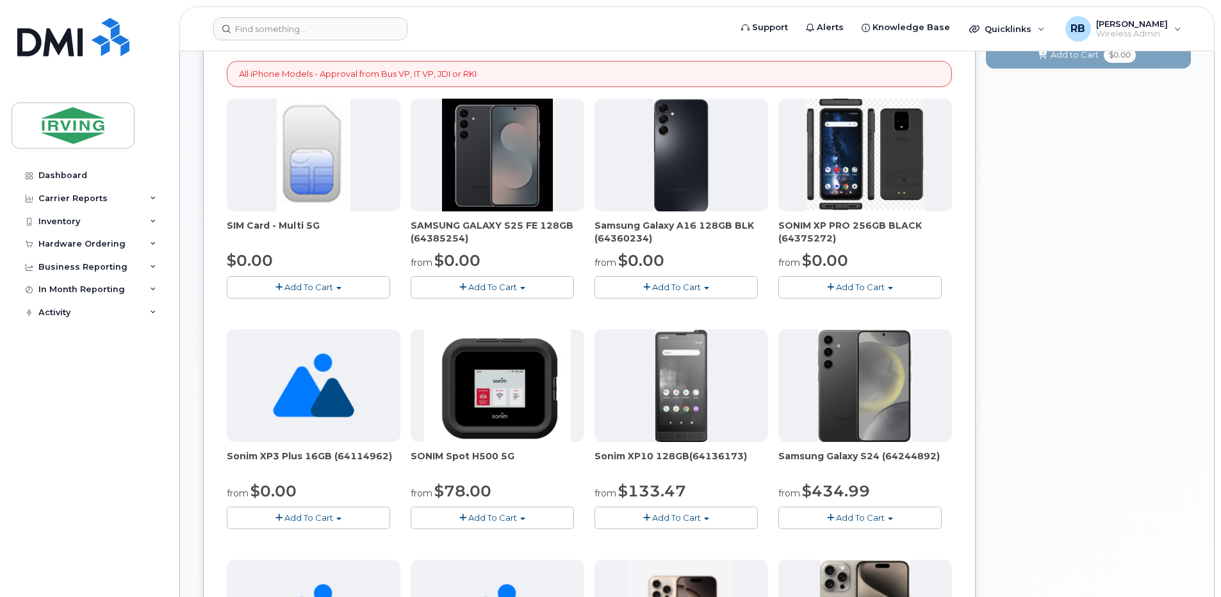
scroll to position [256, 0]
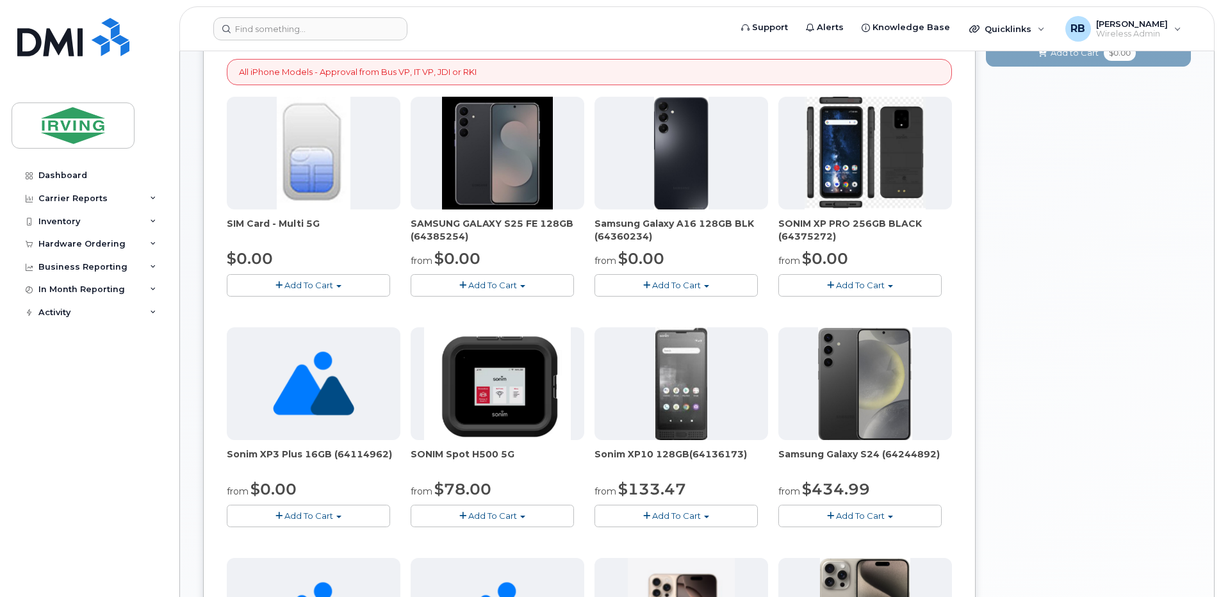
click at [484, 284] on span "Add To Cart" at bounding box center [492, 285] width 49 height 10
click at [477, 308] on link "$0.00 - 3 year term – Voice & Data(128gb)" at bounding box center [515, 309] width 202 height 16
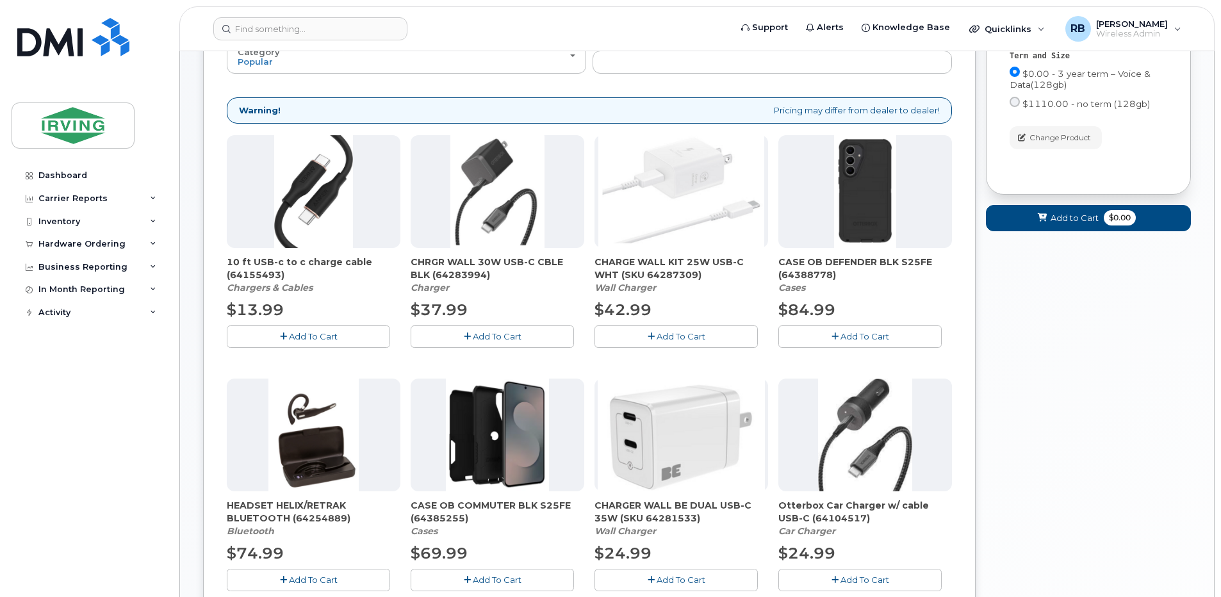
scroll to position [0, 0]
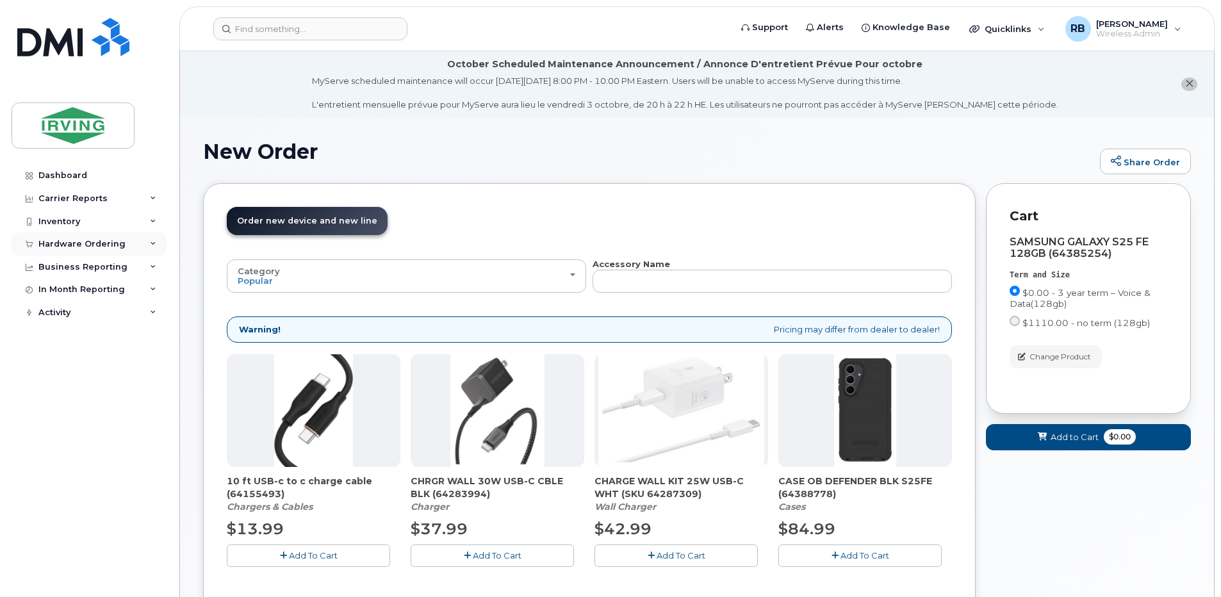
click at [76, 247] on div "Hardware Ordering" at bounding box center [81, 244] width 87 height 10
click at [65, 290] on div "Orders" at bounding box center [59, 292] width 31 height 12
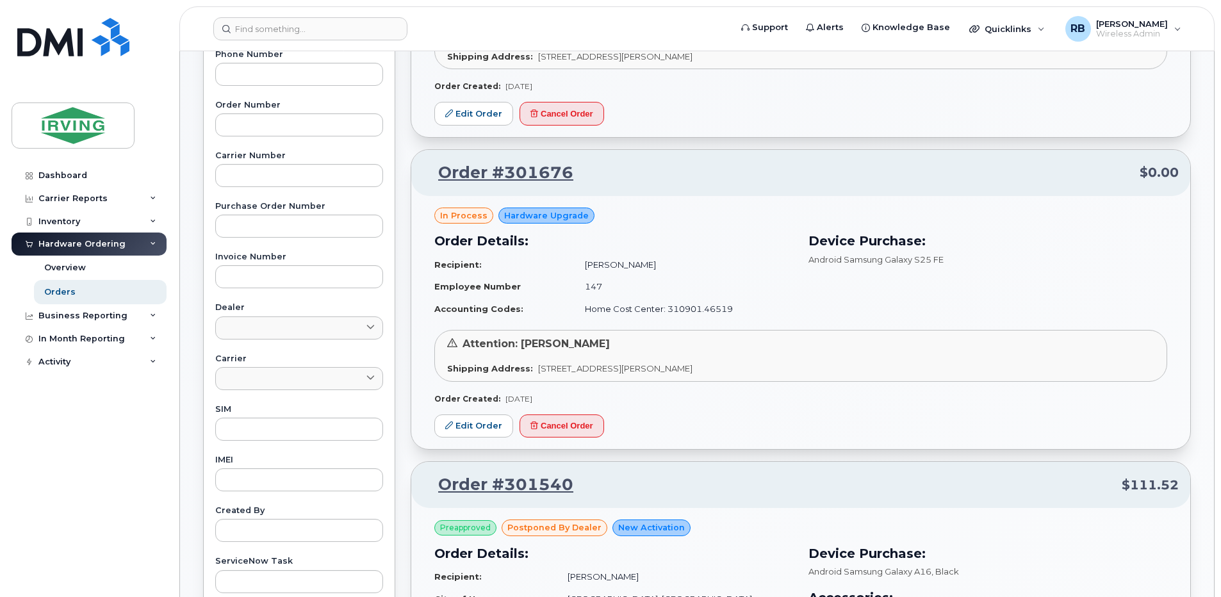
scroll to position [341, 0]
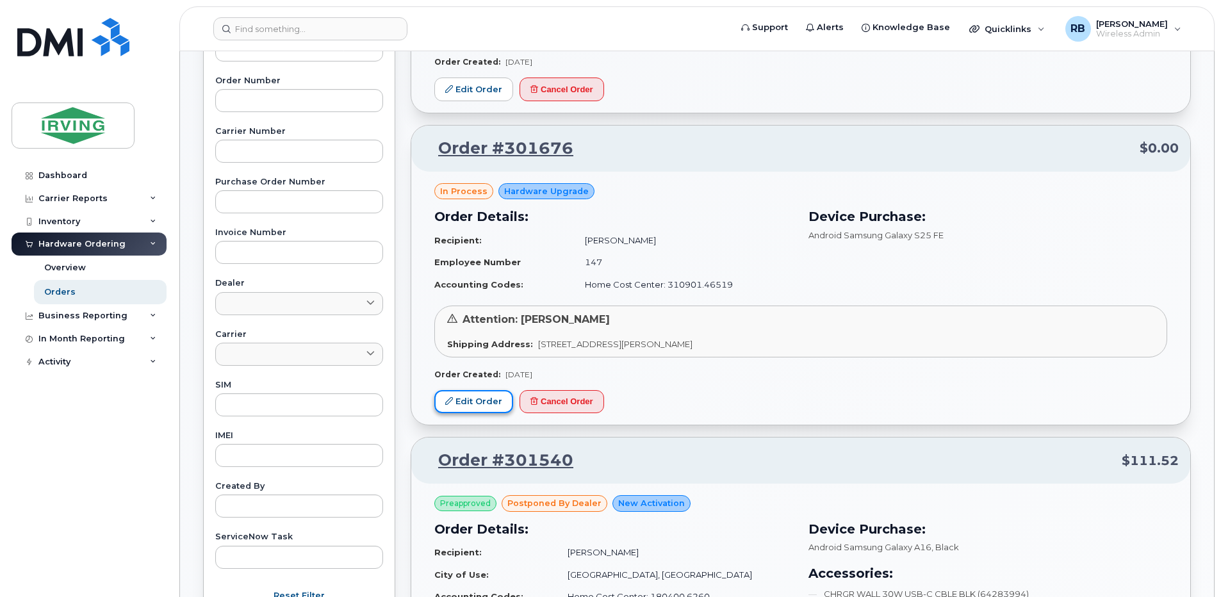
click at [475, 401] on link "Edit Order" at bounding box center [473, 402] width 79 height 24
